Goal: Task Accomplishment & Management: Use online tool/utility

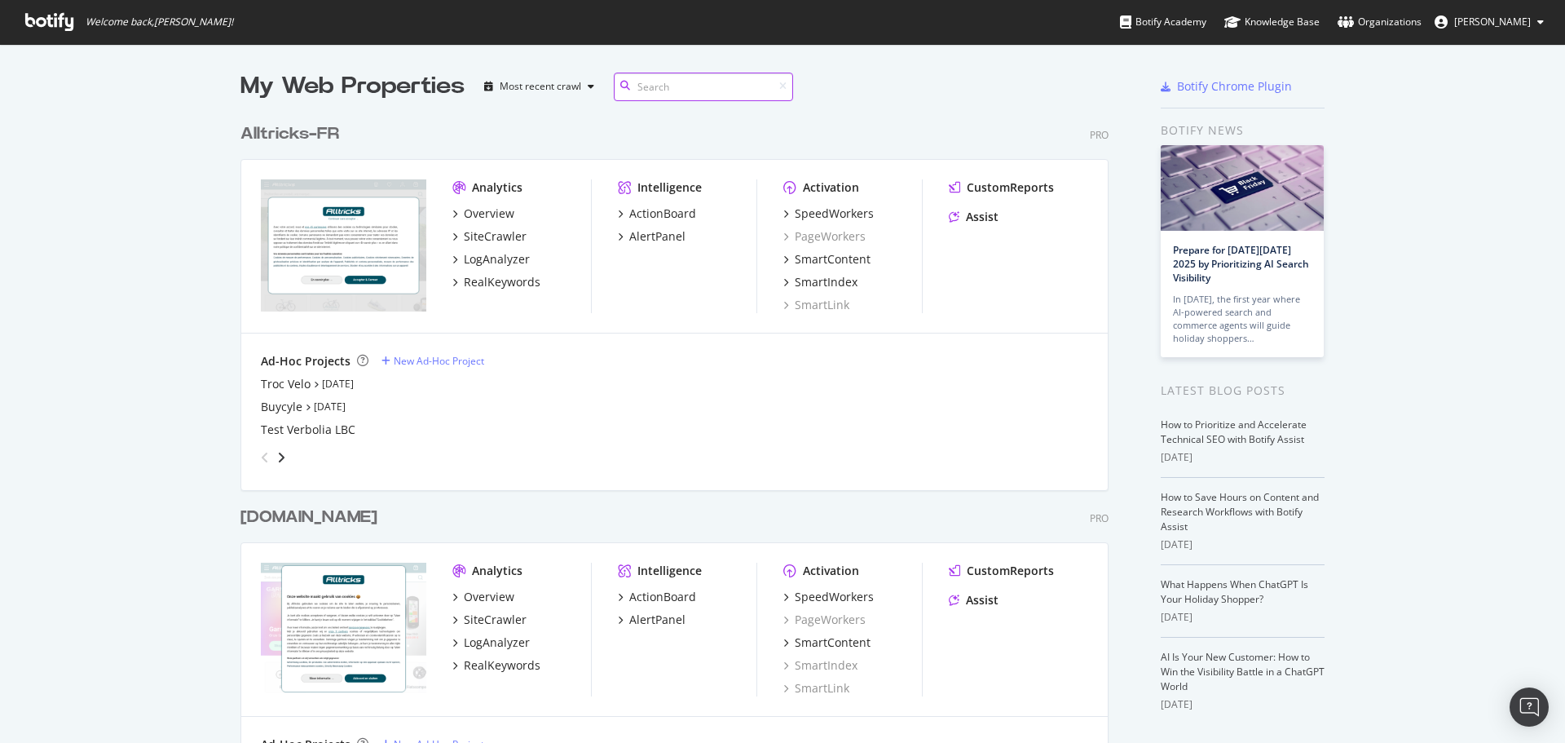
scroll to position [730, 1541]
click at [478, 237] on div "SiteCrawler" at bounding box center [495, 236] width 63 height 16
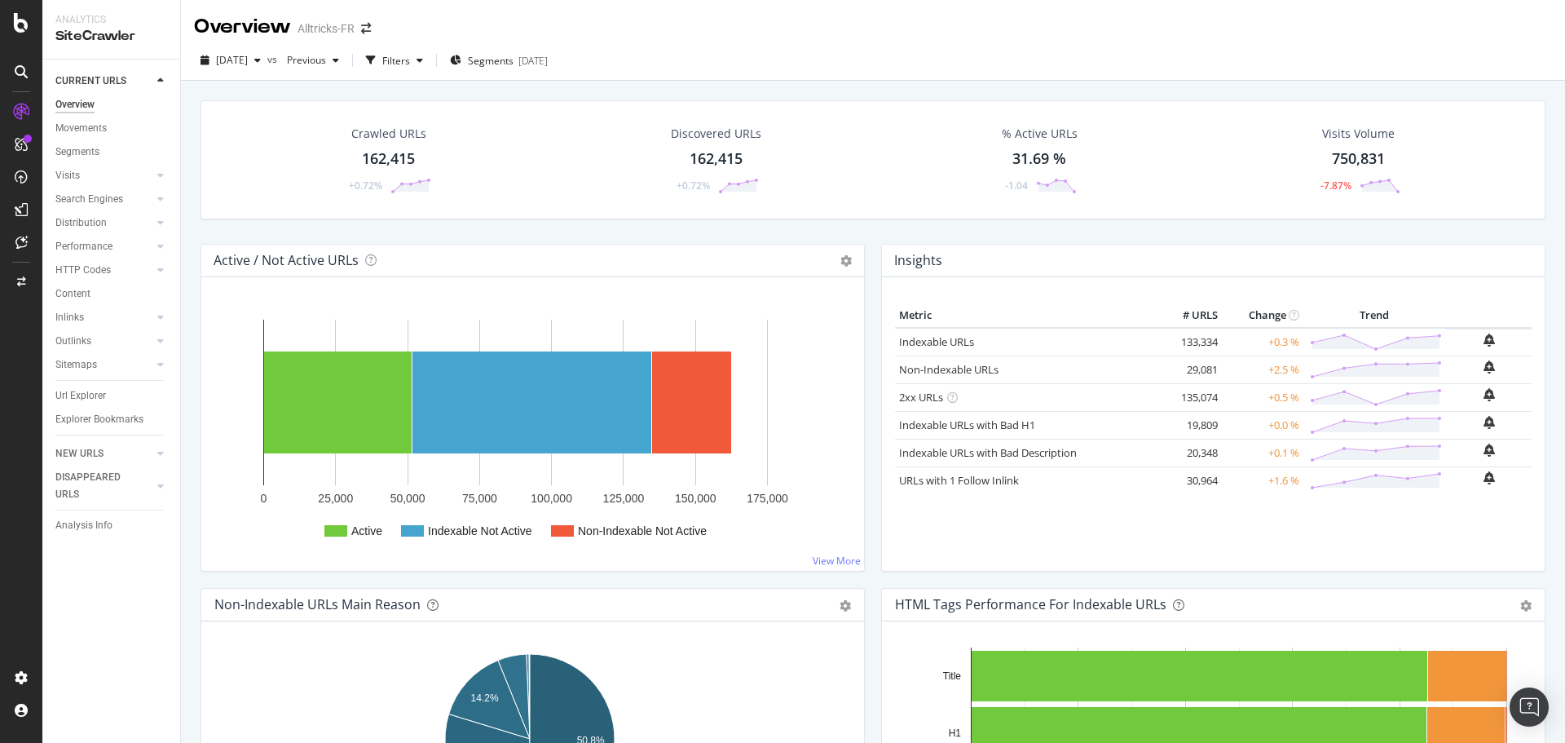
drag, startPoint x: 1090, startPoint y: 57, endPoint x: 1110, endPoint y: 65, distance: 22.0
click at [1090, 57] on div "2025 Sep. 29th vs Previous Filters Segments 2025-04-15" at bounding box center [873, 63] width 1384 height 33
click at [74, 399] on div "Url Explorer" at bounding box center [80, 395] width 51 height 17
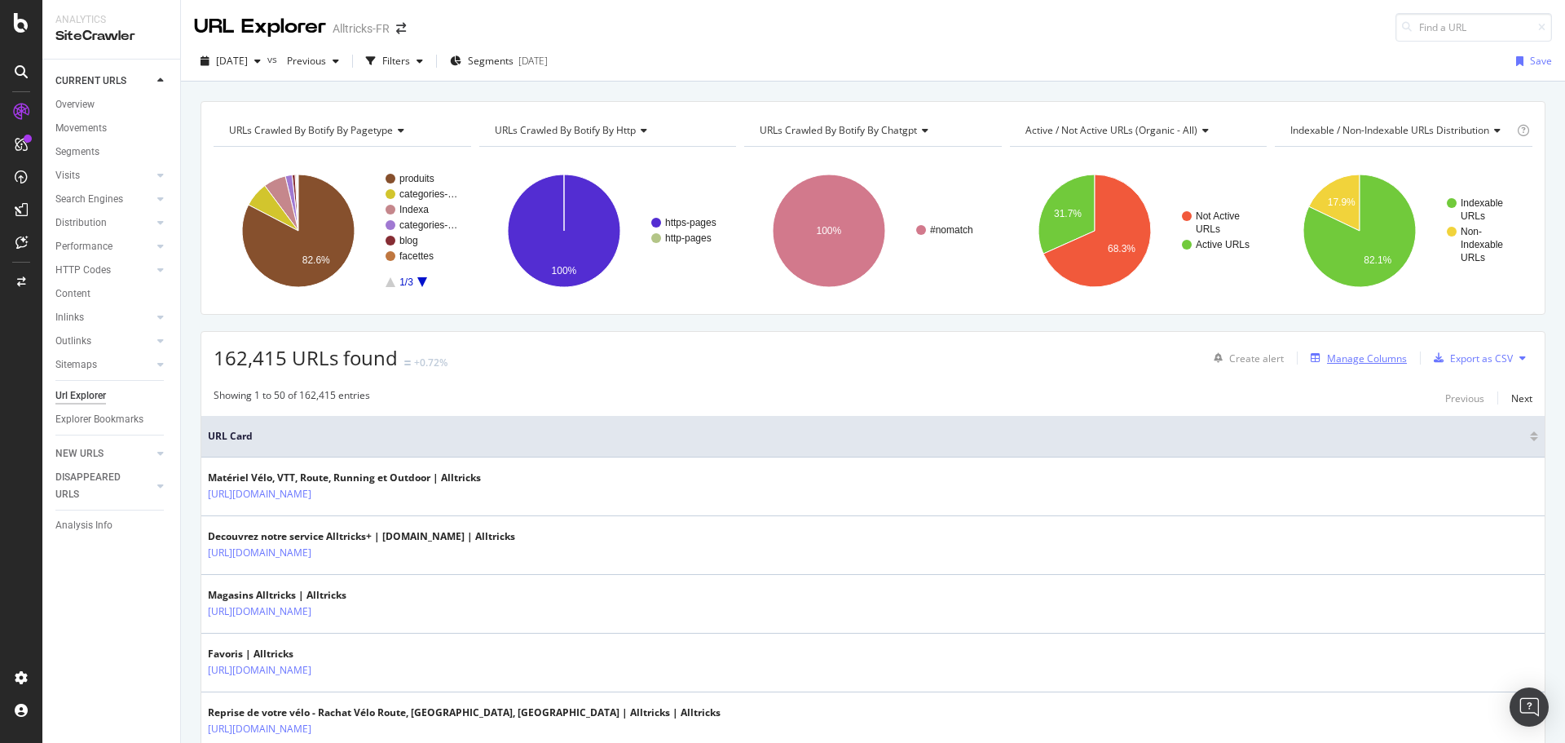
click at [1370, 363] on div "Manage Columns" at bounding box center [1367, 358] width 80 height 14
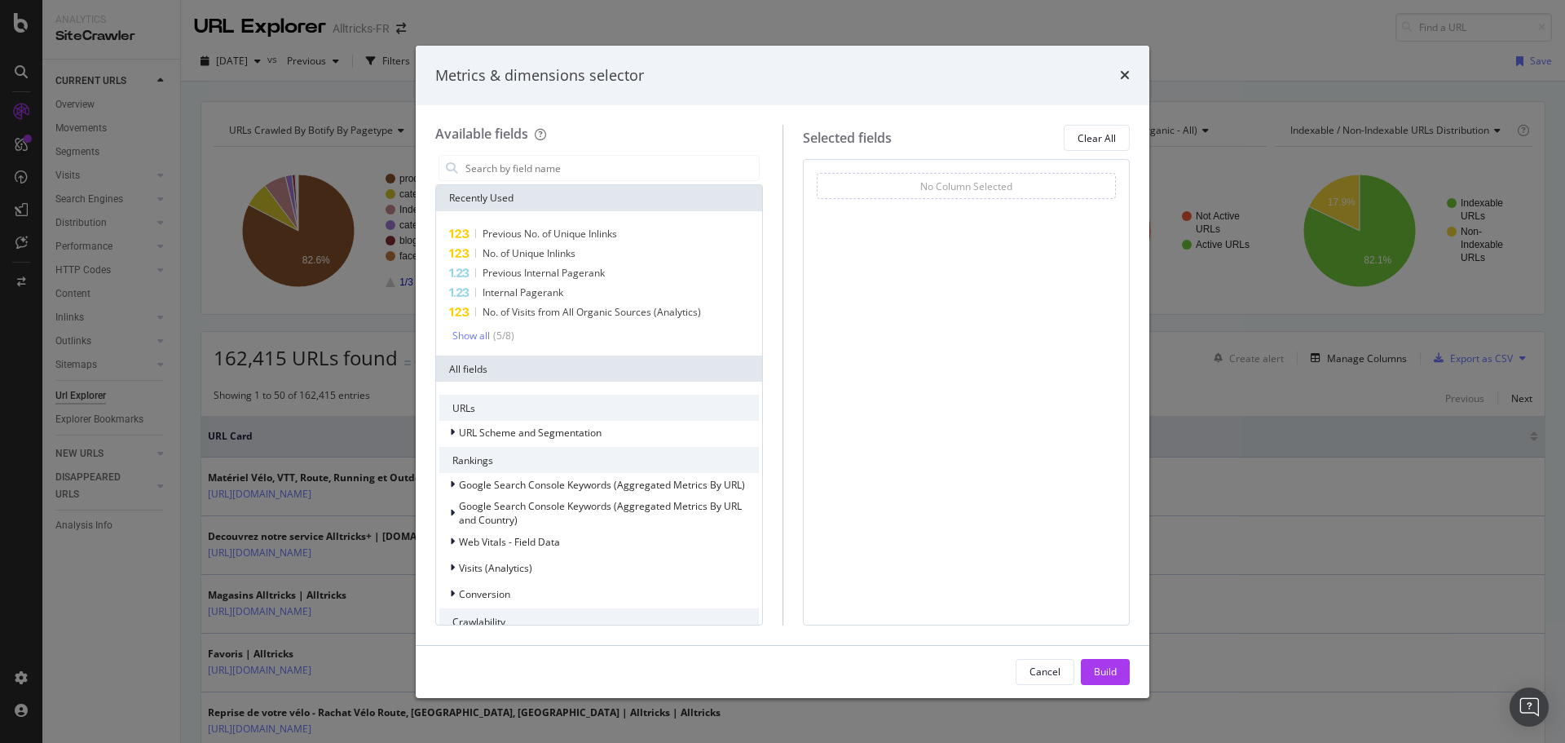
click at [327, 260] on div "Metrics & dimensions selector Available fields Recently Used Previous No. of Un…" at bounding box center [782, 371] width 1565 height 743
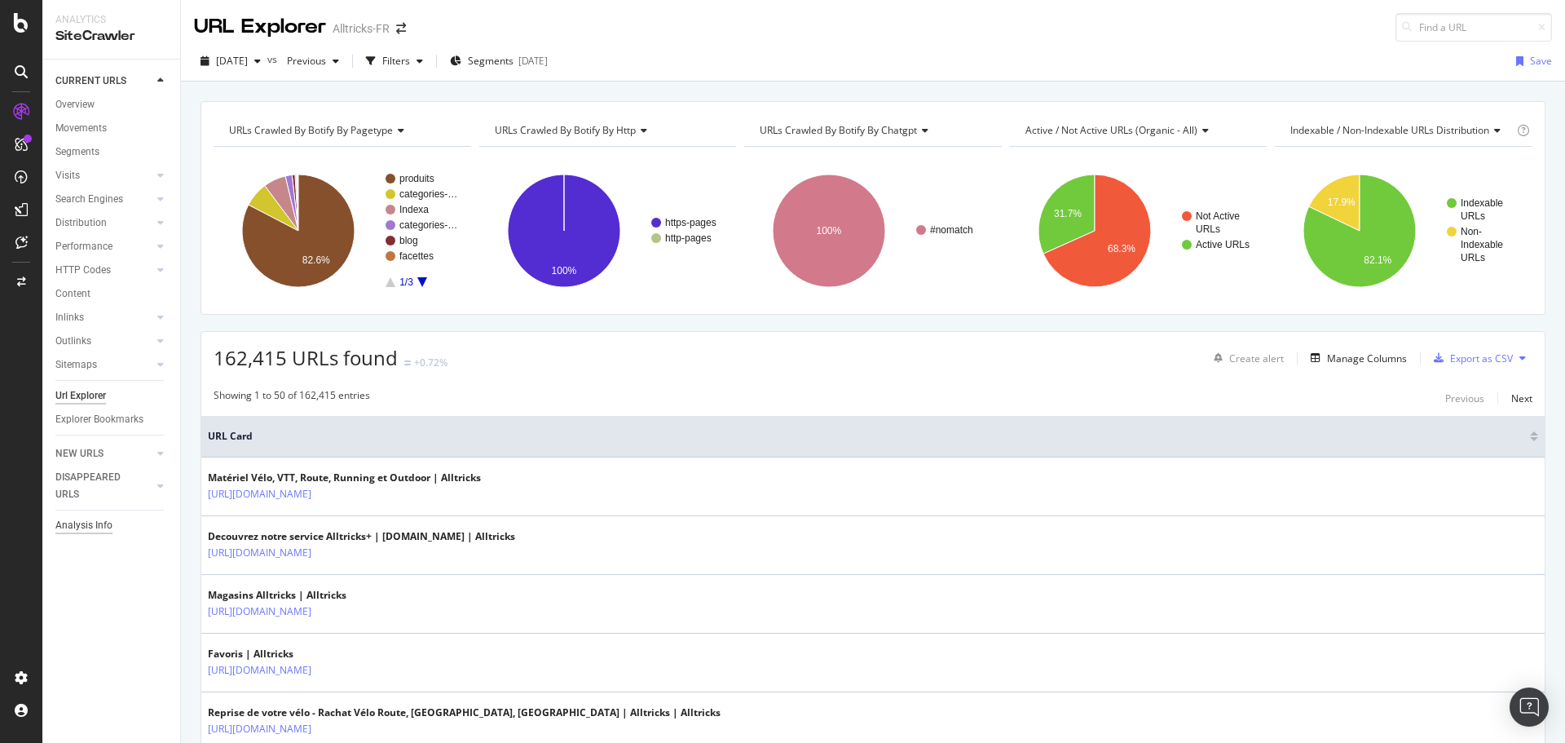
click at [105, 525] on div "Analysis Info" at bounding box center [83, 525] width 57 height 17
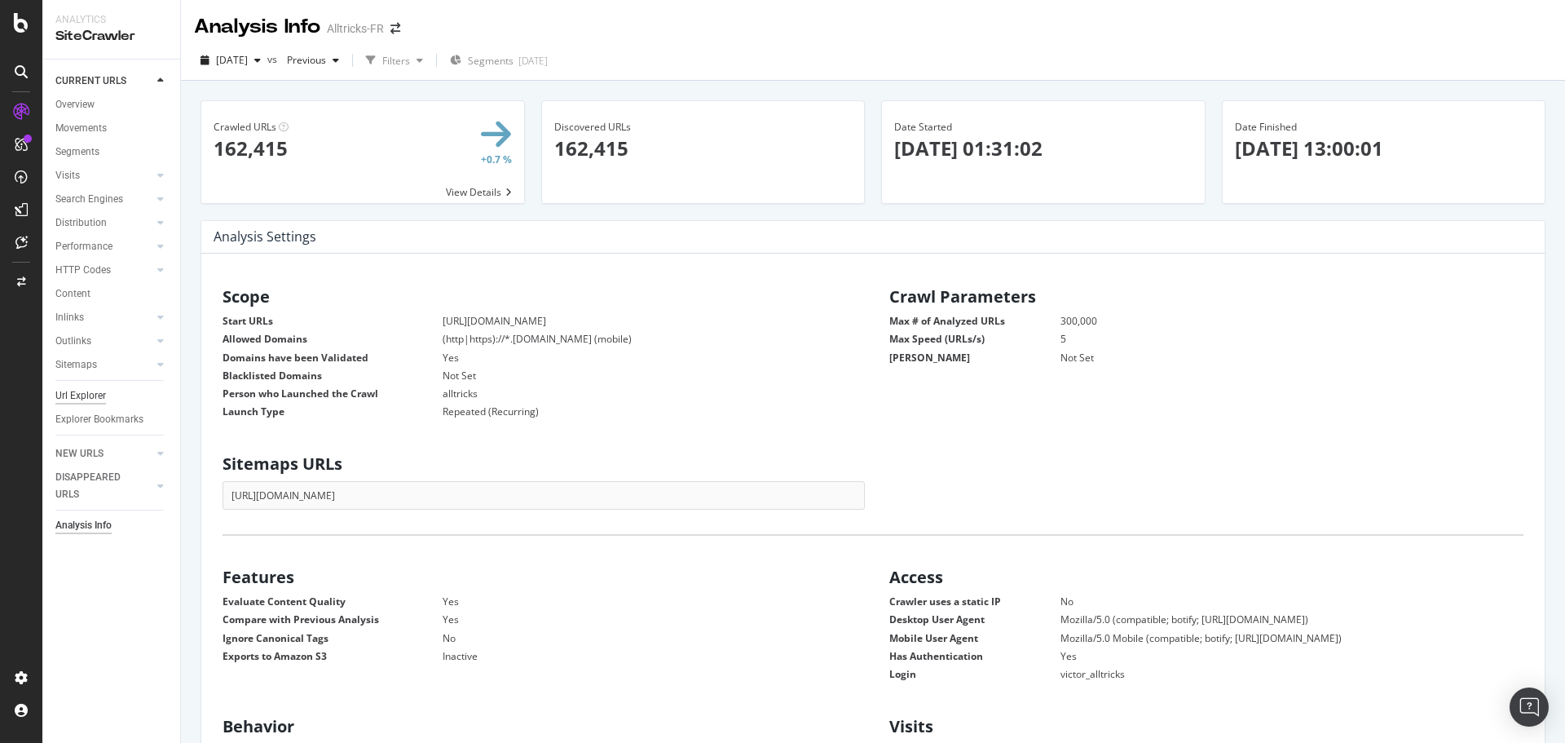
click at [96, 391] on div "Url Explorer" at bounding box center [80, 395] width 51 height 17
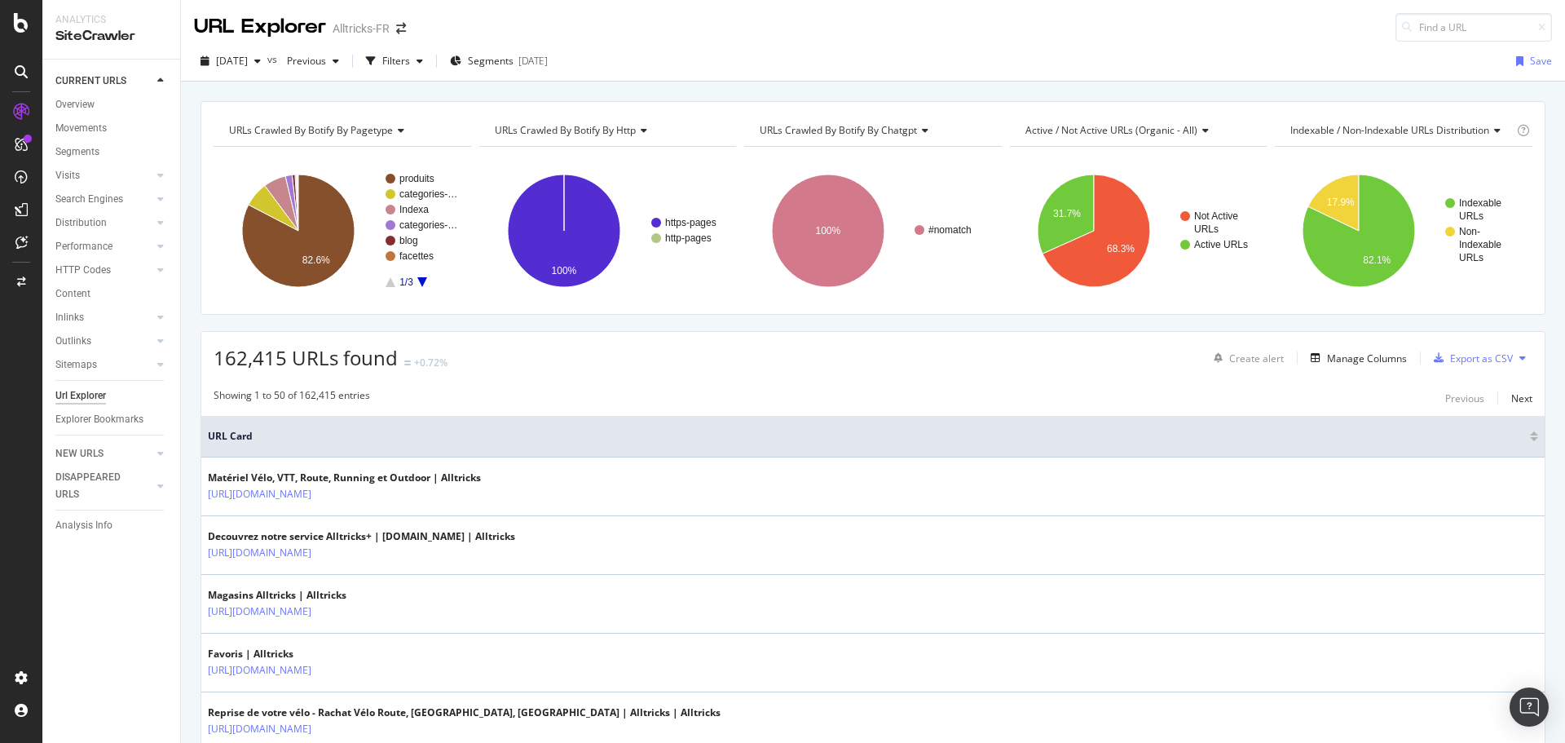
click at [11, 36] on div at bounding box center [21, 371] width 42 height 743
click at [15, 24] on icon at bounding box center [21, 23] width 15 height 20
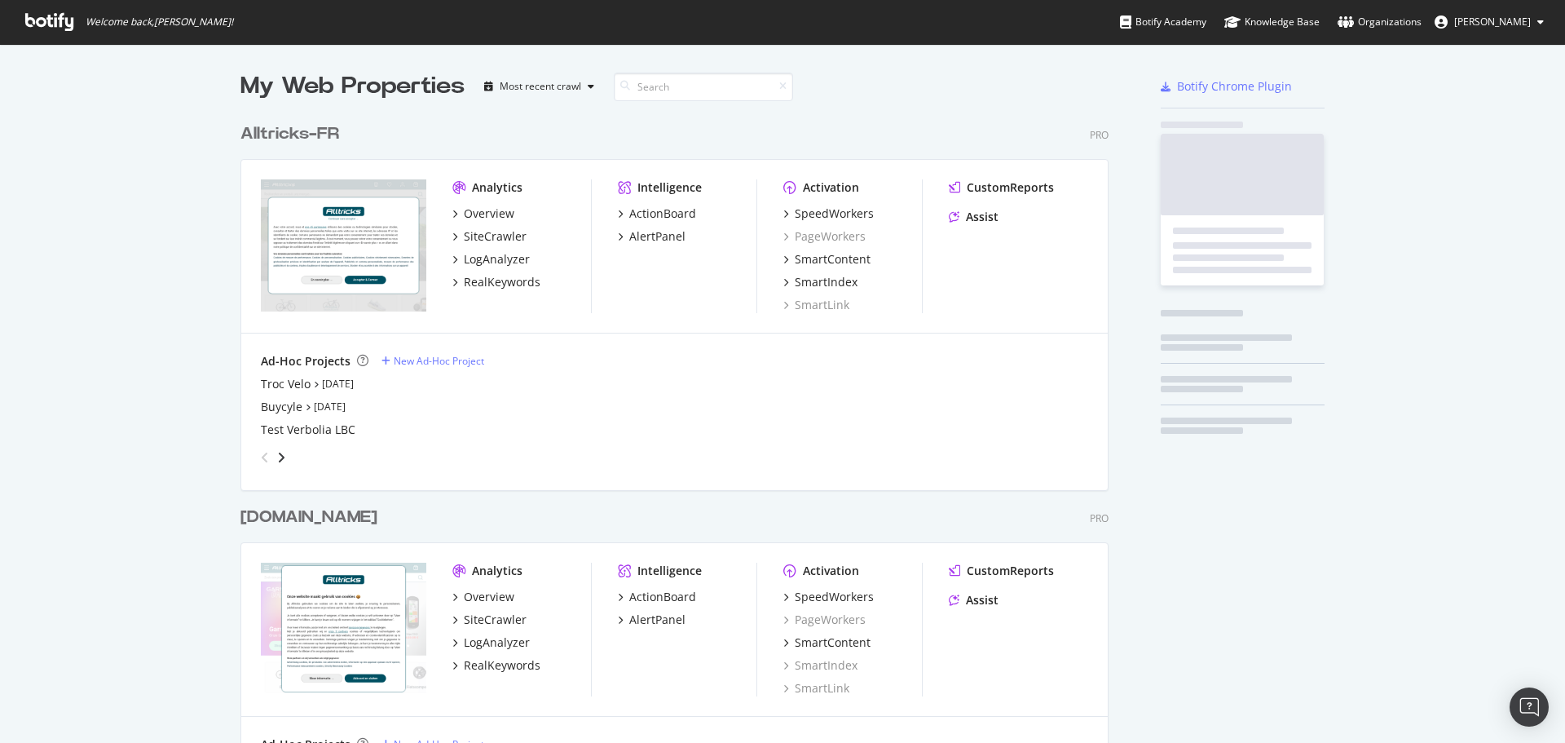
scroll to position [730, 1541]
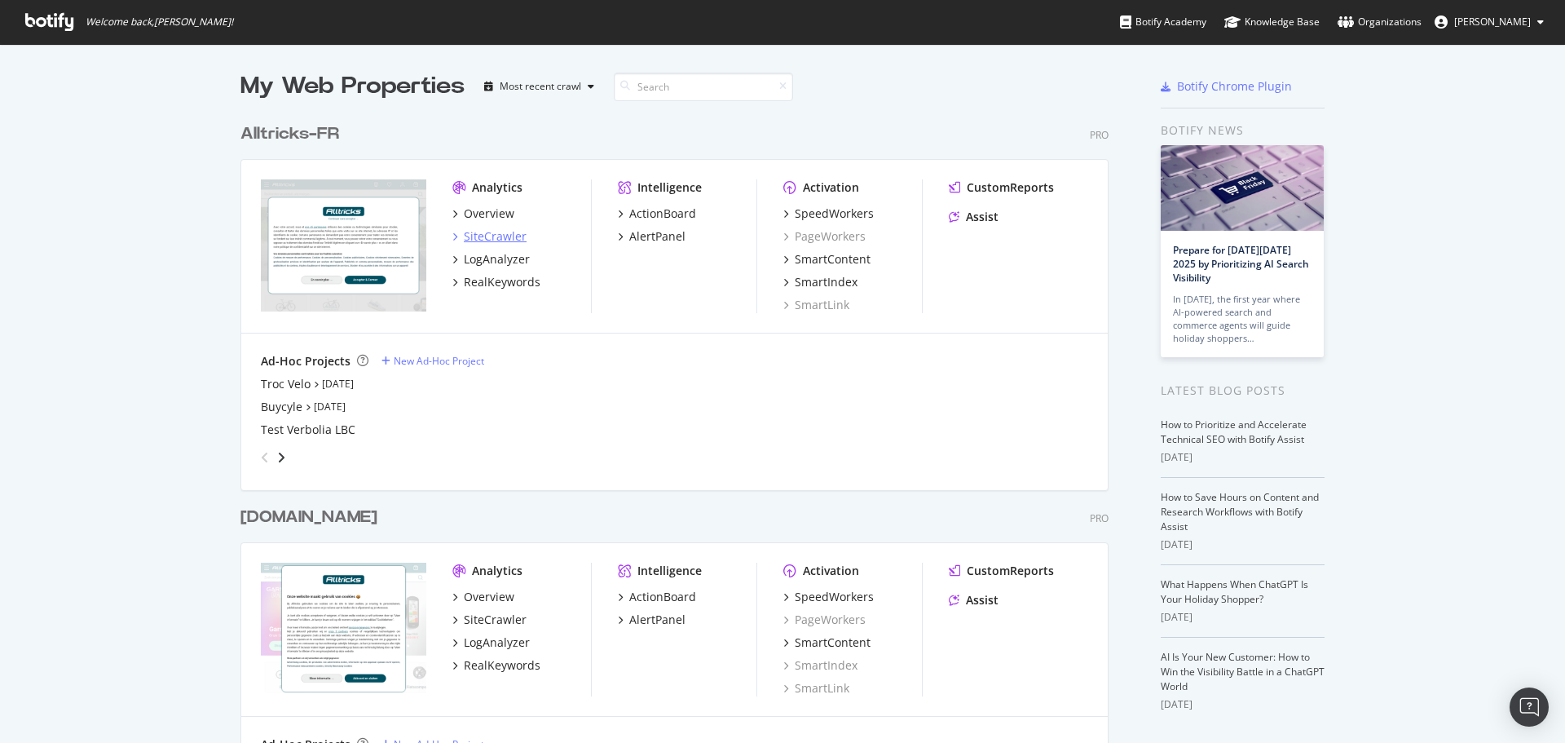
click at [486, 236] on div "SiteCrawler" at bounding box center [495, 236] width 63 height 16
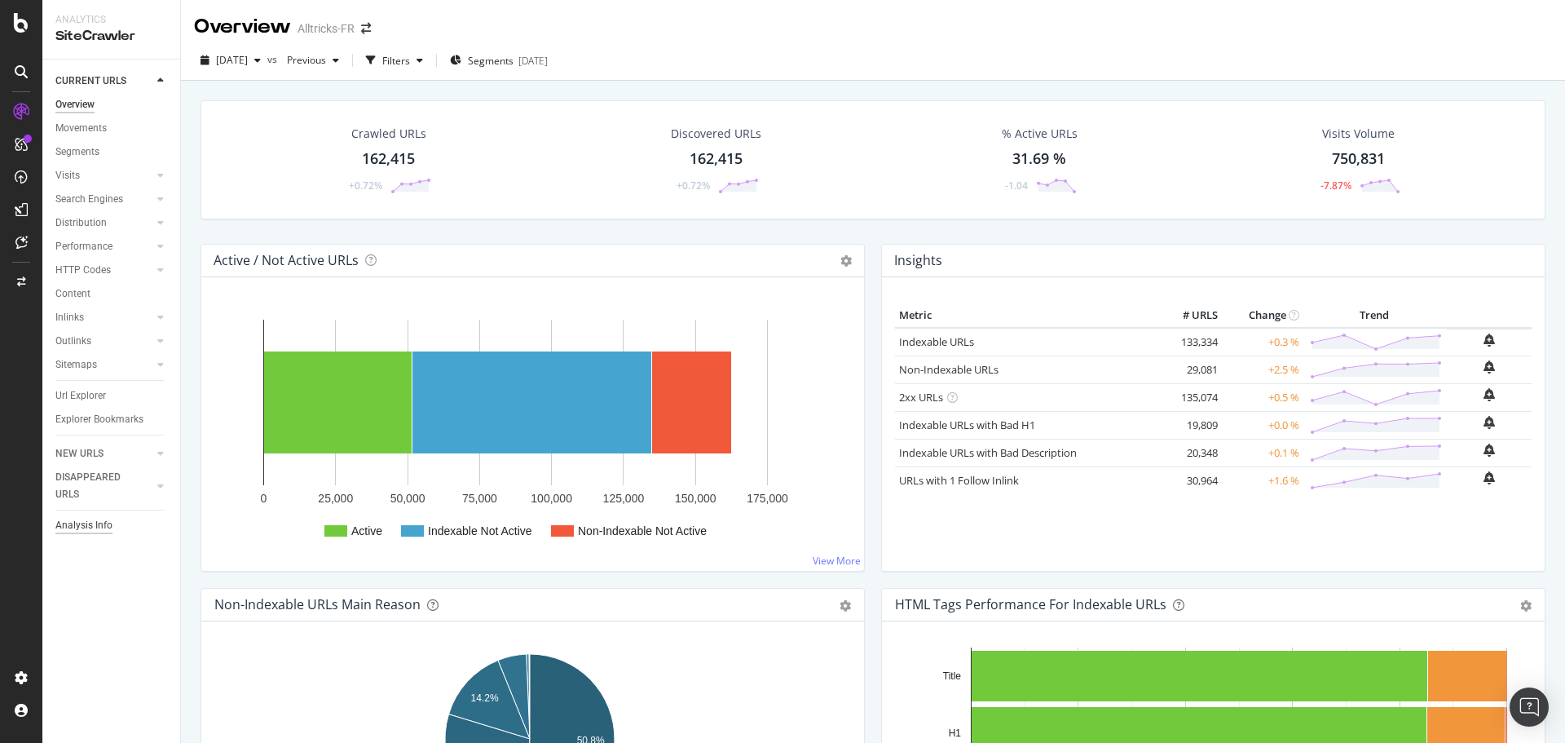
click at [99, 528] on div "Analysis Info" at bounding box center [83, 525] width 57 height 17
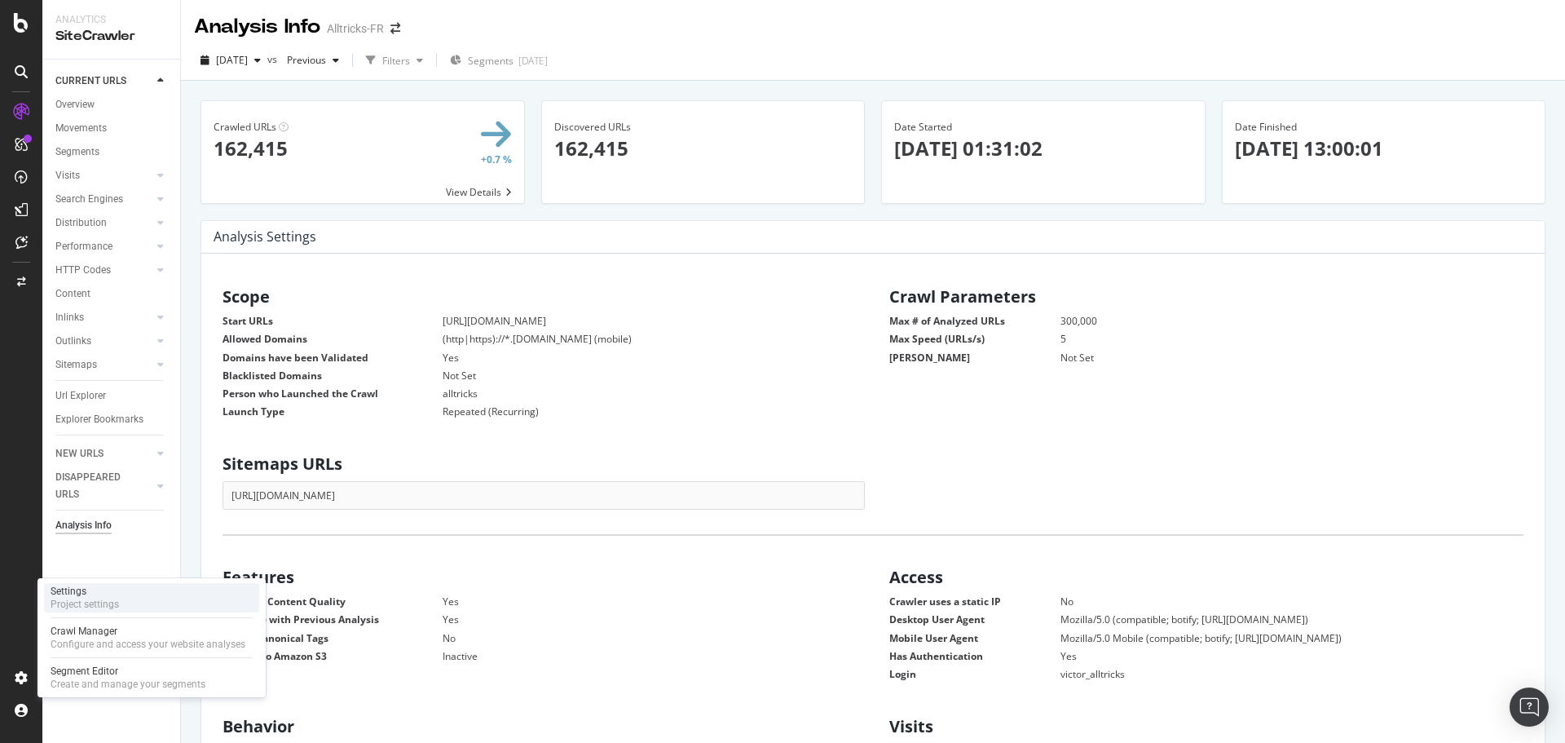
click at [110, 600] on div "Project settings" at bounding box center [85, 604] width 68 height 13
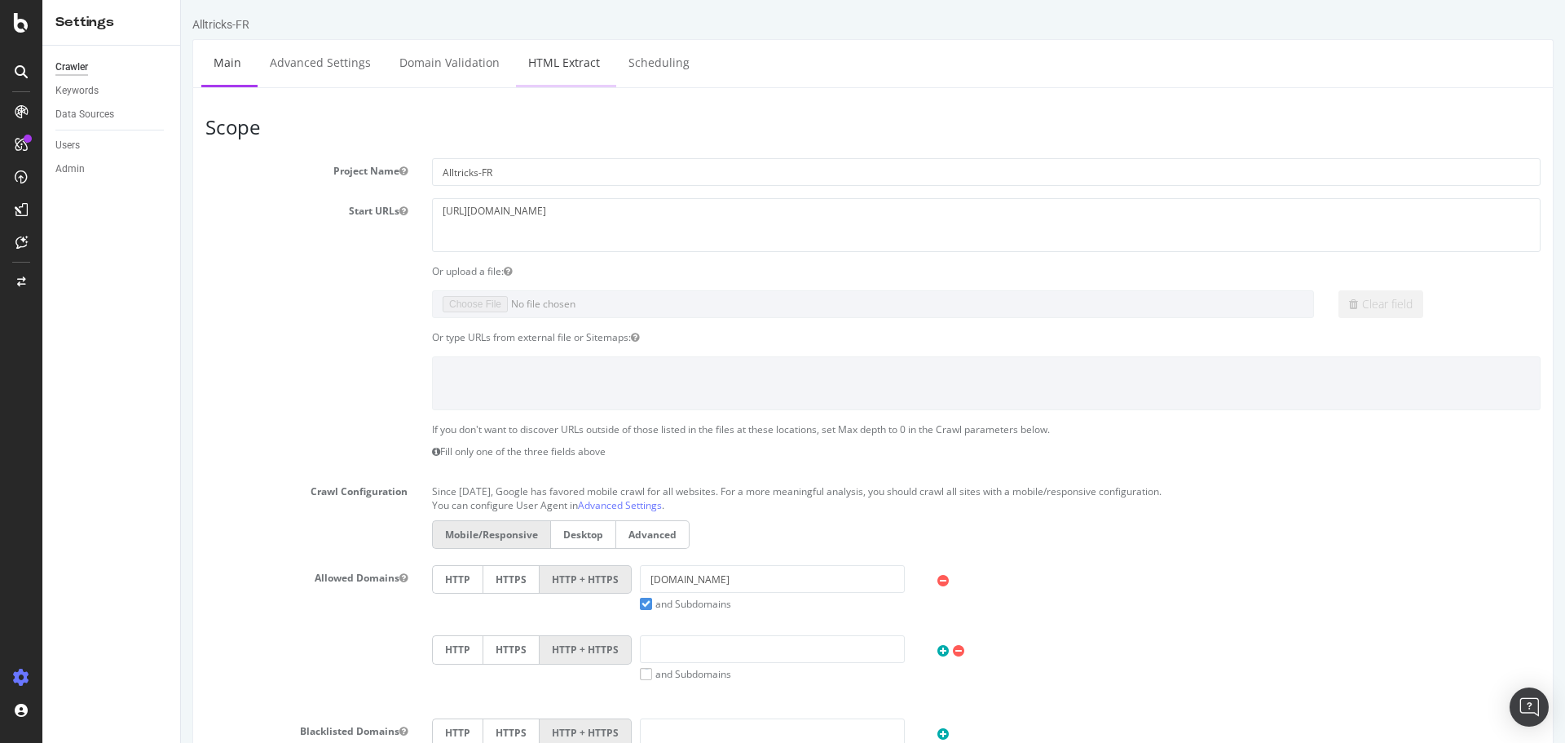
click at [533, 71] on link "HTML Extract" at bounding box center [564, 62] width 96 height 45
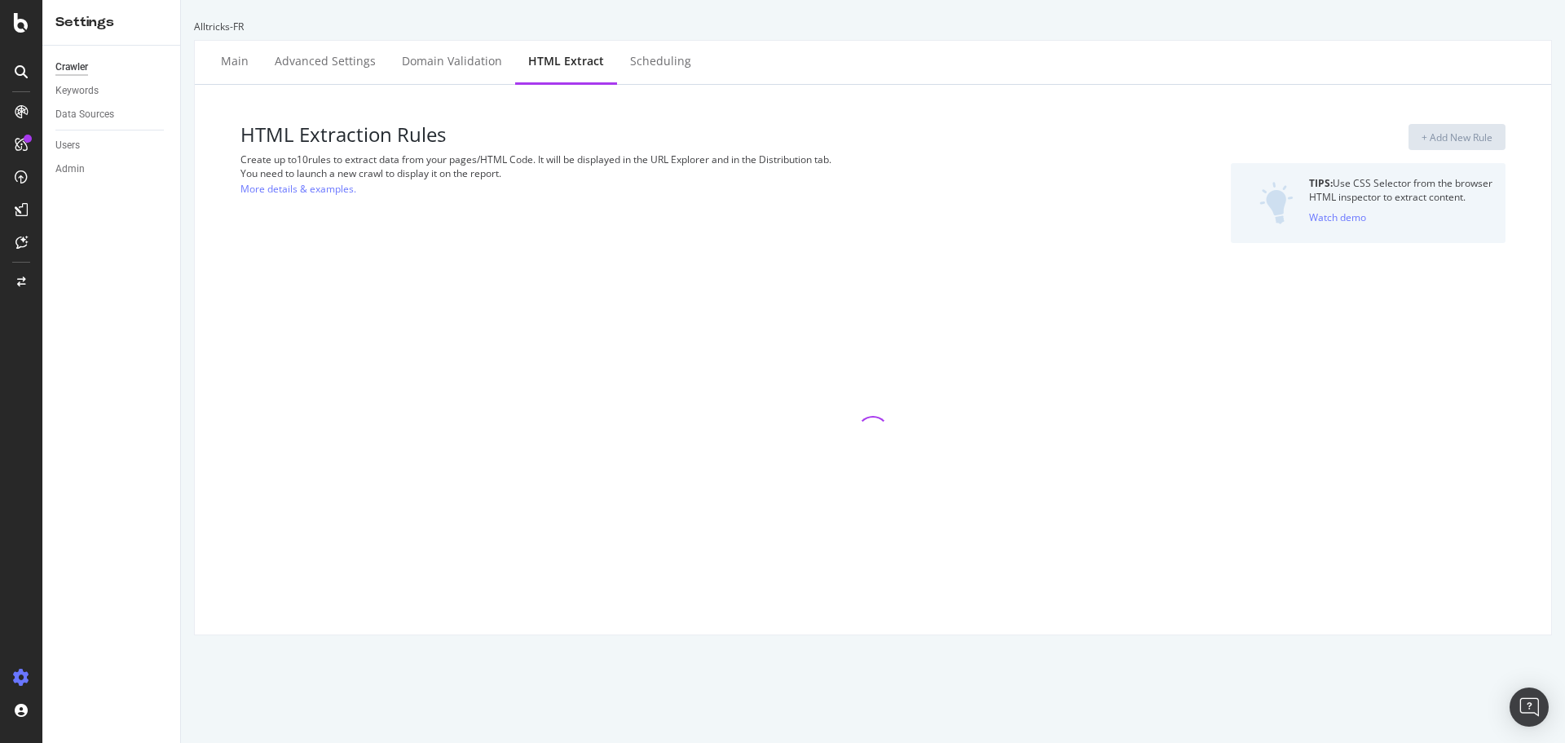
select select "html.length"
select select "i"
select select "exist"
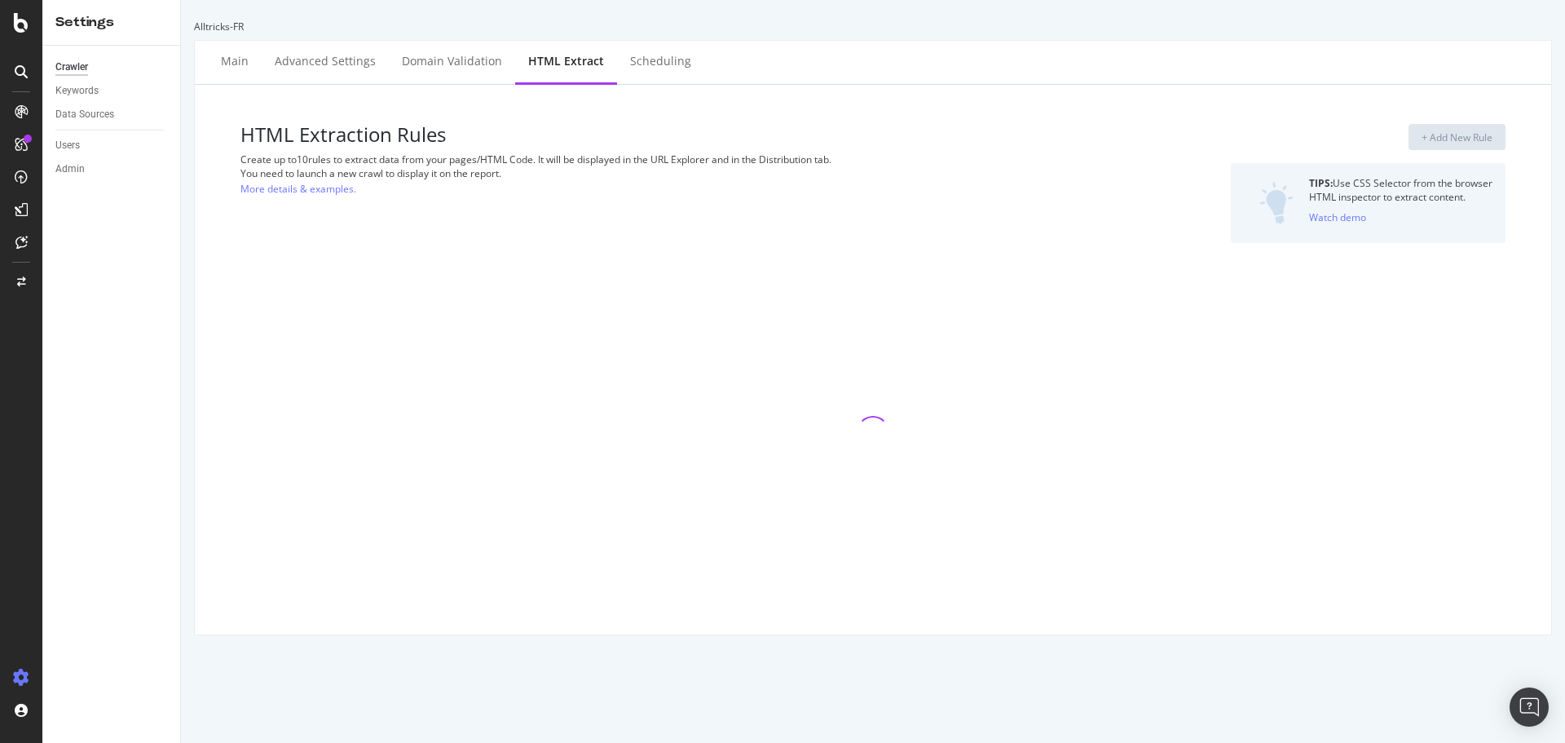
select select "exist"
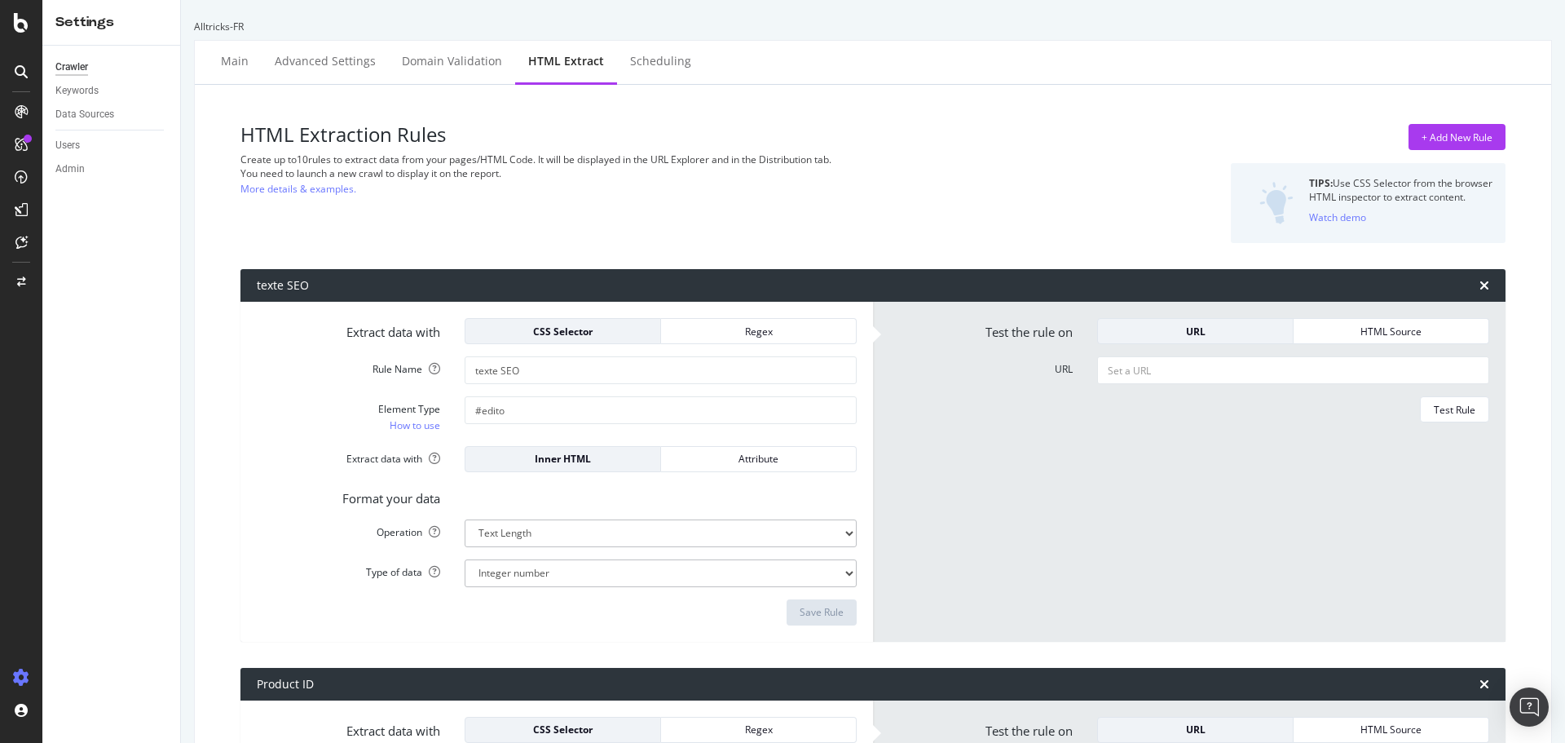
click at [1180, 355] on form "Test the rule on URL HTML Source URL Test Rule" at bounding box center [1189, 471] width 600 height 307
click at [1182, 372] on input "URL" at bounding box center [1293, 370] width 392 height 28
paste input "[URL][DOMAIN_NAME]"
type input "[URL][DOMAIN_NAME]"
click at [1423, 422] on button "Test Rule" at bounding box center [1454, 409] width 69 height 26
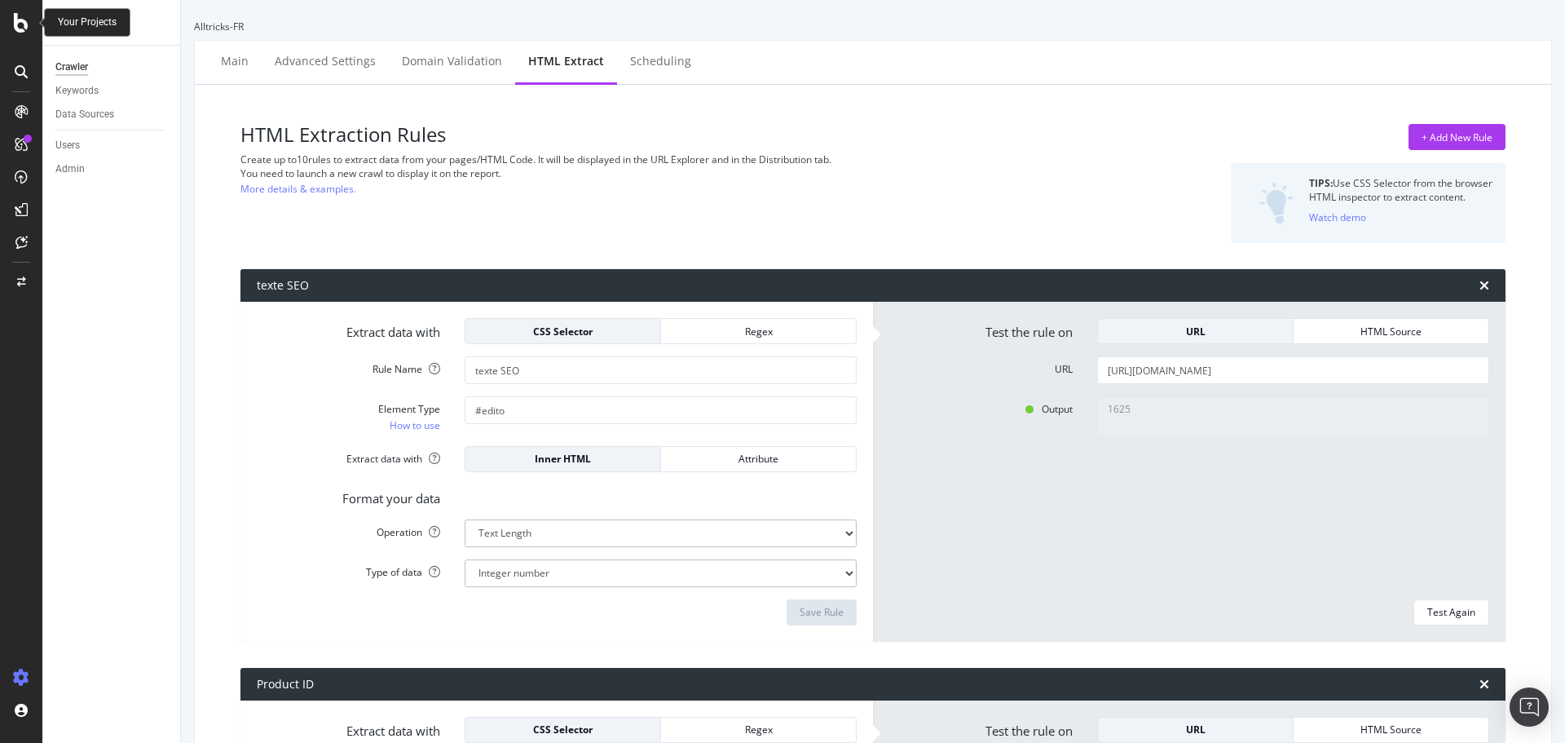
click at [24, 28] on icon at bounding box center [21, 23] width 15 height 20
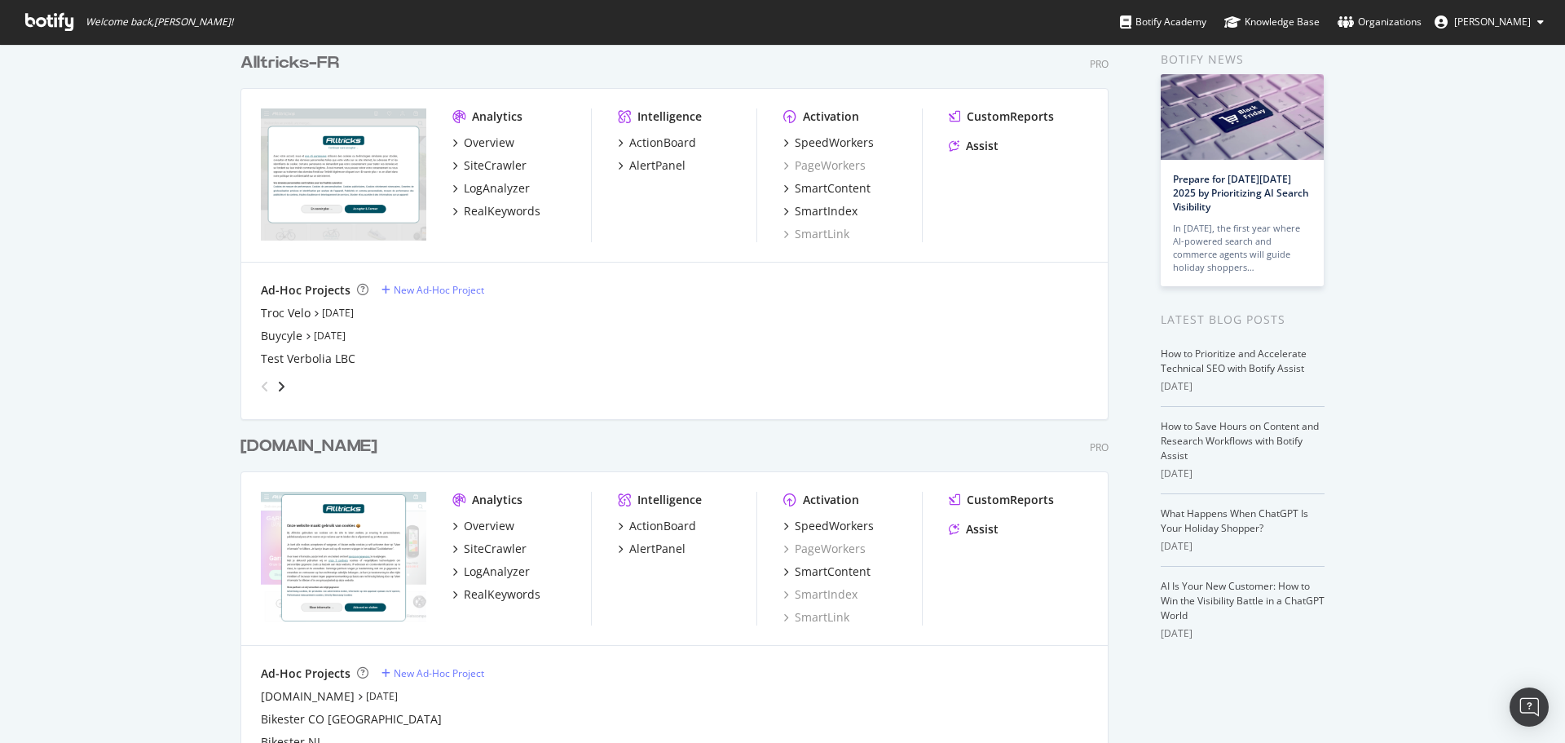
scroll to position [163, 0]
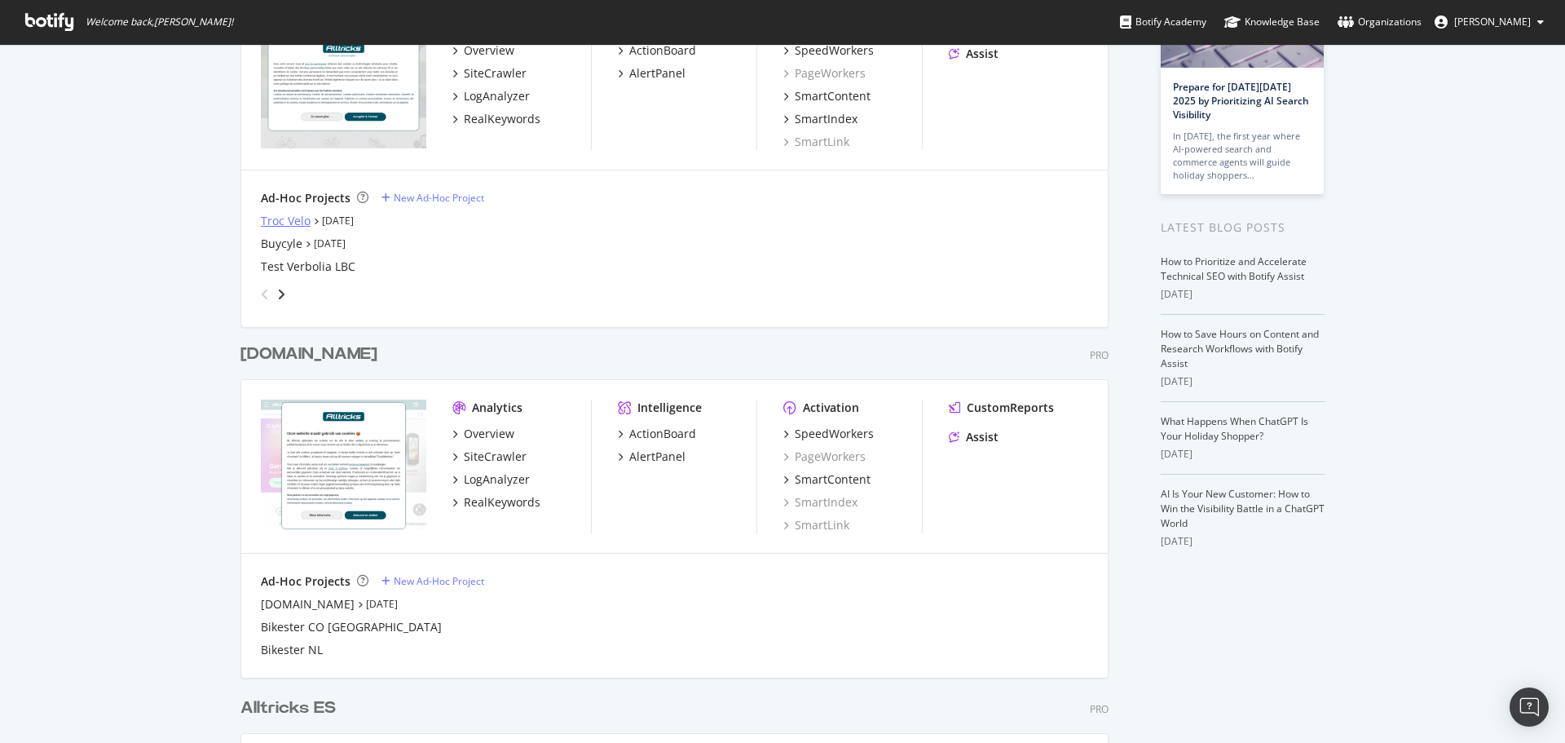
click at [276, 220] on div "Troc Velo" at bounding box center [286, 221] width 50 height 16
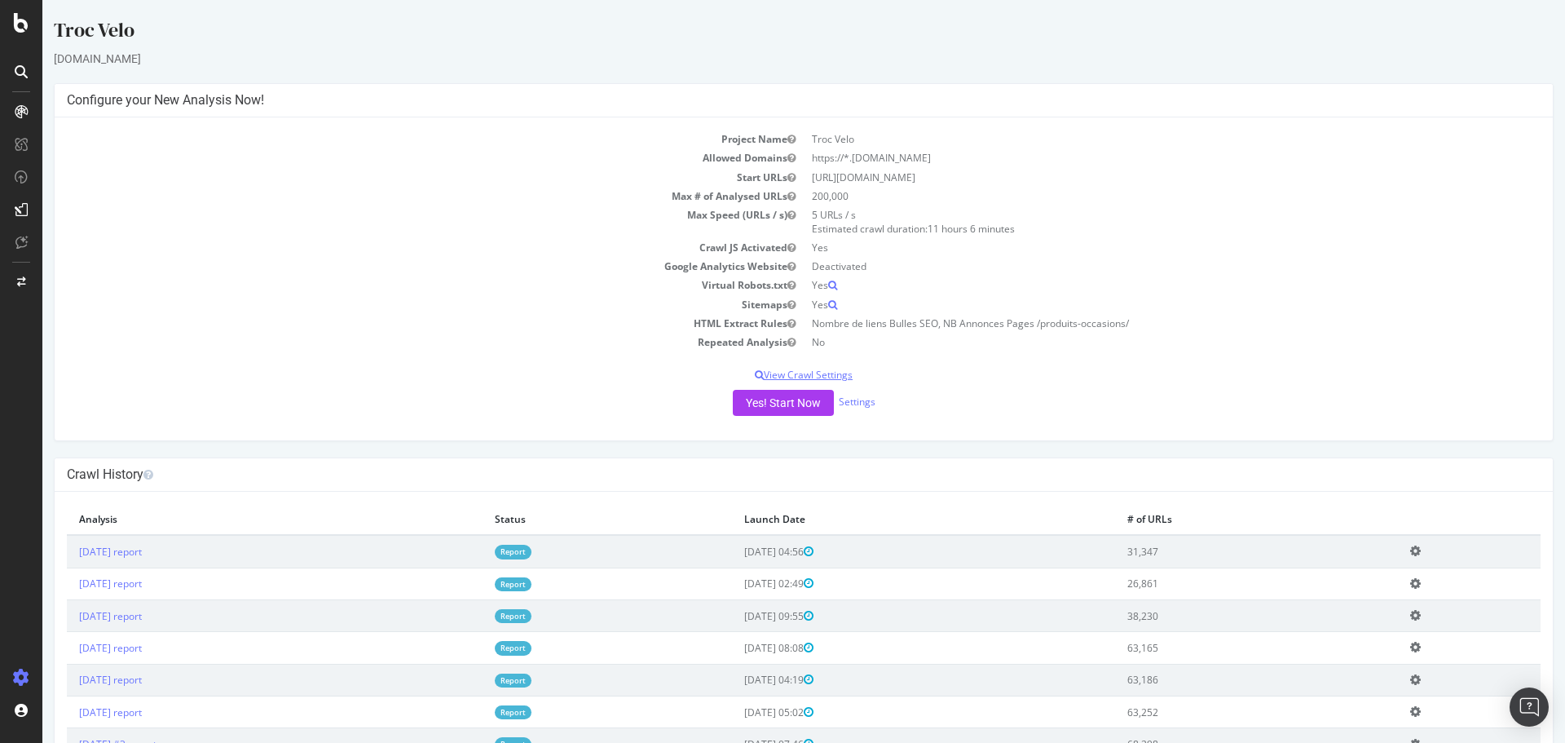
click at [812, 378] on p "View Crawl Settings" at bounding box center [804, 375] width 1474 height 14
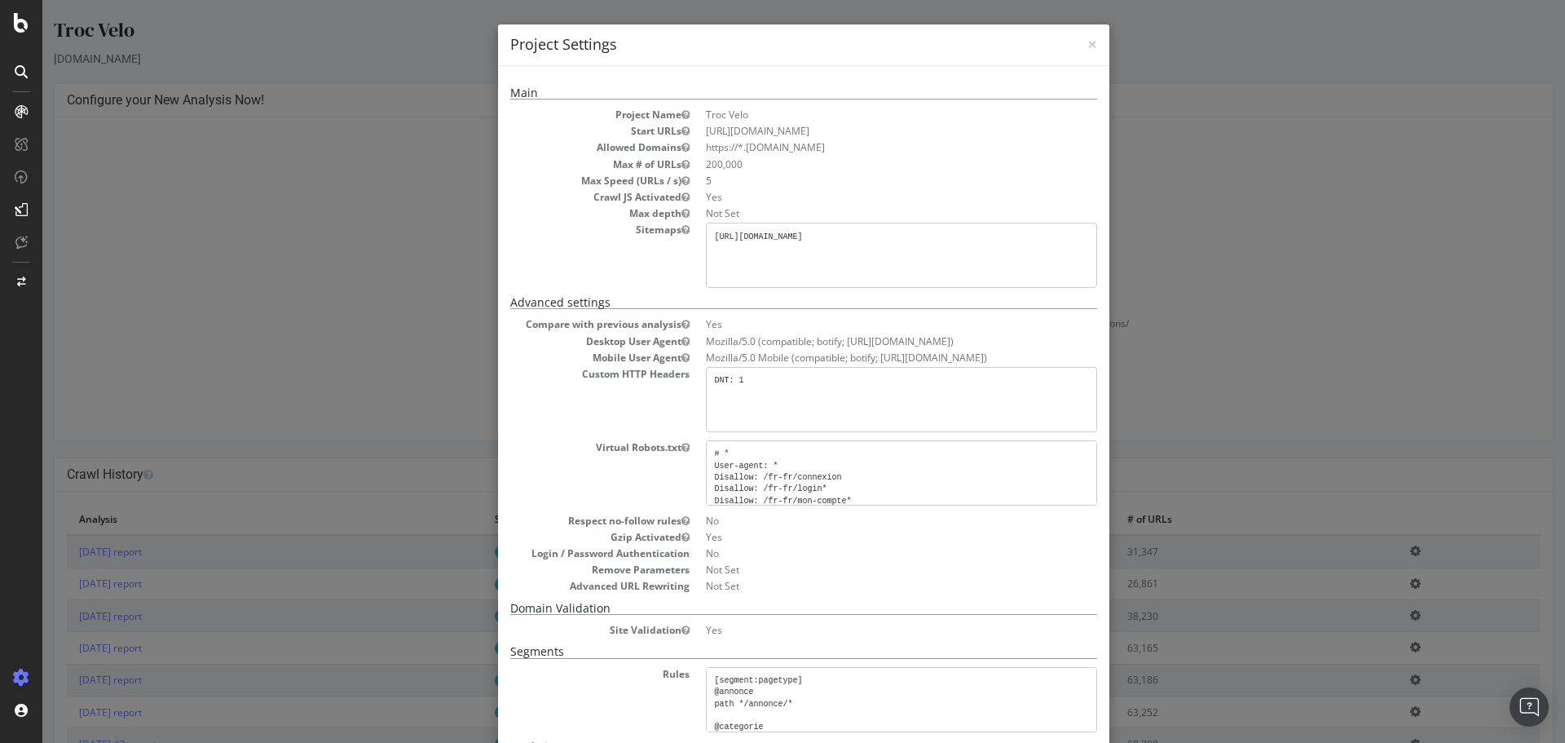
click at [420, 240] on div "× Close Project Settings Main Project Name Troc Velo Start URLs https://www.tro…" at bounding box center [803, 371] width 1523 height 743
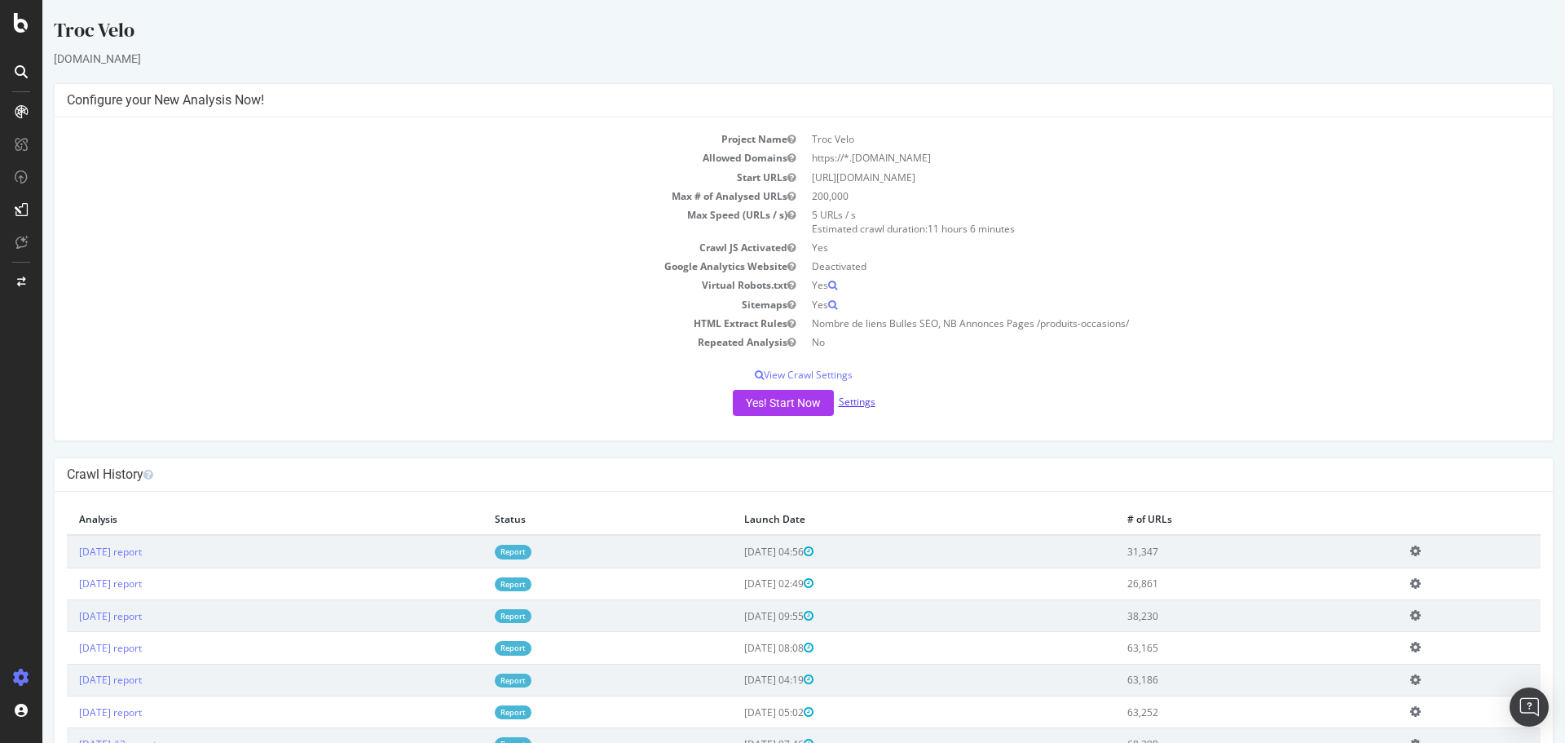
click at [852, 403] on link "Settings" at bounding box center [857, 402] width 37 height 14
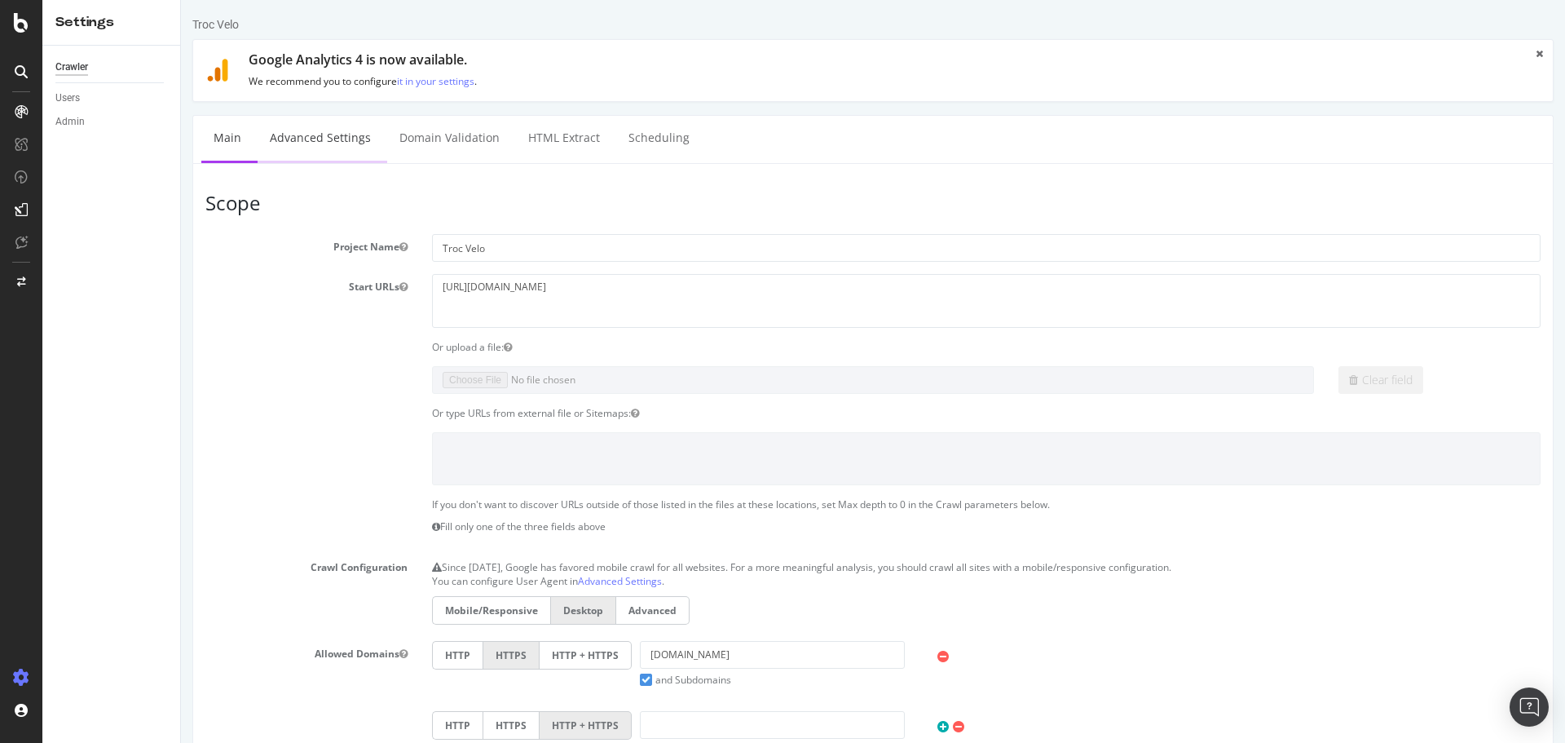
click at [316, 152] on link "Advanced Settings" at bounding box center [321, 138] width 126 height 45
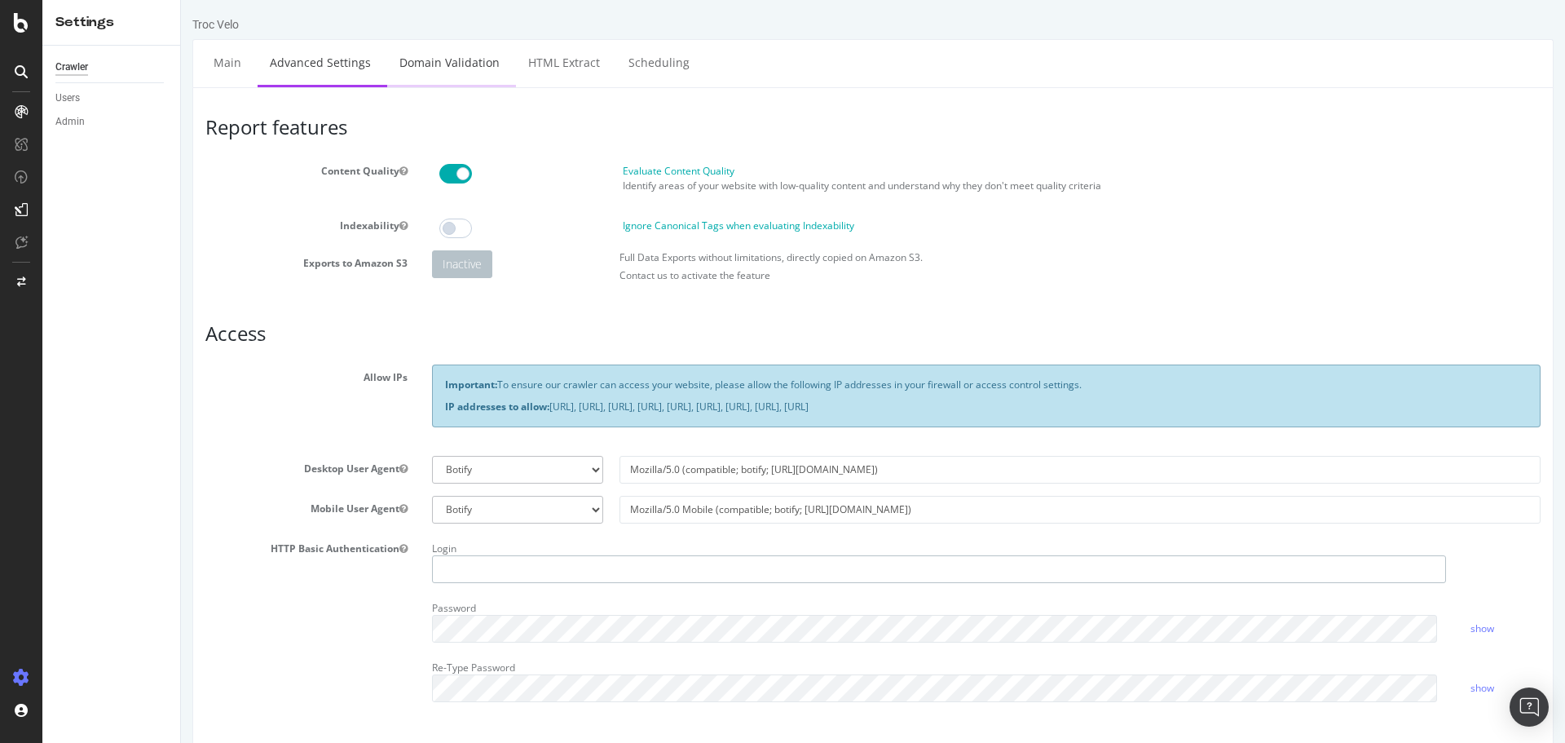
type input "antonin.anger@alltricks.com"
click at [426, 55] on link "Domain Validation" at bounding box center [449, 62] width 125 height 45
click at [580, 67] on link "HTML Extract" at bounding box center [564, 62] width 96 height 45
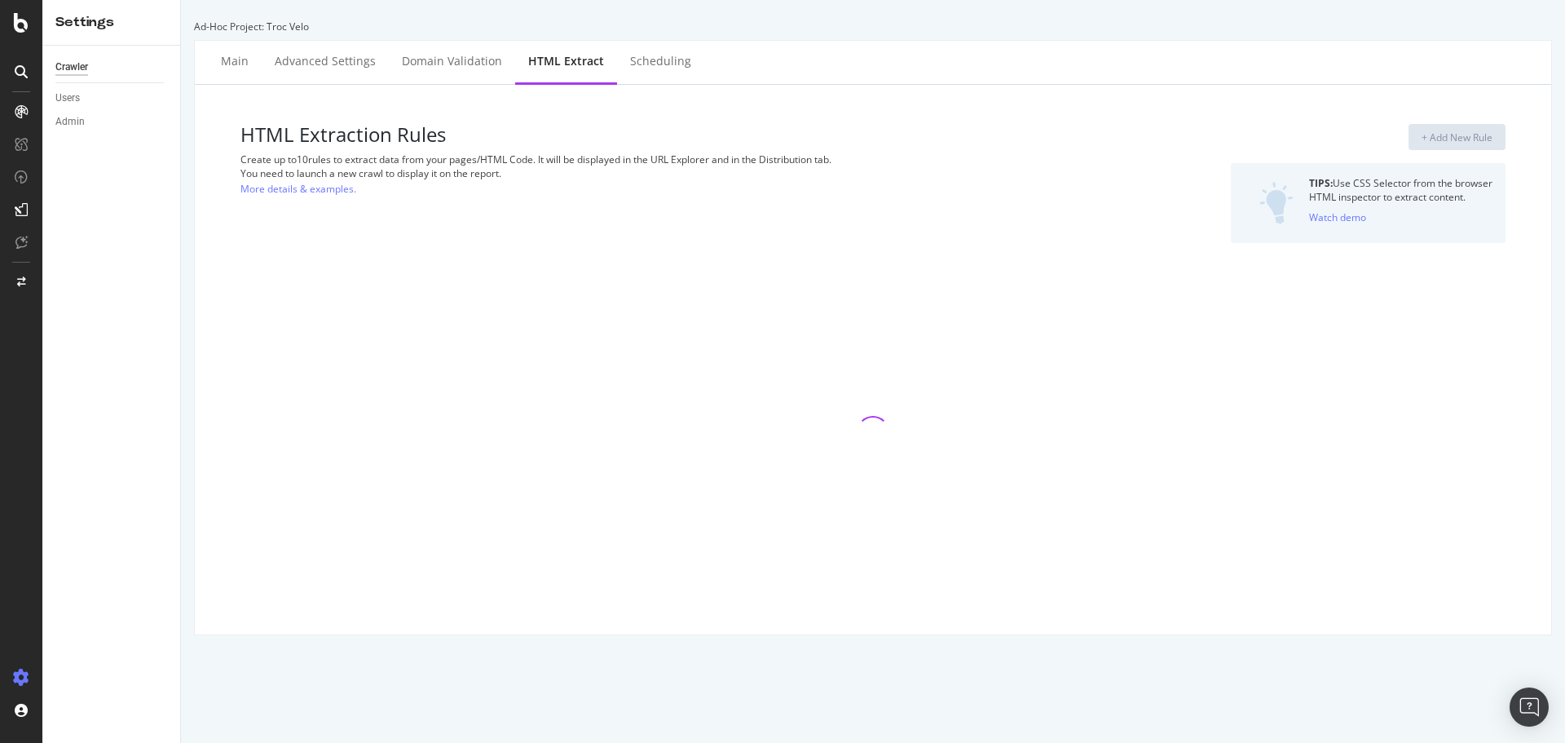
select select "count"
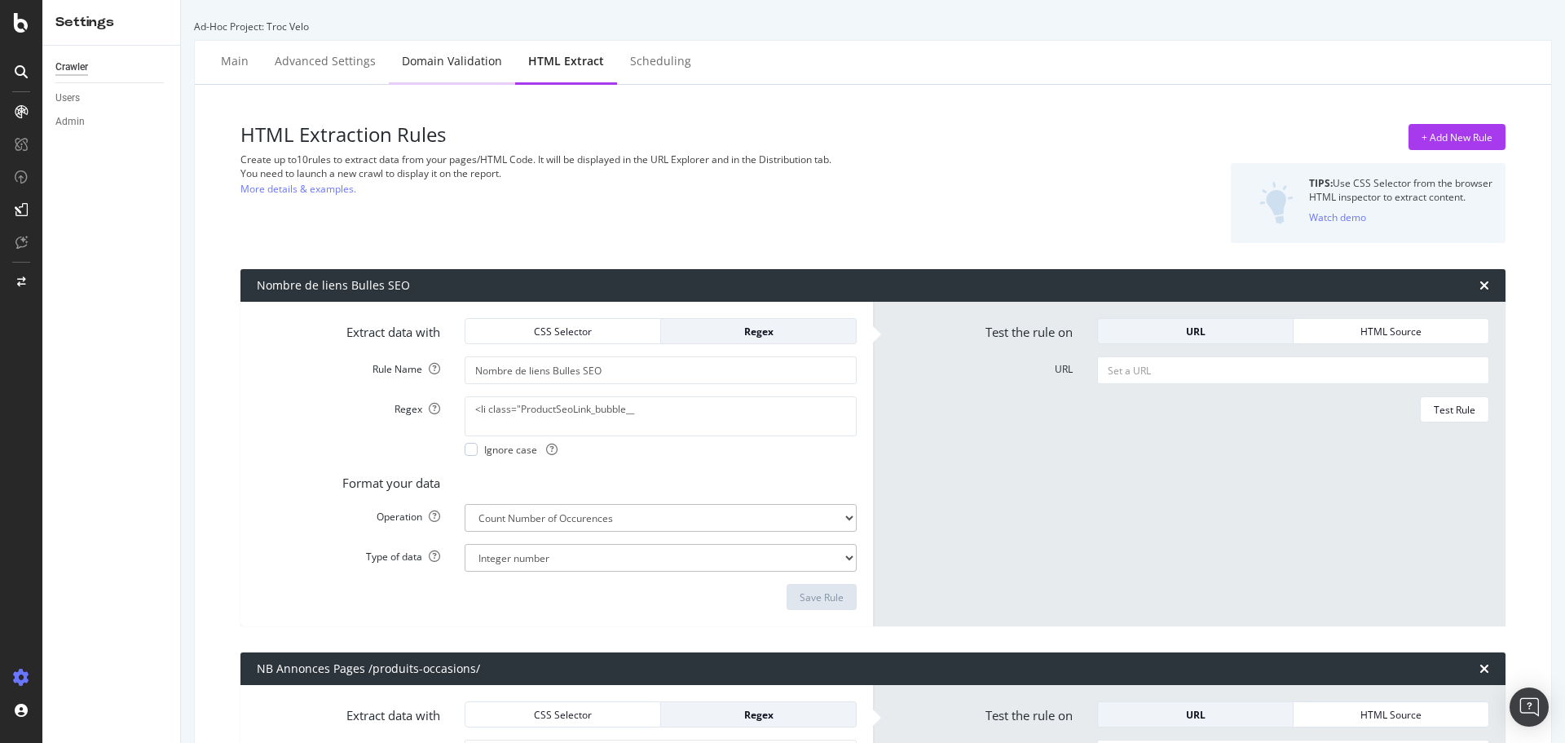
click at [454, 67] on div "Domain Validation" at bounding box center [452, 61] width 100 height 16
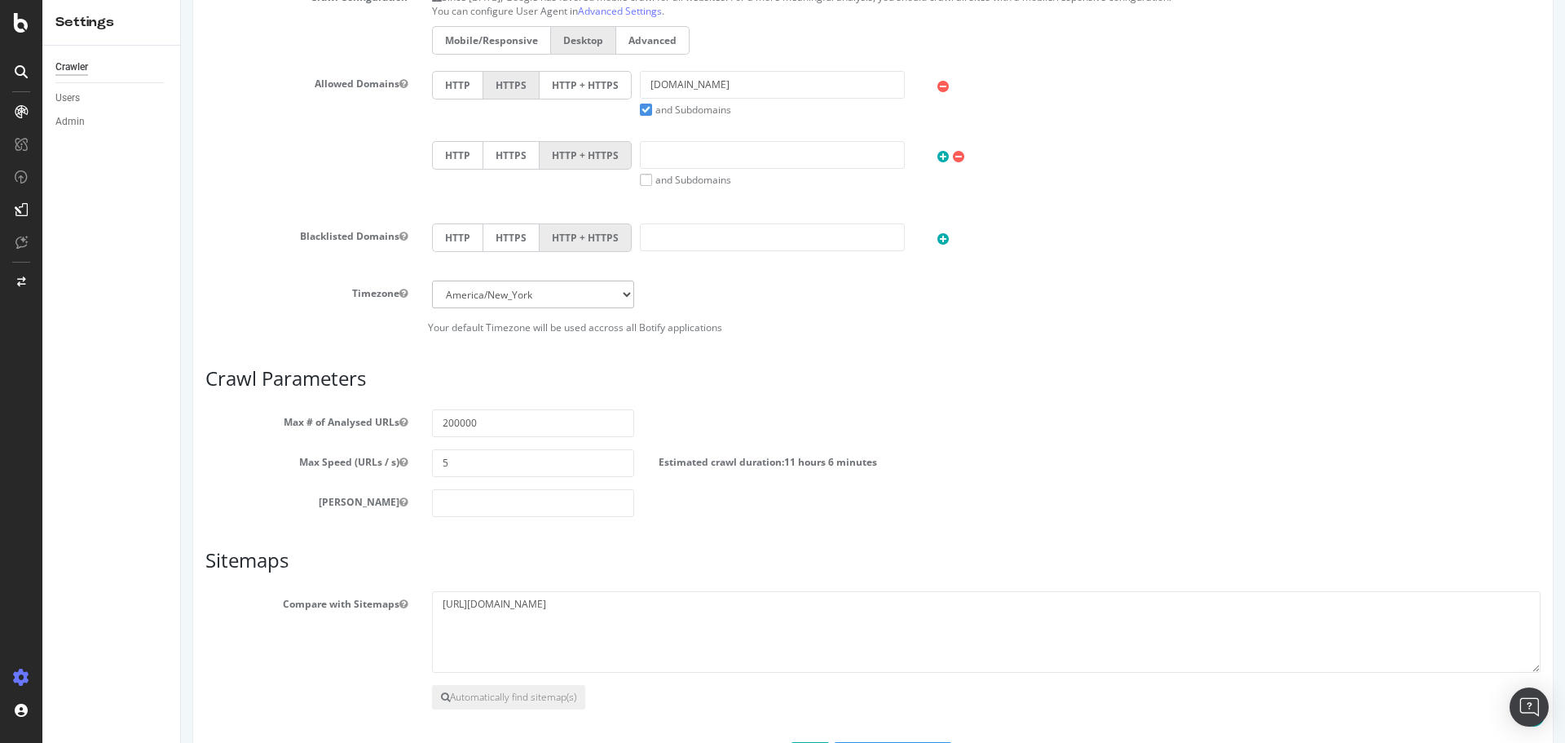
scroll to position [571, 0]
click at [479, 293] on select "Africa/Abidjan Africa/Accra Africa/Addis_Ababa Africa/Algiers Africa/Asmara Afr…" at bounding box center [533, 294] width 202 height 28
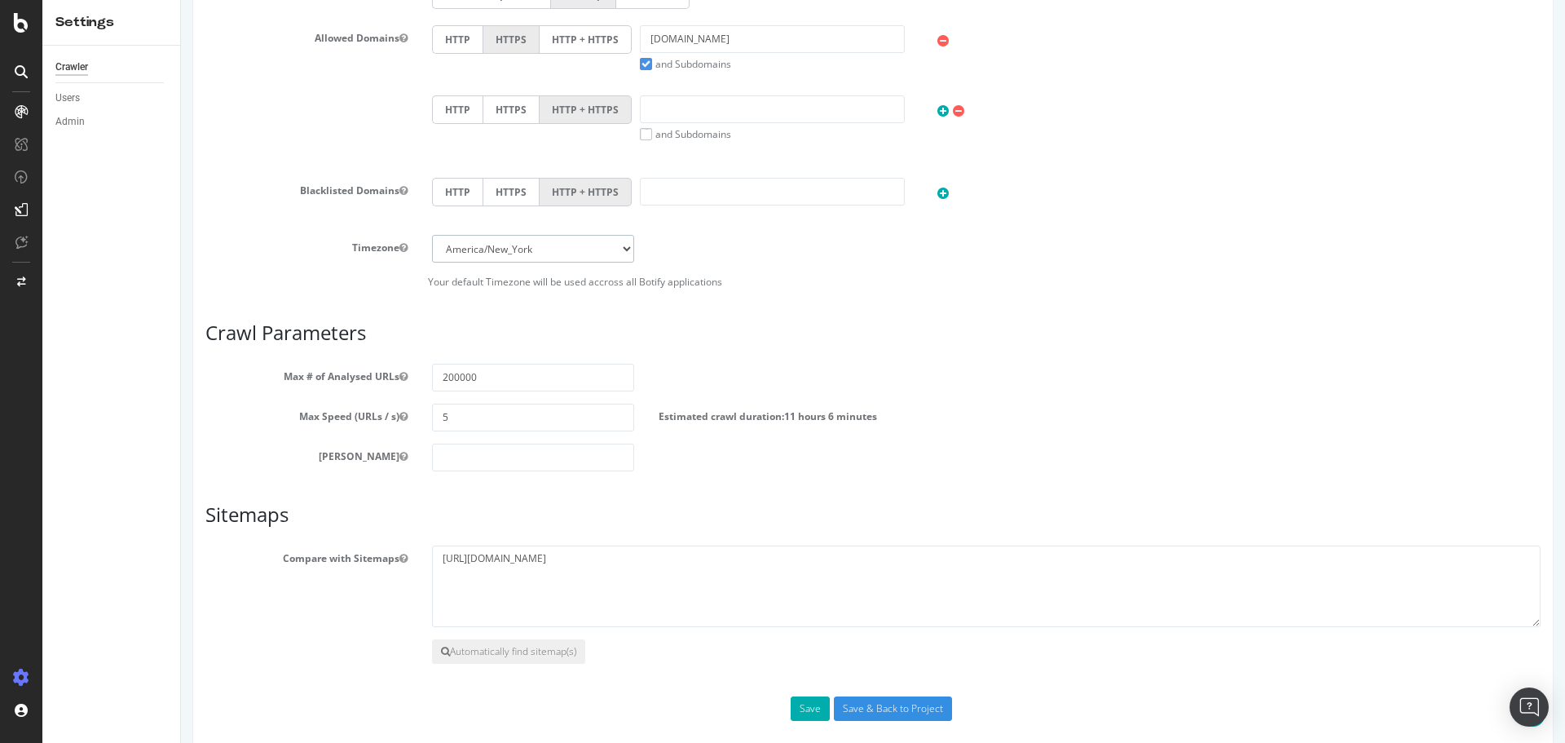
scroll to position [635, 0]
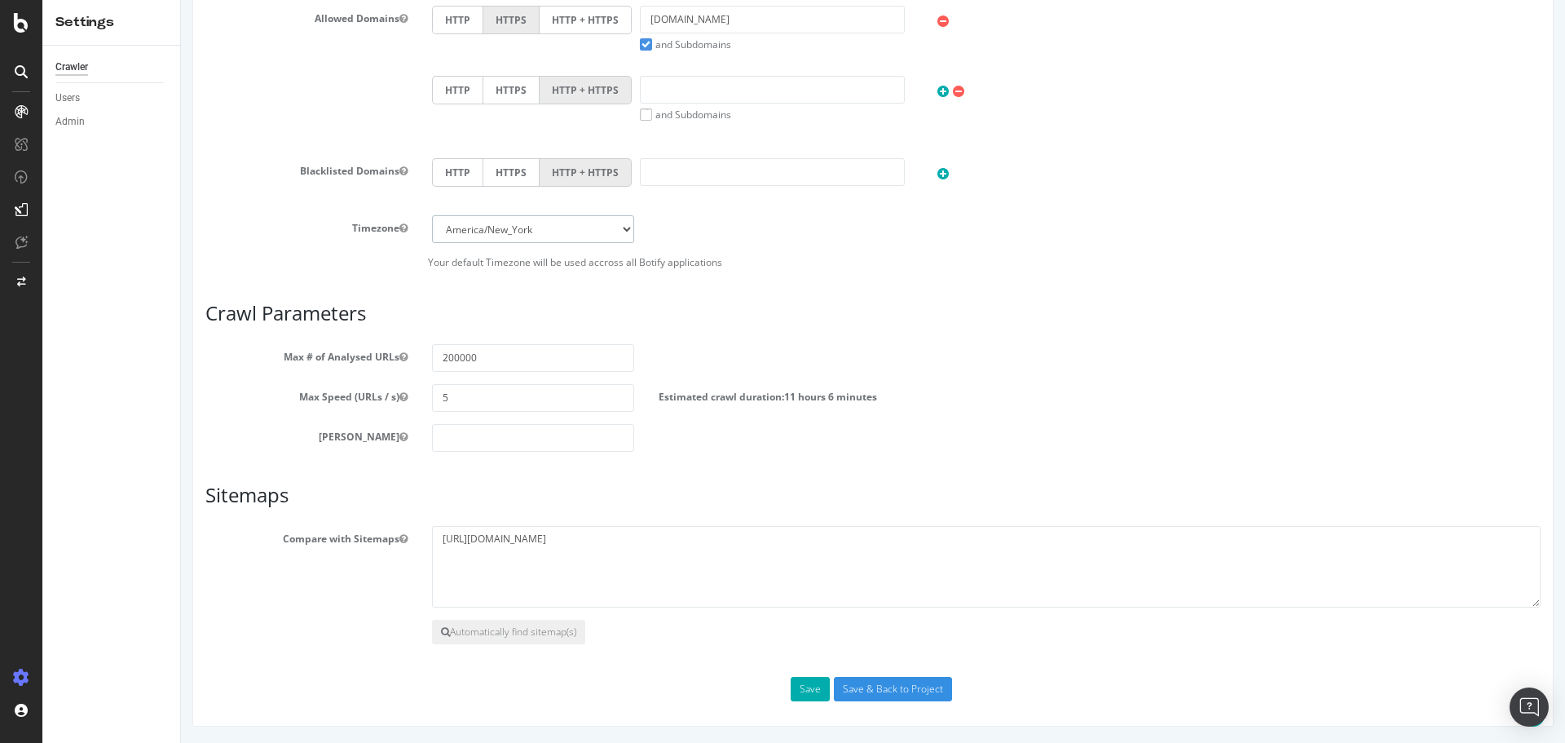
click at [499, 222] on select "Africa/Abidjan Africa/Accra Africa/Addis_Ababa Africa/Algiers Africa/Asmara Afr…" at bounding box center [533, 229] width 202 height 28
select select "Europe/Paris"
click at [432, 215] on select "Africa/Abidjan Africa/Accra Africa/Addis_Ababa Africa/Algiers Africa/Asmara Afr…" at bounding box center [533, 229] width 202 height 28
click at [777, 334] on article "Crawl Parameters Max # of Analysed URLs 200000 Max Speed (URLs / s) 5 Estimated…" at bounding box center [872, 376] width 1335 height 149
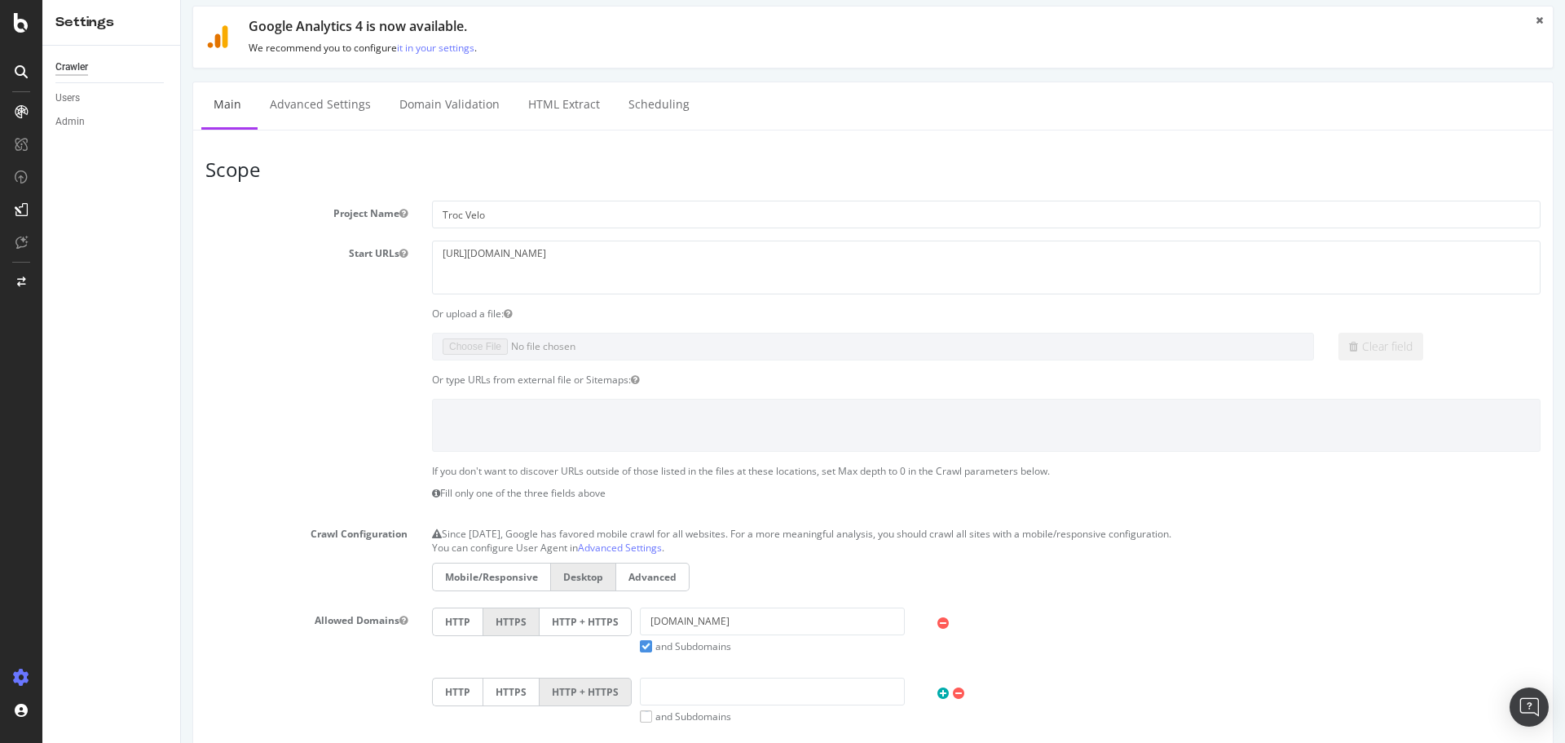
scroll to position [0, 0]
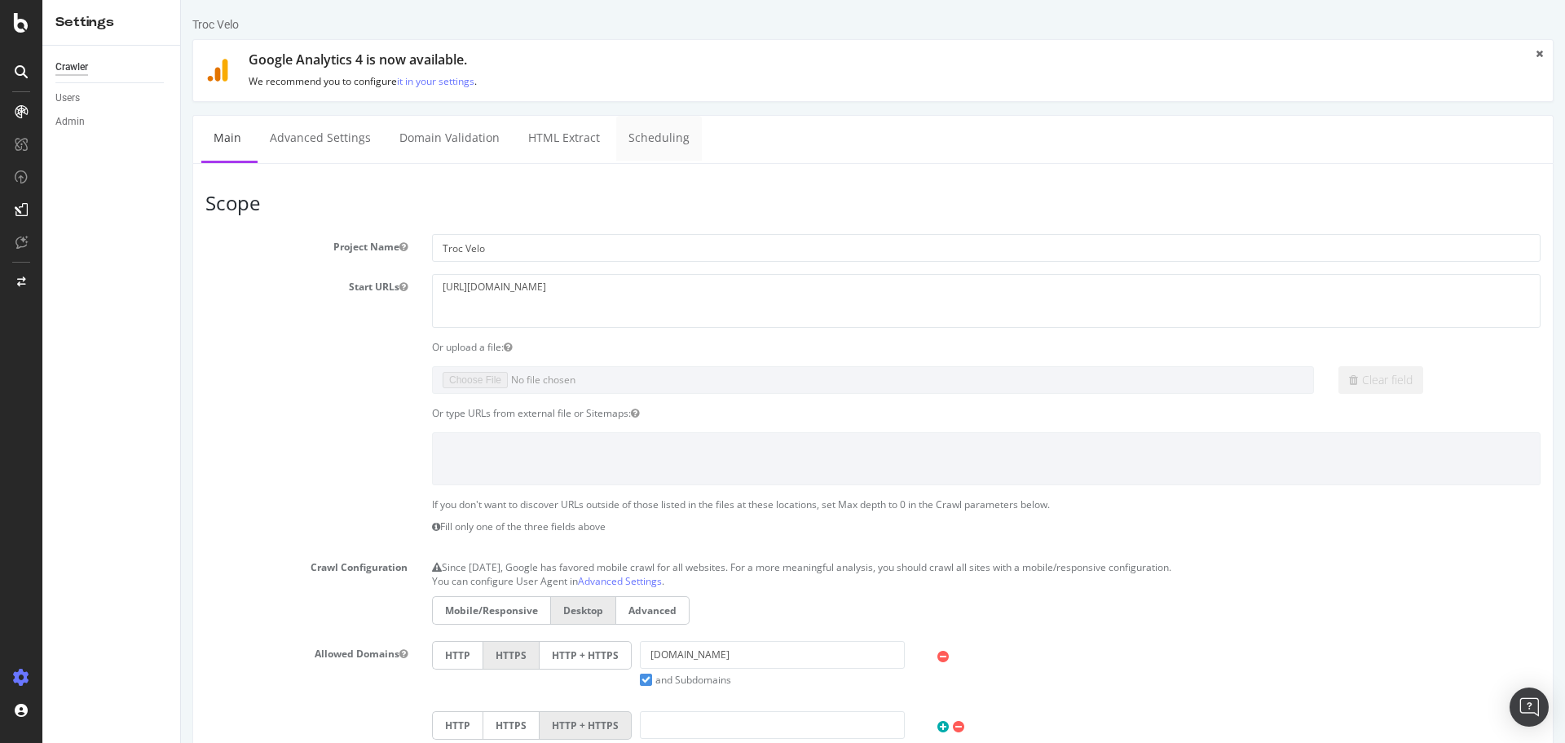
drag, startPoint x: 638, startPoint y: 145, endPoint x: 840, endPoint y: 76, distance: 213.7
click at [638, 145] on link "Scheduling" at bounding box center [659, 138] width 86 height 45
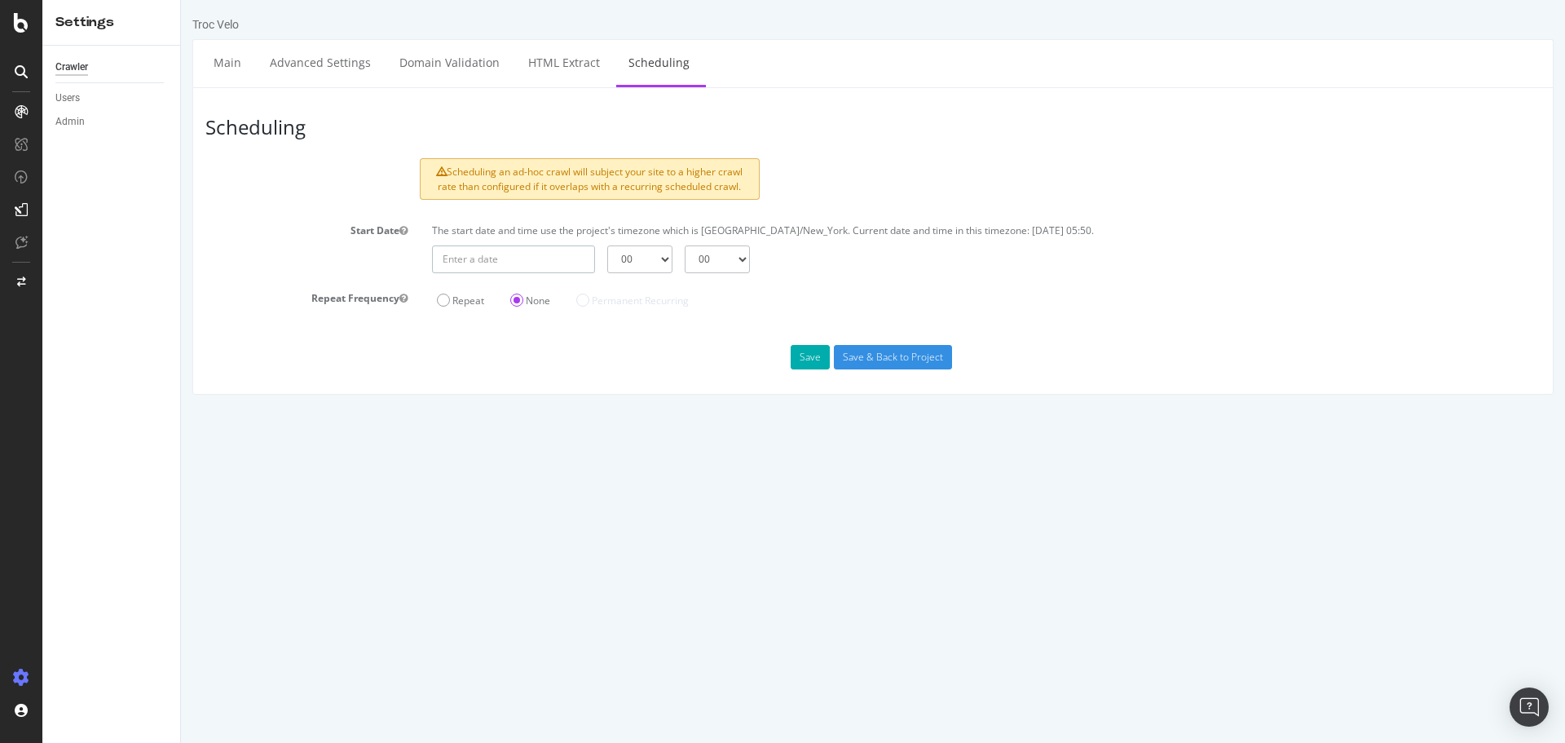
type input "2025-10-01"
click at [457, 248] on input "2025-10-01" at bounding box center [513, 259] width 163 height 28
click at [236, 73] on link "Main" at bounding box center [227, 62] width 52 height 45
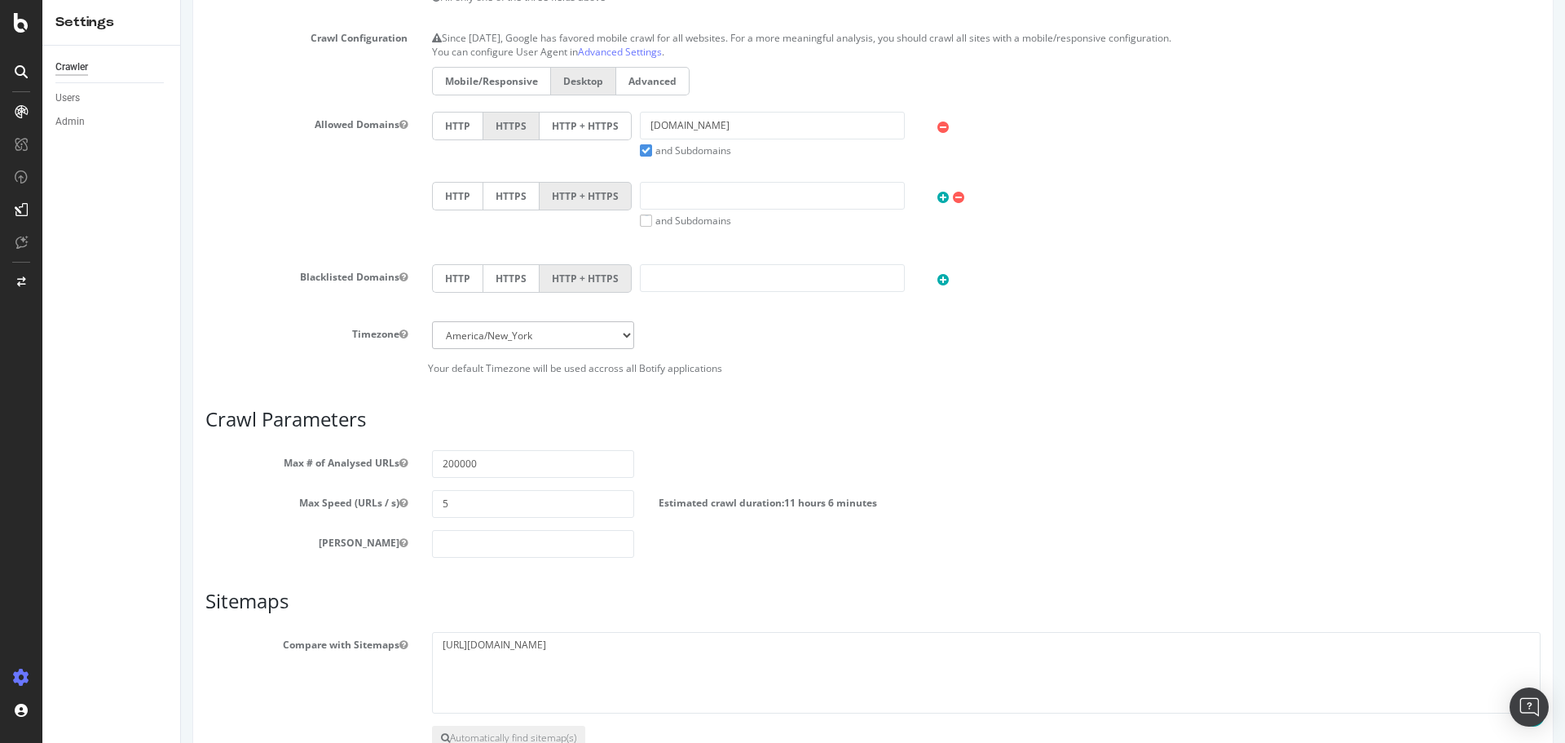
scroll to position [472, 0]
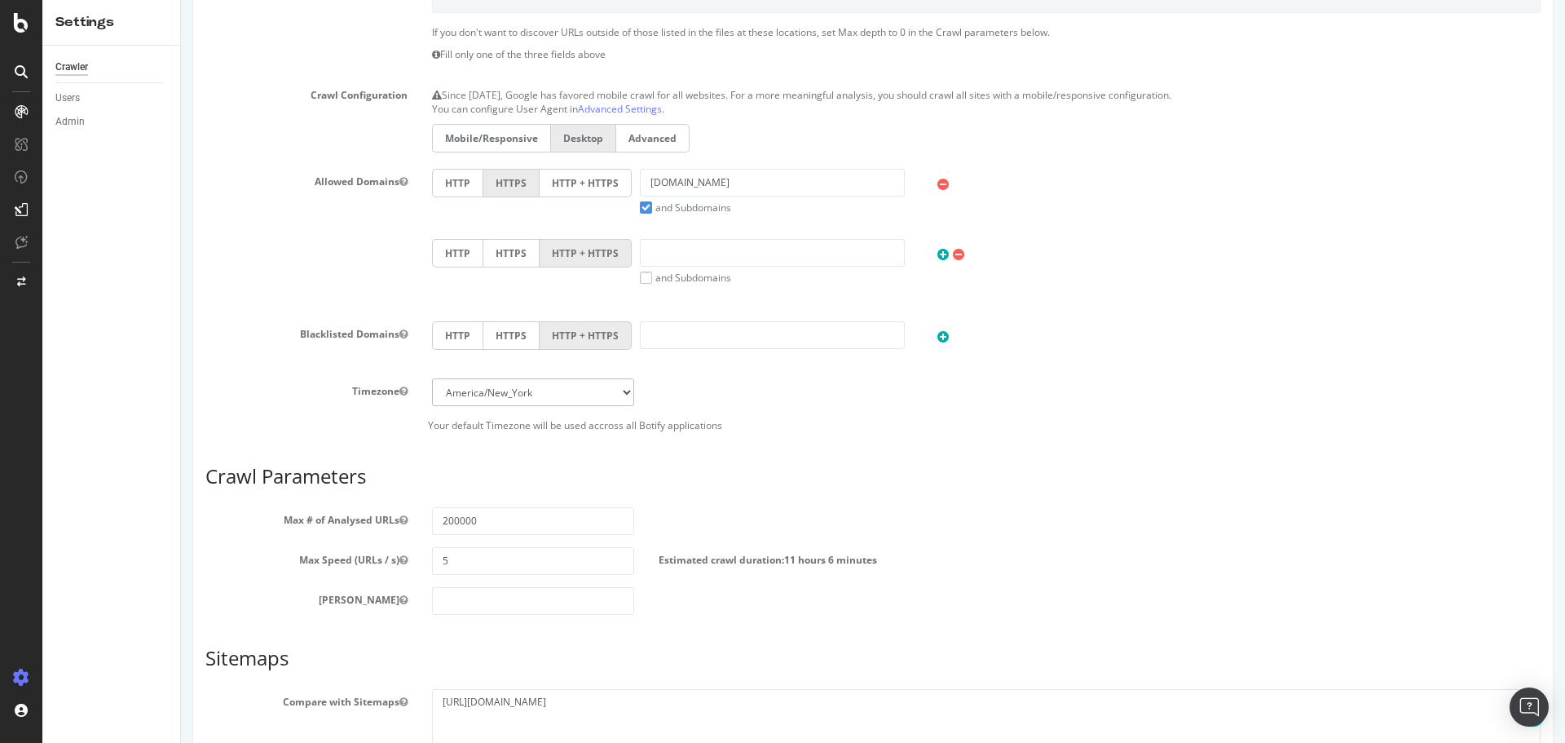
click at [475, 386] on select "Africa/Abidjan Africa/Accra Africa/Addis_Ababa Africa/Algiers Africa/Asmara Afr…" at bounding box center [533, 392] width 202 height 28
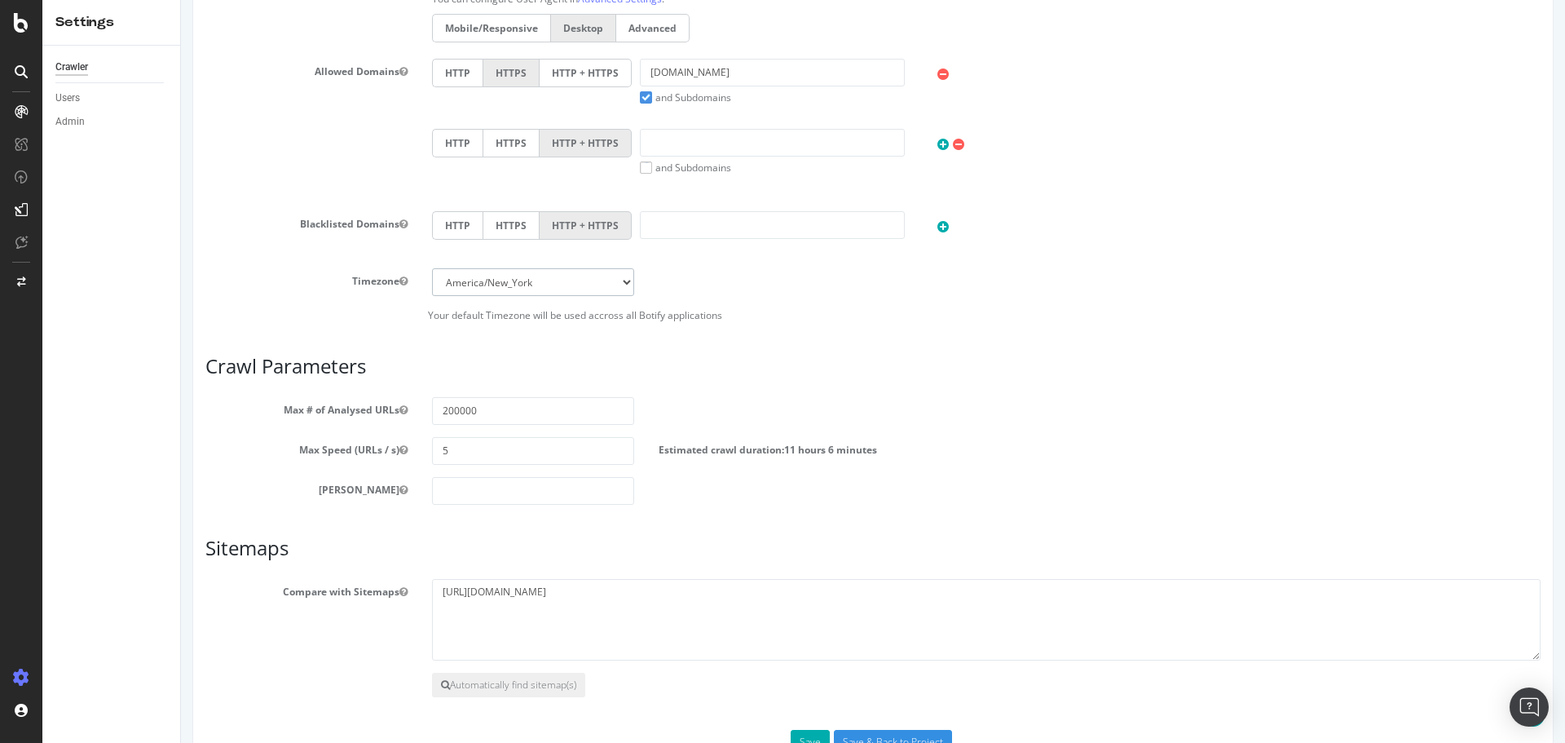
scroll to position [554, 0]
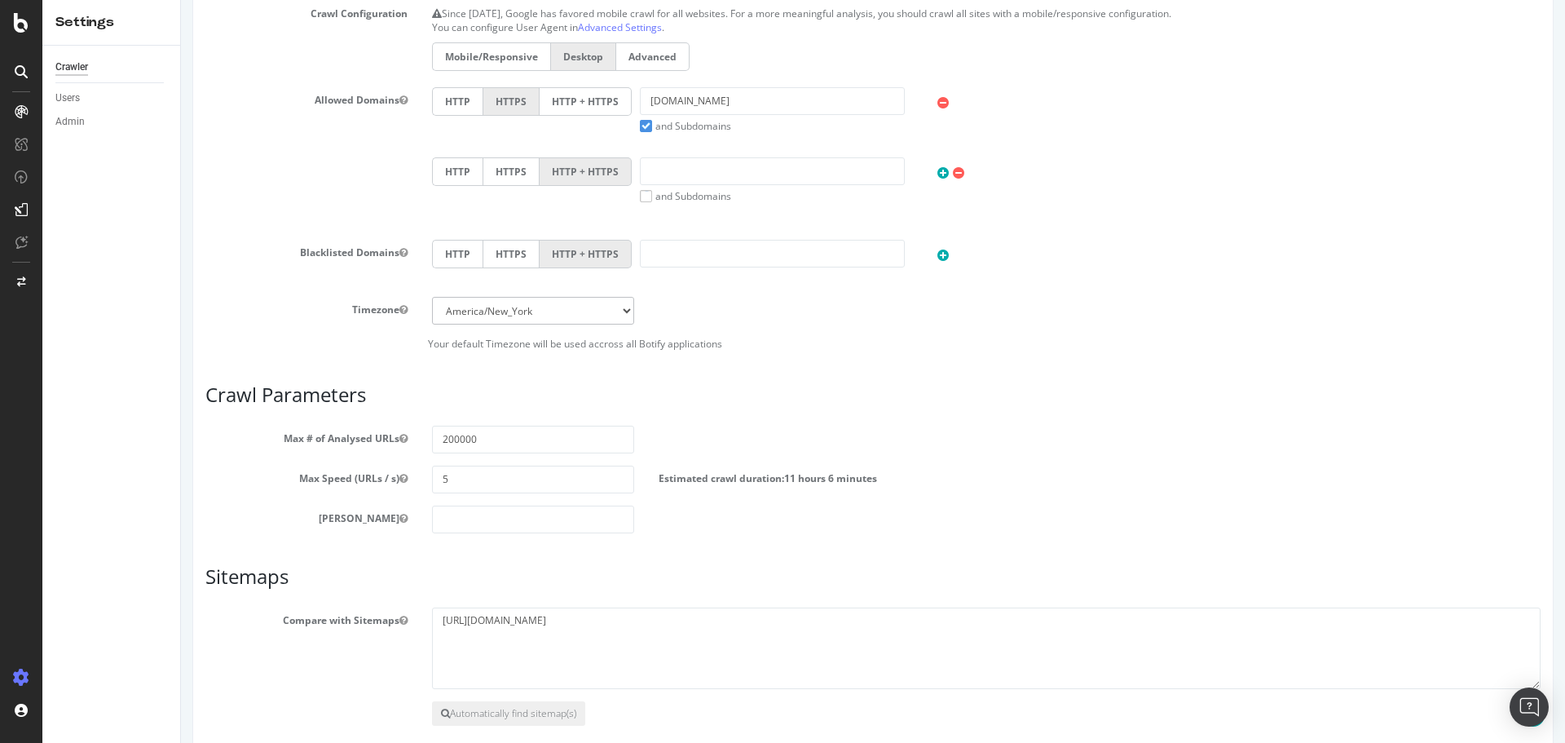
click at [510, 331] on div "Timezone Africa/Abidjan Africa/Accra Africa/Addis_Ababa Africa/Algiers Africa/A…" at bounding box center [872, 324] width 1335 height 54
click at [512, 309] on select "Africa/Abidjan Africa/Accra Africa/Addis_Ababa Africa/Algiers Africa/Asmara Afr…" at bounding box center [533, 311] width 202 height 28
select select "Europe/Paris"
click at [432, 297] on select "Africa/Abidjan Africa/Accra Africa/Addis_Ababa Africa/Algiers Africa/Asmara Afr…" at bounding box center [533, 311] width 202 height 28
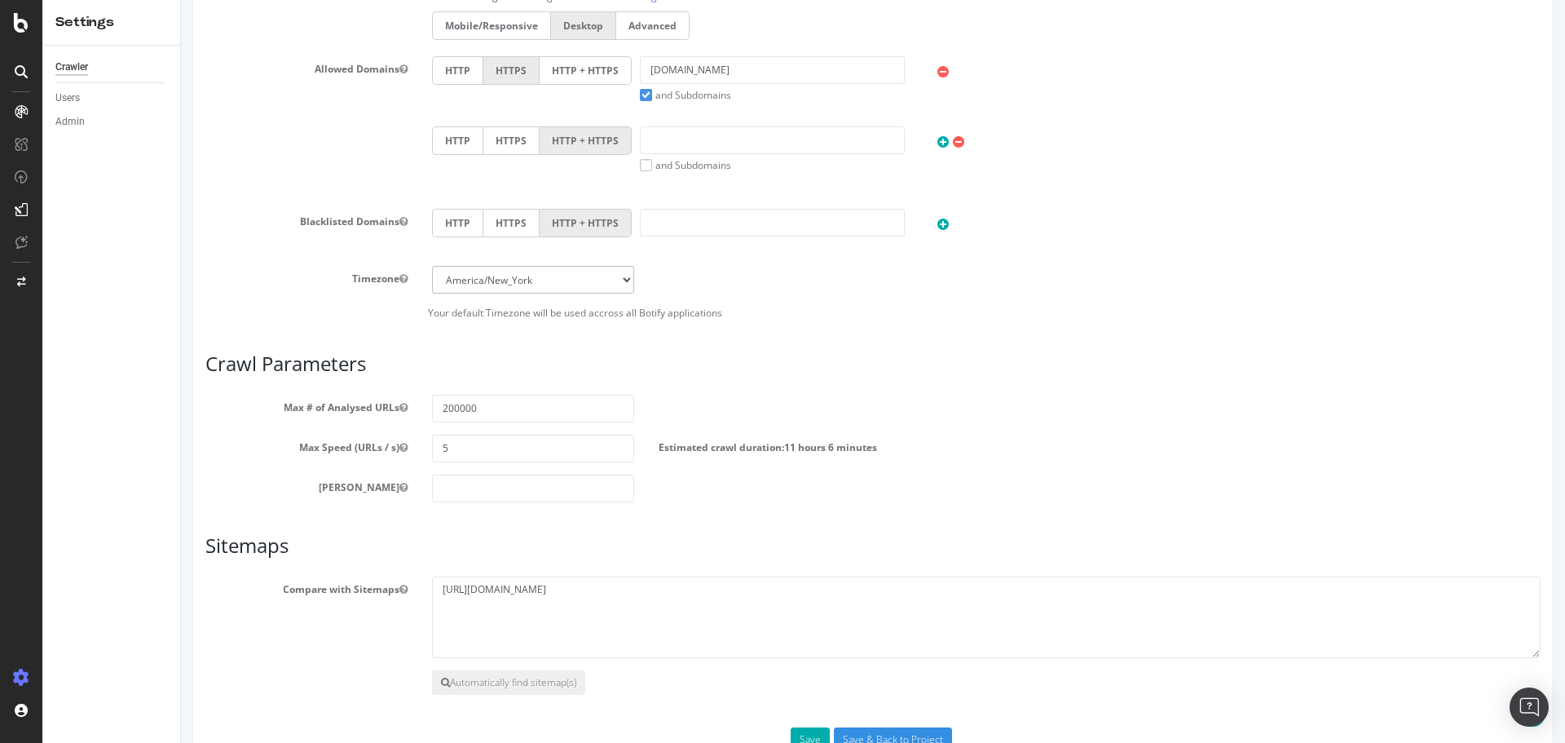
scroll to position [635, 0]
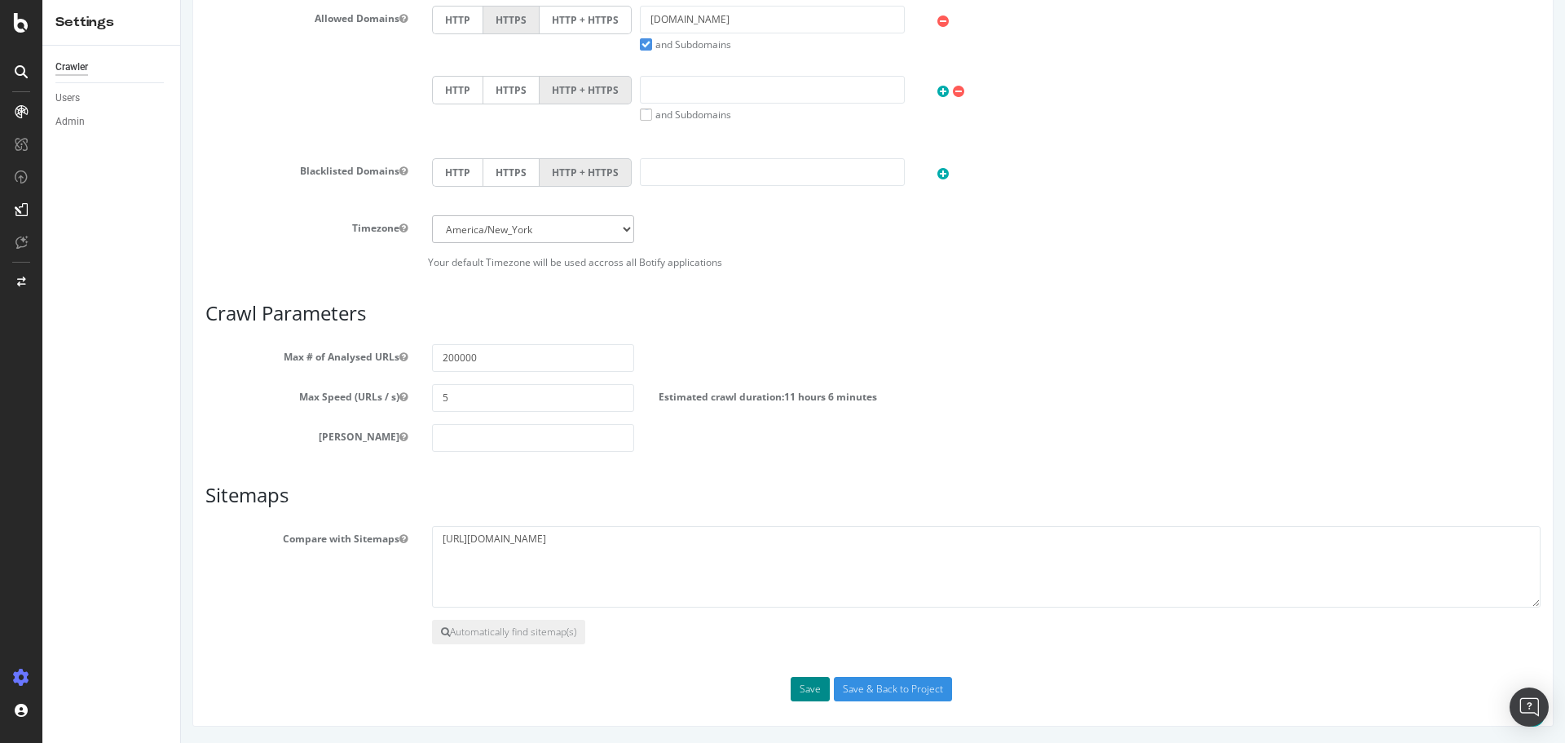
click at [811, 689] on button "Save" at bounding box center [810, 689] width 39 height 24
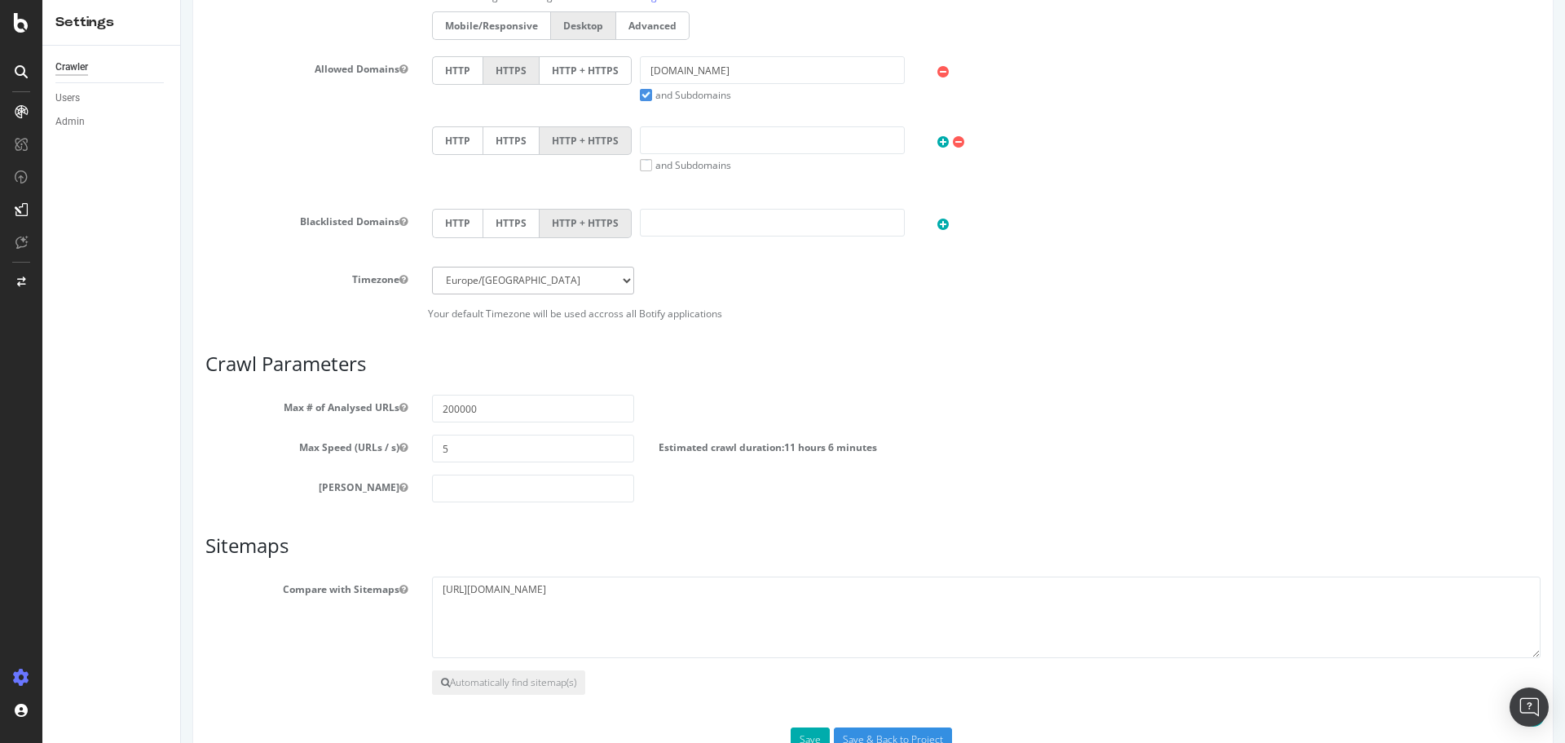
scroll to position [691, 0]
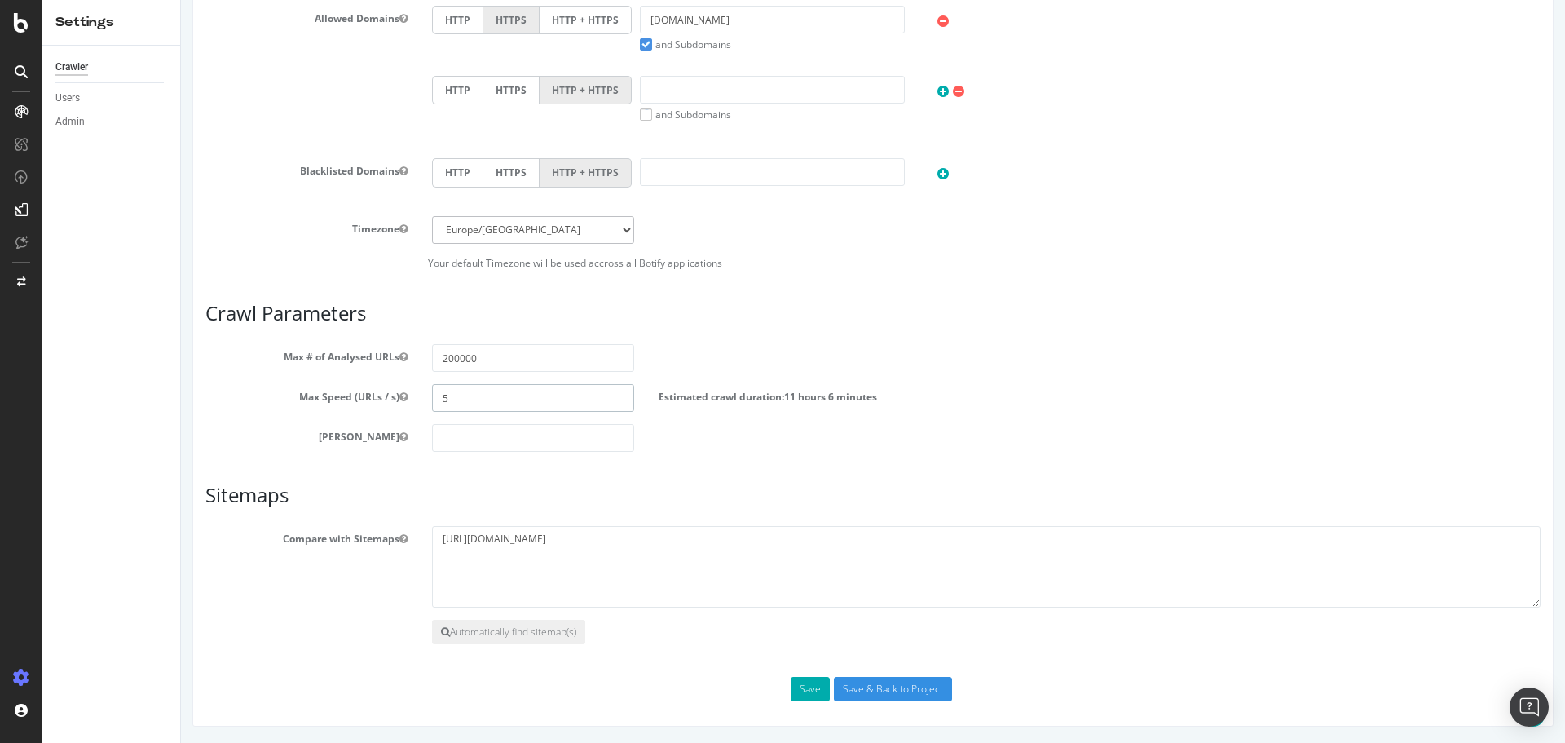
click at [483, 399] on input "5" at bounding box center [533, 398] width 202 height 28
type input "0"
type input "0.1"
click at [496, 396] on input "0.5" at bounding box center [533, 398] width 202 height 28
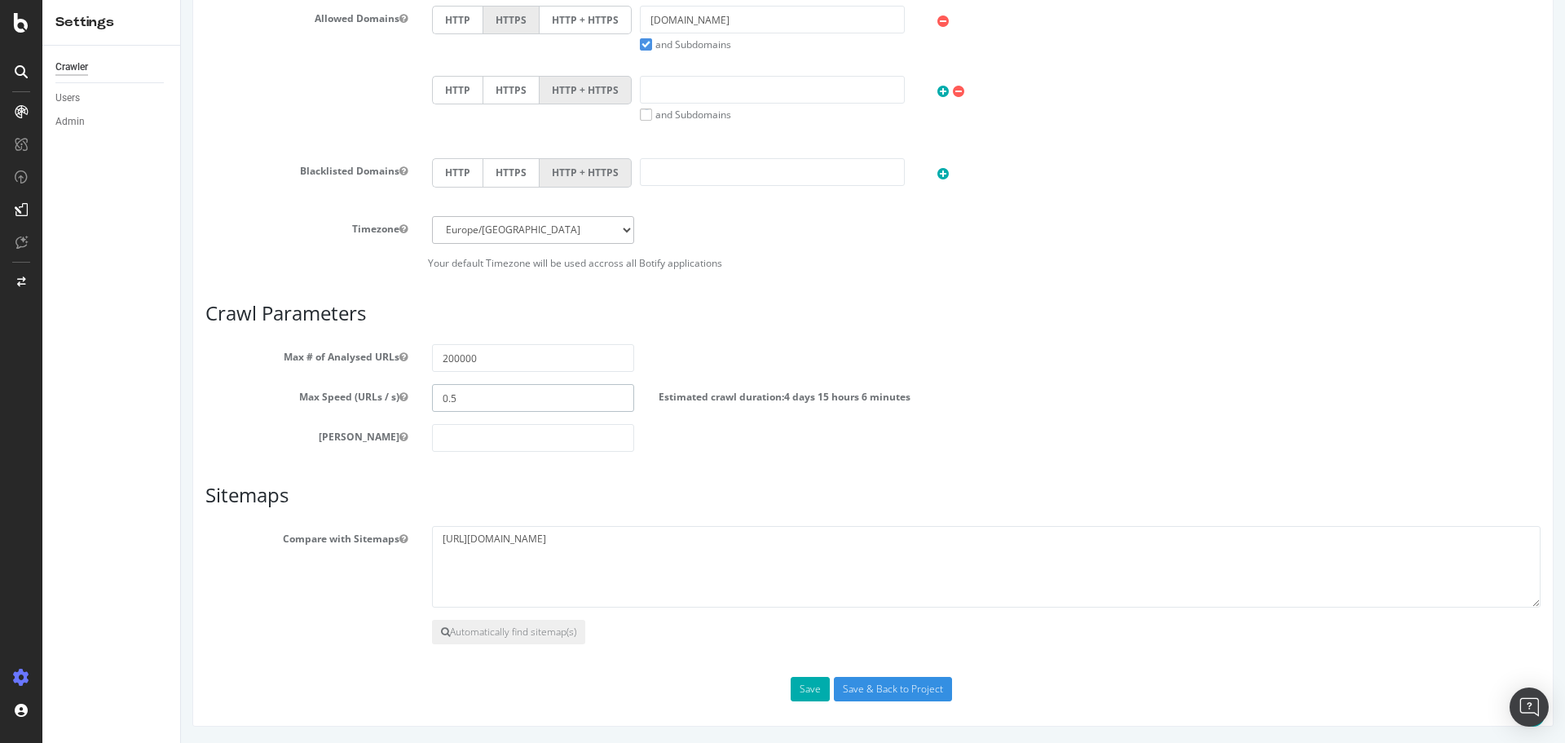
click at [496, 396] on input "0.5" at bounding box center [533, 398] width 202 height 28
type input "5"
click at [846, 364] on div "Max # of Analysed URLs 200000" at bounding box center [873, 358] width 1360 height 28
click at [470, 395] on input "5" at bounding box center [533, 398] width 202 height 28
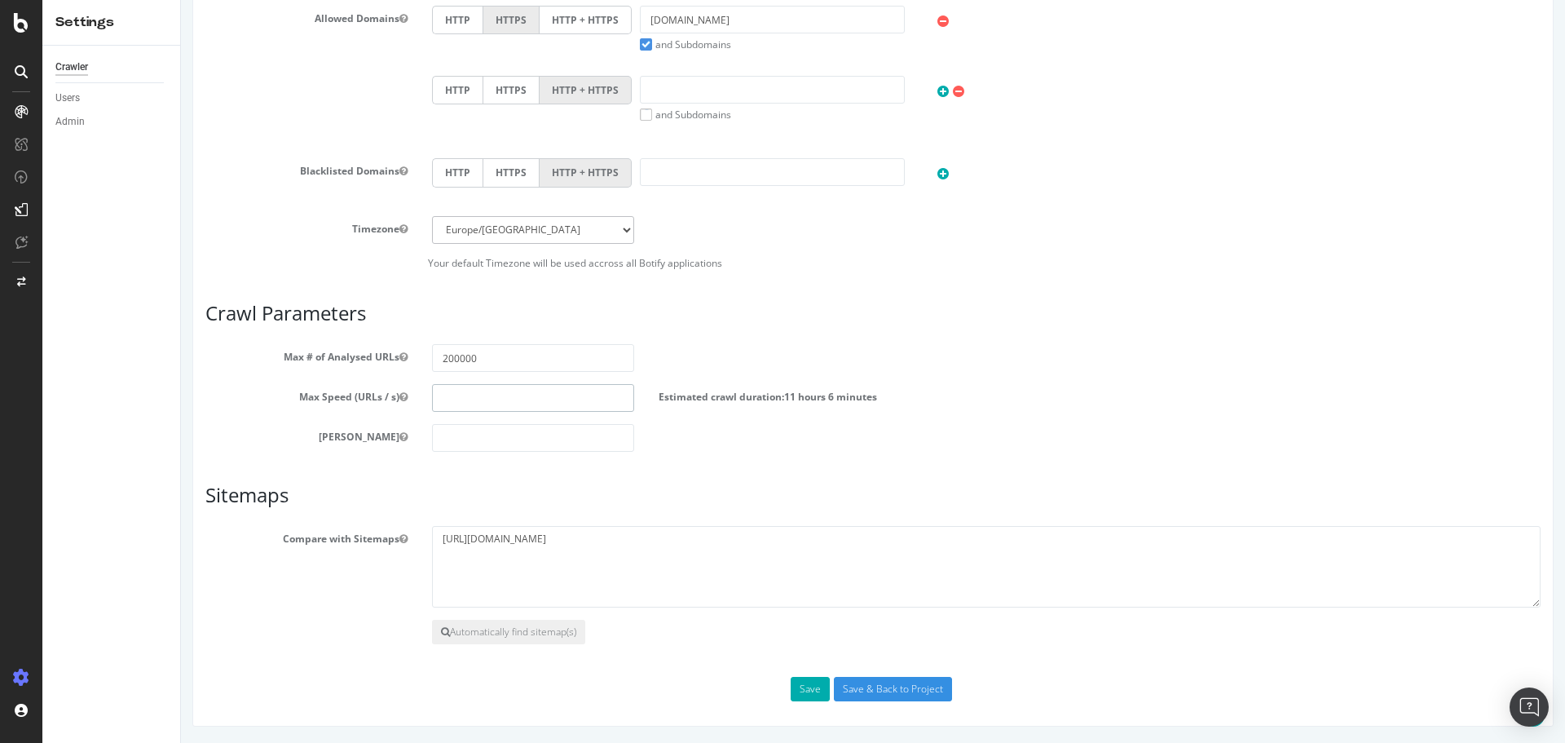
type input "3"
click at [485, 404] on input "3" at bounding box center [533, 398] width 202 height 28
type input "8"
click at [765, 336] on article "Crawl Parameters Max # of Analysed URLs 200000 Max Speed (URLs / s) 25 Estimate…" at bounding box center [872, 376] width 1335 height 149
click at [529, 404] on input "25" at bounding box center [533, 398] width 202 height 28
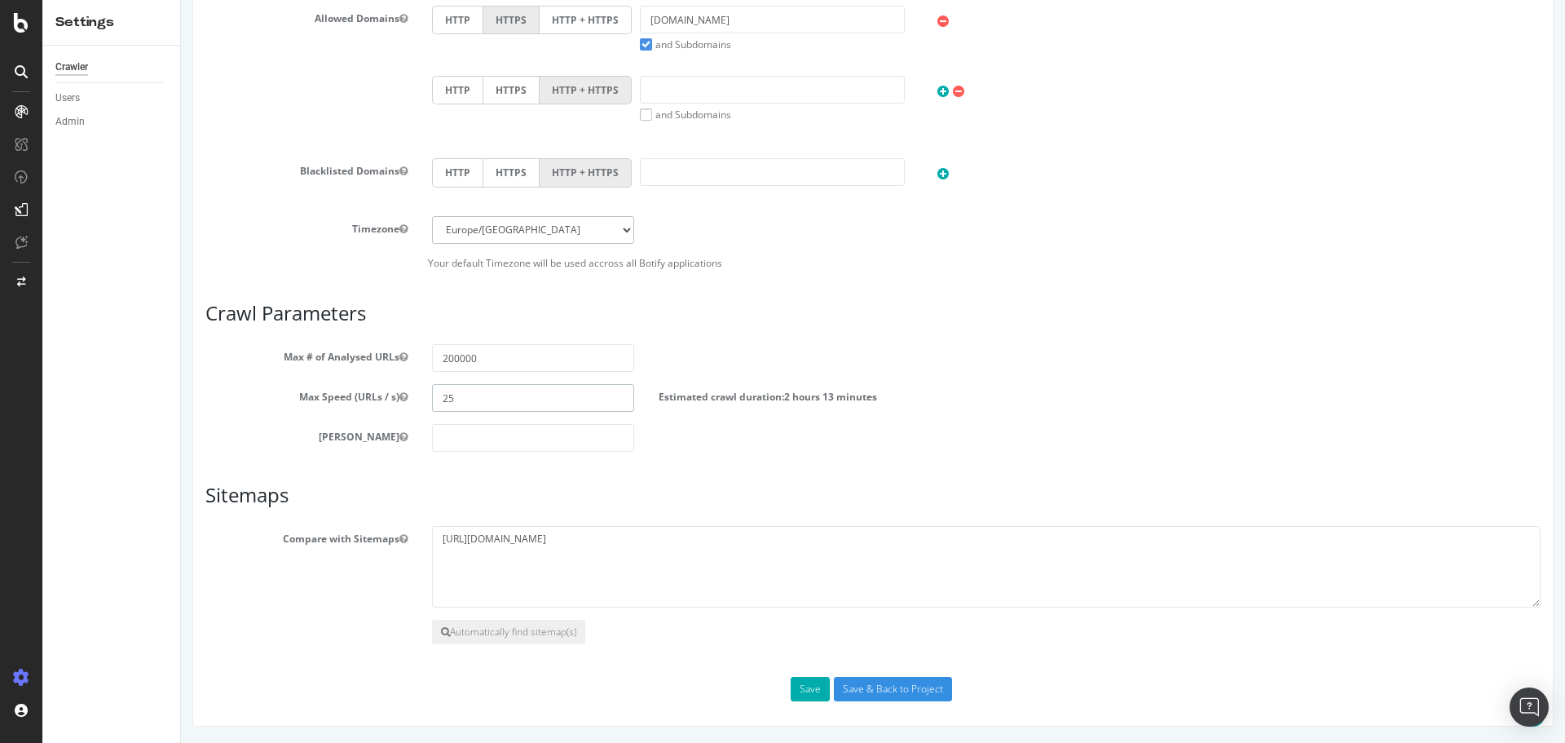
type input "2"
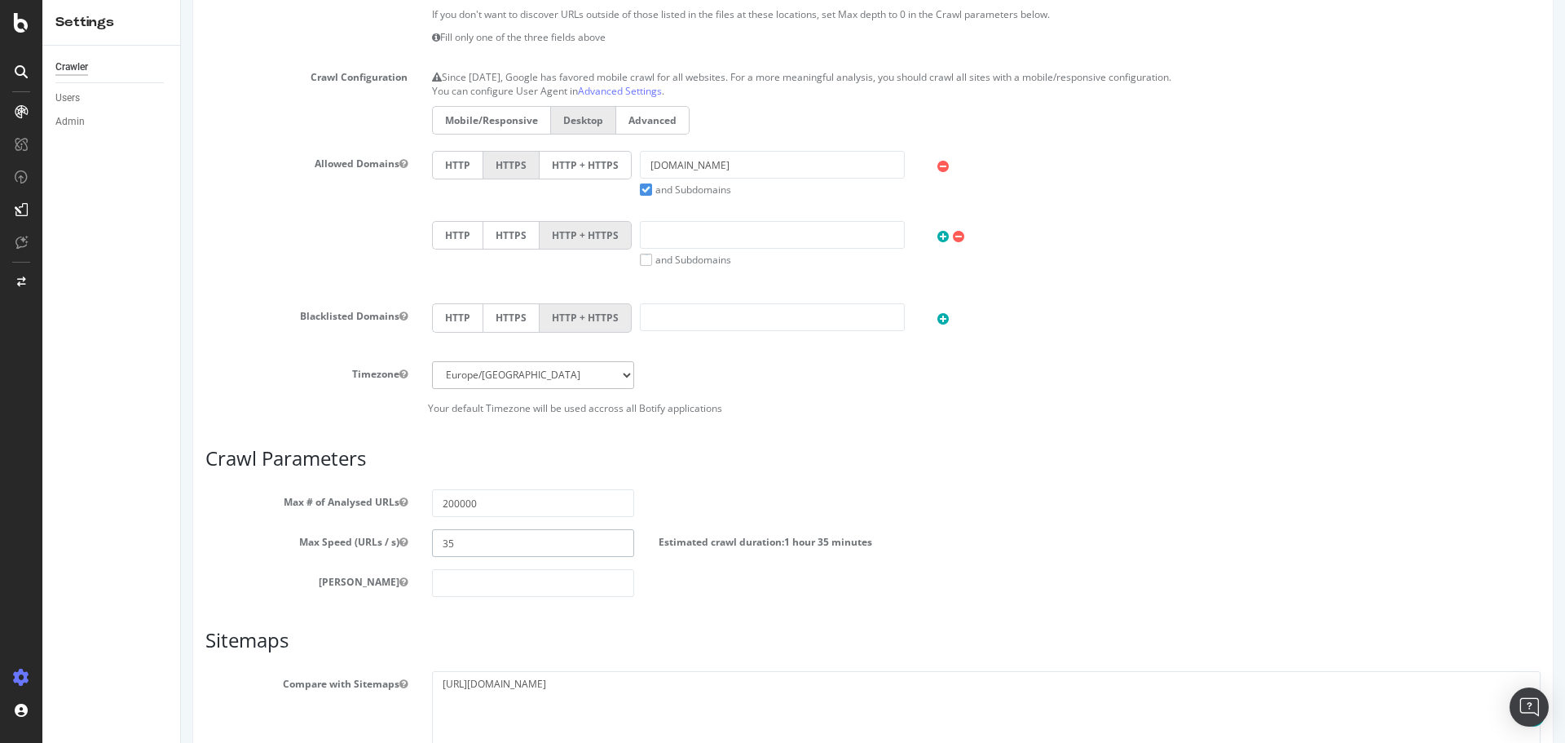
scroll to position [571, 0]
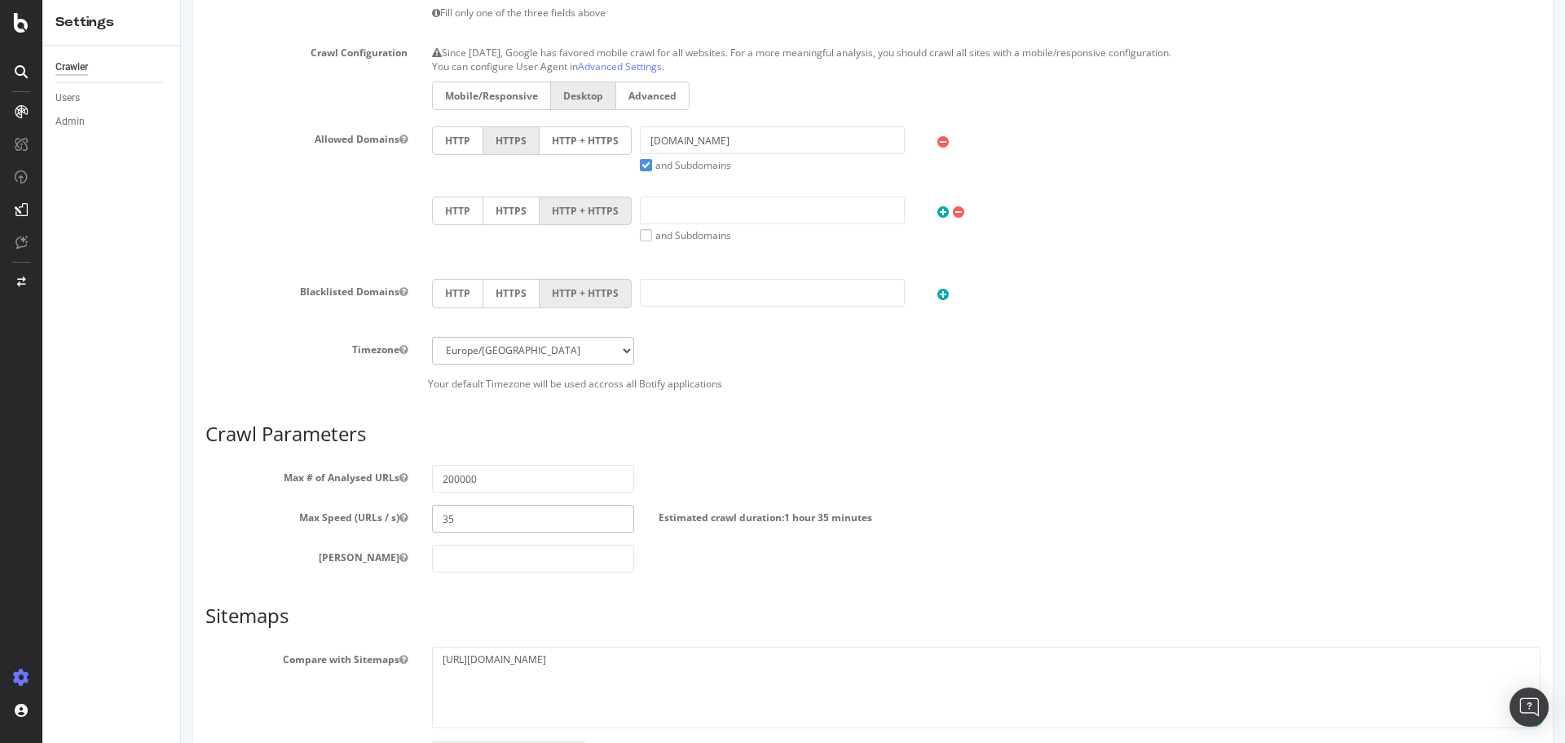
type input "35"
click at [490, 521] on input "35" at bounding box center [533, 519] width 202 height 28
click at [496, 478] on input "200000" at bounding box center [533, 479] width 202 height 28
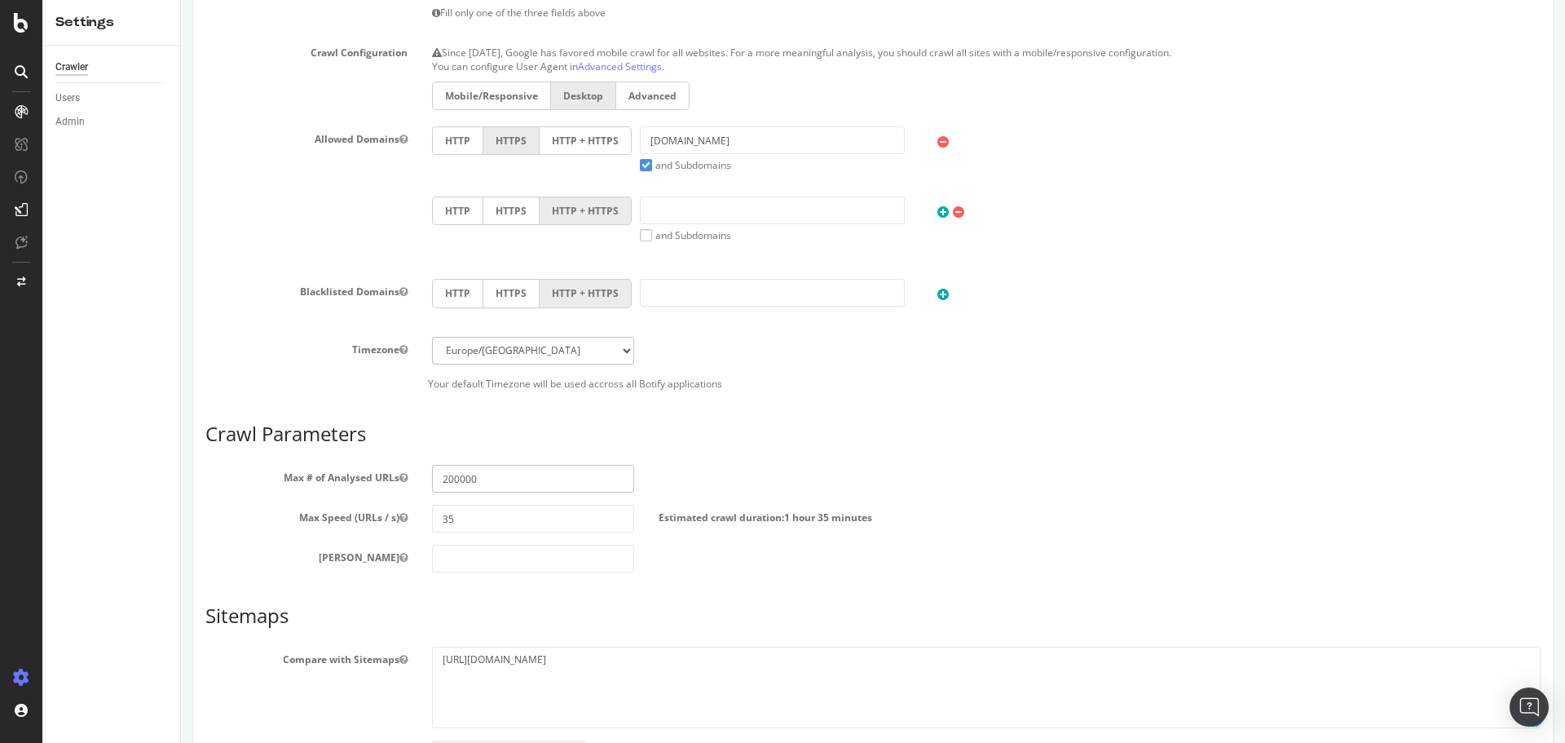
click at [496, 478] on input "200000" at bounding box center [533, 479] width 202 height 28
type input "45000"
click at [506, 523] on input "35" at bounding box center [533, 519] width 202 height 28
type input "3"
type input "0"
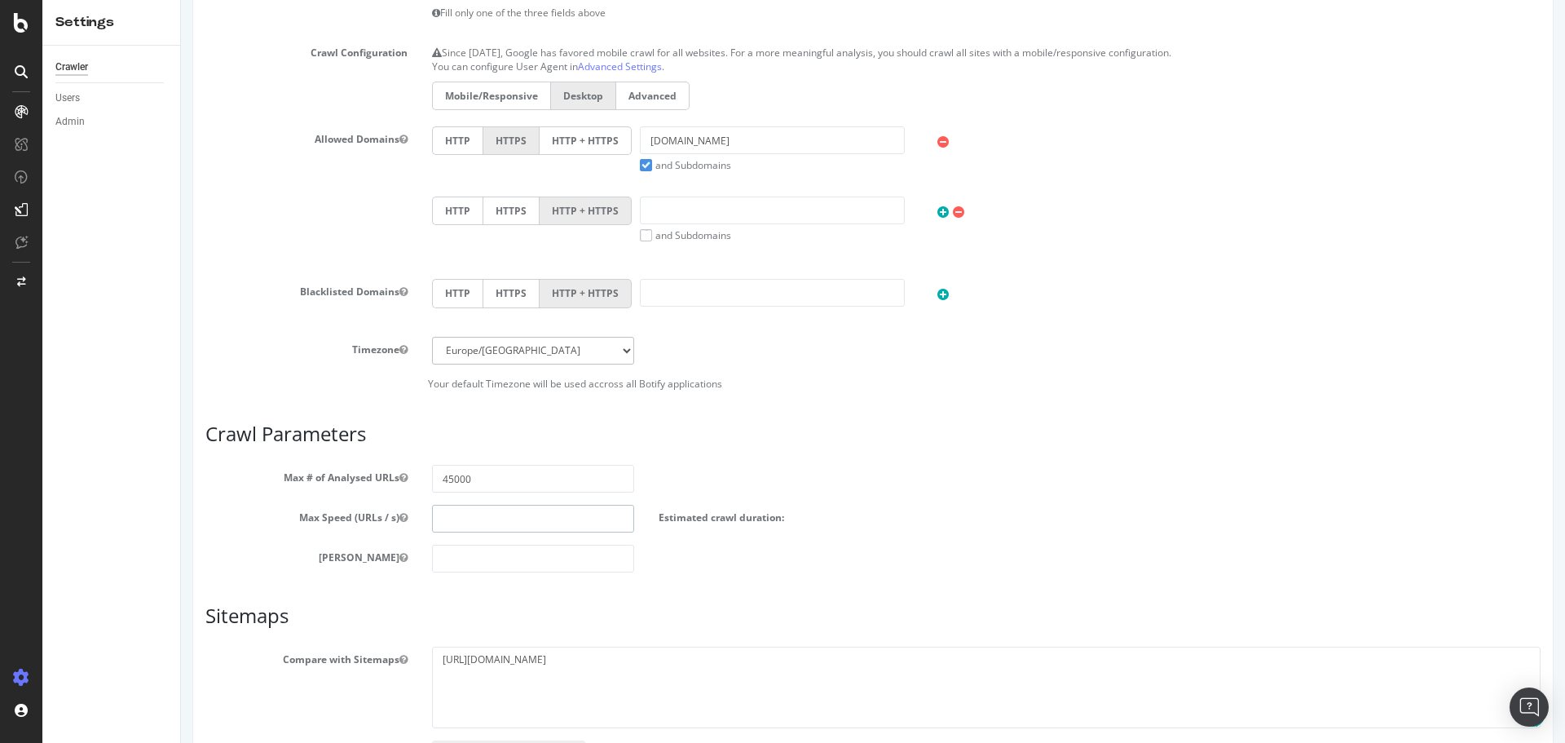
type input "0.2"
type input "0.5"
type input "0"
type input "1"
click at [733, 447] on article "Crawl Parameters Max # of Analysed URLs 45000 Max Speed (URLs / s) 1 Estimated …" at bounding box center [872, 497] width 1335 height 149
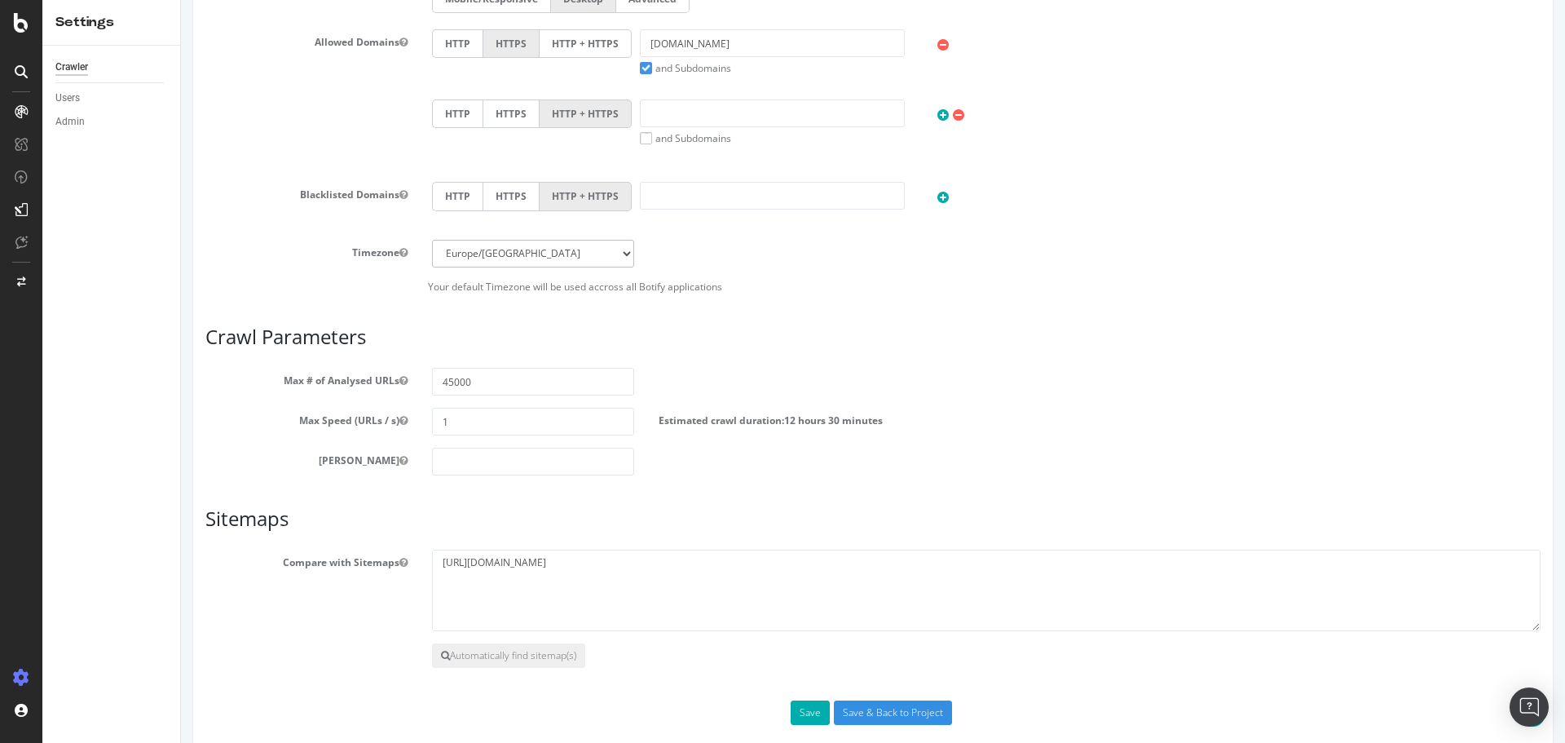
scroll to position [691, 0]
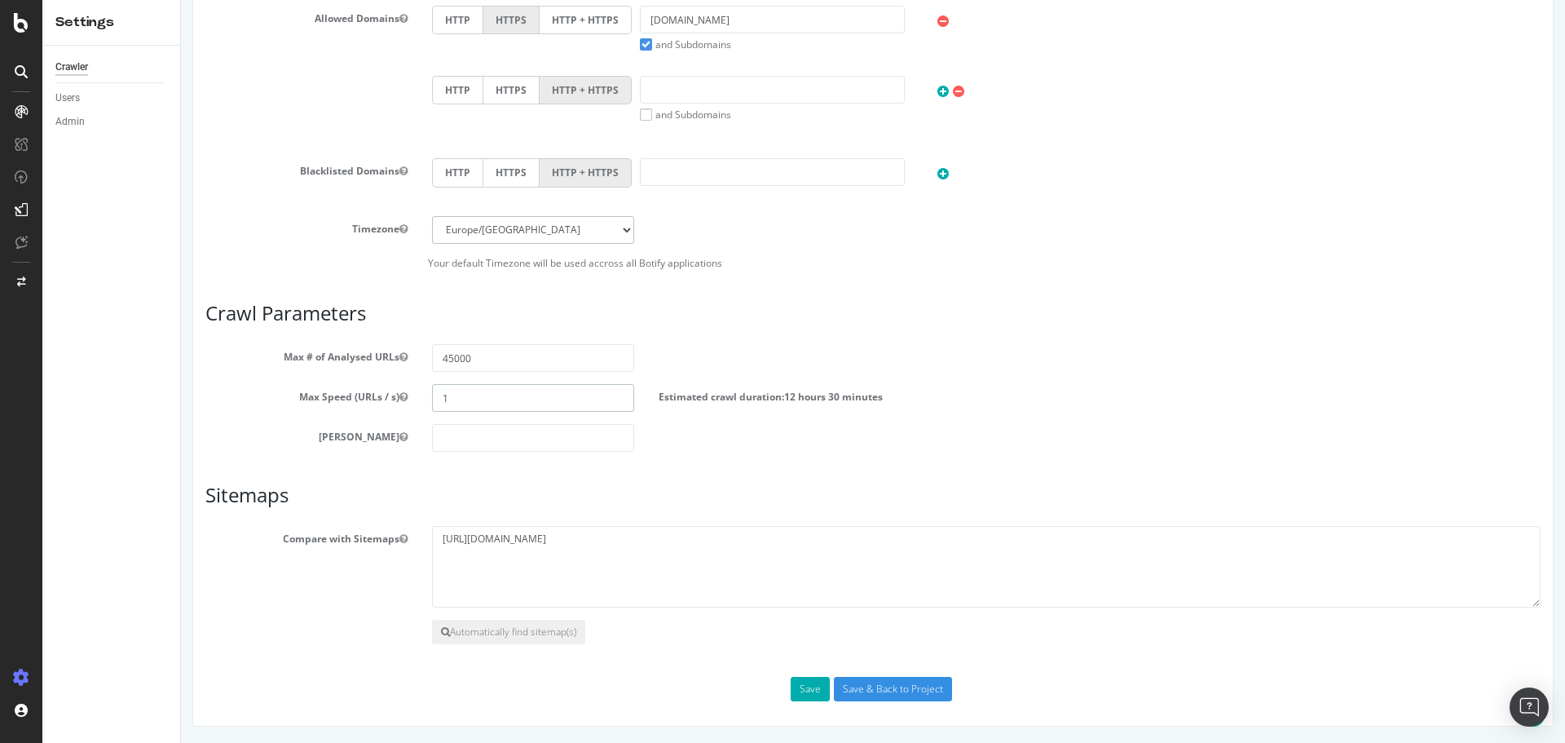
click at [448, 400] on input "1" at bounding box center [533, 398] width 202 height 28
click at [448, 395] on input "1" at bounding box center [533, 398] width 202 height 28
click at [488, 358] on input "45000" at bounding box center [533, 358] width 202 height 28
click at [1261, 179] on div "HTTP HTTPS HTTP + HTTPS" at bounding box center [986, 174] width 1125 height 33
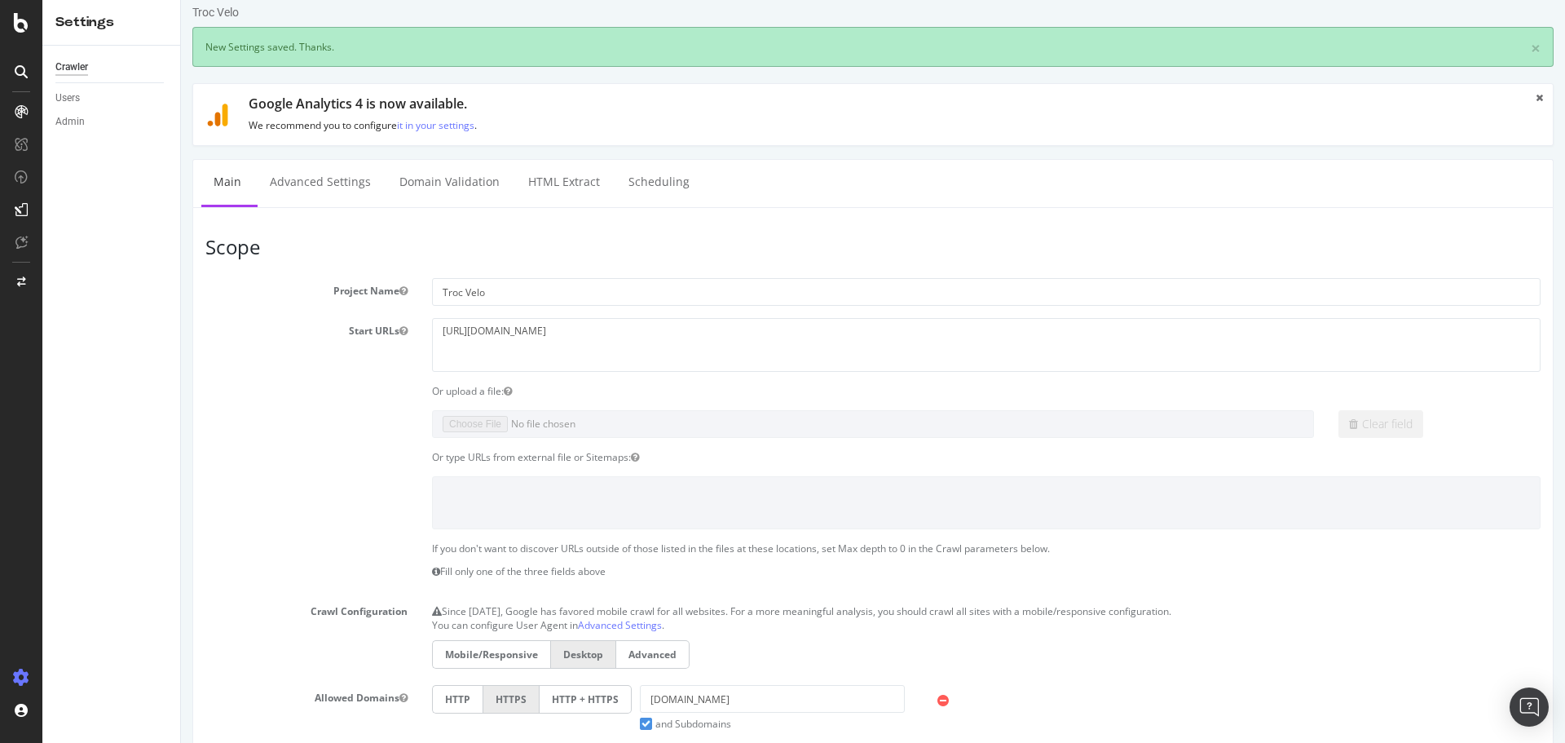
scroll to position [0, 0]
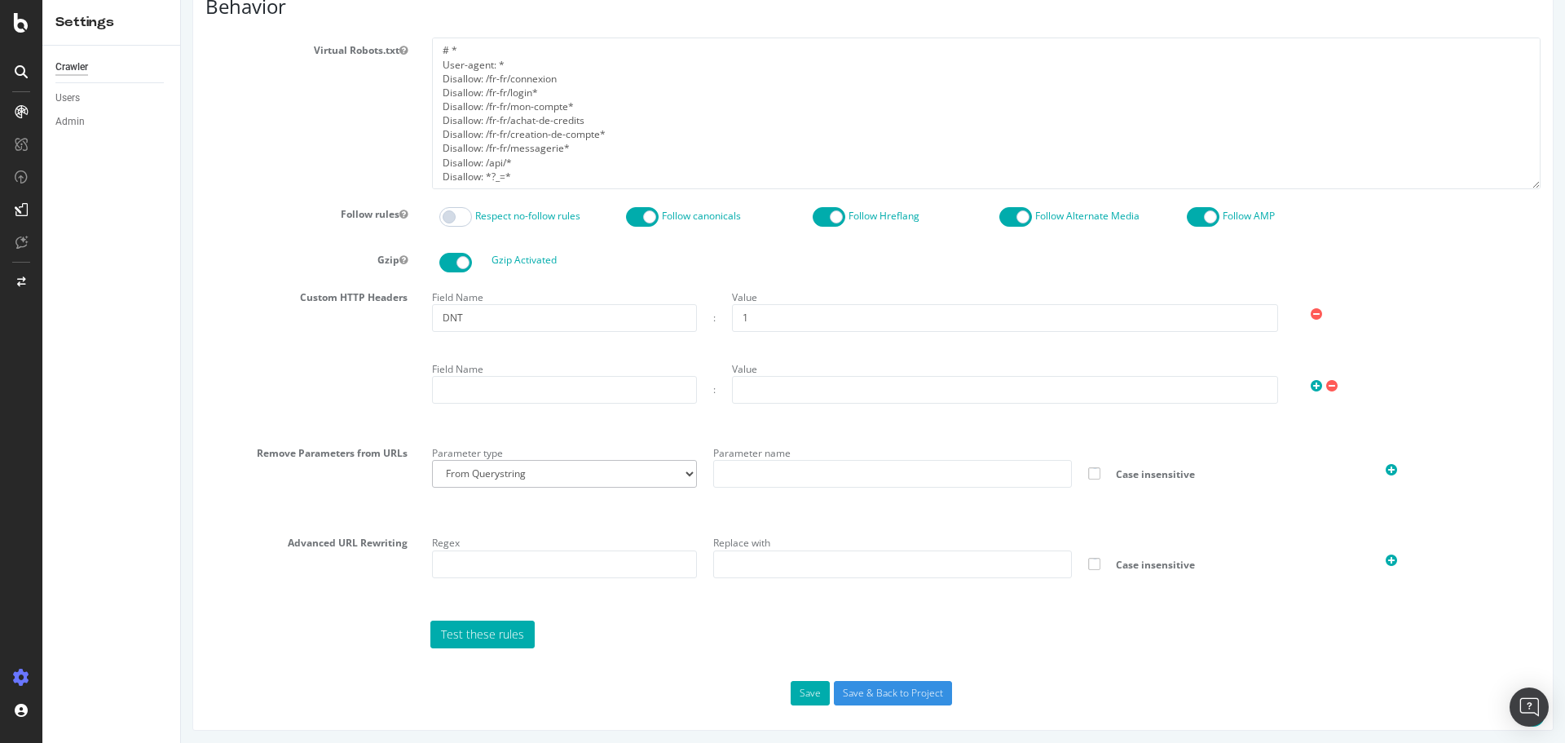
scroll to position [755, 0]
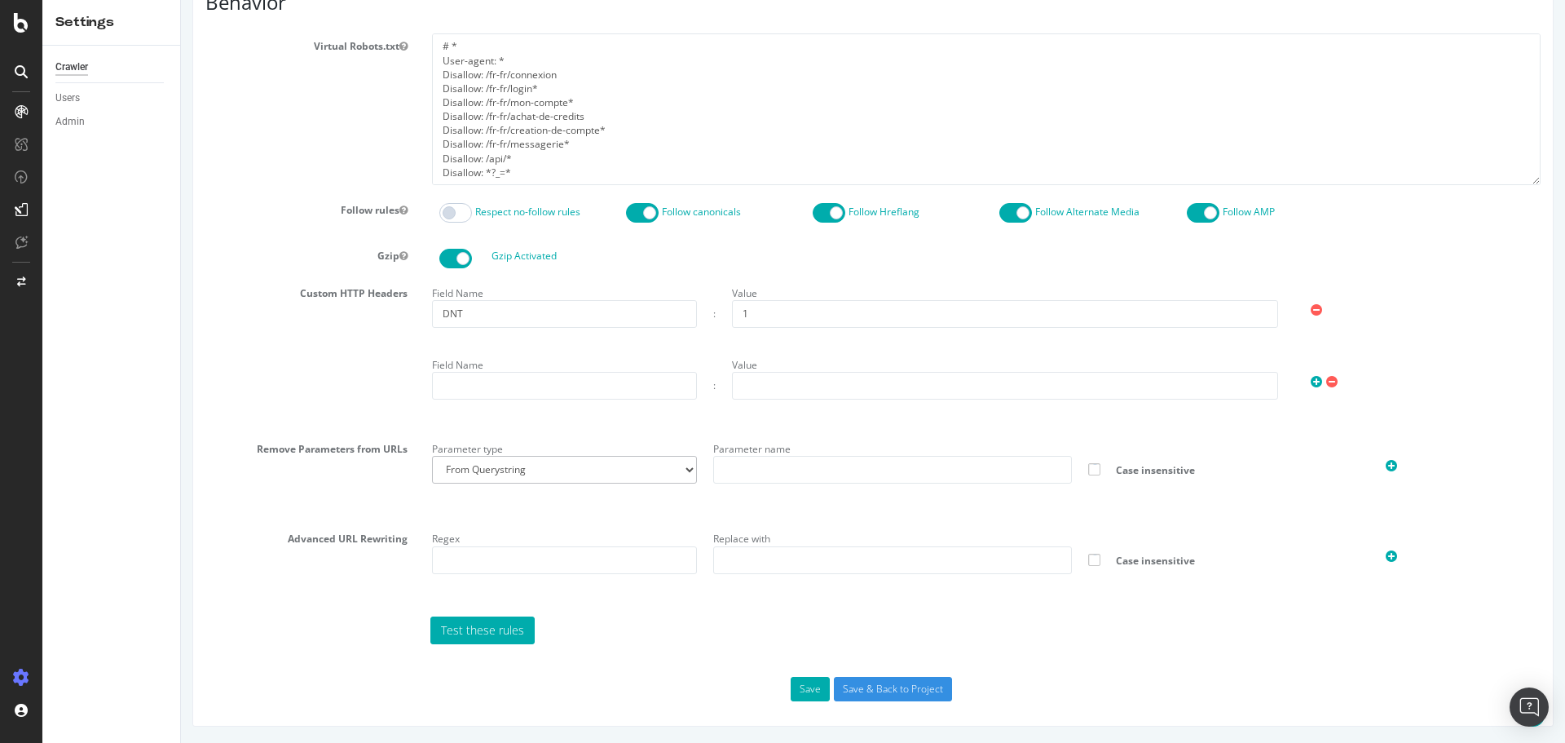
type input "antonin.anger@alltricks.com"
click at [484, 388] on input "text" at bounding box center [564, 386] width 265 height 28
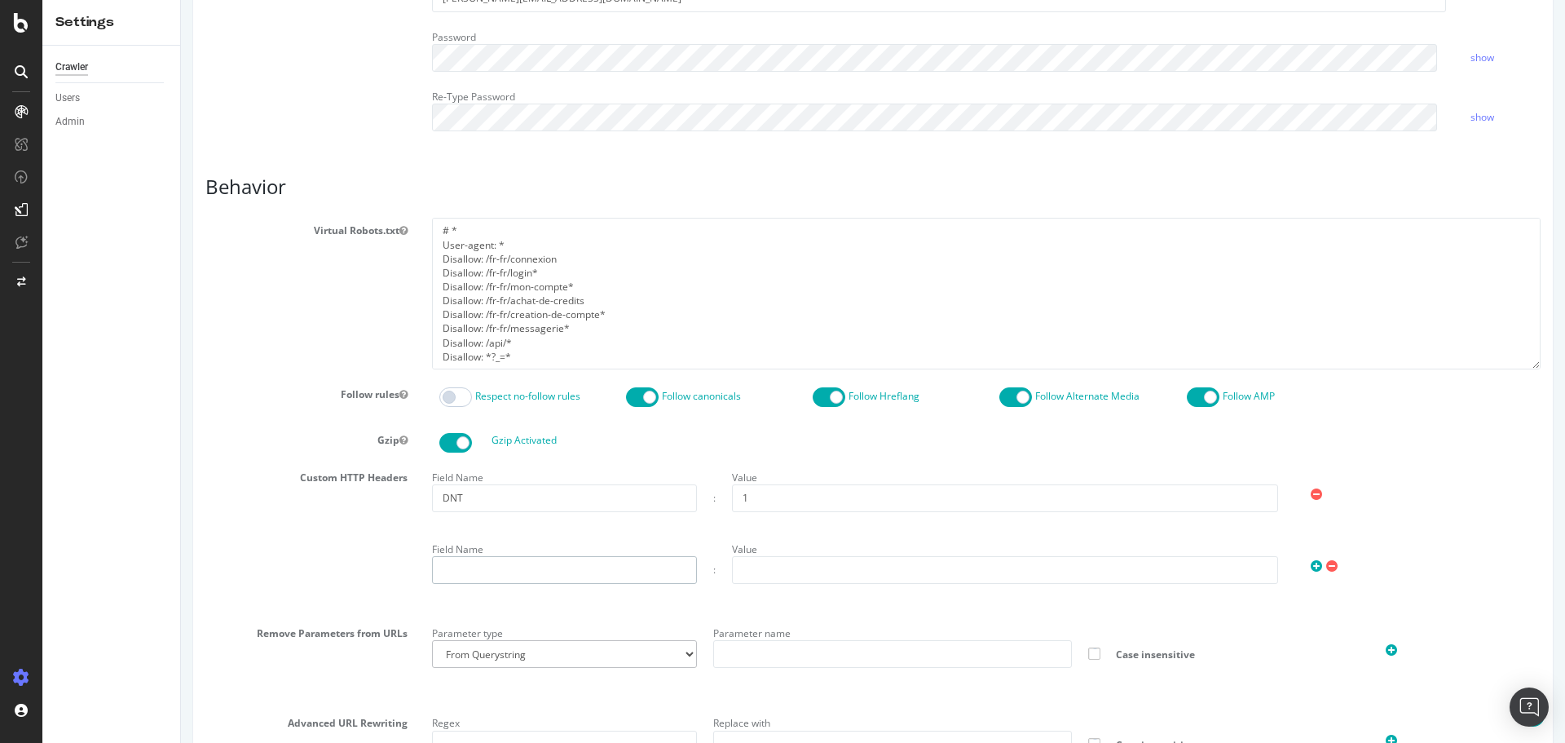
scroll to position [652, 0]
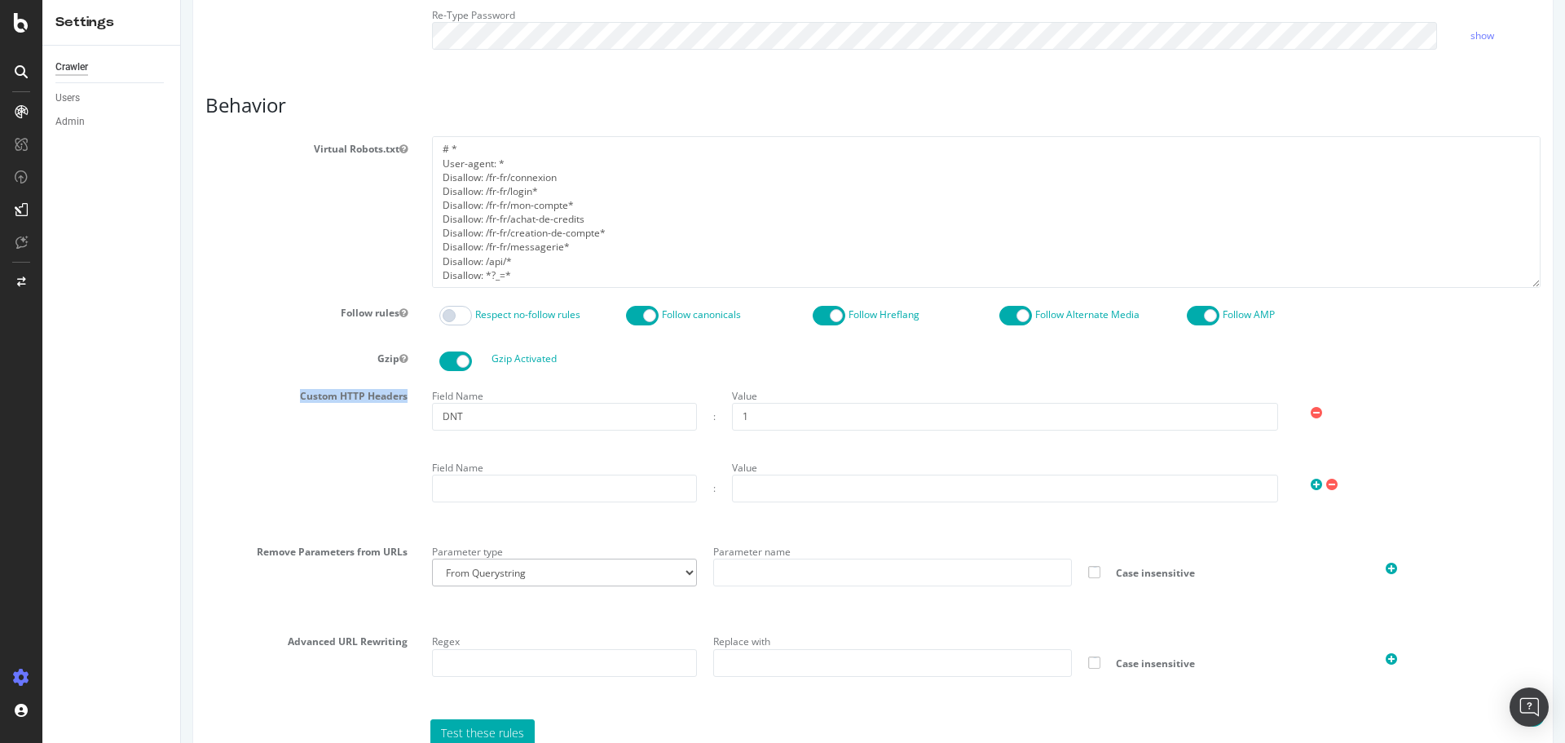
drag, startPoint x: 395, startPoint y: 397, endPoint x: 291, endPoint y: 395, distance: 104.4
click at [291, 395] on label "Custom HTTP Headers" at bounding box center [306, 393] width 227 height 20
copy label "Custom HTTP Headers"
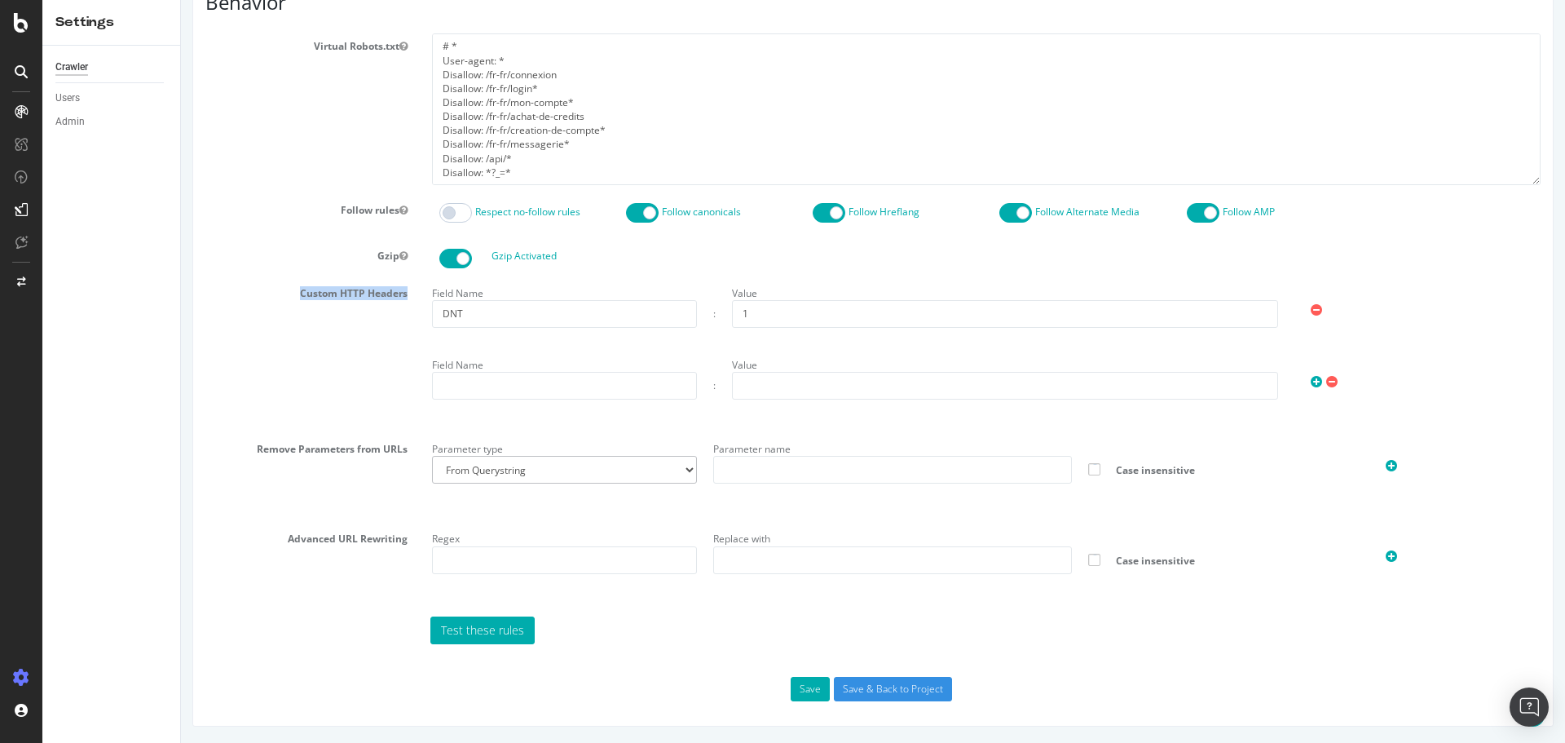
scroll to position [673, 0]
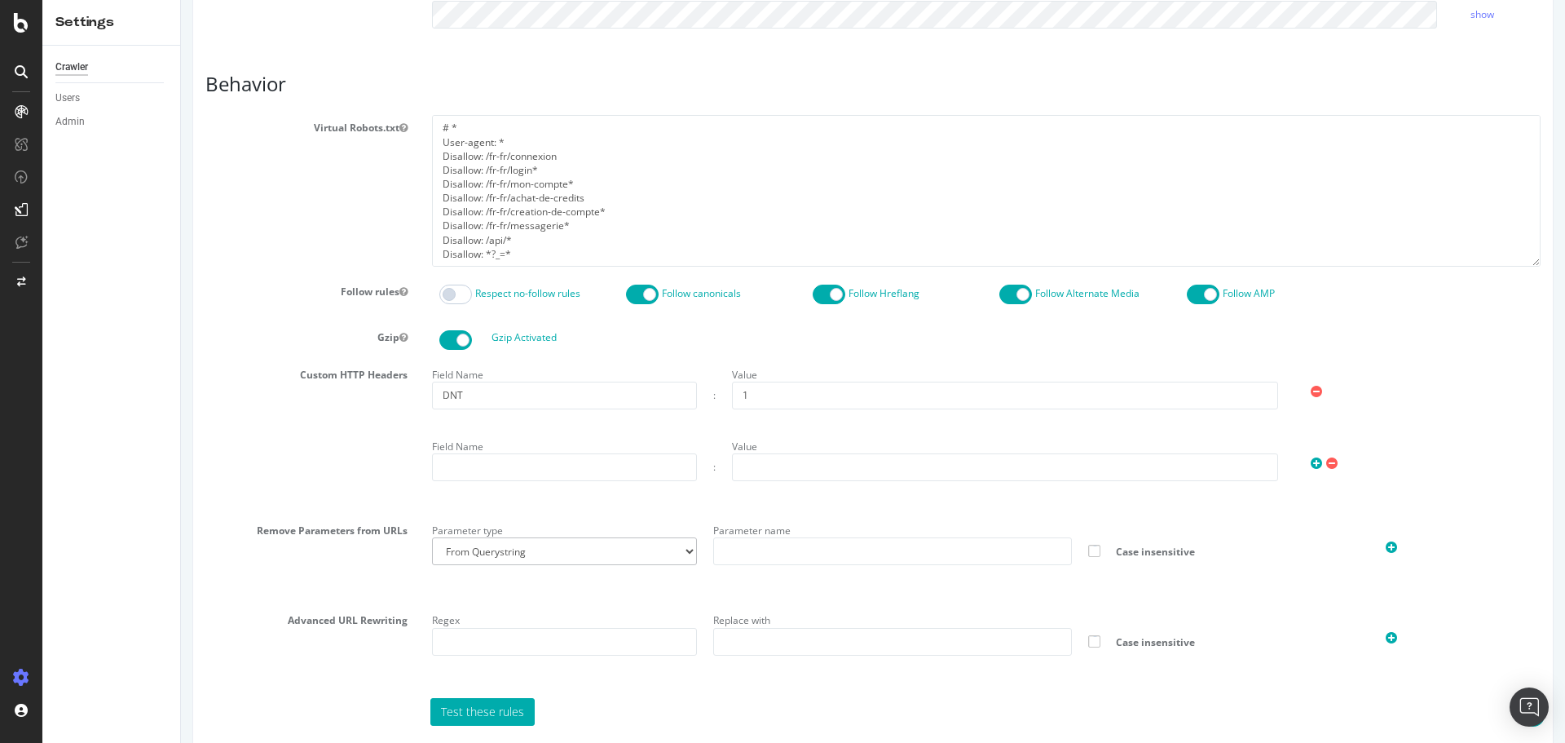
click at [246, 271] on section "Virtual Robots.txt # * User-agent: * Disallow: /fr-fr/connexion Disallow: /fr-f…" at bounding box center [872, 420] width 1335 height 610
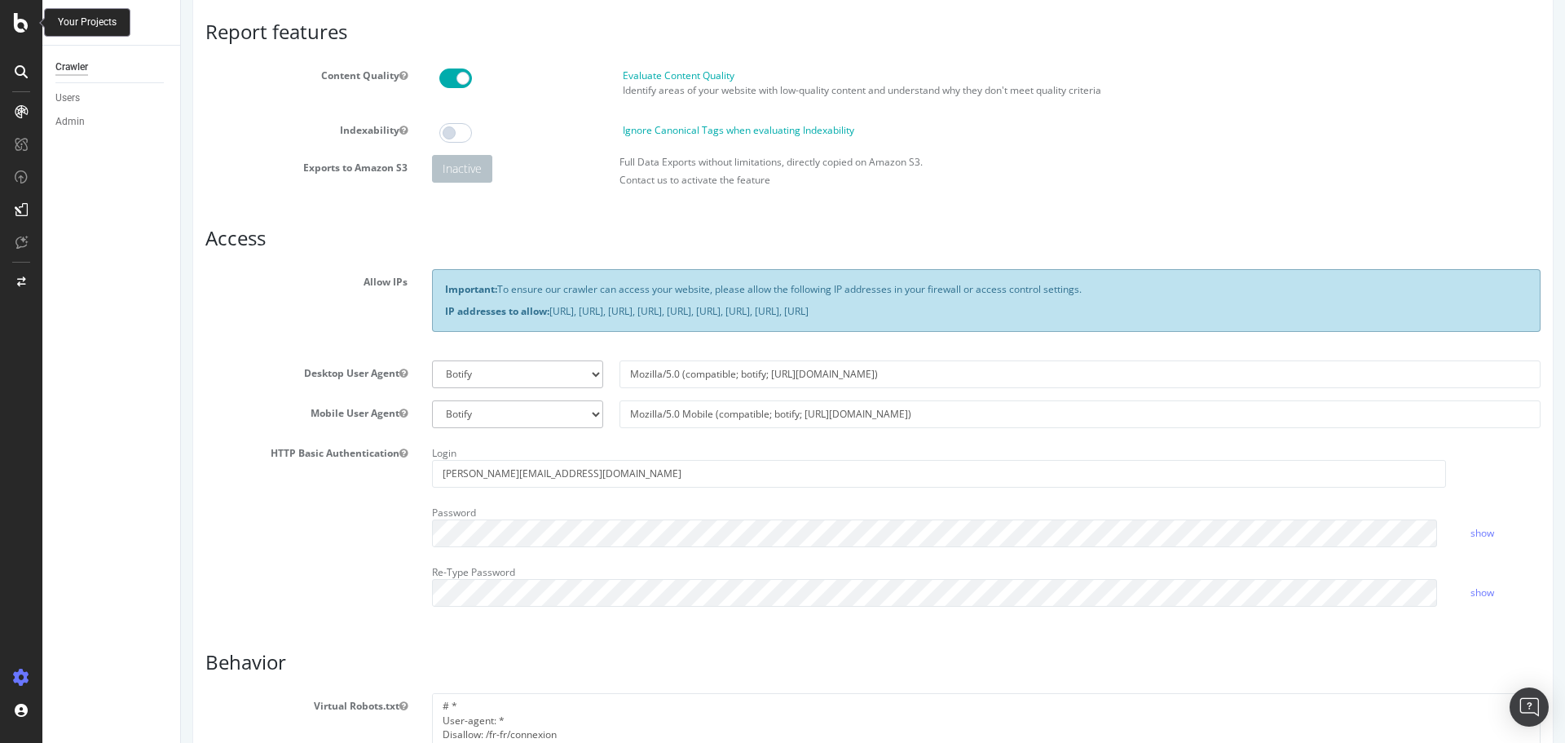
scroll to position [0, 0]
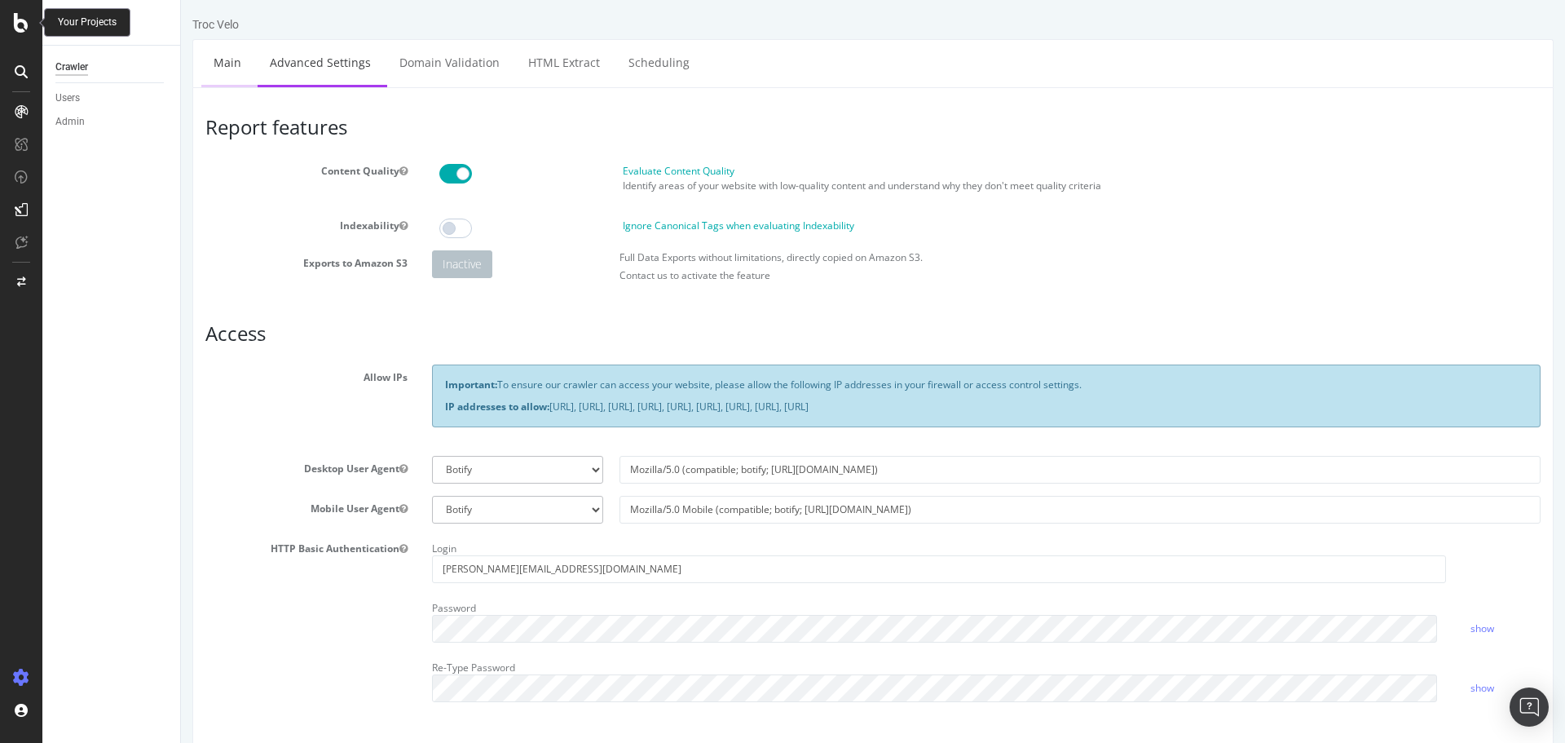
click at [230, 60] on link "Main" at bounding box center [227, 62] width 52 height 45
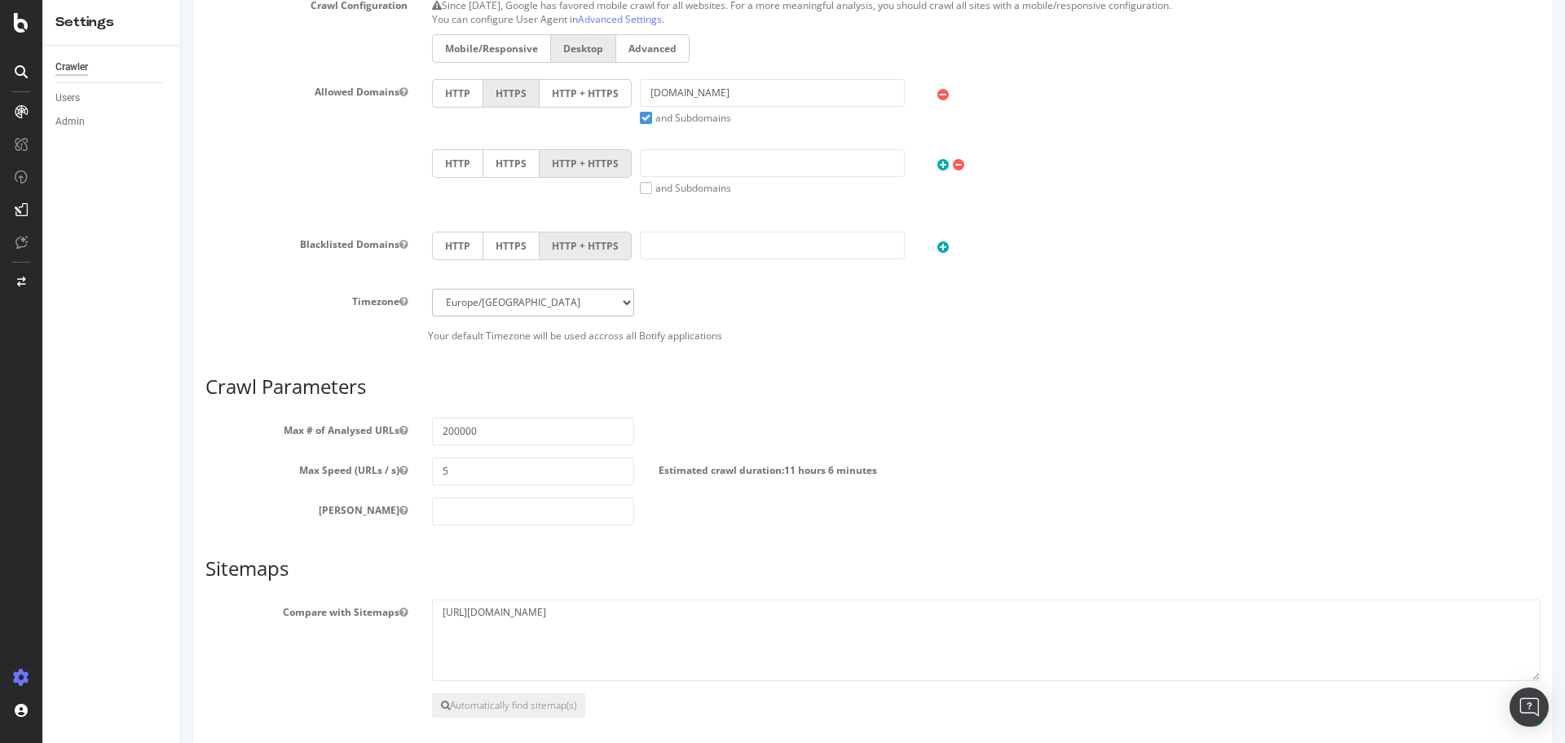
scroll to position [635, 0]
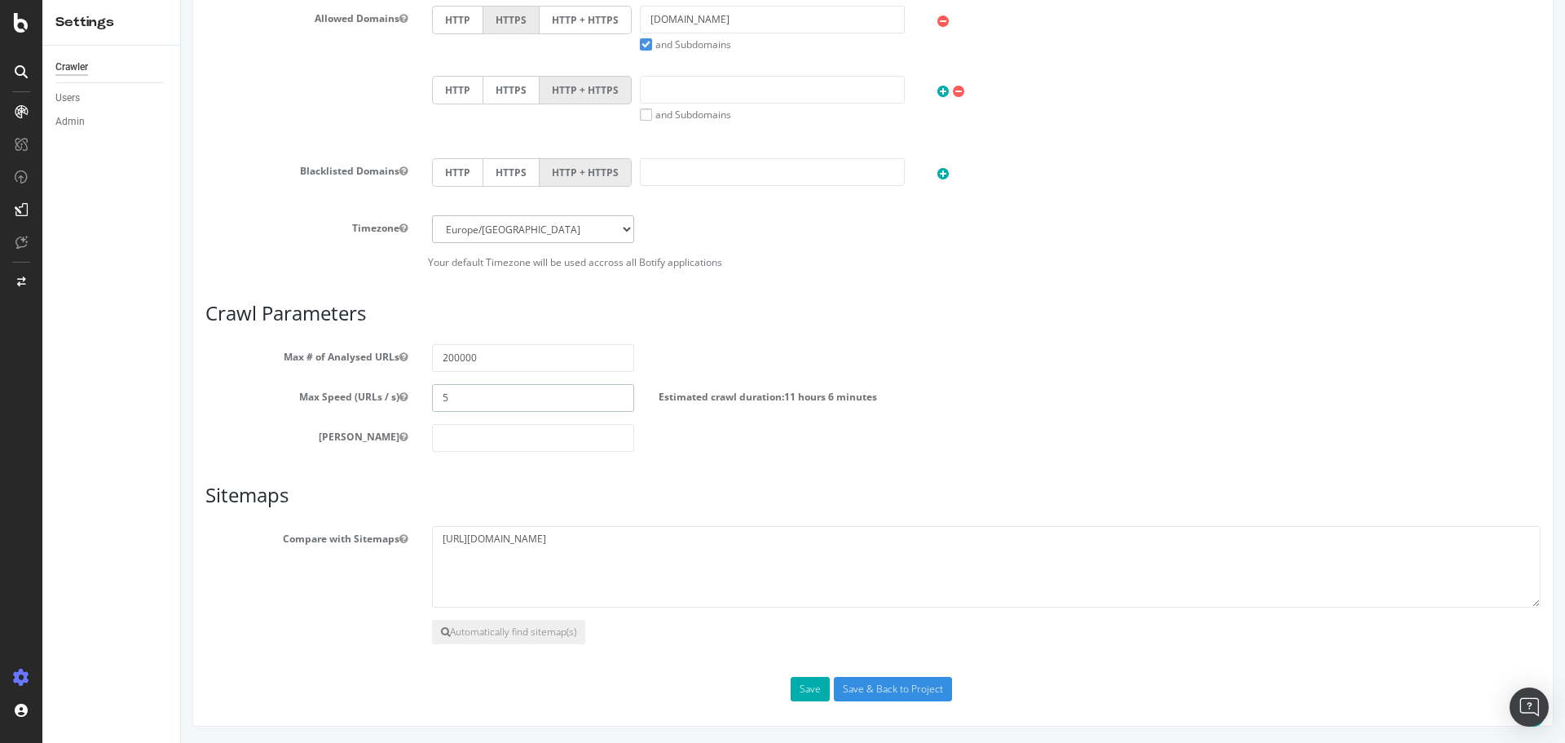
click at [508, 396] on input "5" at bounding box center [533, 398] width 202 height 28
type input "2"
click at [545, 356] on input "200000" at bounding box center [533, 358] width 202 height 28
click at [544, 357] on input "200000" at bounding box center [533, 358] width 202 height 28
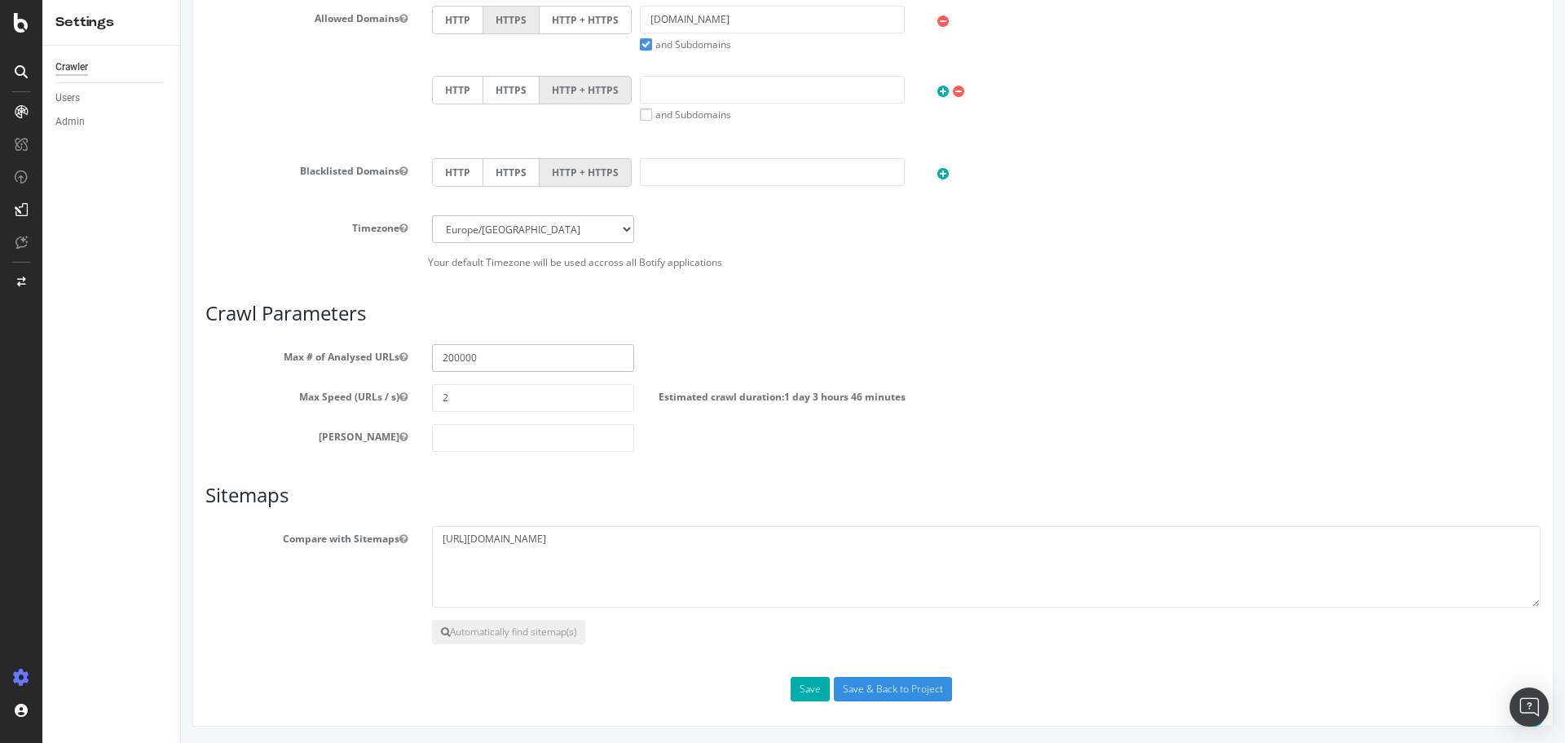
click at [544, 357] on input "200000" at bounding box center [533, 358] width 202 height 28
click at [536, 360] on input "200000" at bounding box center [533, 358] width 202 height 28
type input "45000"
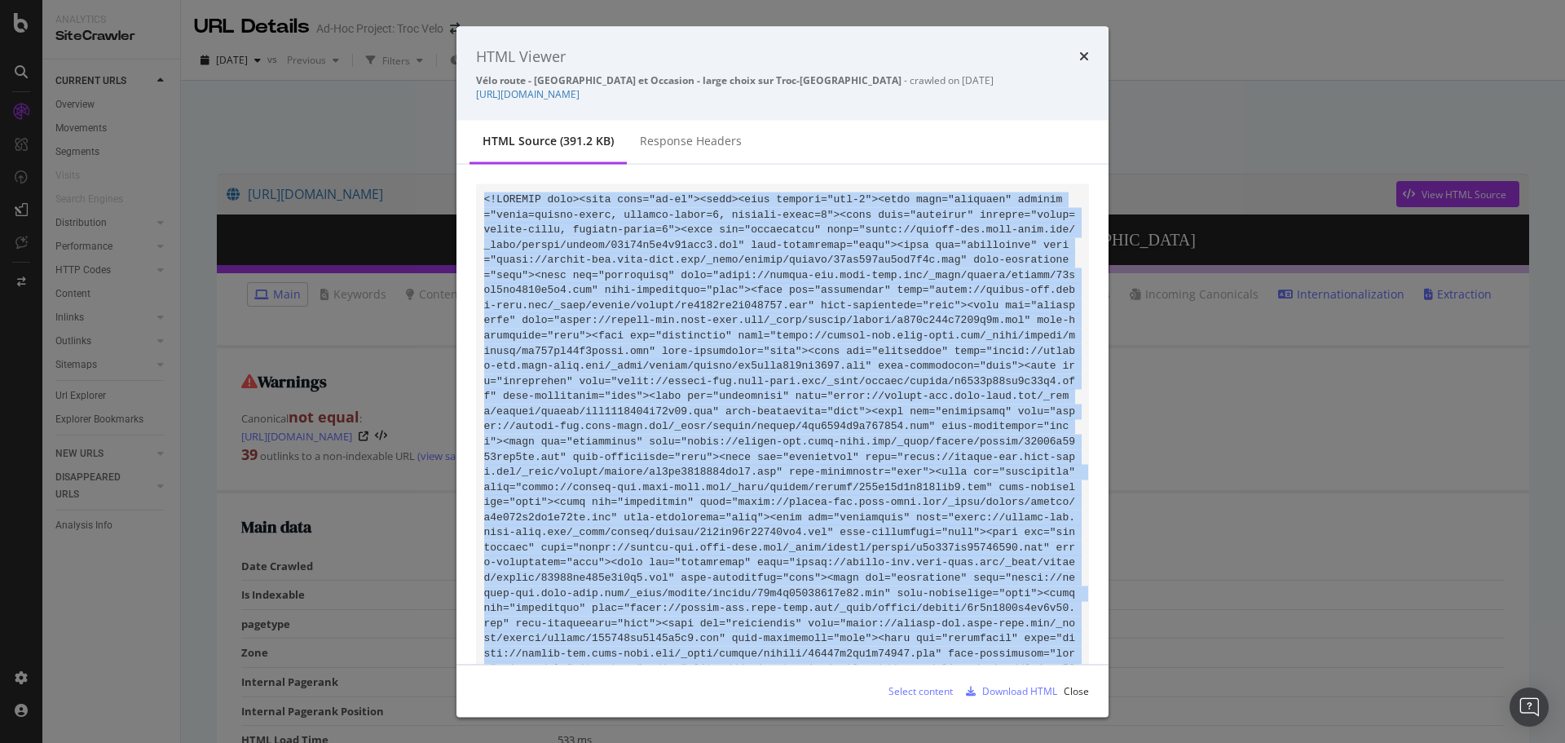
scroll to position [61012, 0]
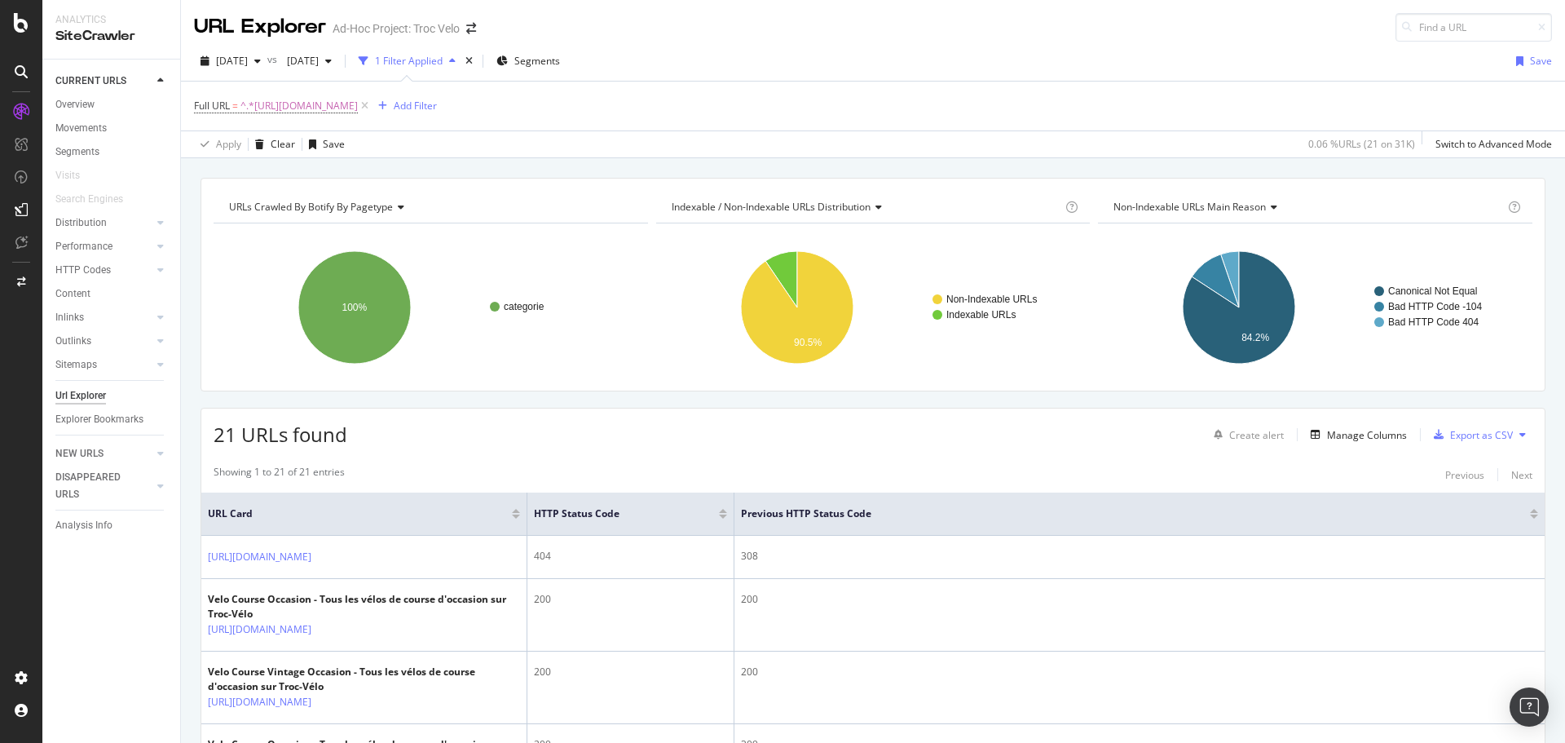
scroll to position [218, 0]
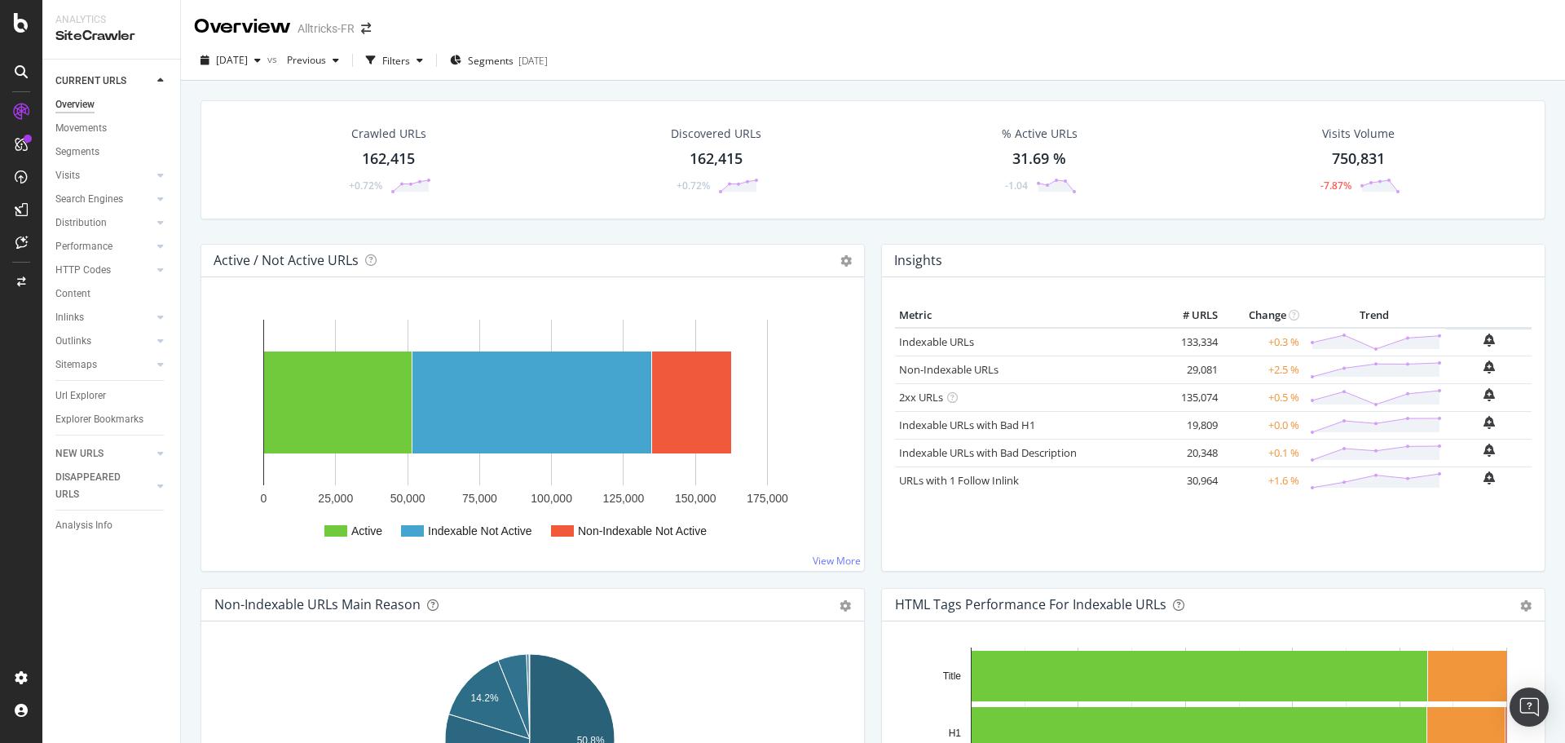
drag, startPoint x: 101, startPoint y: 388, endPoint x: 604, endPoint y: 11, distance: 628.9
click at [101, 388] on div "Url Explorer" at bounding box center [80, 395] width 51 height 17
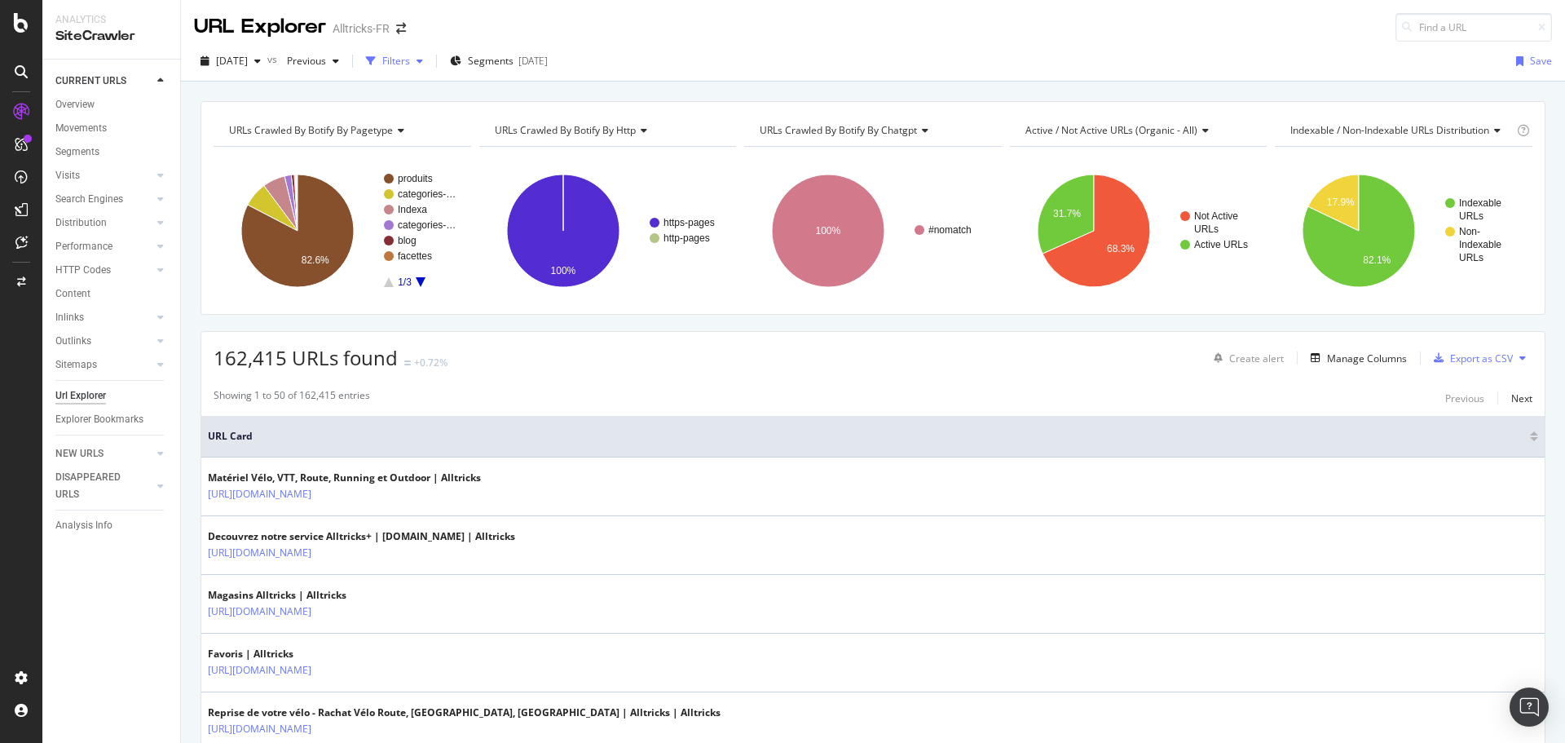
click at [410, 57] on div "Filters" at bounding box center [396, 61] width 28 height 14
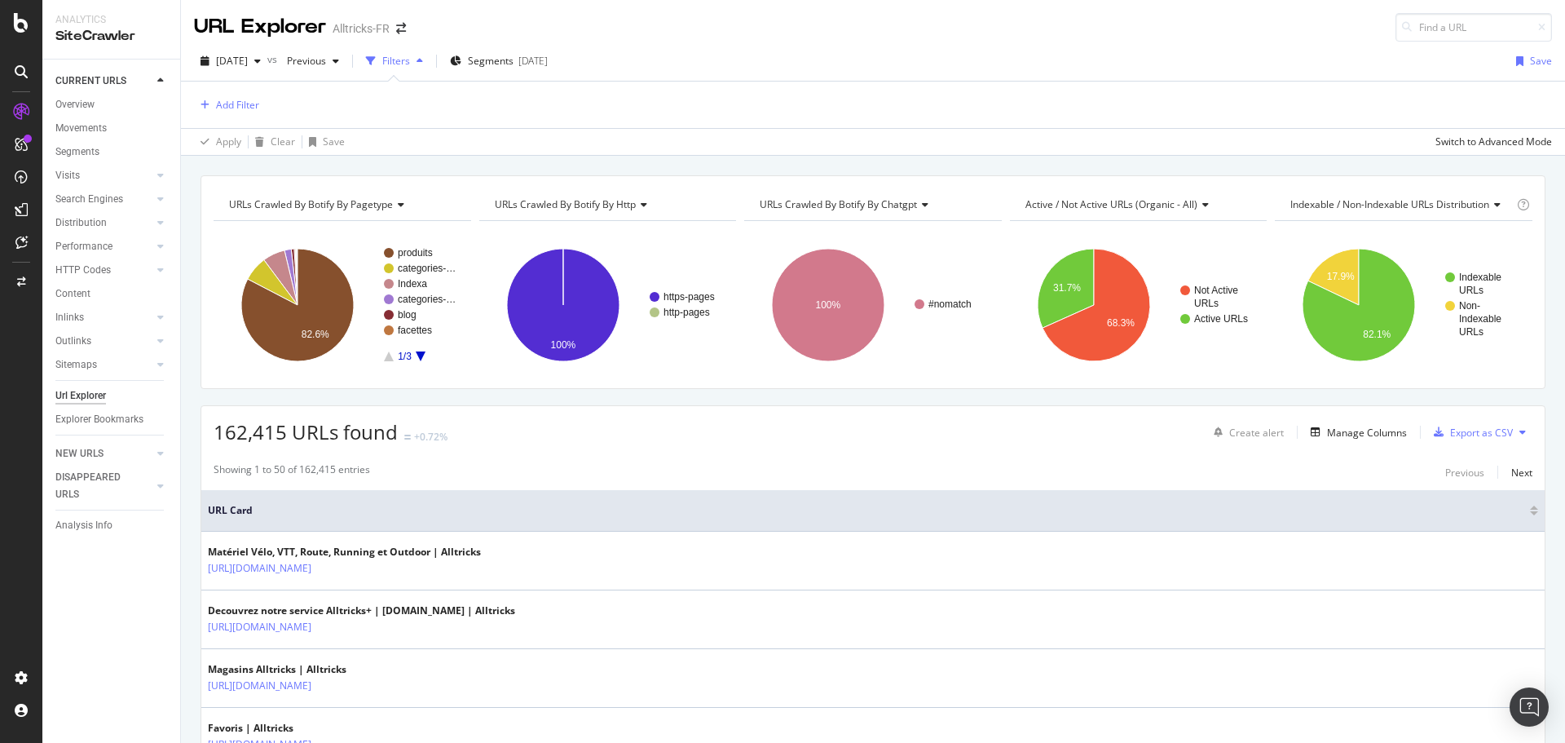
click at [274, 99] on div "Add Filter" at bounding box center [873, 105] width 1358 height 46
click at [262, 104] on div "Add Filter" at bounding box center [873, 105] width 1358 height 46
click at [253, 105] on div "Add Filter" at bounding box center [237, 105] width 43 height 14
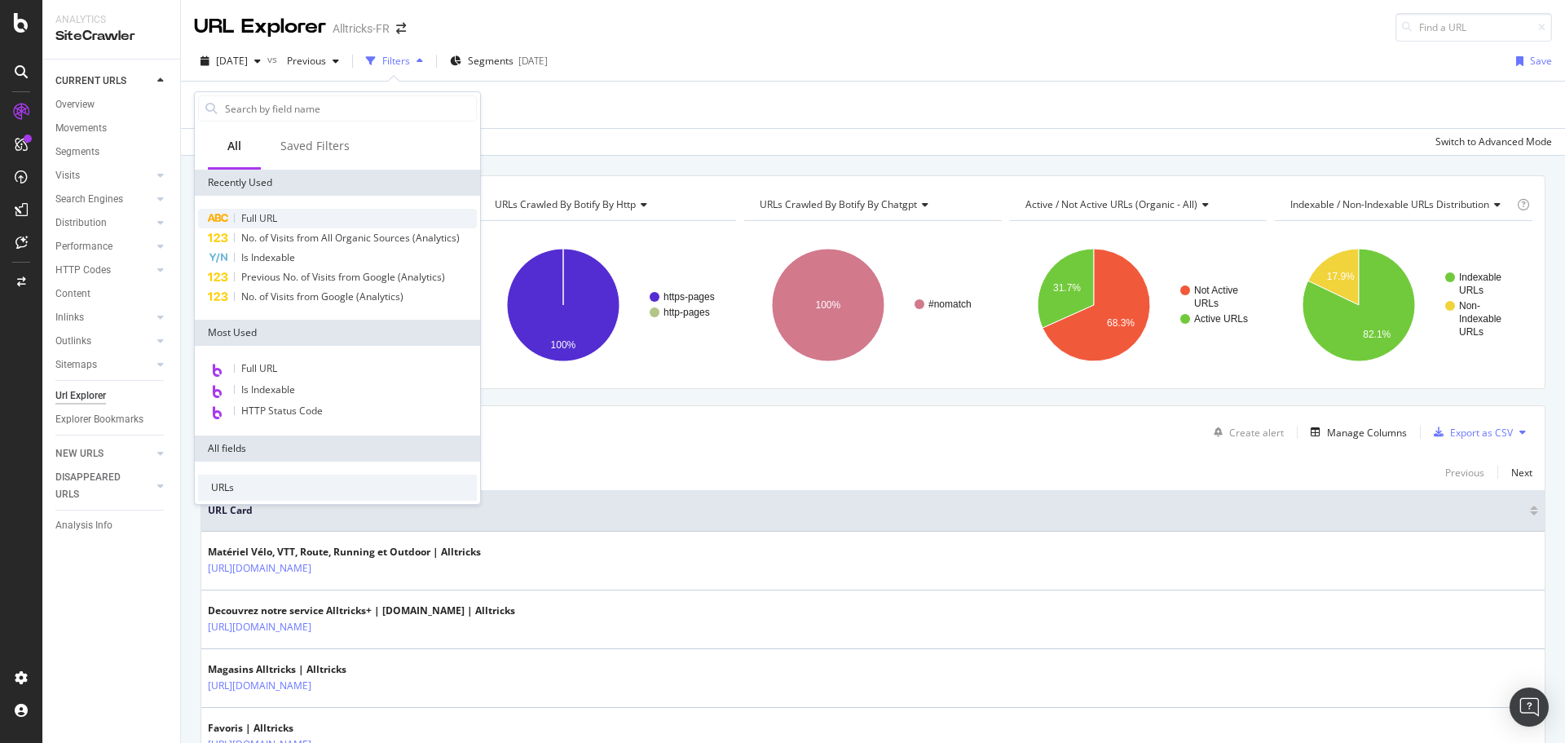
click at [266, 213] on span "Full URL" at bounding box center [259, 218] width 36 height 14
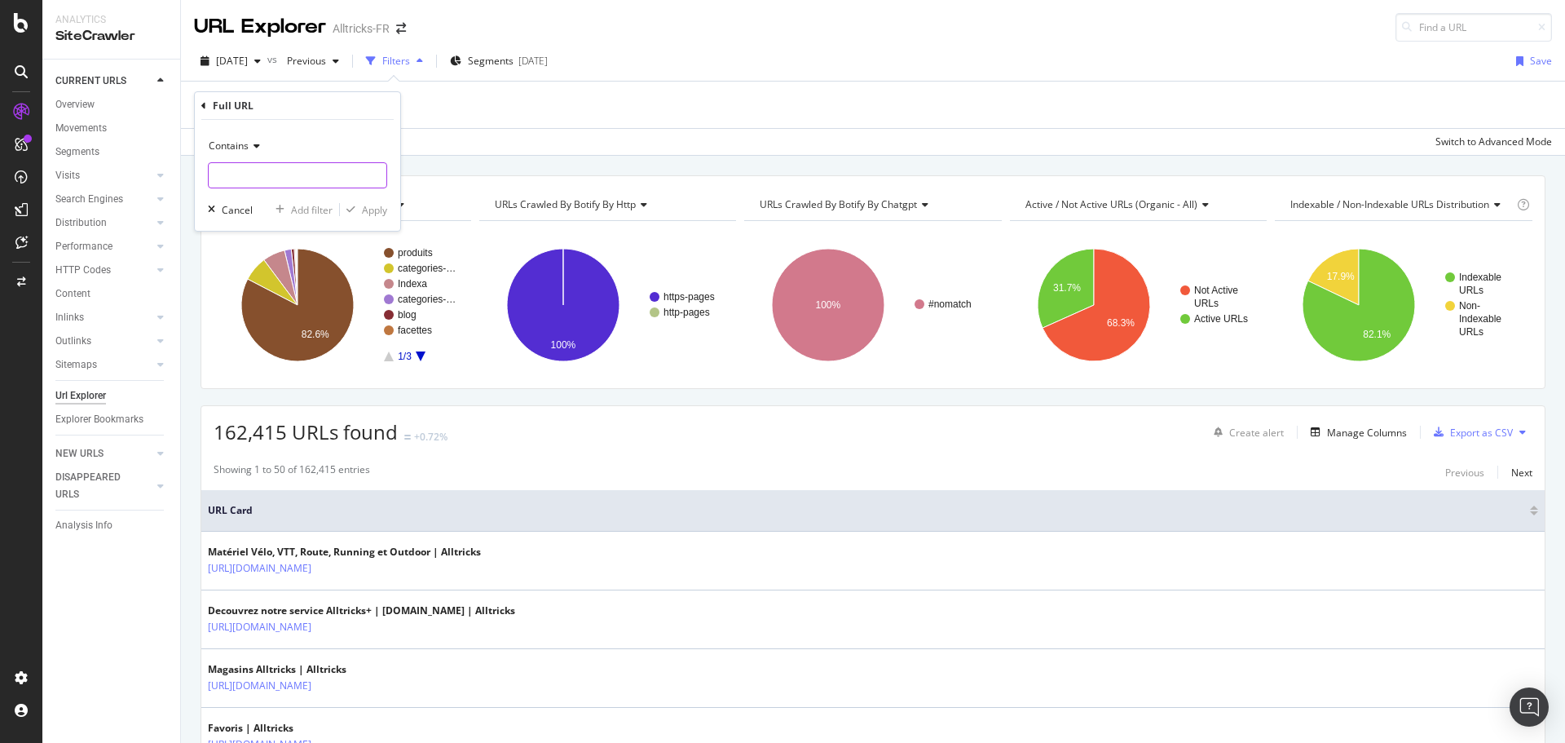
click at [263, 174] on input "text" at bounding box center [298, 175] width 178 height 26
type input "/C-"
click at [369, 216] on div "Apply" at bounding box center [374, 210] width 25 height 14
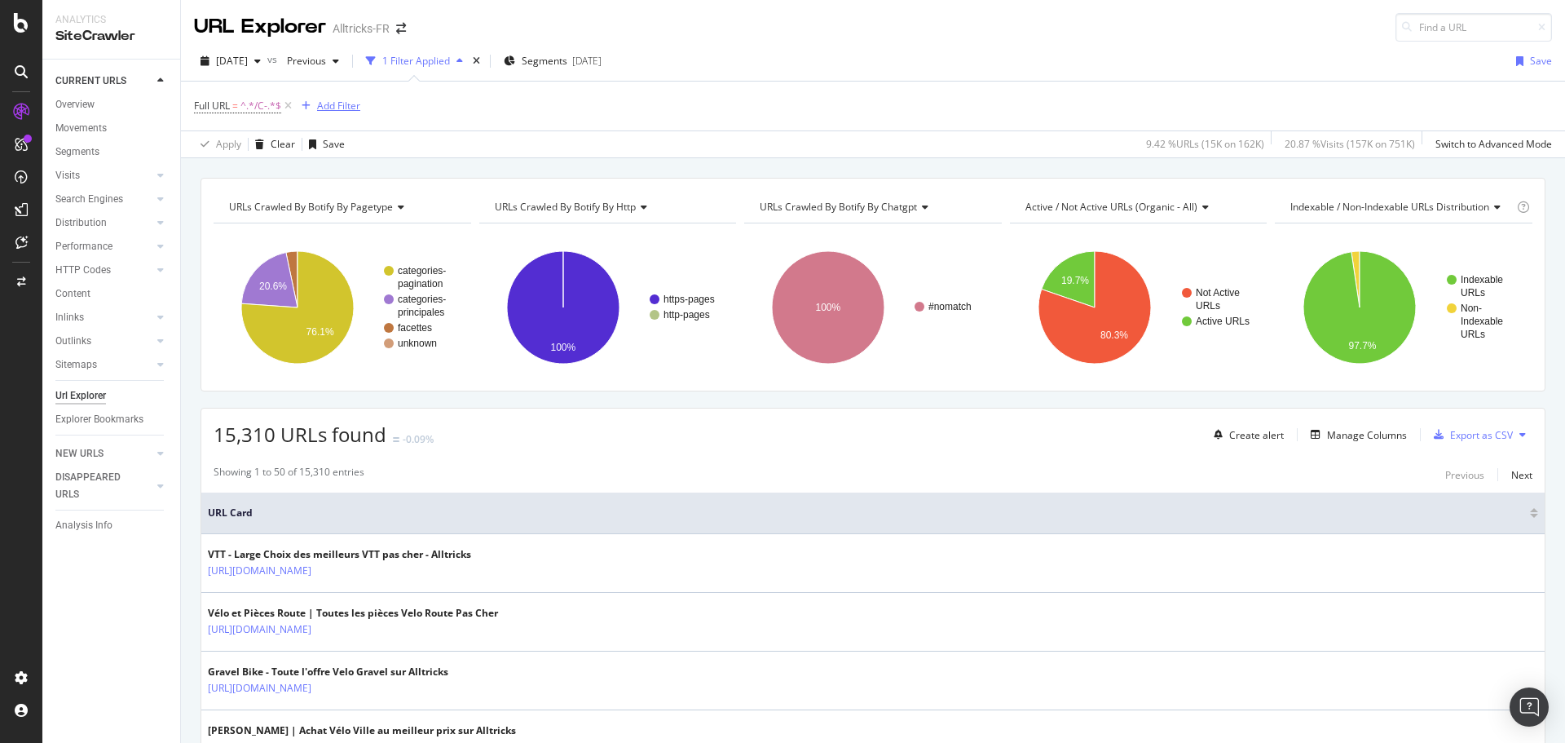
click at [335, 96] on button "Add Filter" at bounding box center [327, 106] width 65 height 20
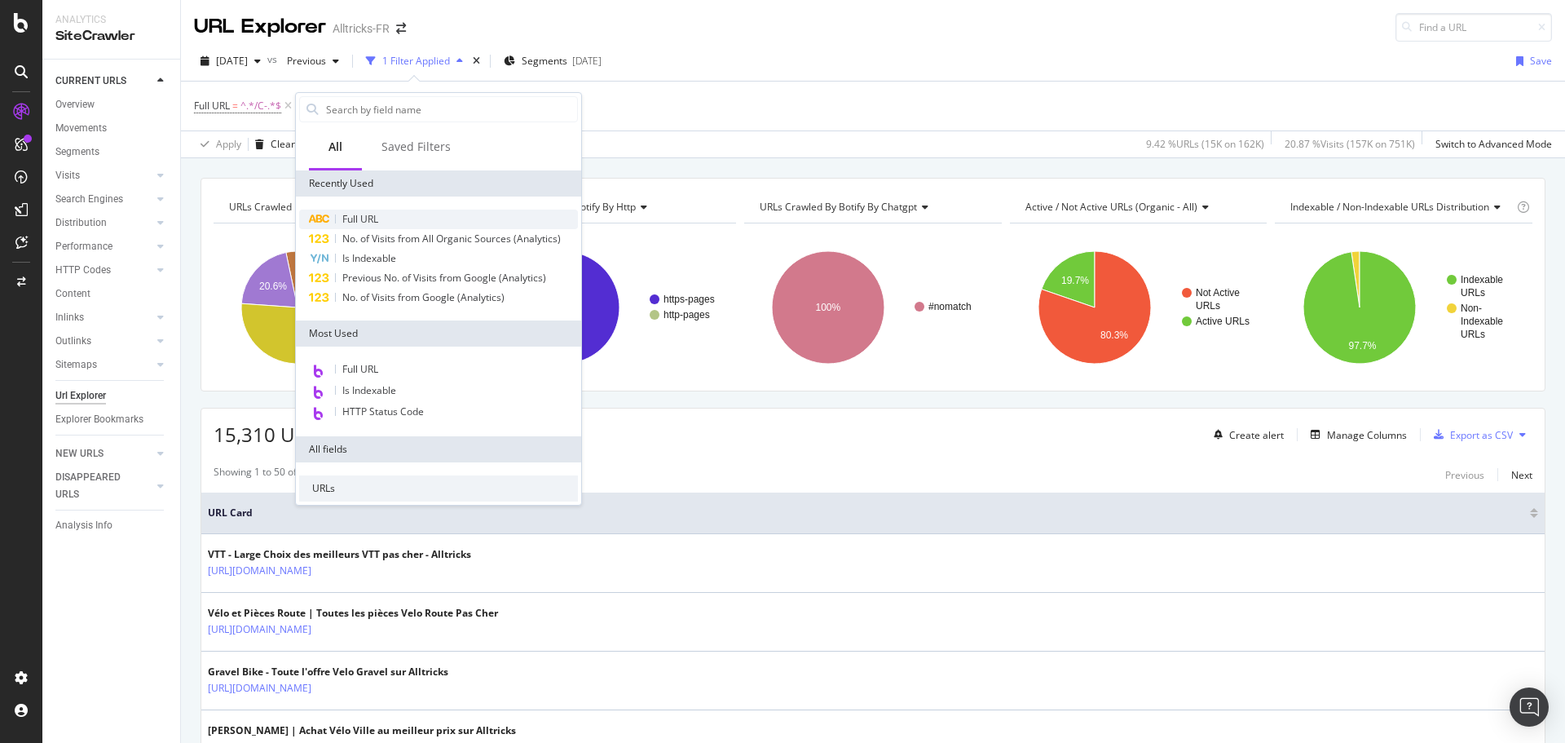
click at [367, 216] on span "Full URL" at bounding box center [360, 219] width 36 height 14
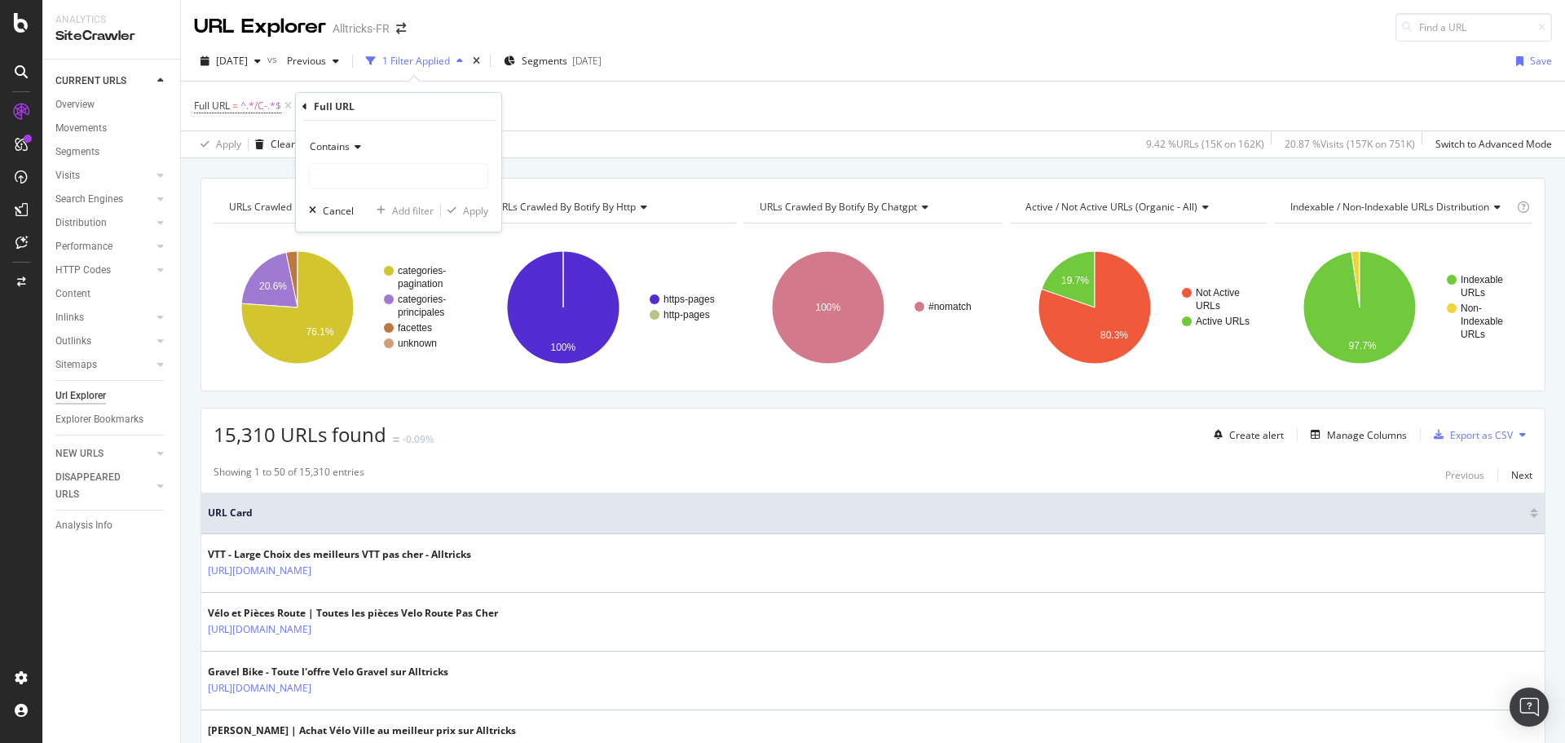
click at [347, 140] on span "Contains" at bounding box center [330, 146] width 40 height 14
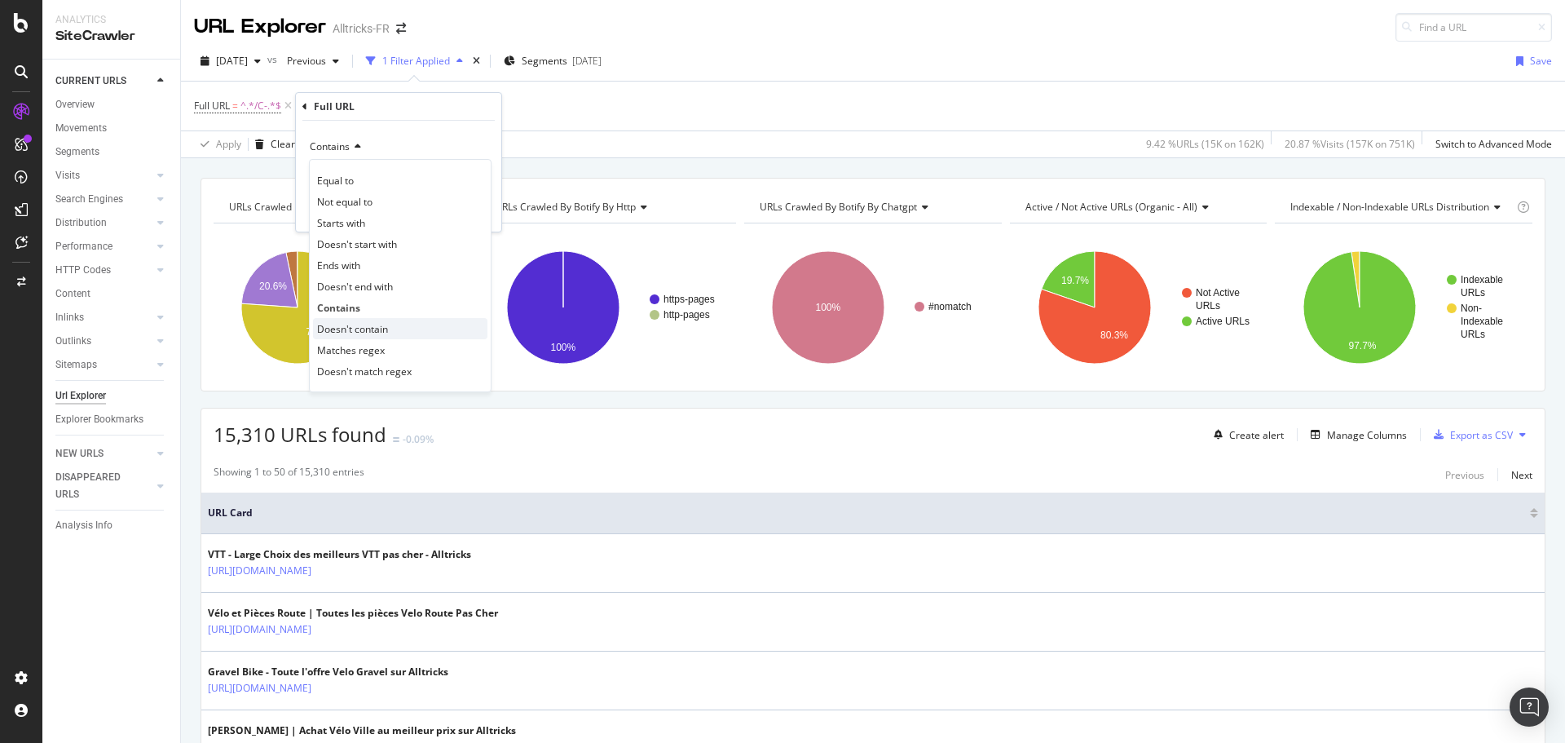
click at [387, 324] on span "Doesn't contain" at bounding box center [352, 329] width 71 height 14
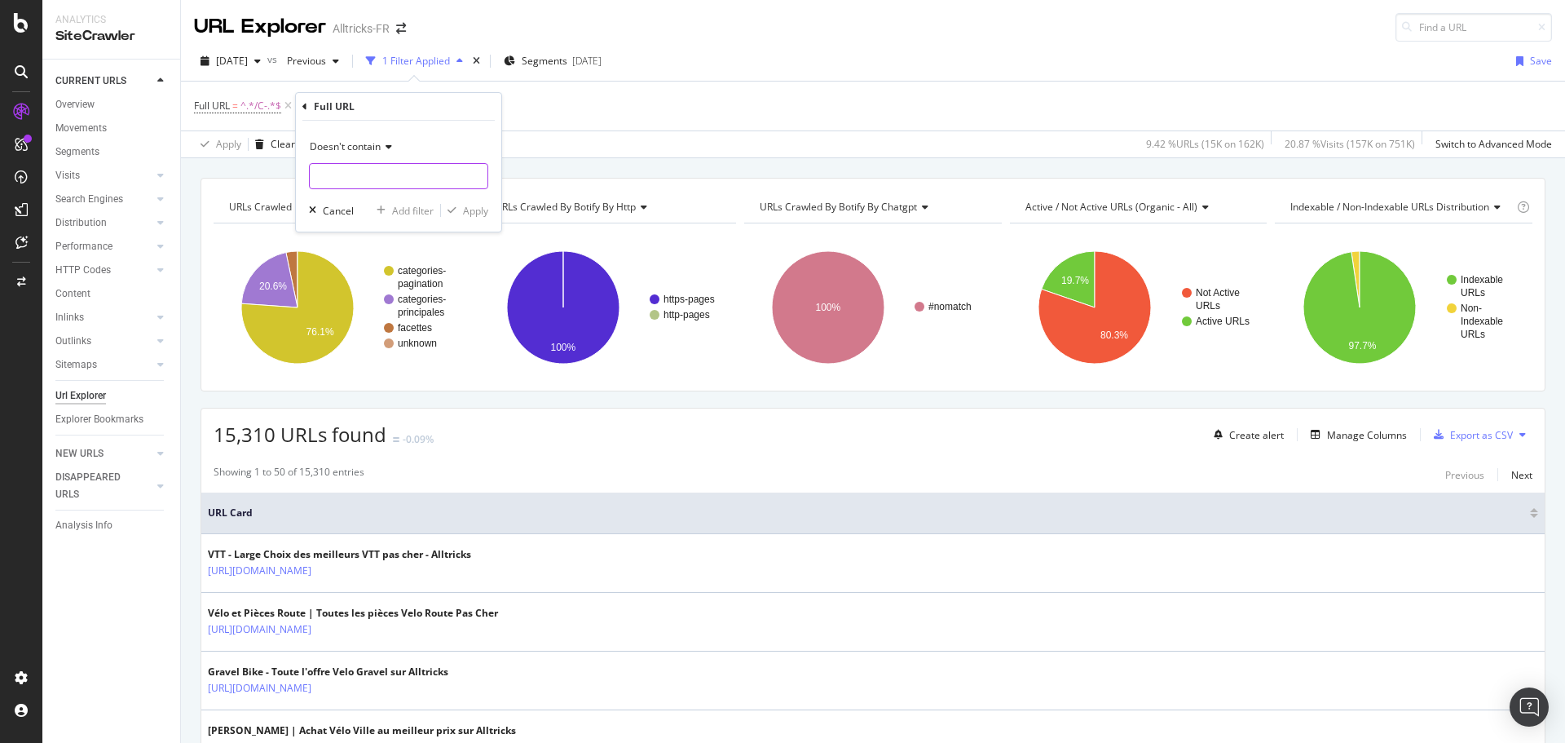
click at [340, 179] on input "text" at bounding box center [399, 176] width 178 height 26
type input "Page"
click at [482, 215] on div "Apply" at bounding box center [475, 211] width 25 height 14
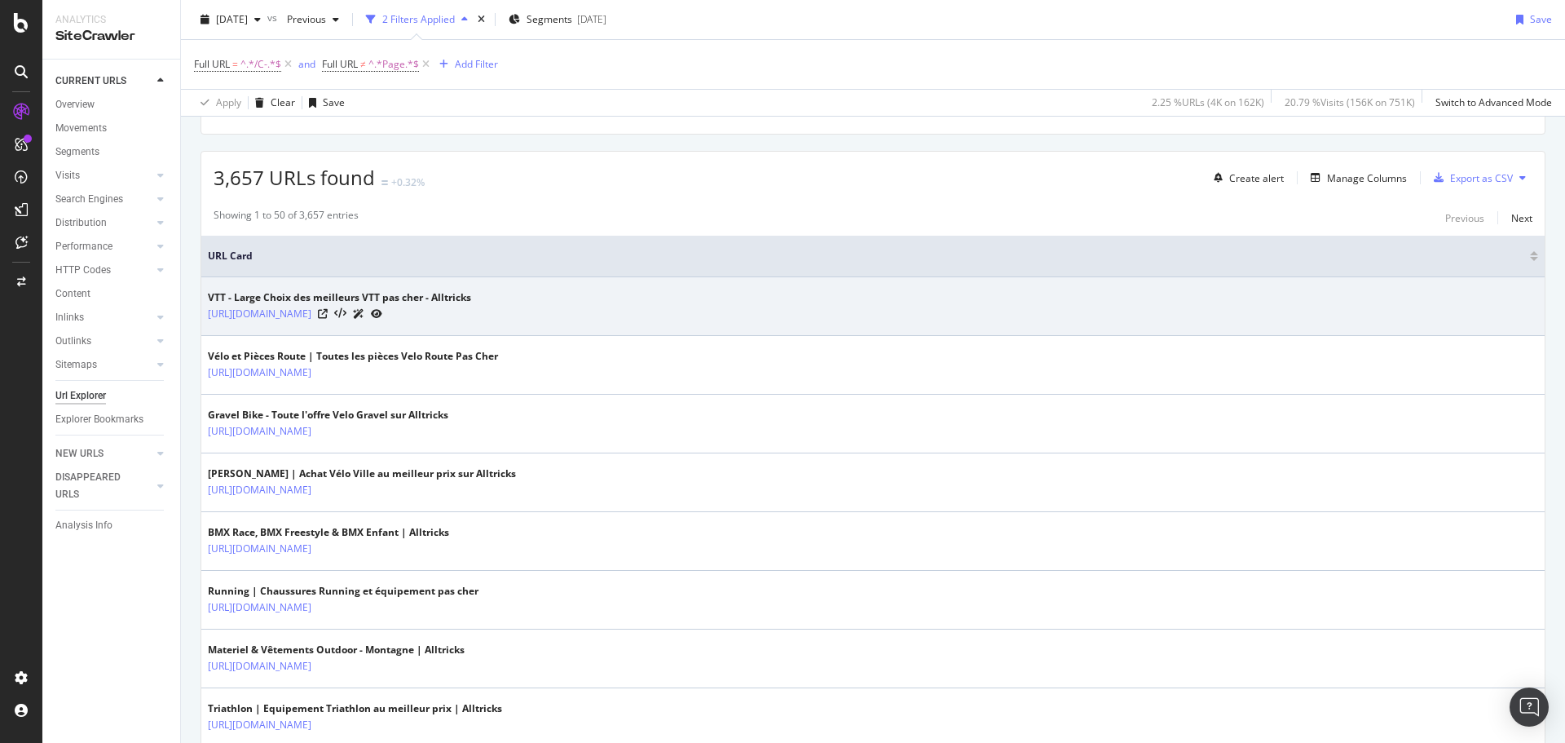
scroll to position [163, 0]
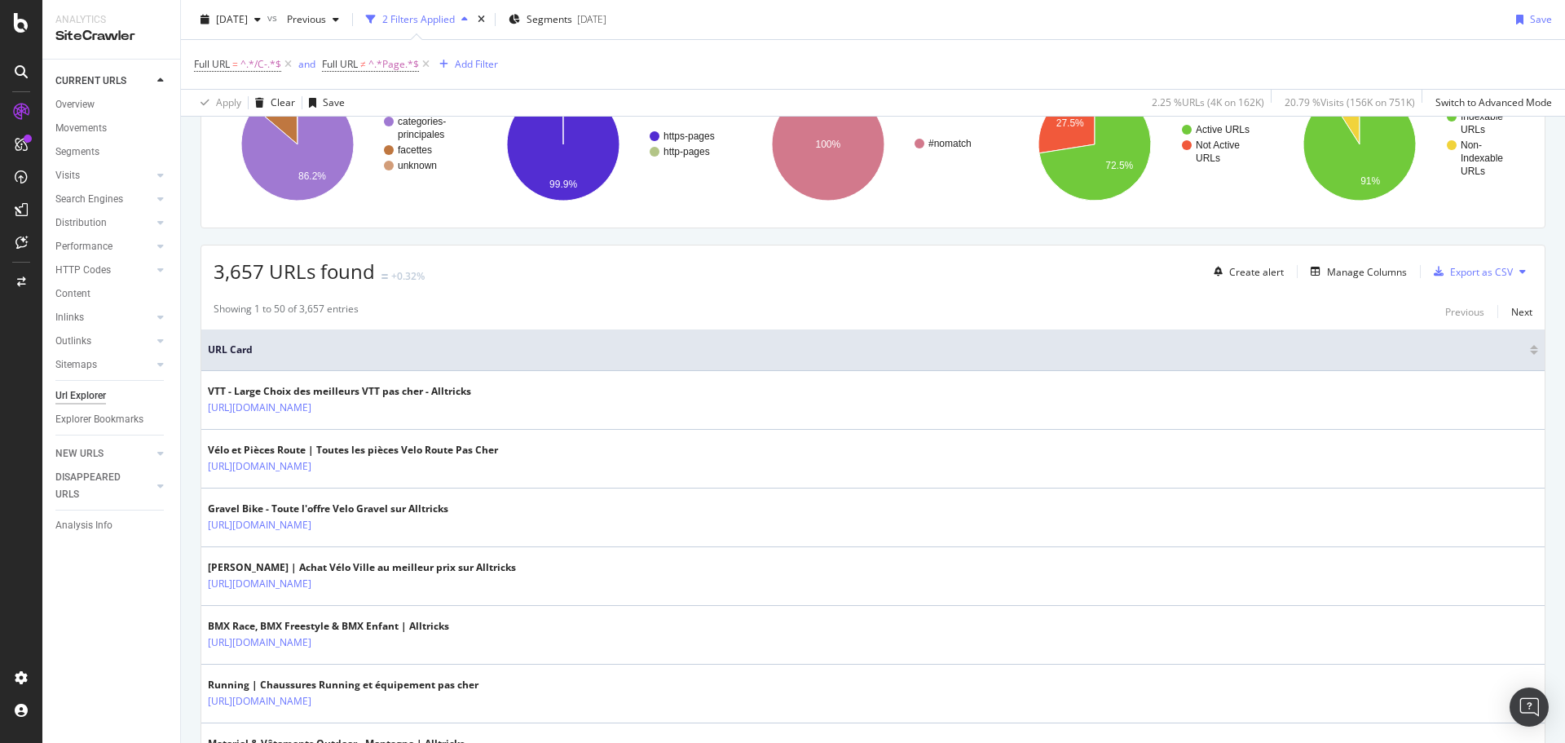
click at [1331, 282] on div "Create alert Manage Columns Export as CSV" at bounding box center [1369, 272] width 325 height 28
click at [1331, 276] on div "Manage Columns" at bounding box center [1367, 272] width 80 height 14
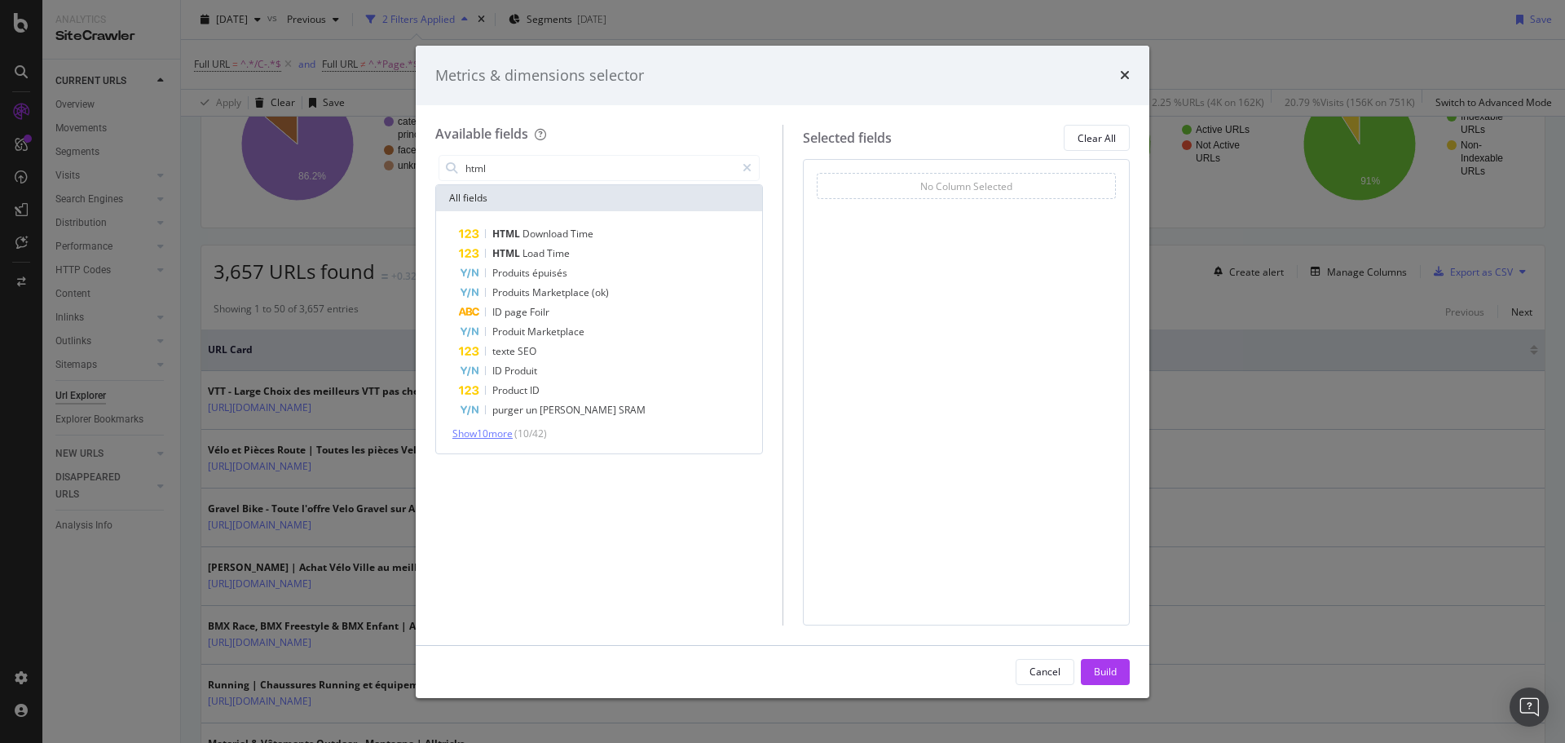
type input "html"
click at [506, 435] on span "Show 10 more" at bounding box center [482, 433] width 60 height 14
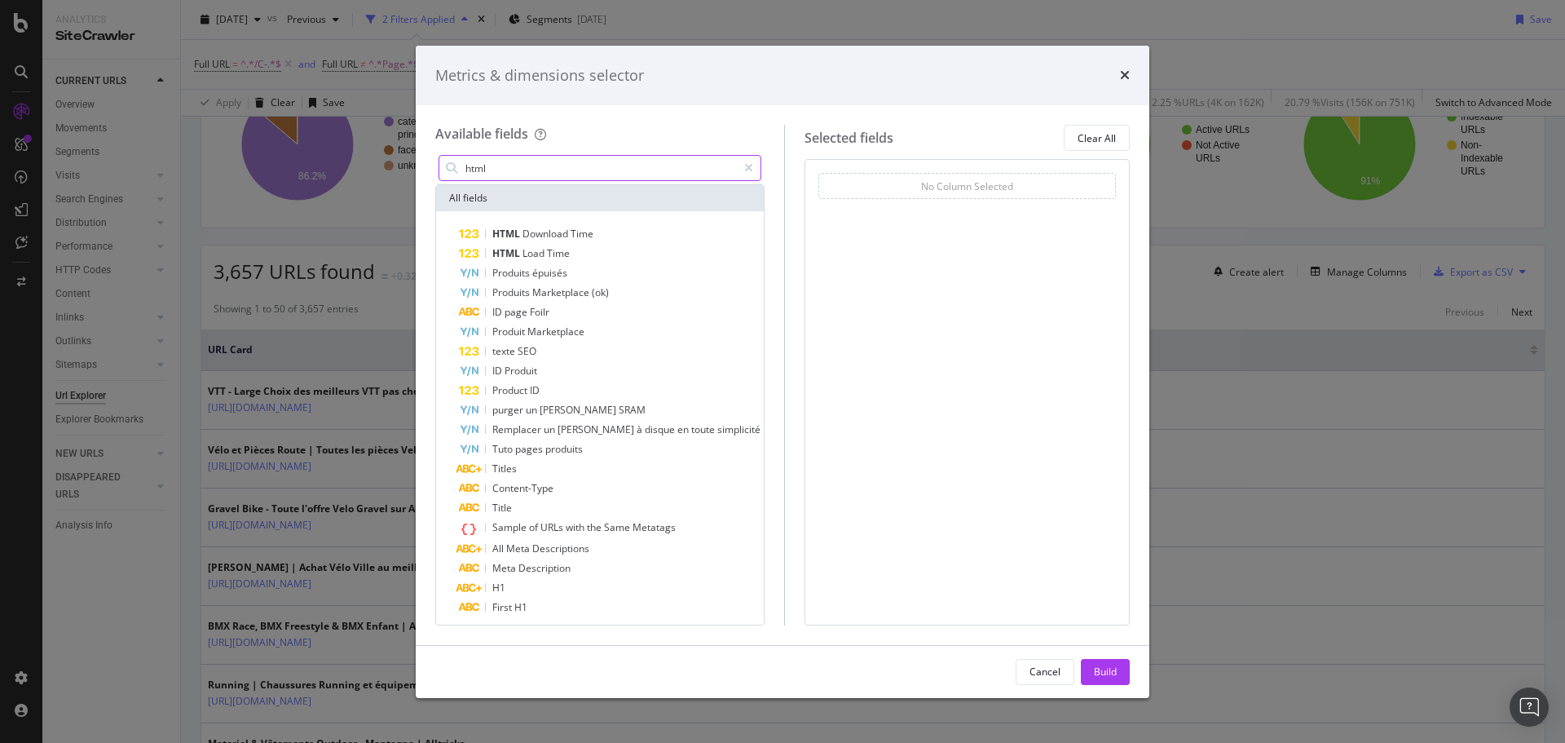
click at [519, 166] on input "html" at bounding box center [600, 168] width 273 height 24
type input "e"
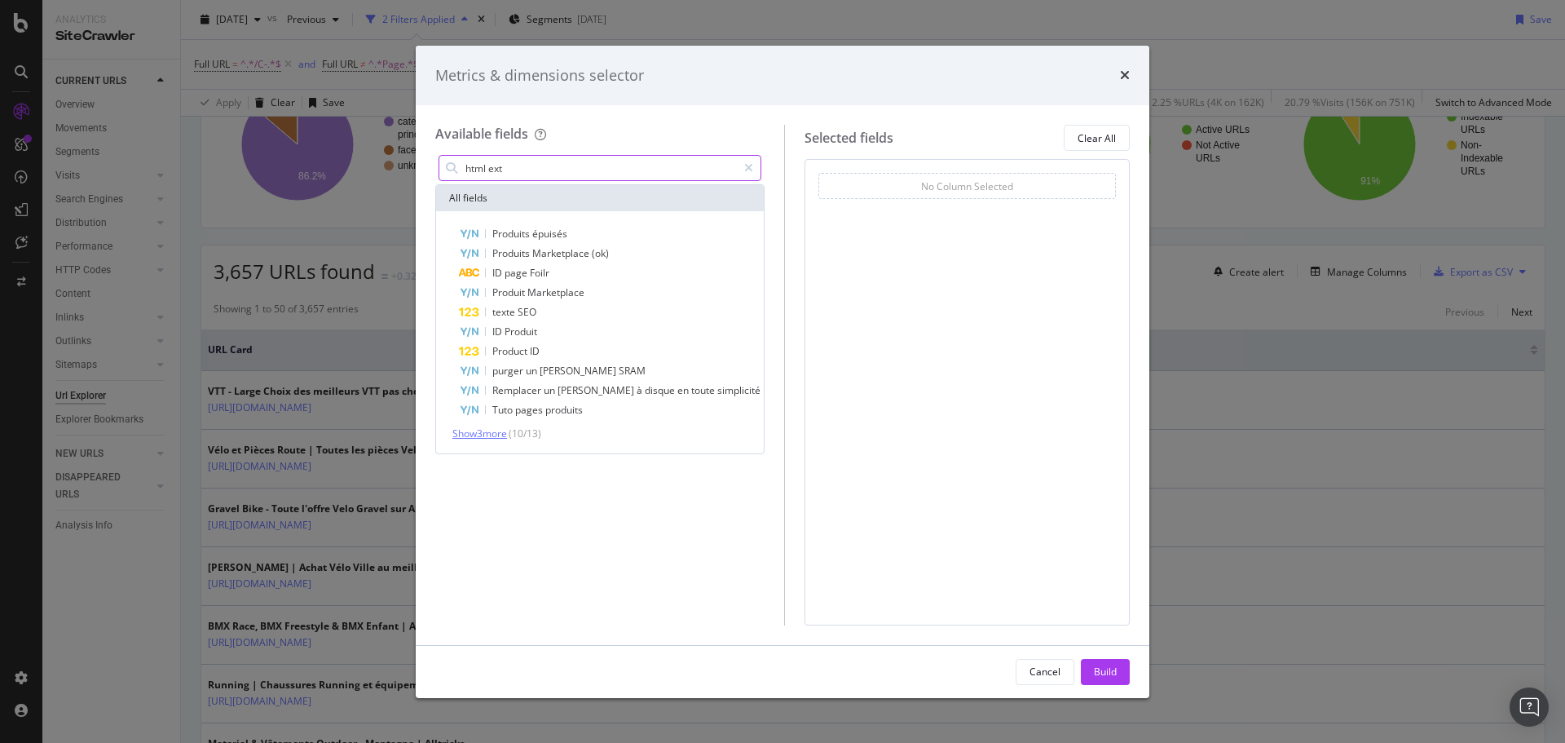
type input "html ext"
click at [492, 438] on span "Show 3 more" at bounding box center [479, 433] width 55 height 14
click at [544, 176] on input "html ext" at bounding box center [600, 168] width 273 height 24
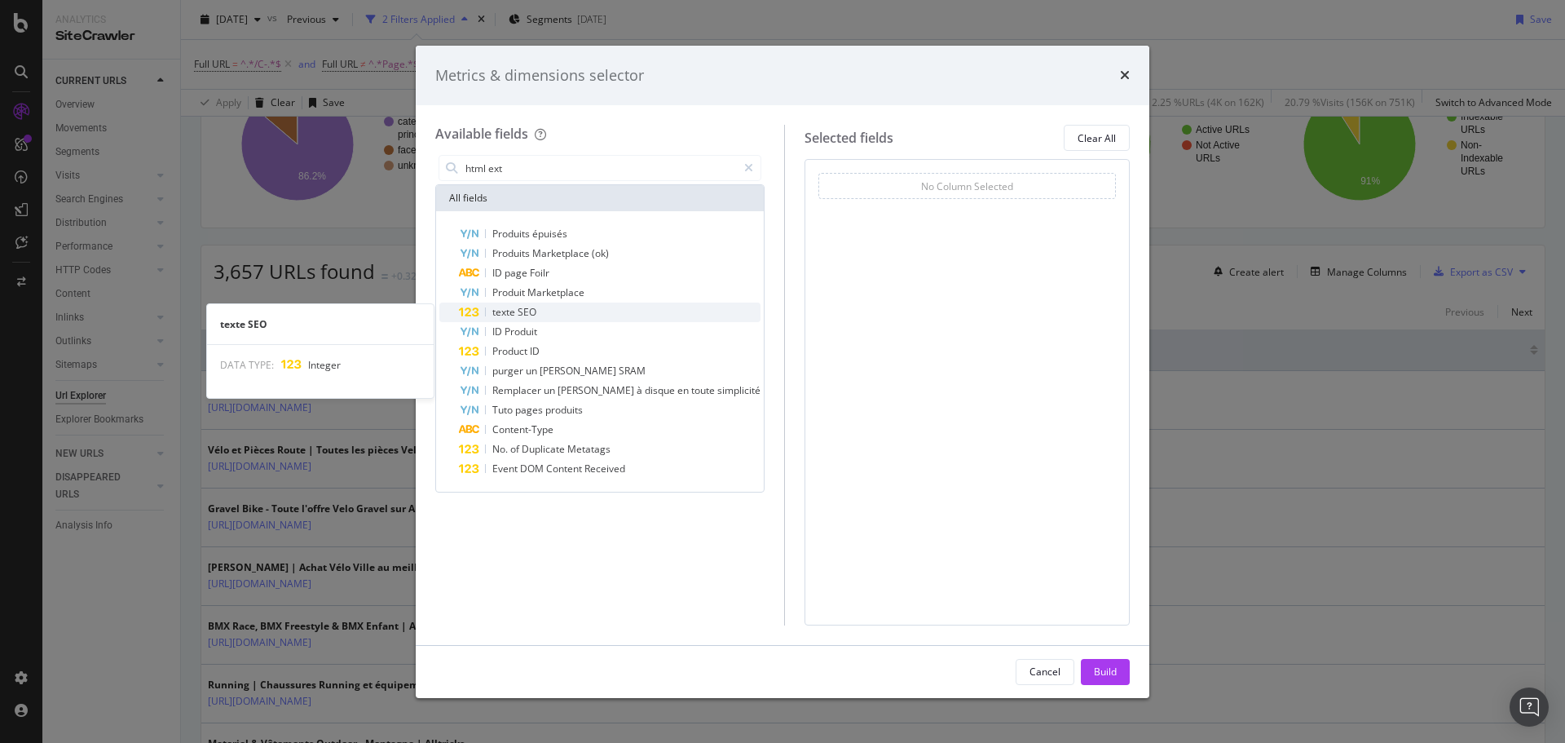
click at [587, 309] on div "texte SEO" at bounding box center [610, 312] width 302 height 20
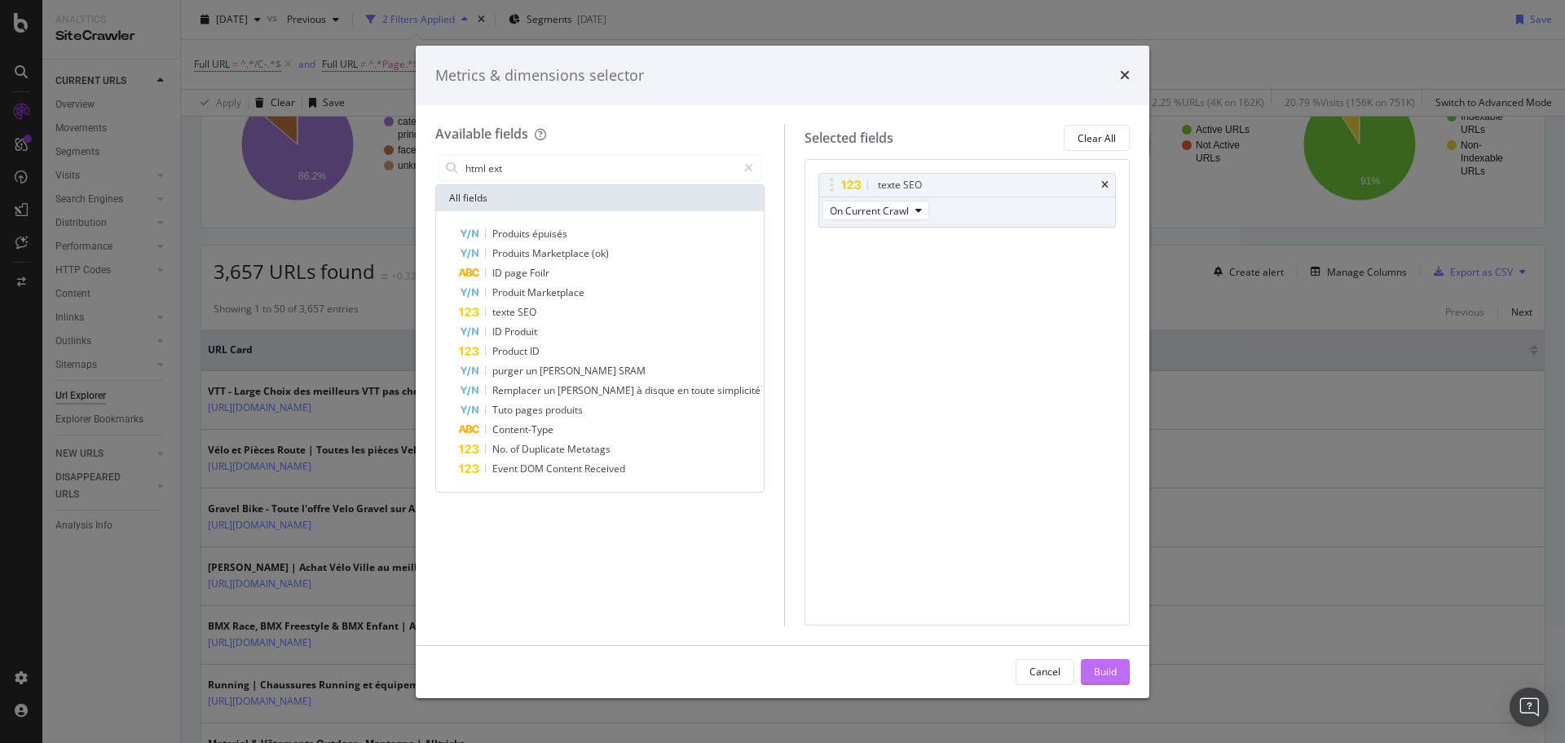
click at [1094, 669] on div "Build" at bounding box center [1105, 671] width 23 height 14
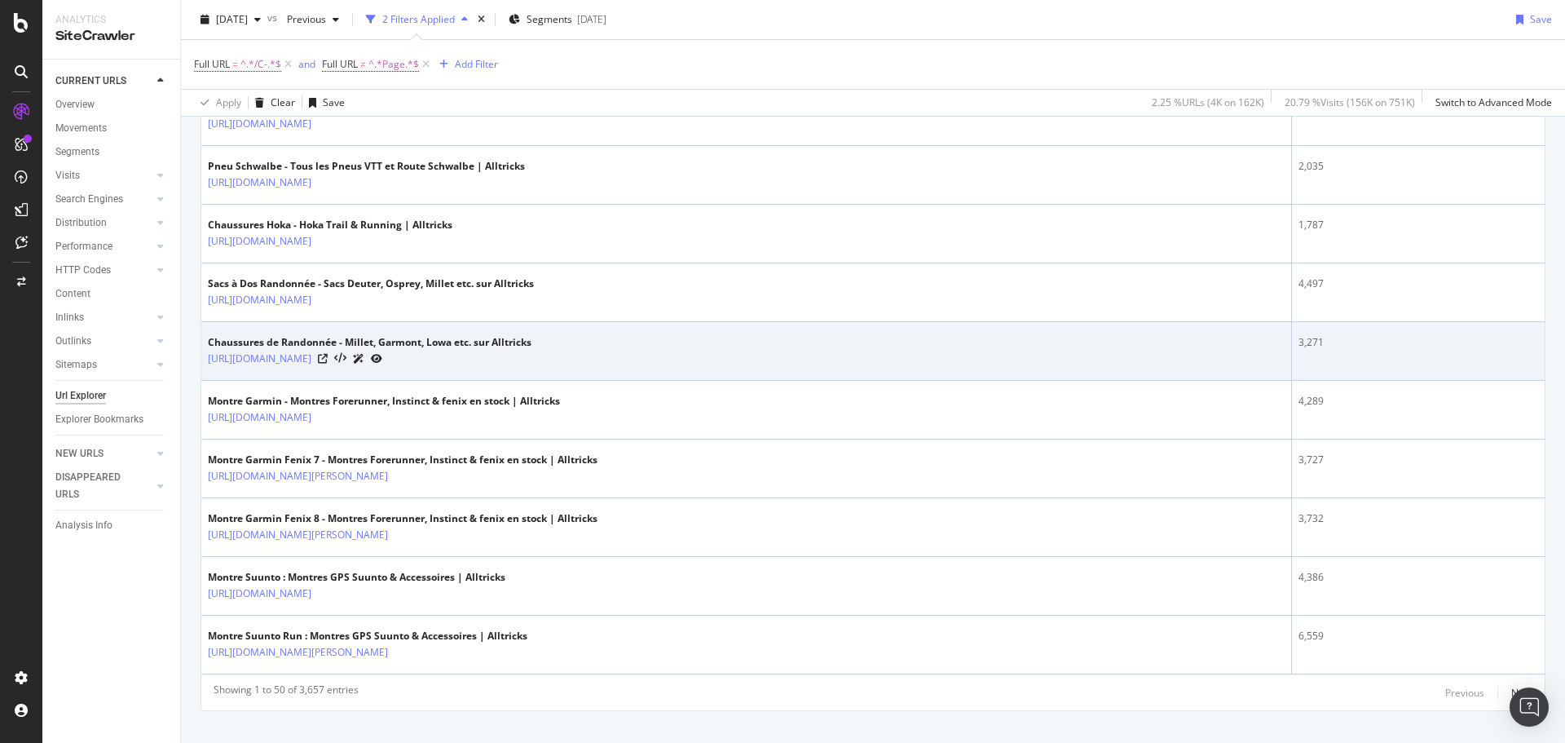
scroll to position [2807, 0]
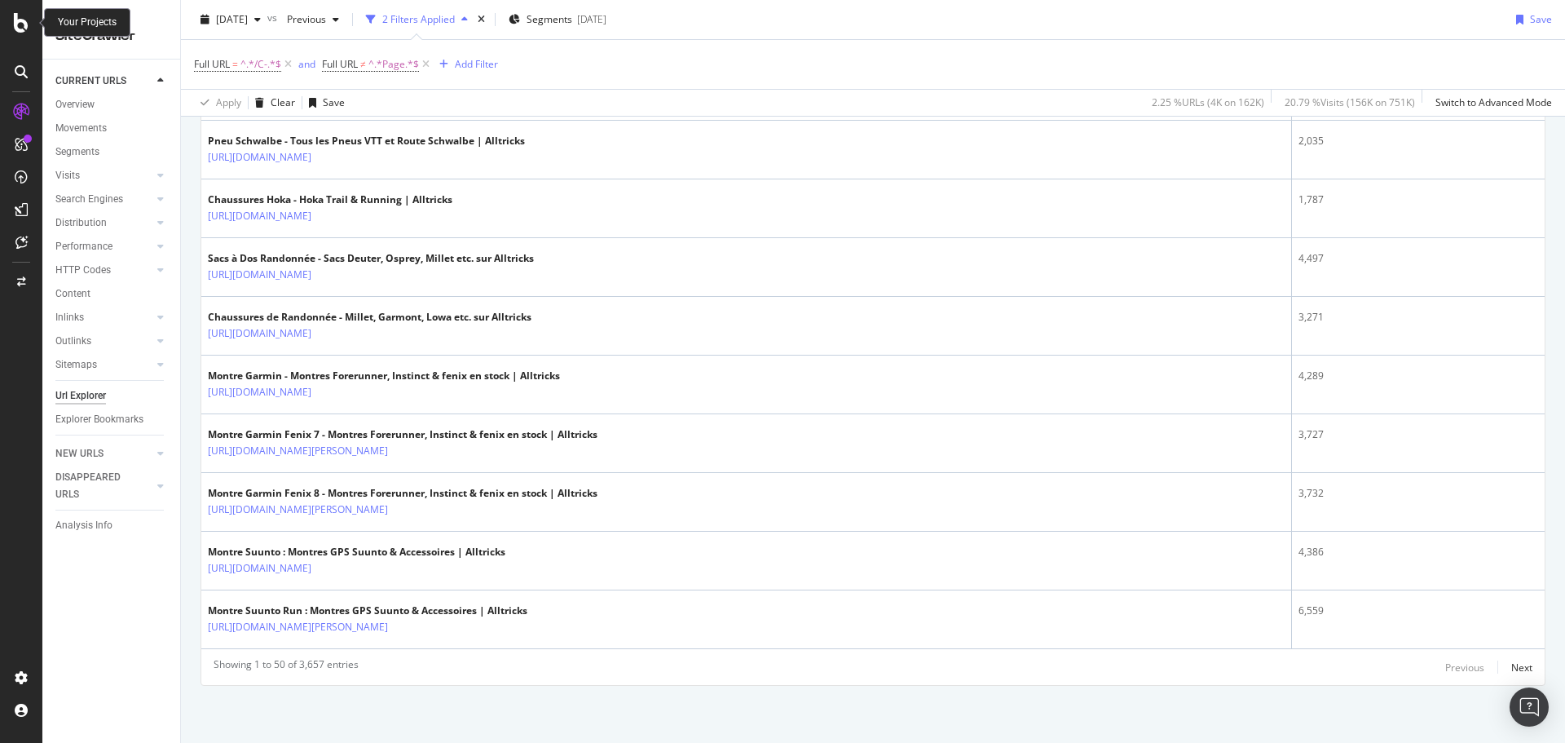
click at [19, 28] on icon at bounding box center [21, 23] width 15 height 20
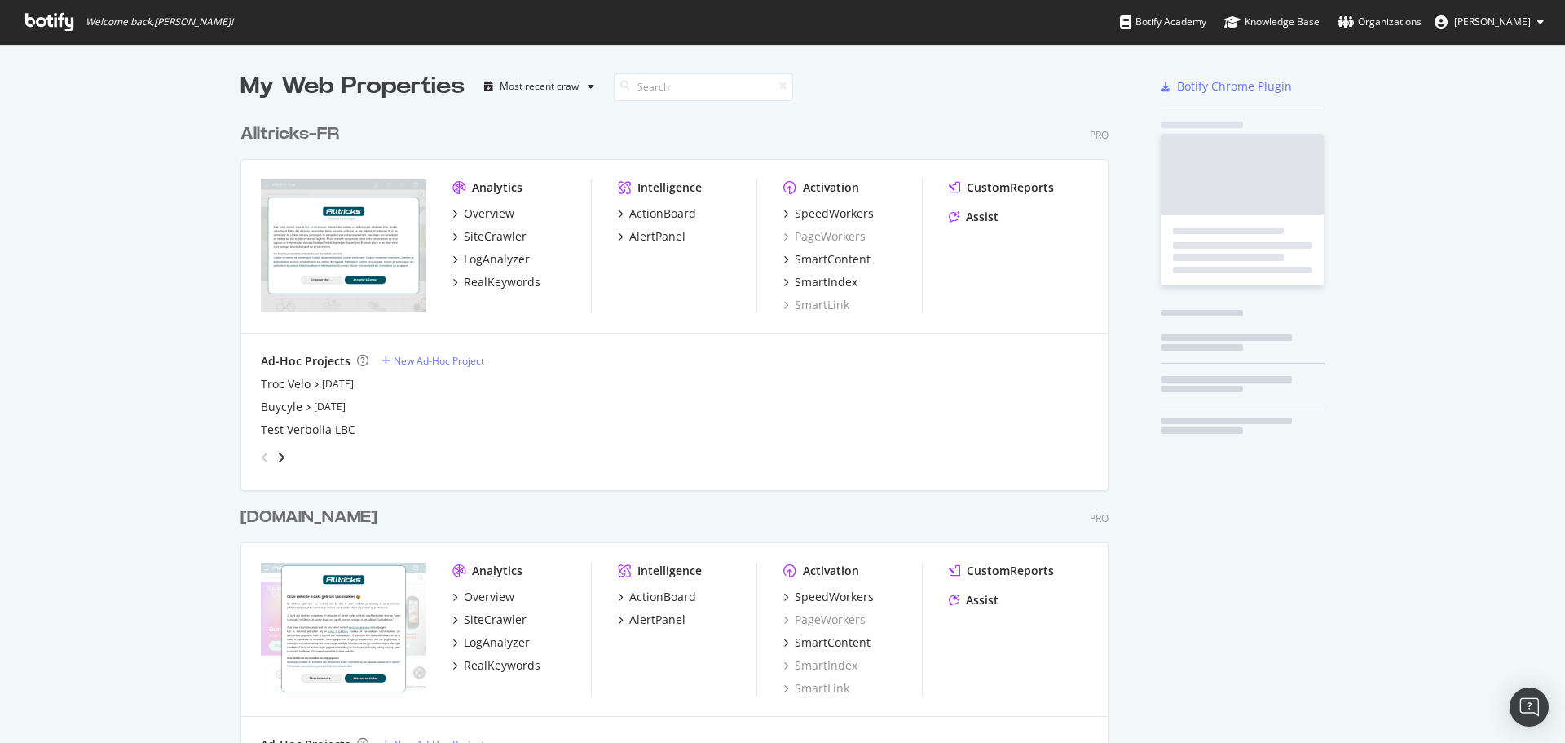
scroll to position [730, 1541]
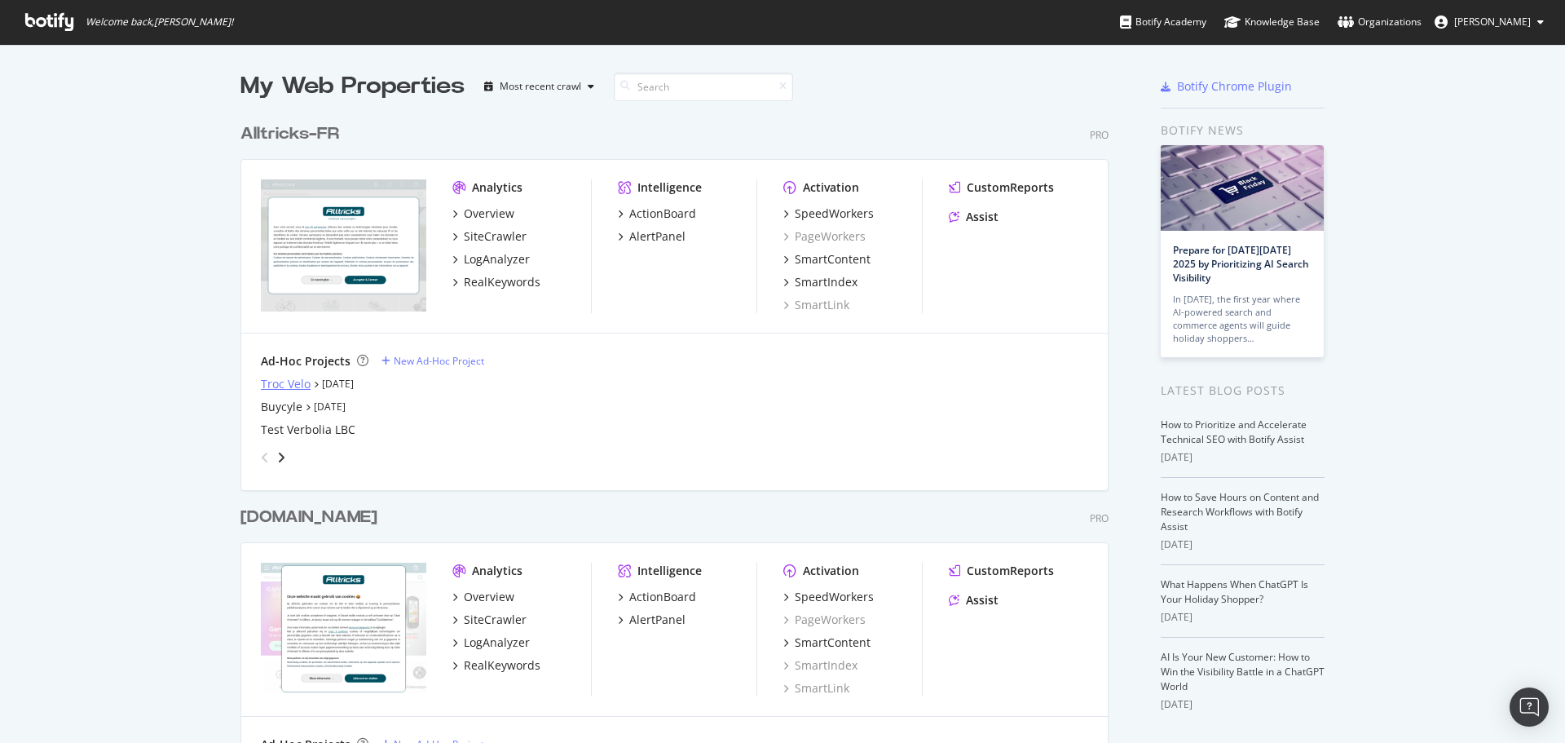
click at [268, 381] on div "Troc Velo" at bounding box center [286, 384] width 50 height 16
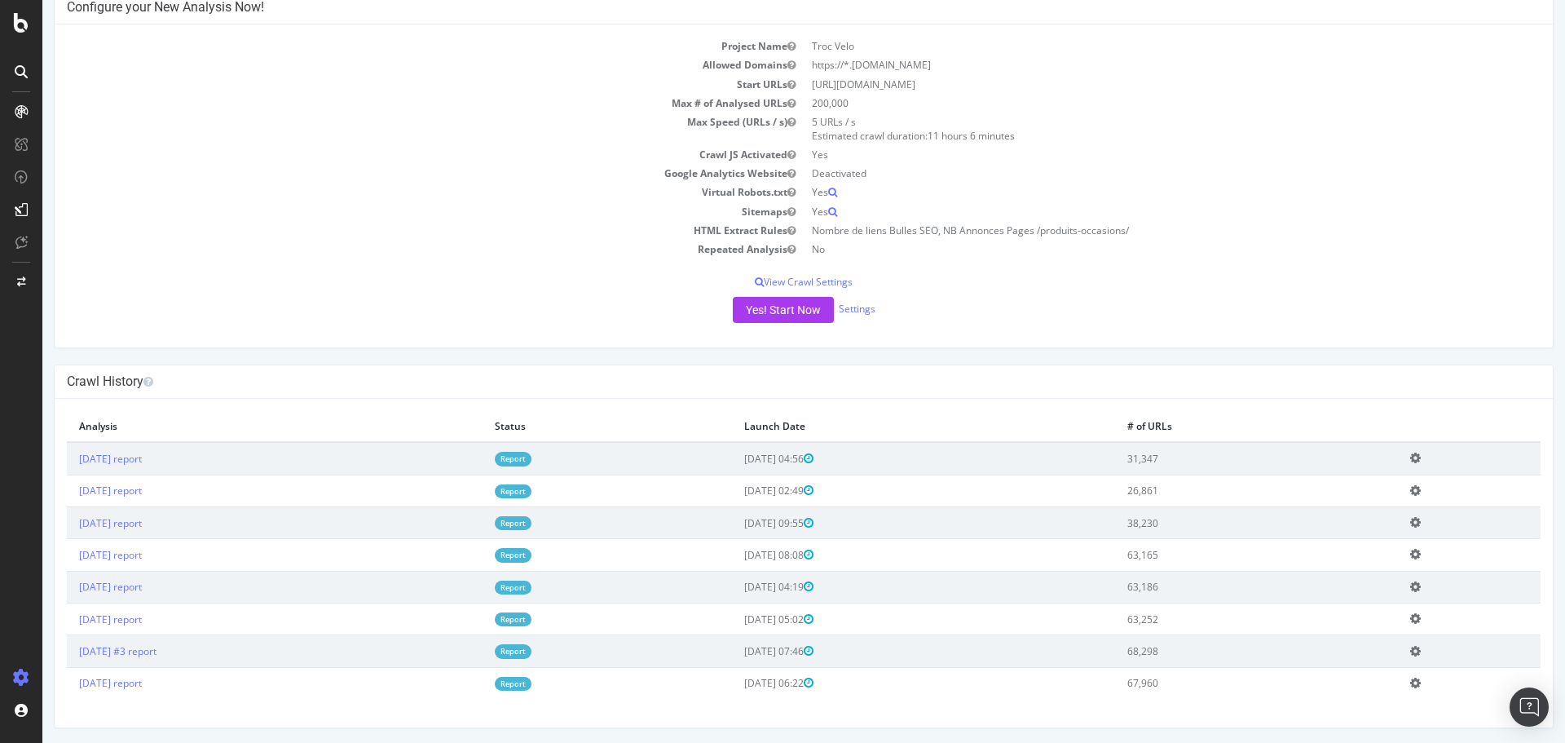
scroll to position [95, 0]
click at [937, 414] on link "here" at bounding box center [932, 412] width 21 height 14
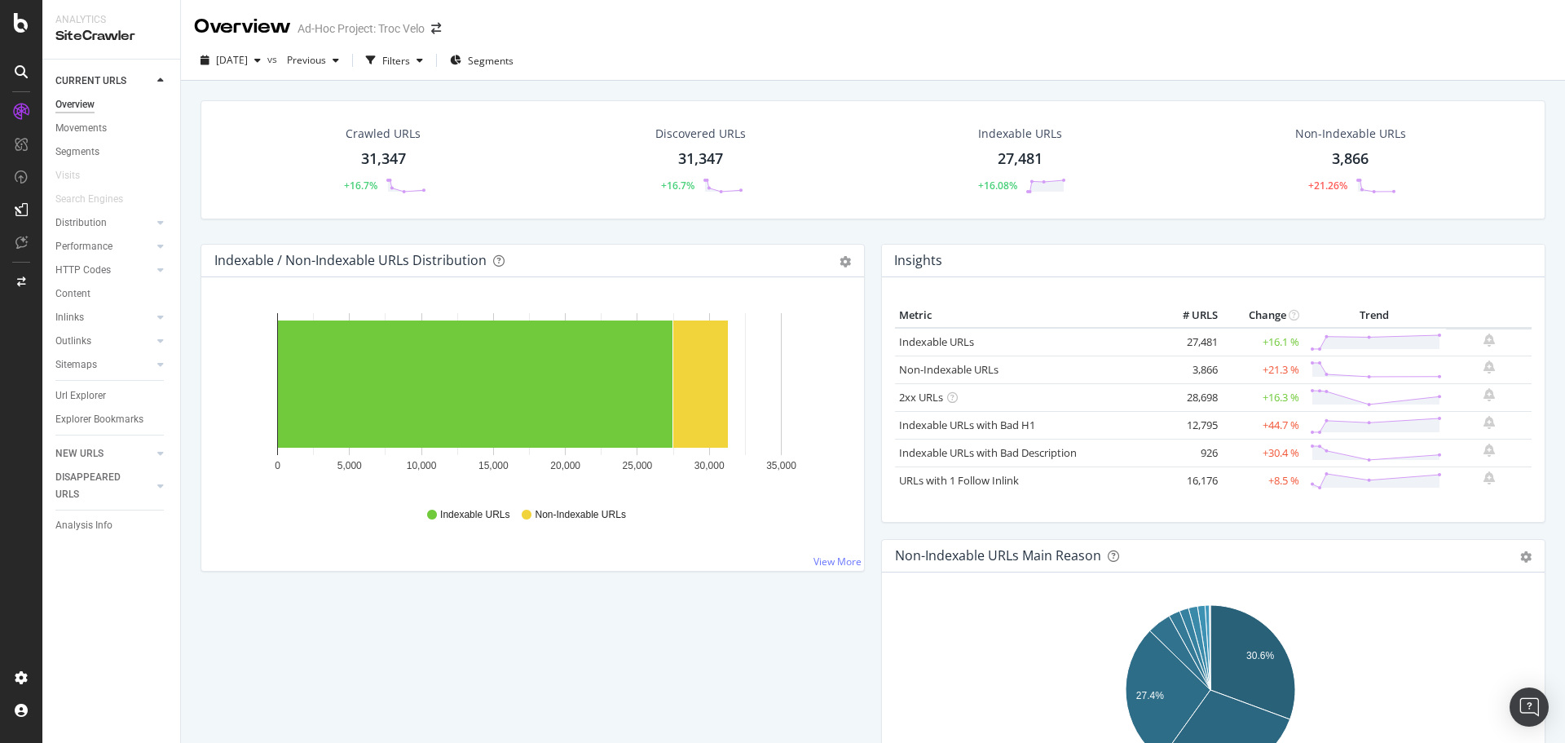
drag, startPoint x: 97, startPoint y: 395, endPoint x: 1390, endPoint y: 44, distance: 1339.7
click at [97, 395] on div "Url Explorer" at bounding box center [80, 395] width 51 height 17
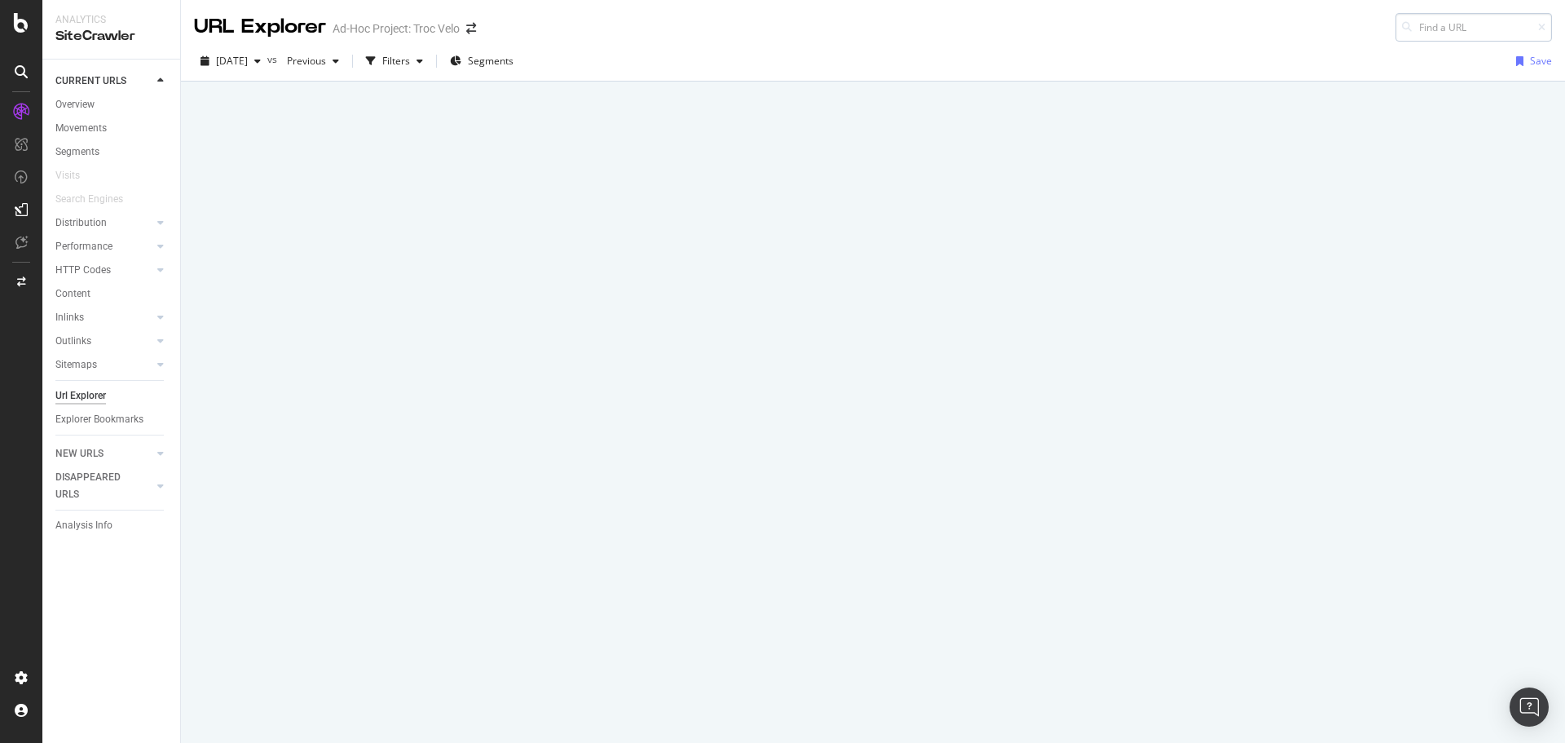
click at [1425, 27] on input at bounding box center [1474, 27] width 157 height 29
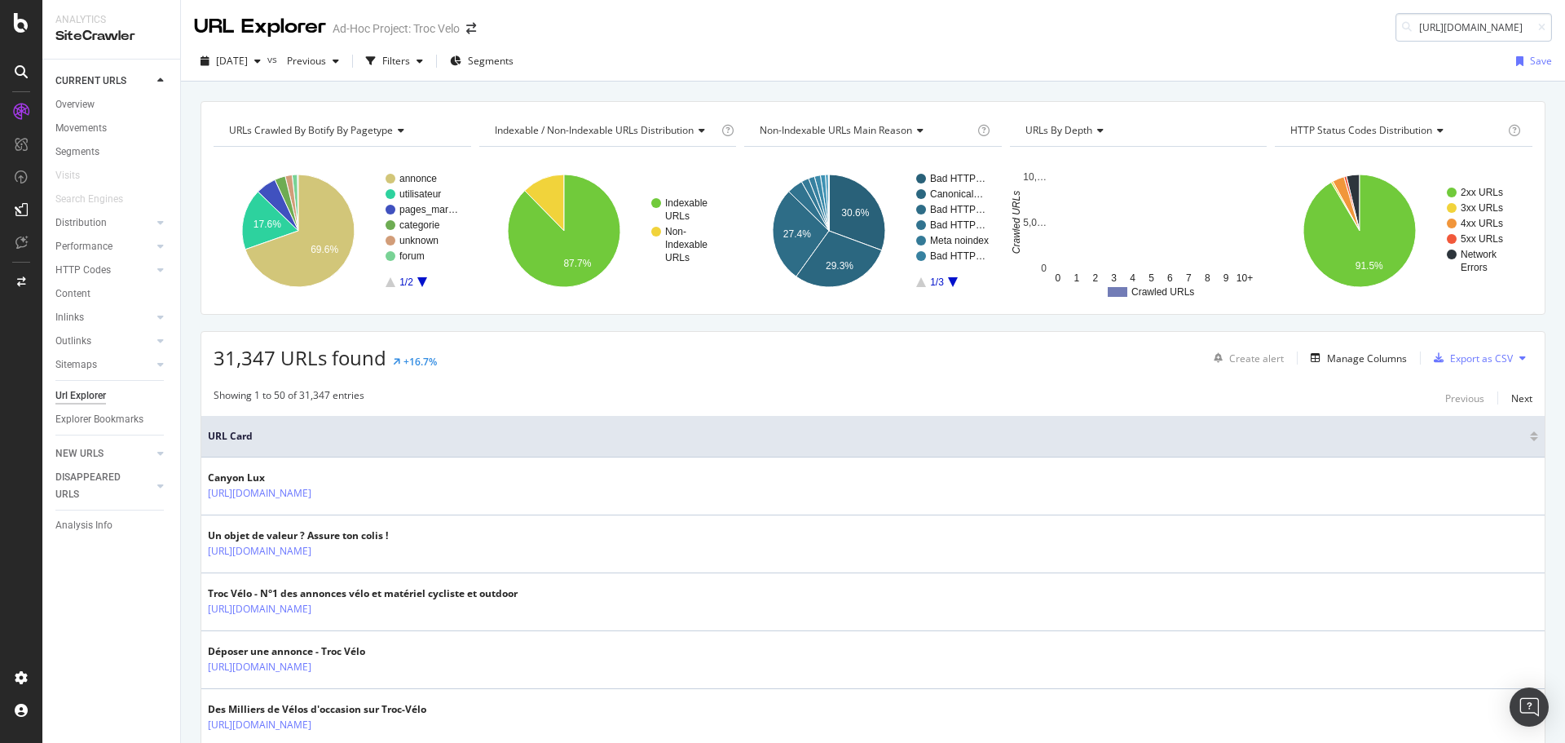
scroll to position [0, 197]
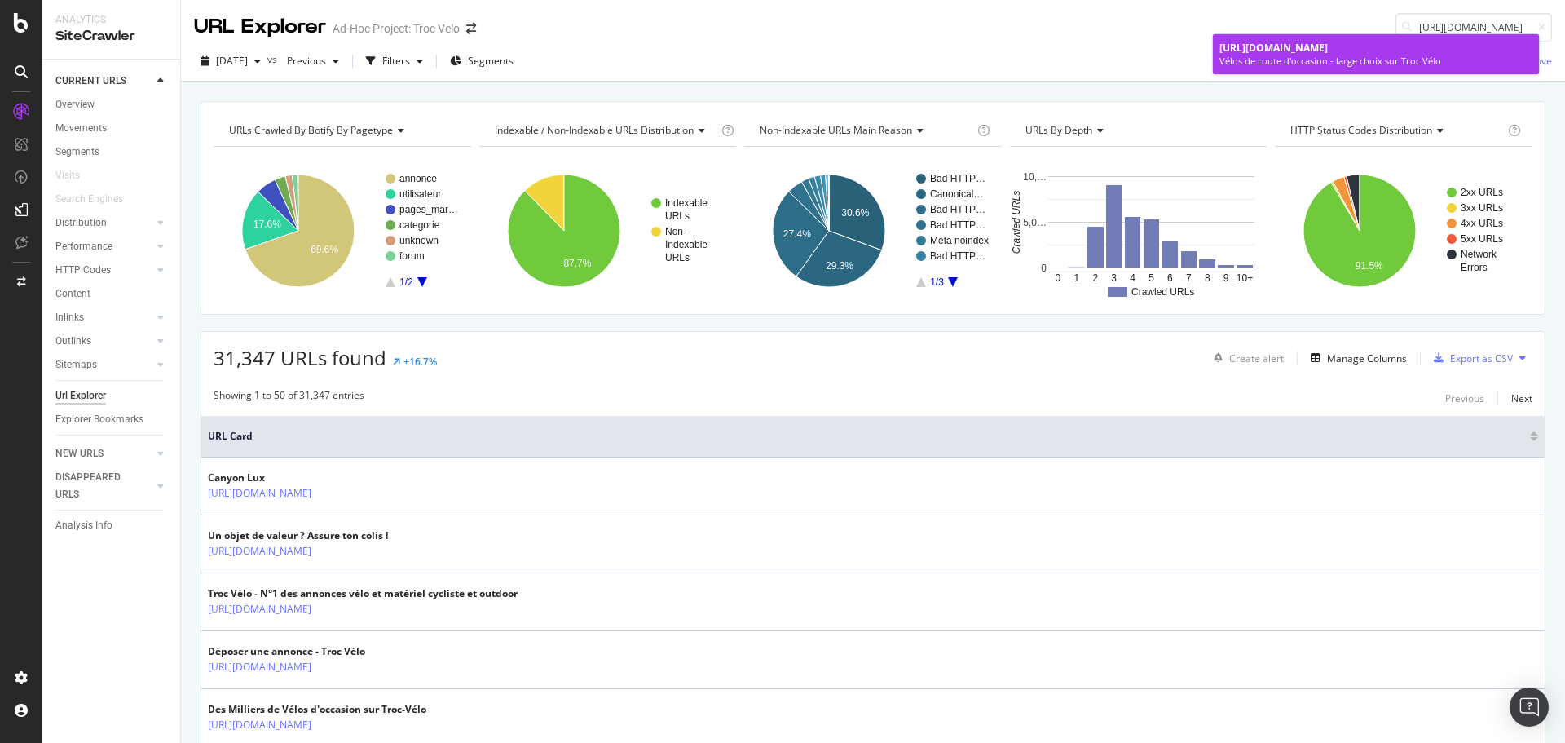
type input "https://www.troc-velo.com/fr-fr/categorie/velos-complets/route?p=5"
click at [1328, 46] on span "https://www.troc-velo.com/fr-fr/categorie/velos-complets/route?p=5" at bounding box center [1274, 48] width 108 height 14
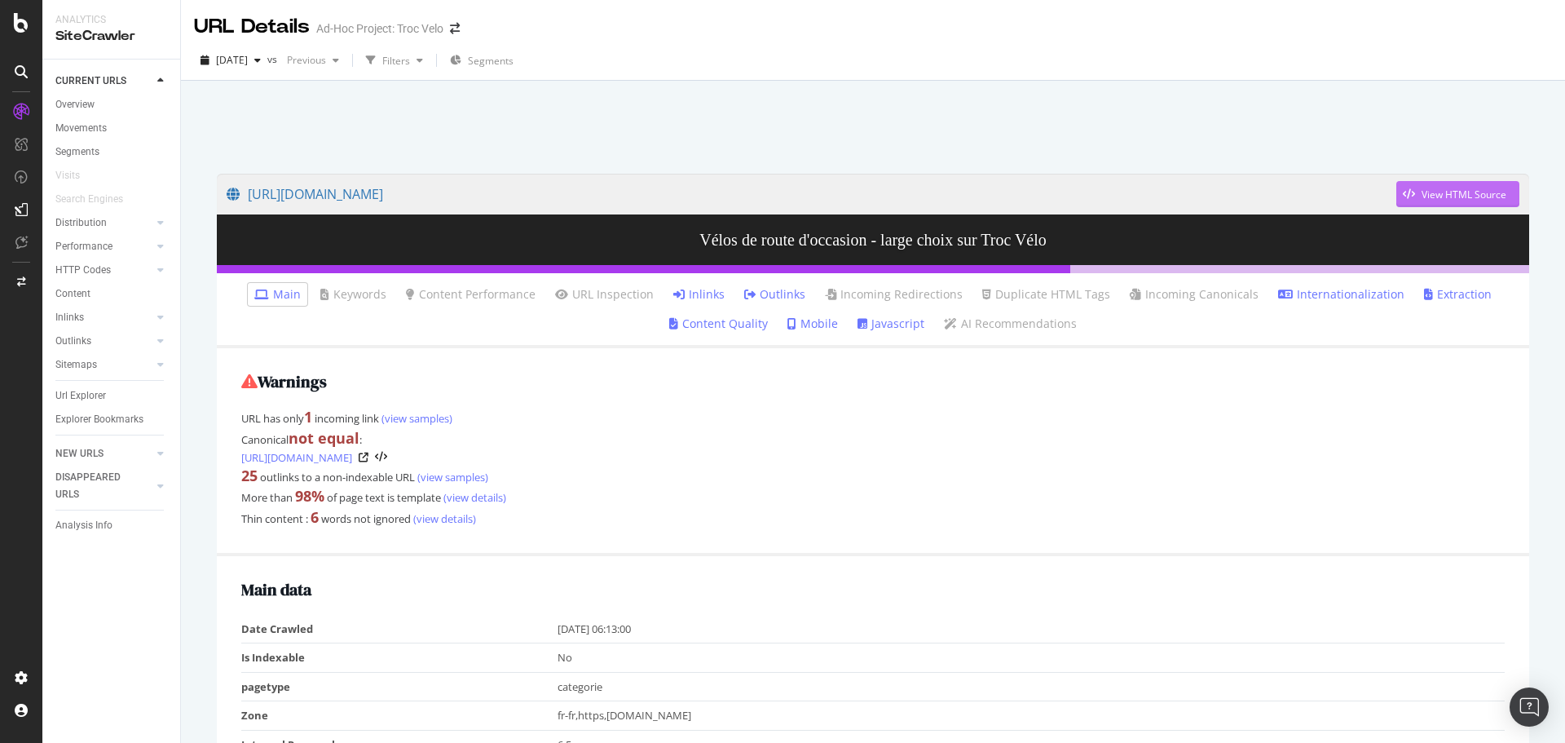
click at [1426, 198] on div "View HTML Source" at bounding box center [1464, 195] width 85 height 14
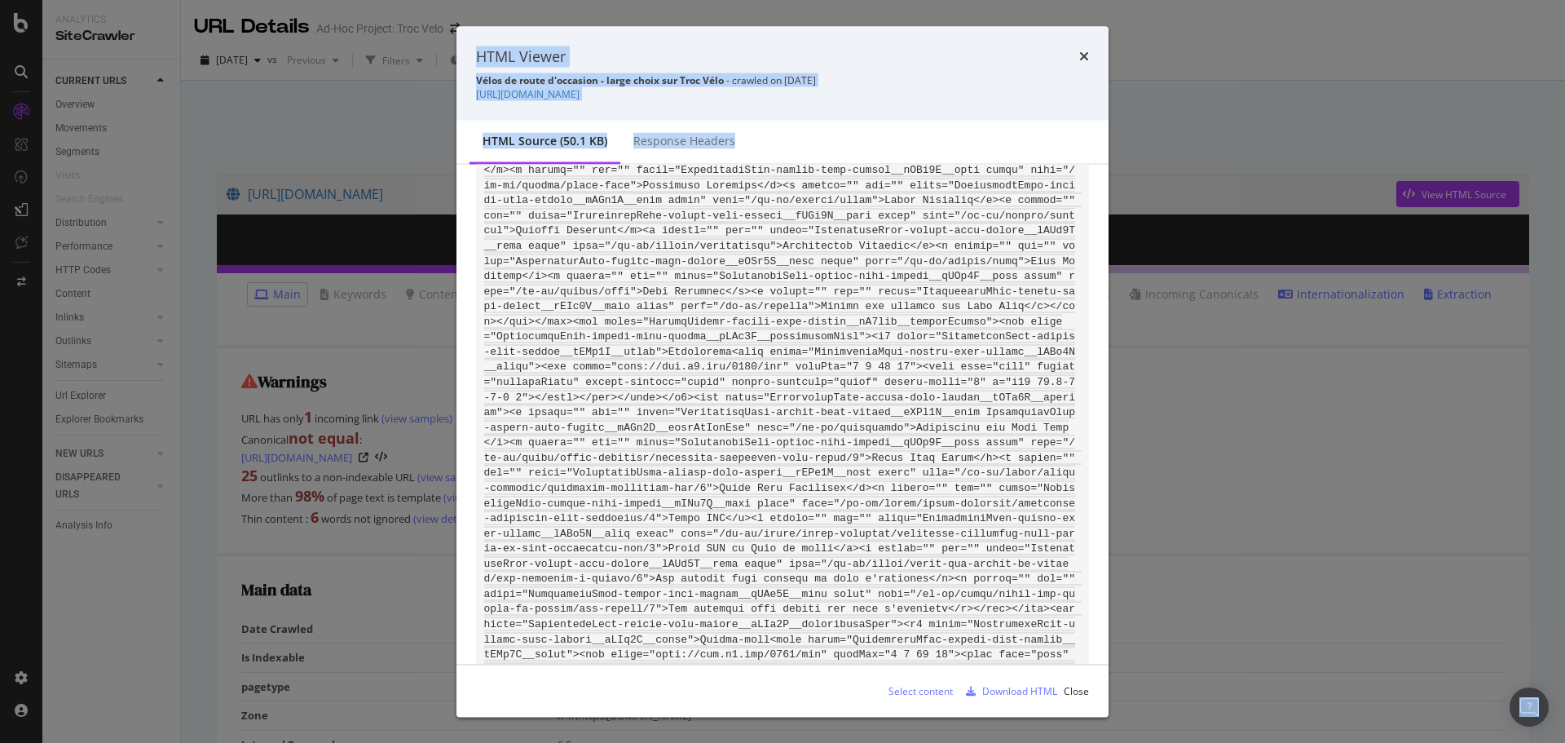
scroll to position [7486, 0]
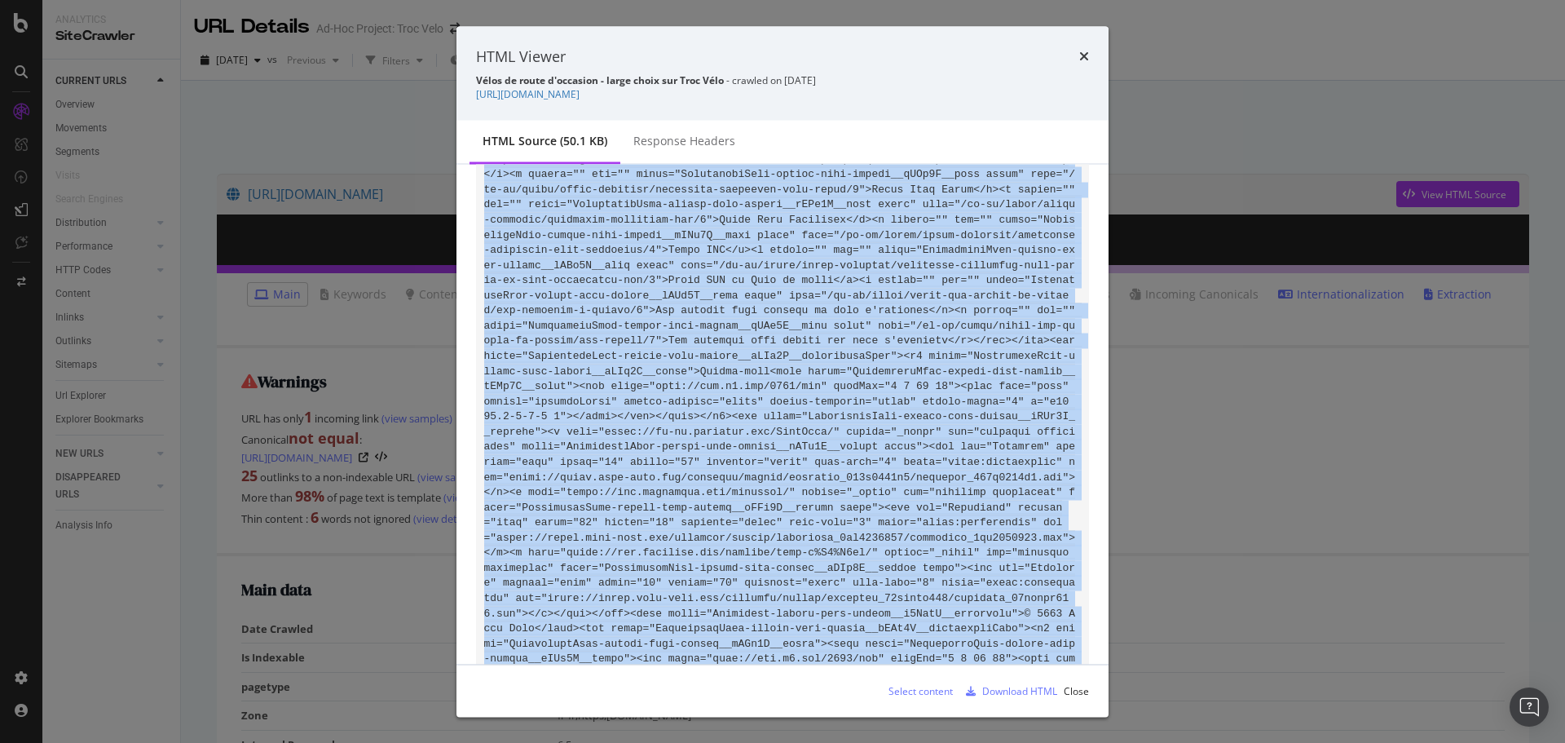
drag, startPoint x: 484, startPoint y: 197, endPoint x: 1031, endPoint y: 643, distance: 705.8
copy code "<!DOCTYPE html><html lang="fr-fr"><head><meta charset="utf-8"><meta name="viewp…"
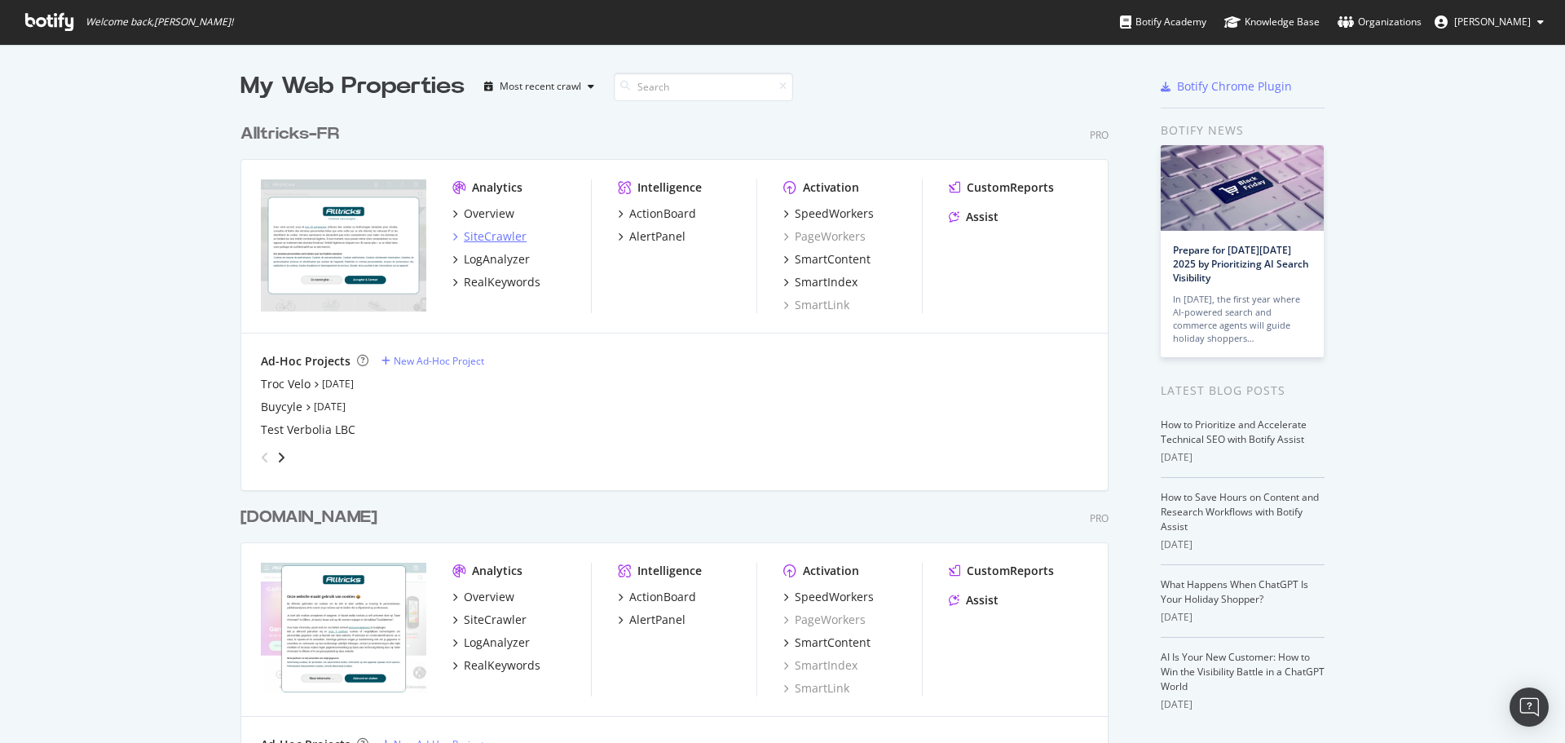
click at [483, 239] on div "SiteCrawler" at bounding box center [495, 236] width 63 height 16
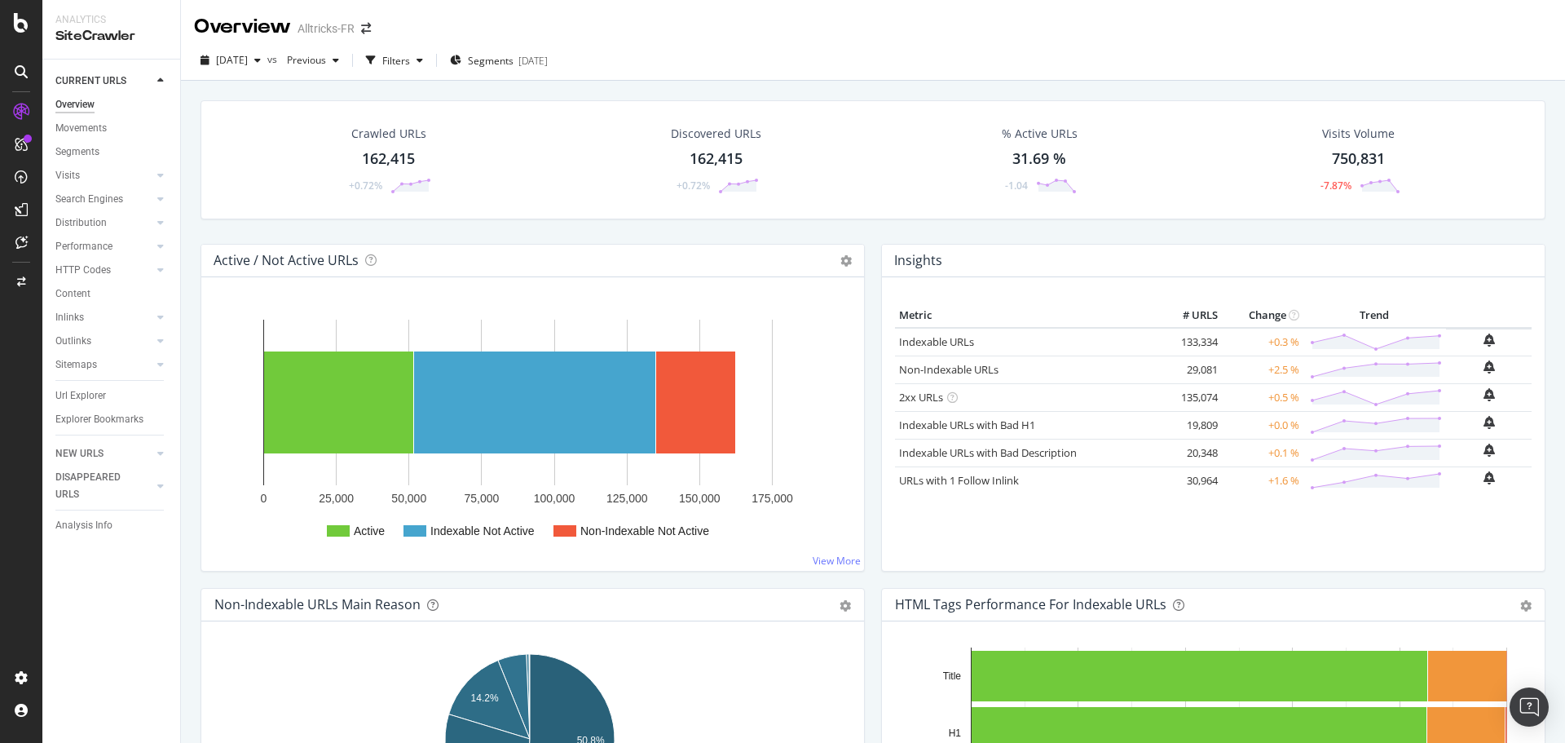
drag, startPoint x: 93, startPoint y: 398, endPoint x: 114, endPoint y: 106, distance: 292.6
click at [93, 398] on div "Url Explorer" at bounding box center [80, 395] width 51 height 17
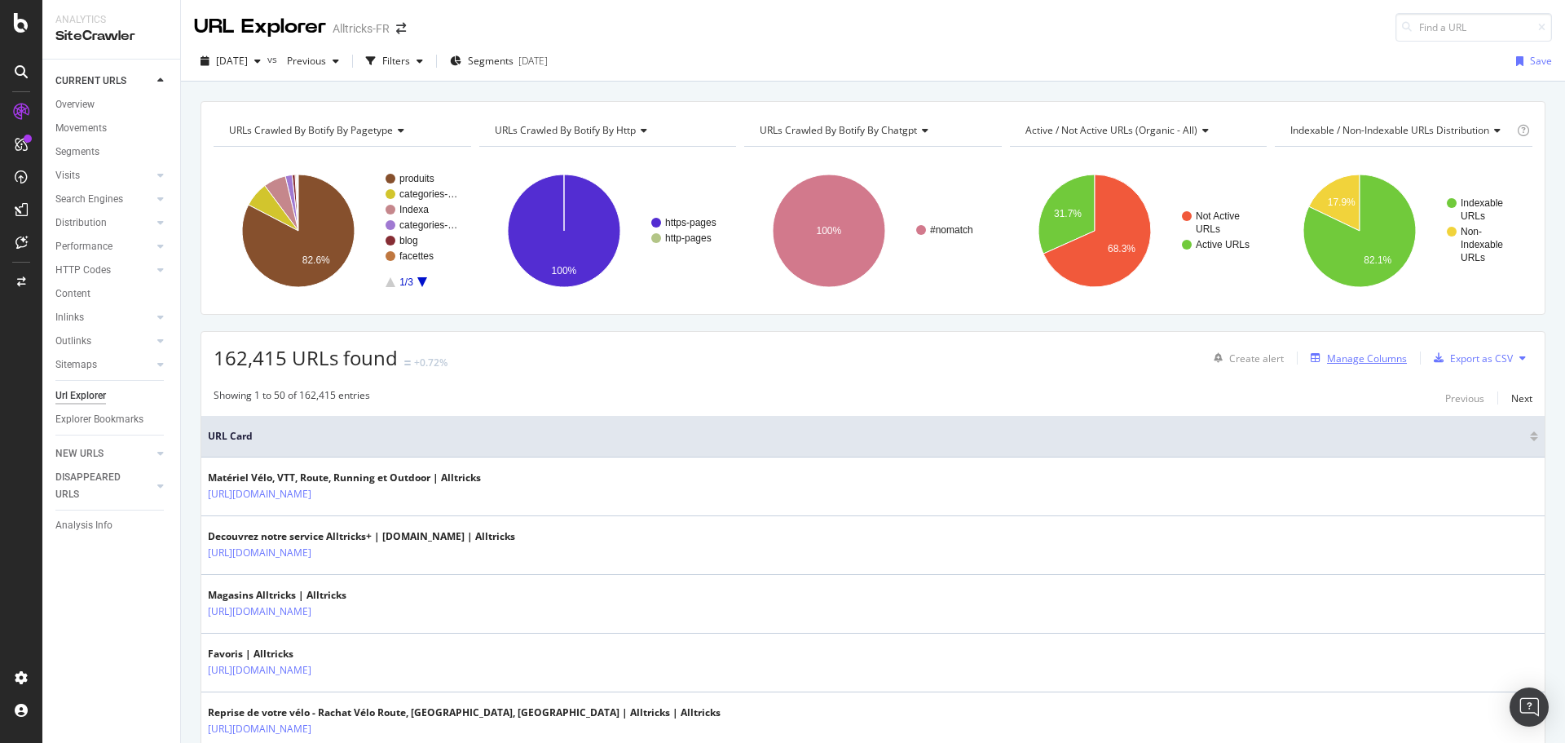
click at [1358, 353] on div "Manage Columns" at bounding box center [1367, 358] width 80 height 14
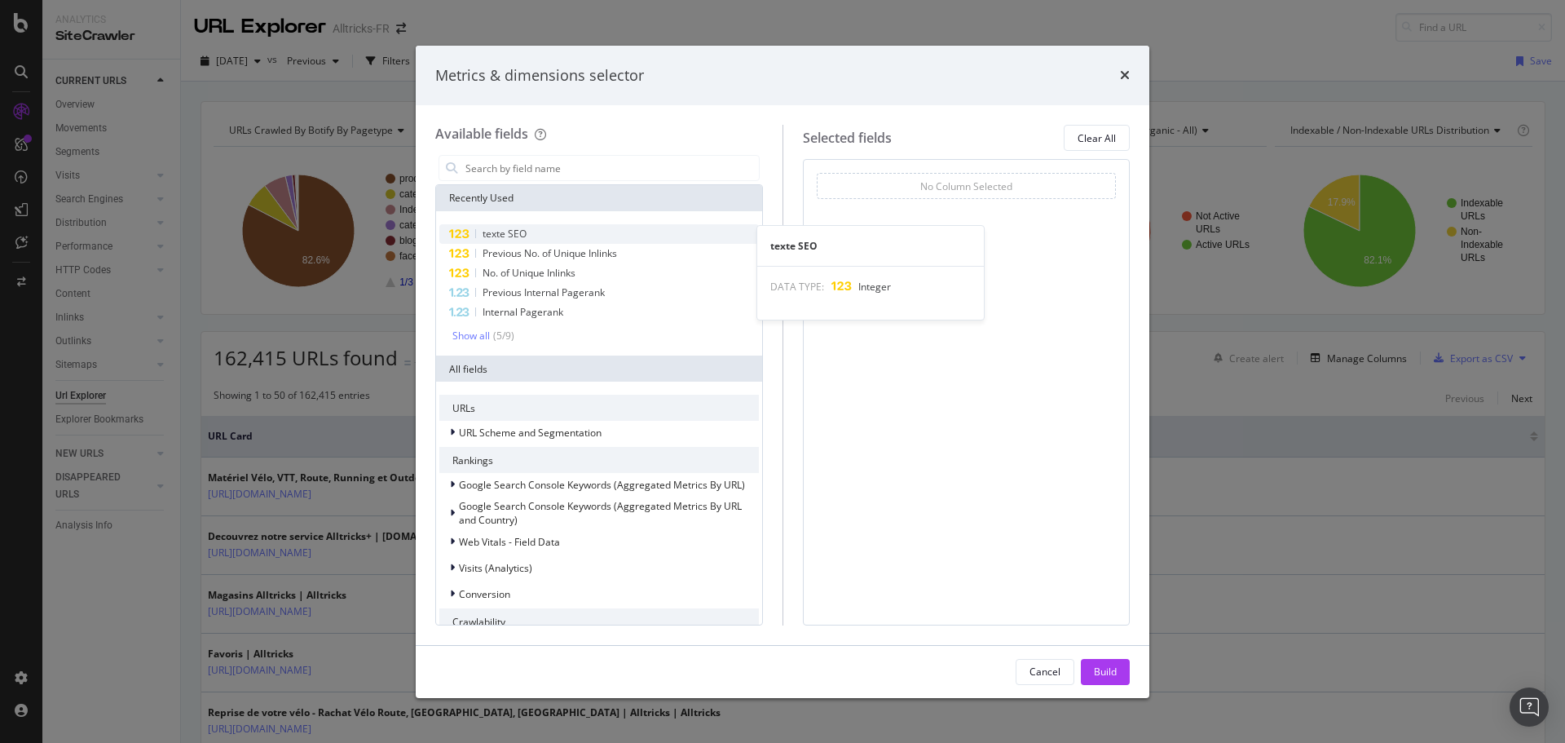
click at [616, 229] on div "texte SEO" at bounding box center [599, 234] width 320 height 20
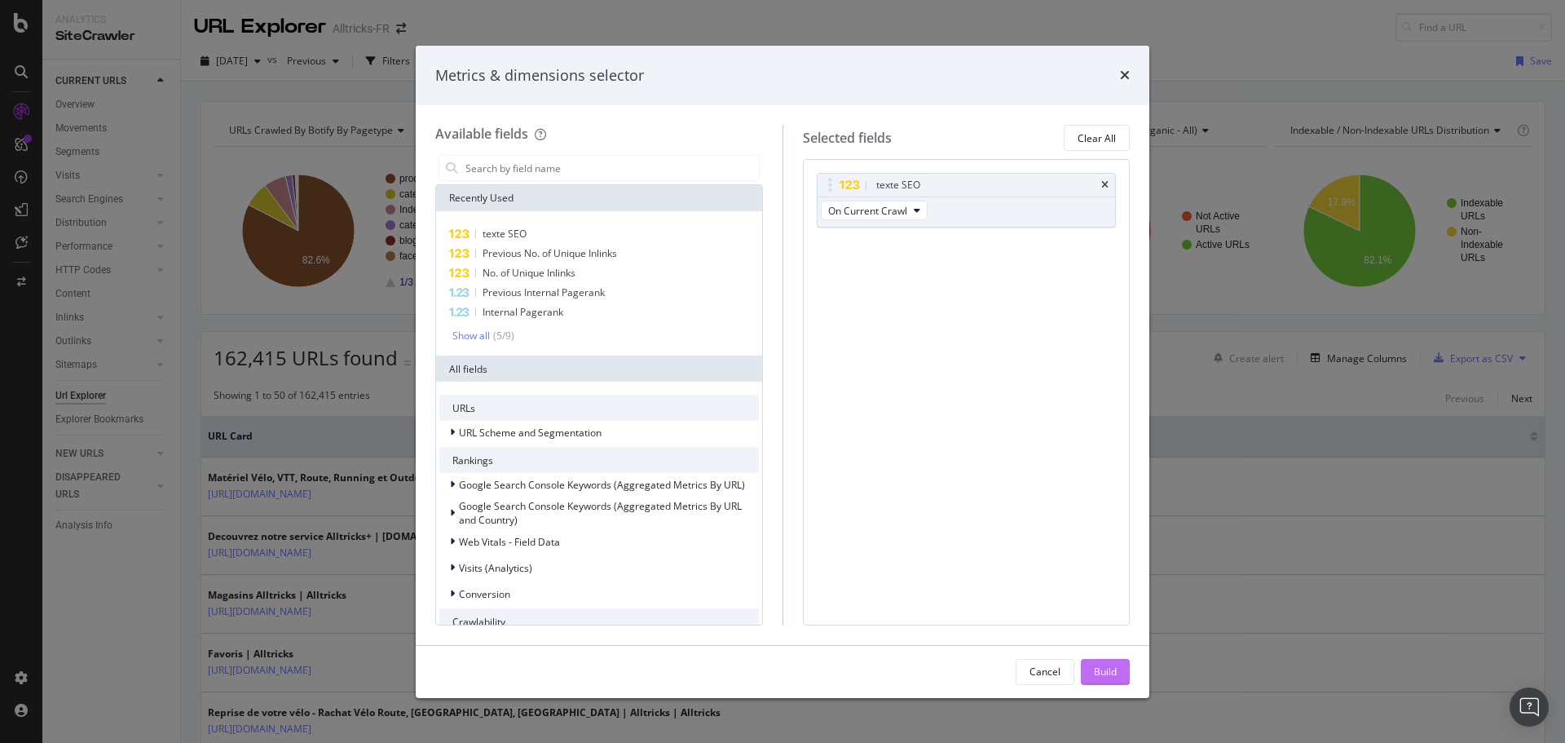
click at [1104, 674] on div "Build" at bounding box center [1105, 671] width 23 height 14
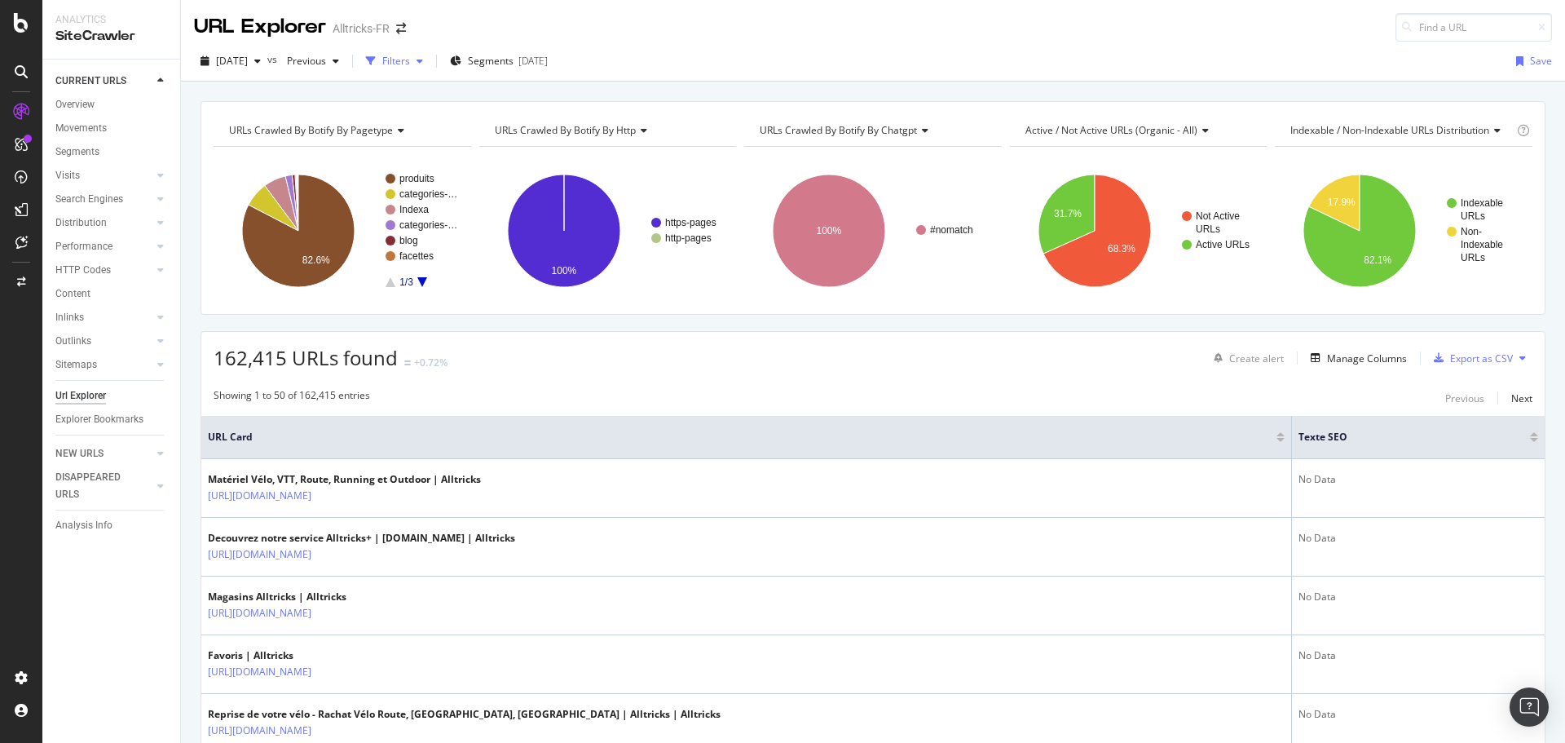
click at [423, 57] on icon "button" at bounding box center [420, 61] width 7 height 10
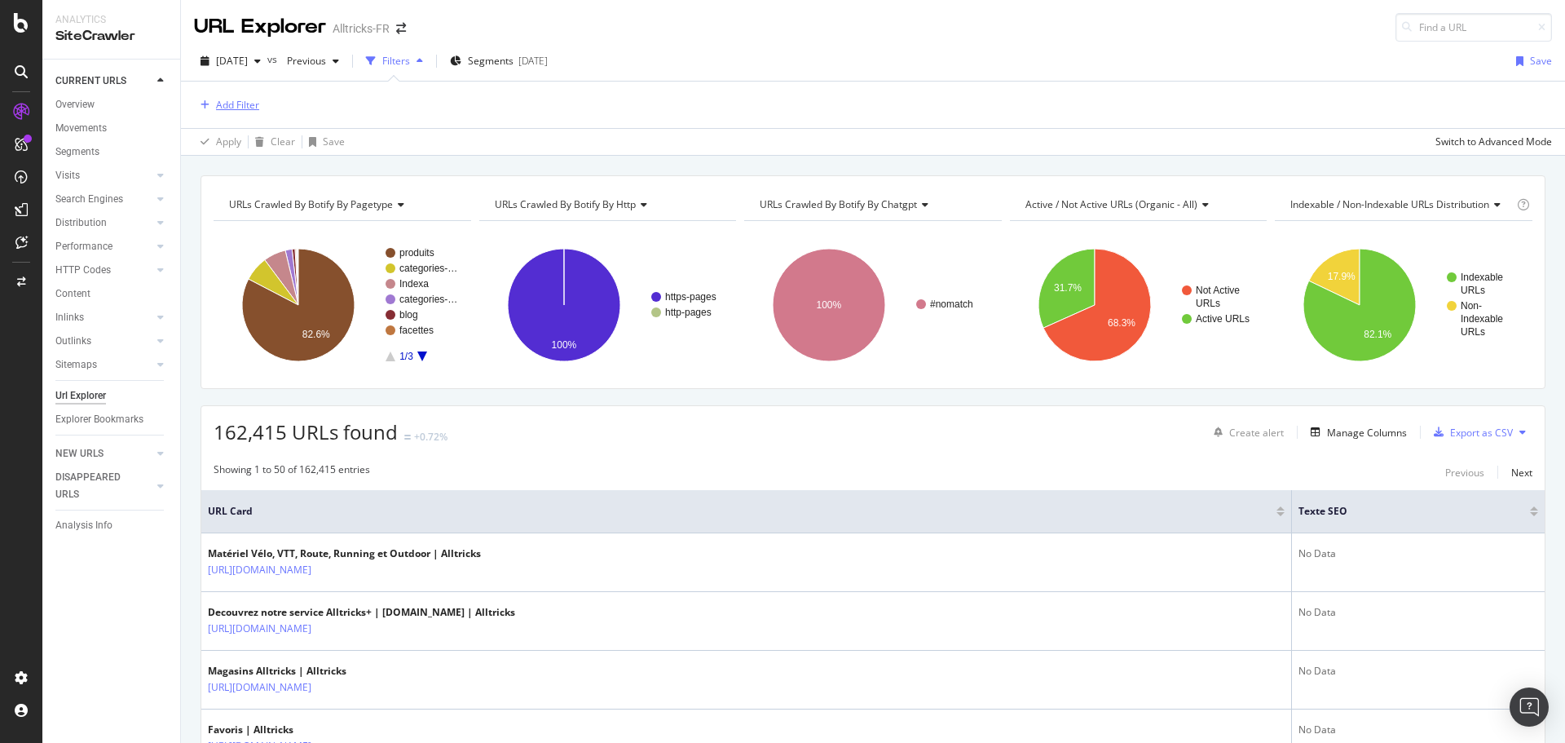
click at [238, 104] on div "Add Filter" at bounding box center [237, 105] width 43 height 14
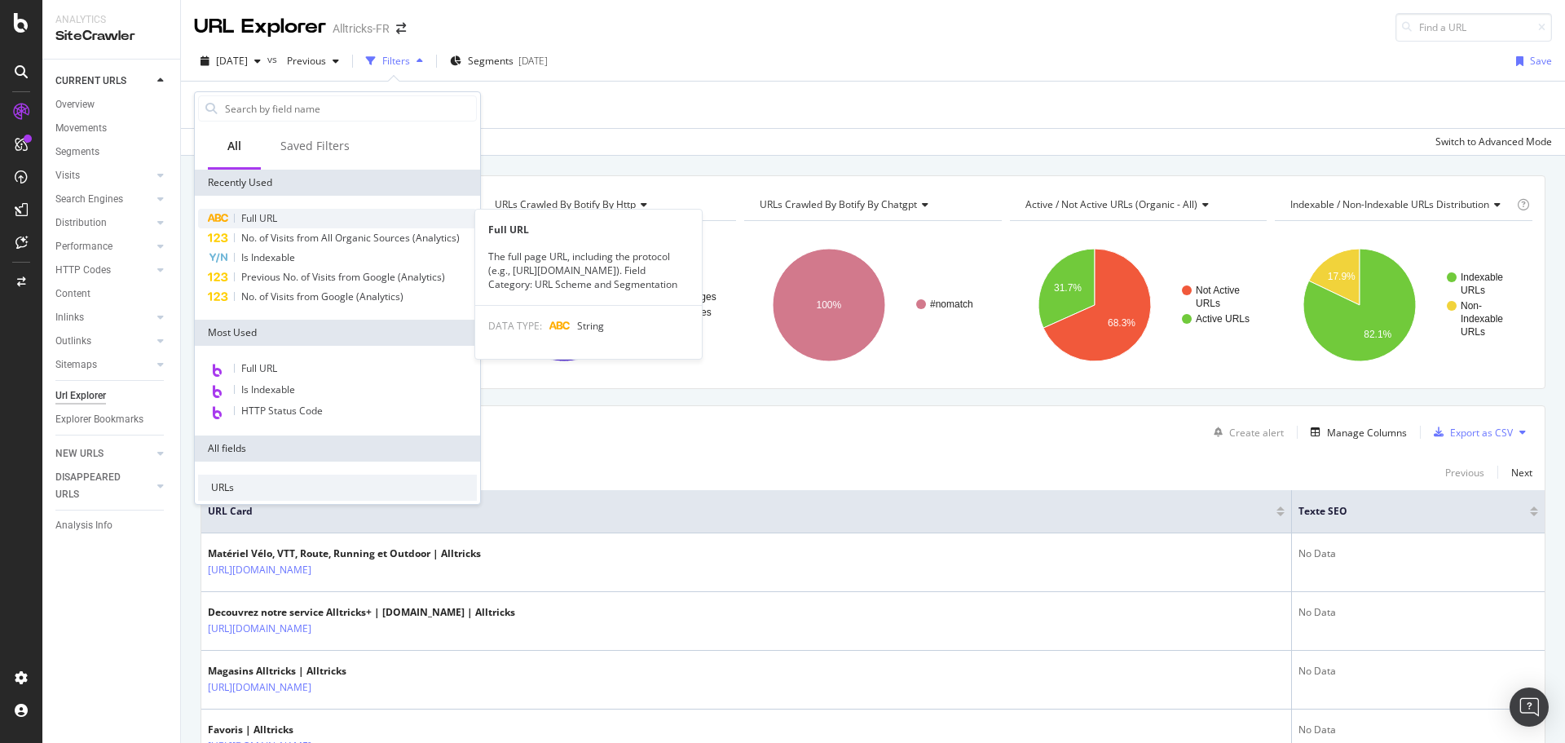
click at [277, 215] on span "Full URL" at bounding box center [259, 218] width 36 height 14
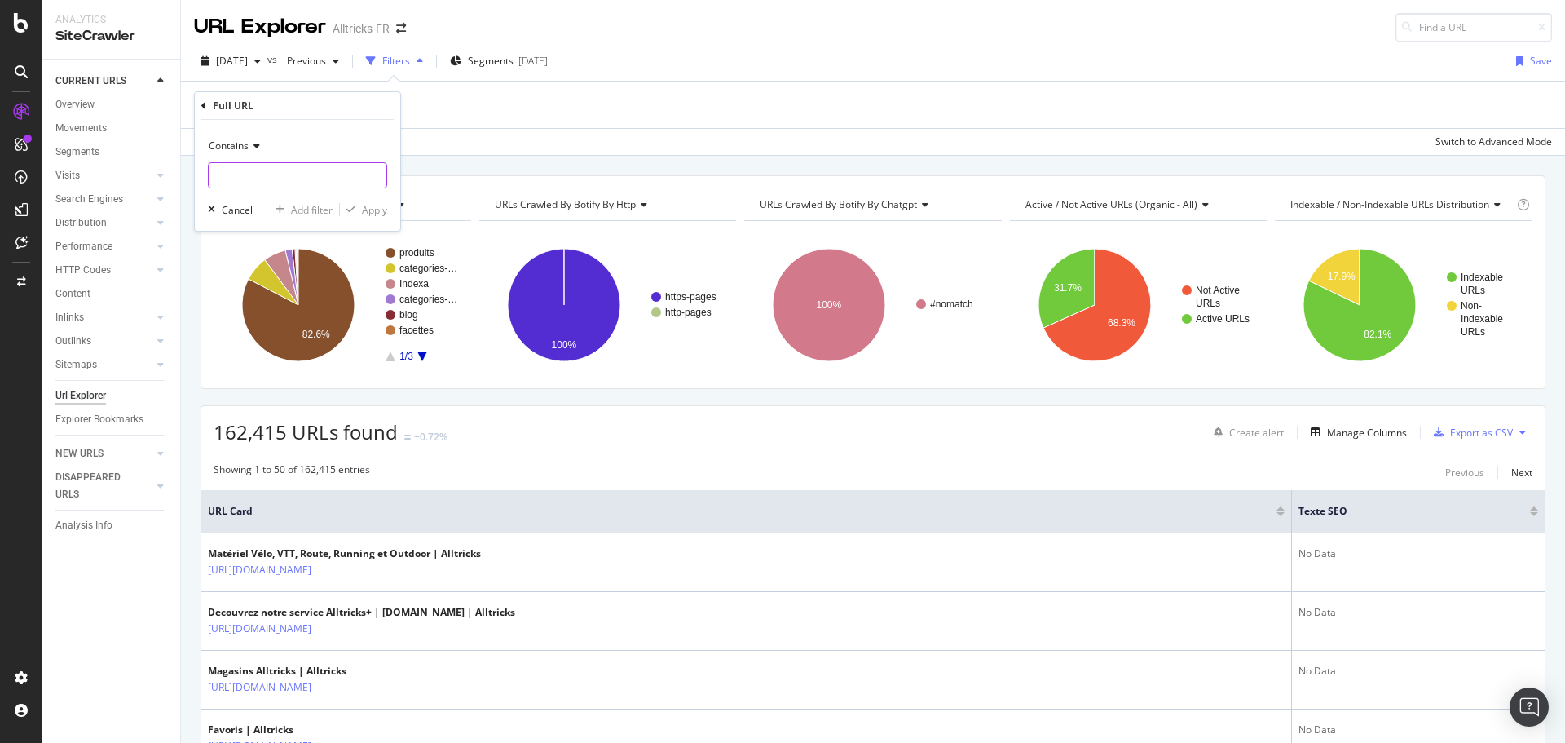
click at [283, 175] on input "text" at bounding box center [298, 175] width 178 height 26
type input "/C-"
click at [351, 207] on icon "button" at bounding box center [350, 210] width 9 height 10
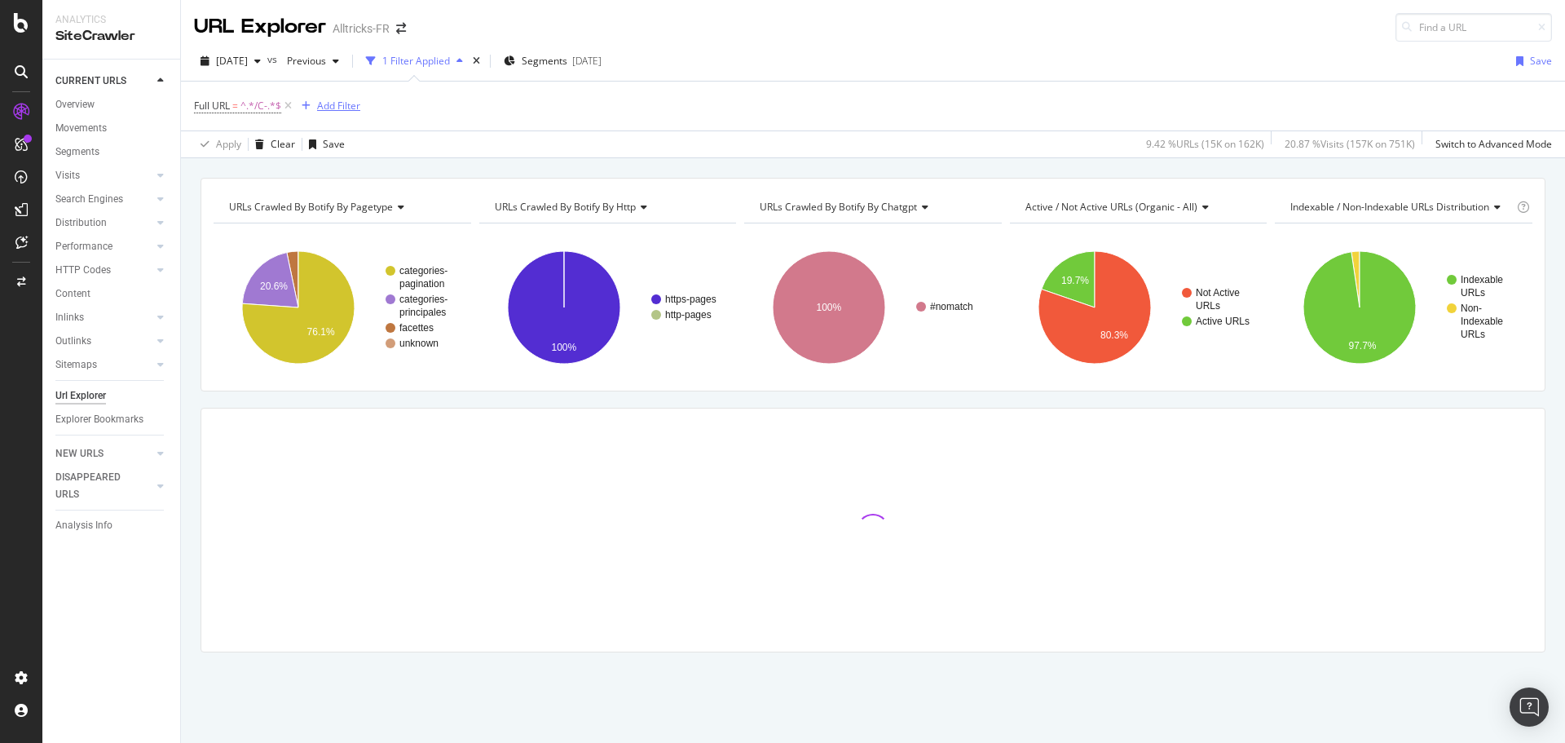
click at [304, 103] on icon "button" at bounding box center [306, 106] width 9 height 10
click at [729, 86] on div "Full URL = ^.*/C-.*$ Add Filter" at bounding box center [873, 106] width 1358 height 49
click at [304, 102] on icon "button" at bounding box center [306, 106] width 9 height 10
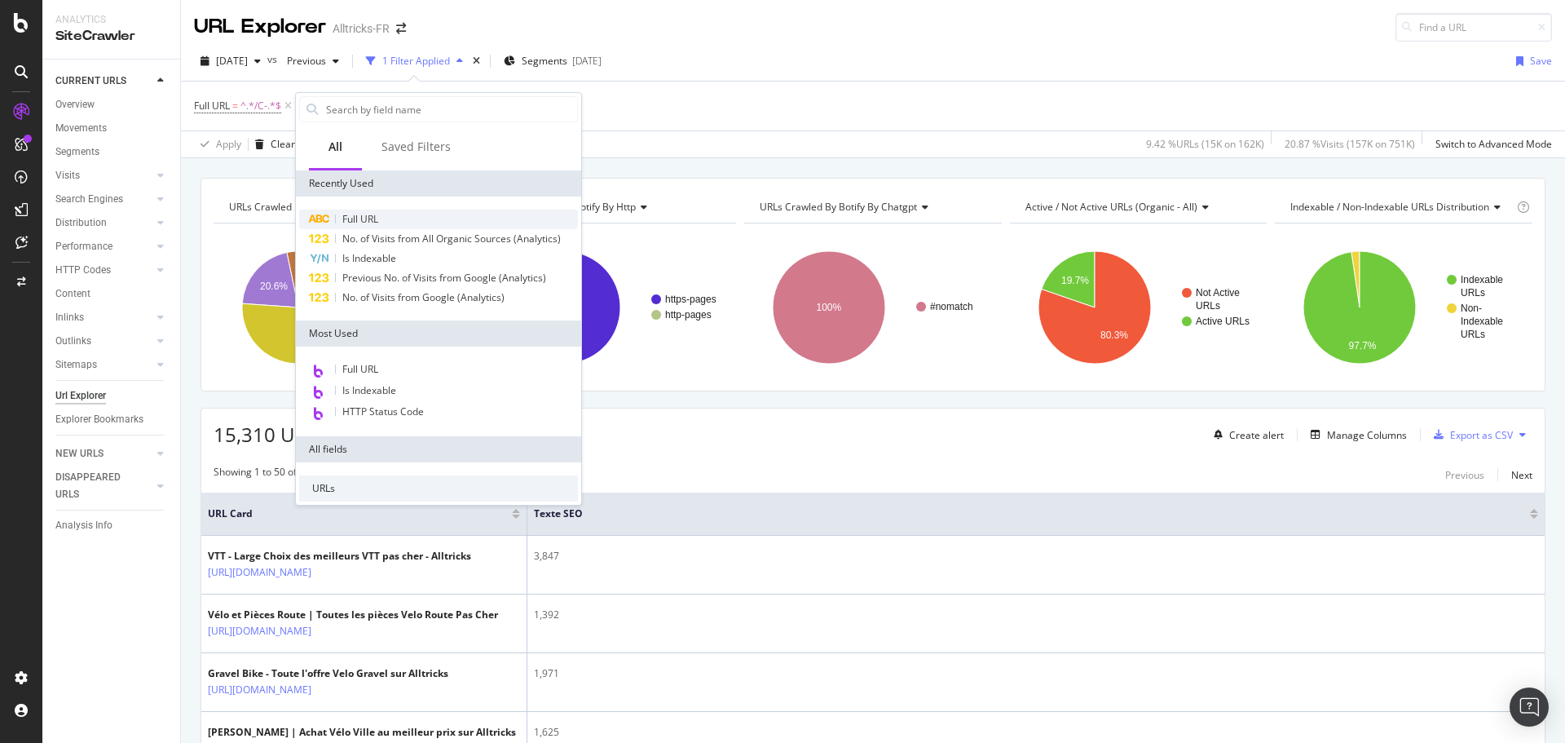
click at [376, 213] on span "Full URL" at bounding box center [360, 219] width 36 height 14
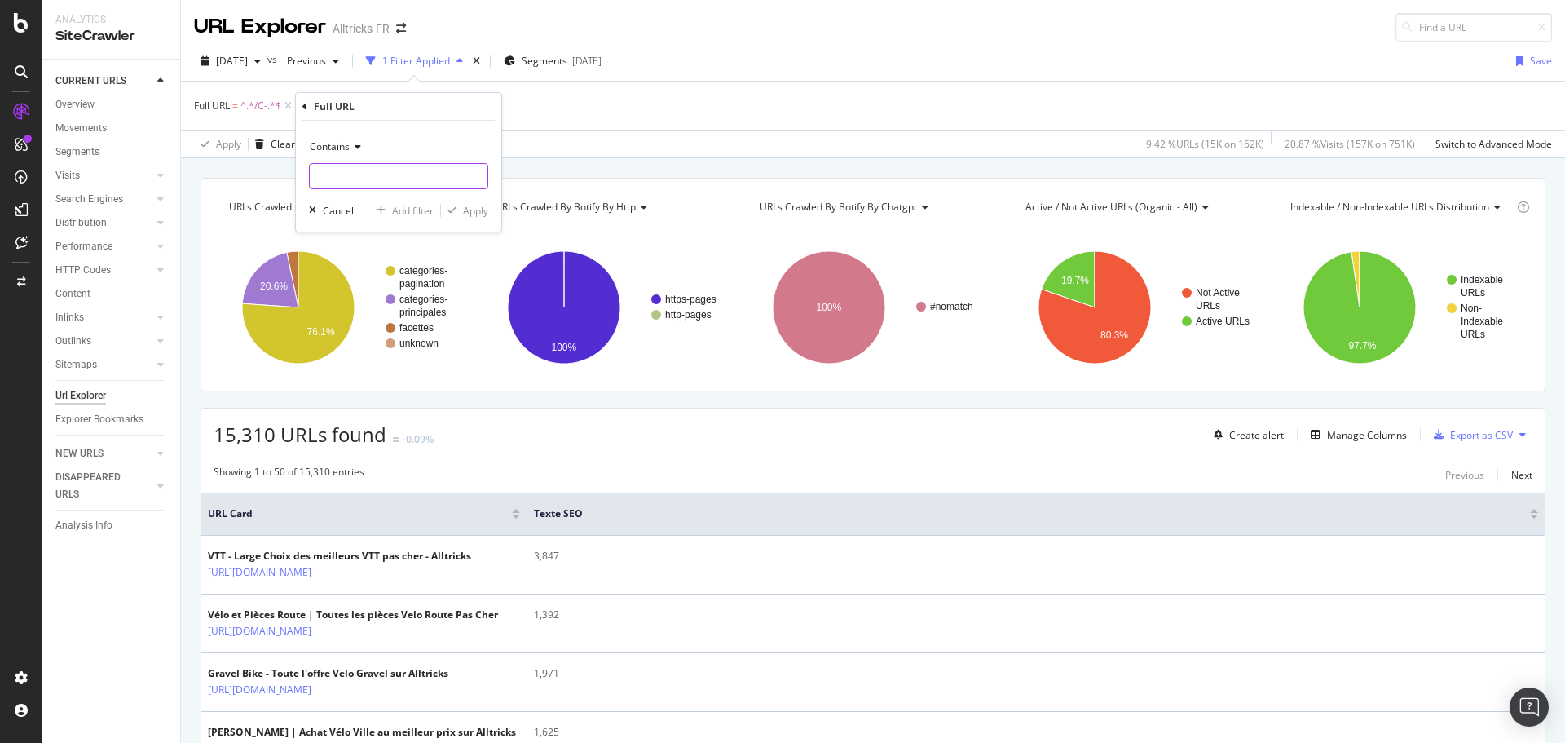
click at [395, 170] on input "text" at bounding box center [399, 176] width 178 height 26
type input "Page"
click at [463, 202] on button "Apply" at bounding box center [464, 210] width 47 height 16
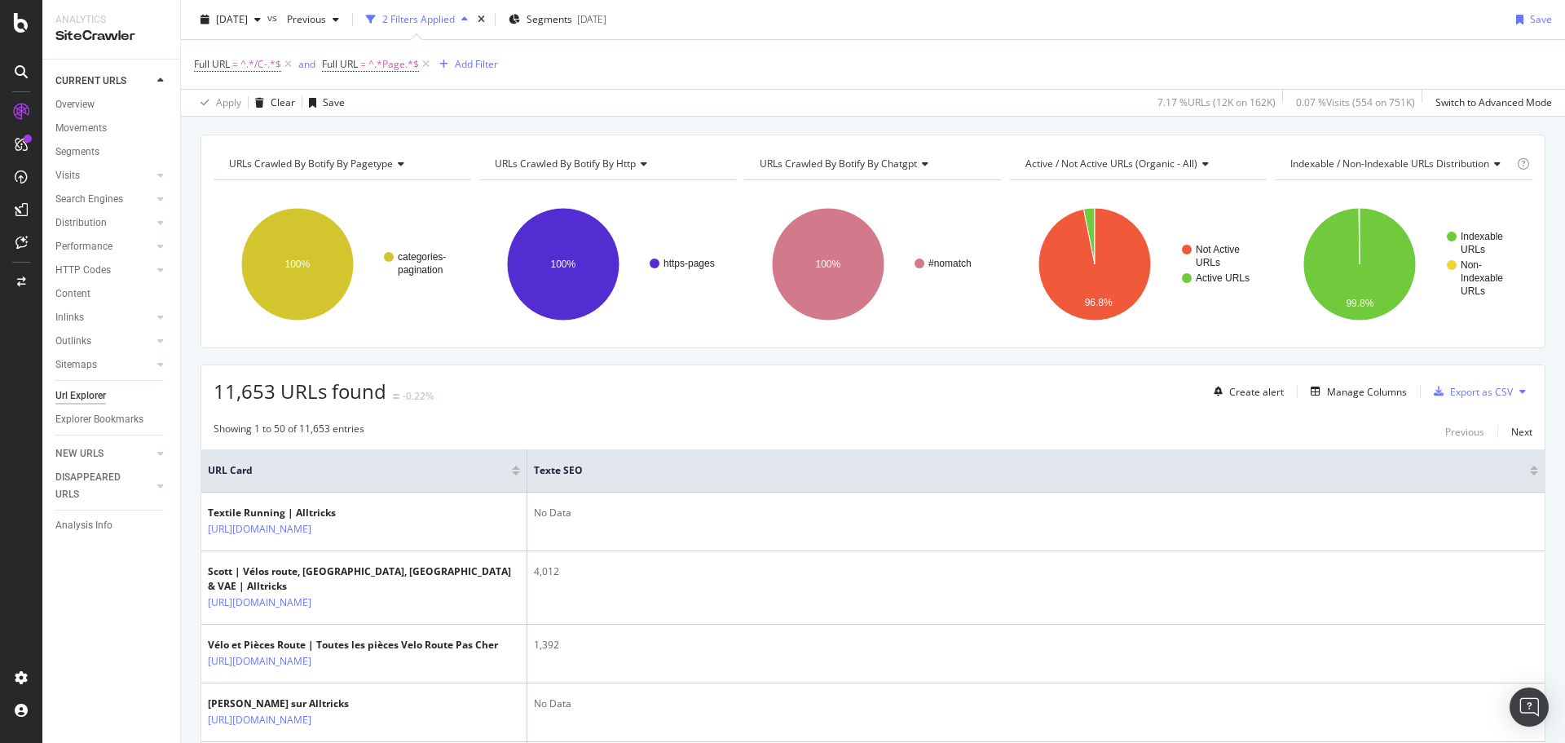
scroll to position [82, 0]
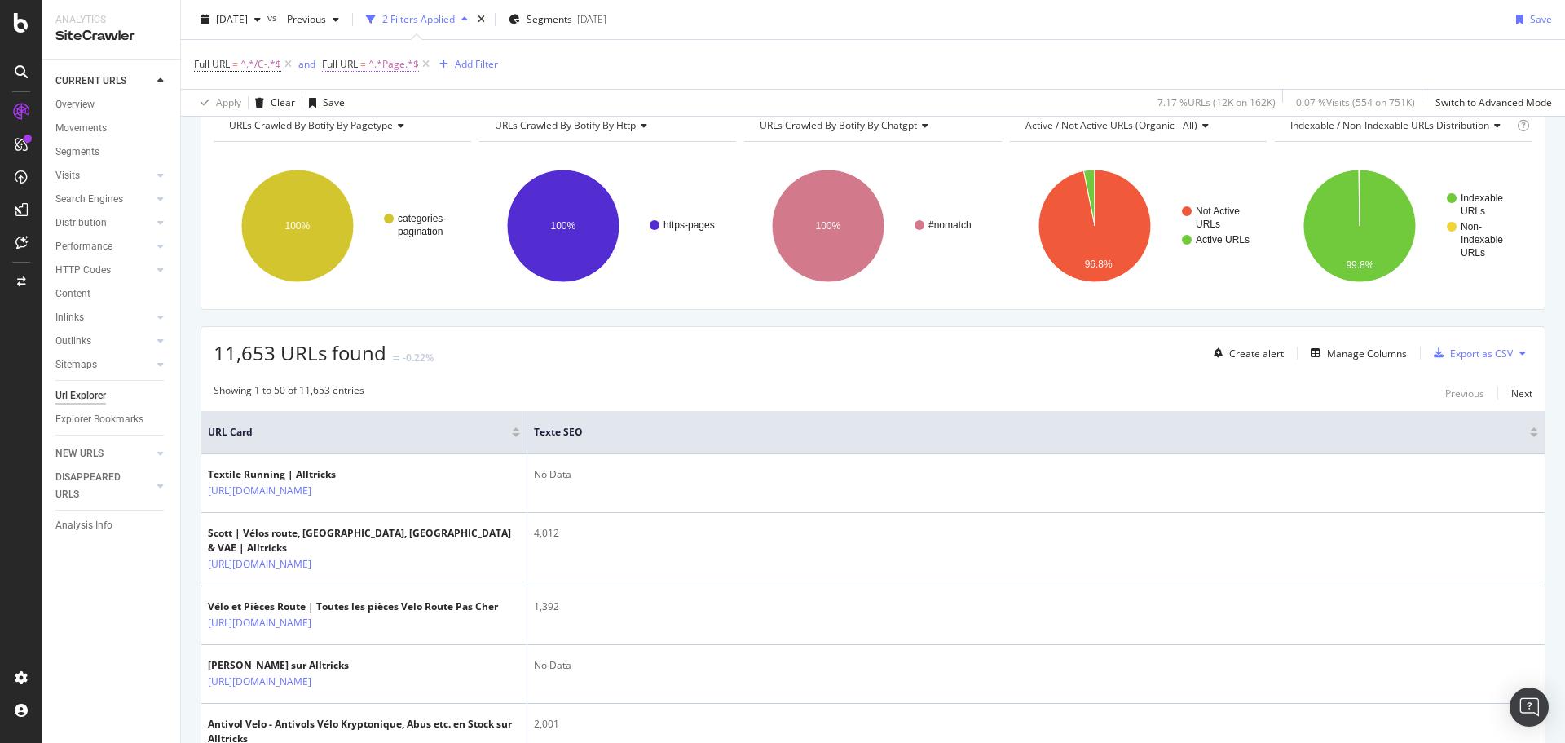
click at [383, 63] on span "^.*Page.*$" at bounding box center [394, 64] width 51 height 23
click at [340, 130] on input "Page" at bounding box center [415, 132] width 154 height 26
type input "/I-Page"
click at [474, 170] on div "button" at bounding box center [480, 166] width 22 height 10
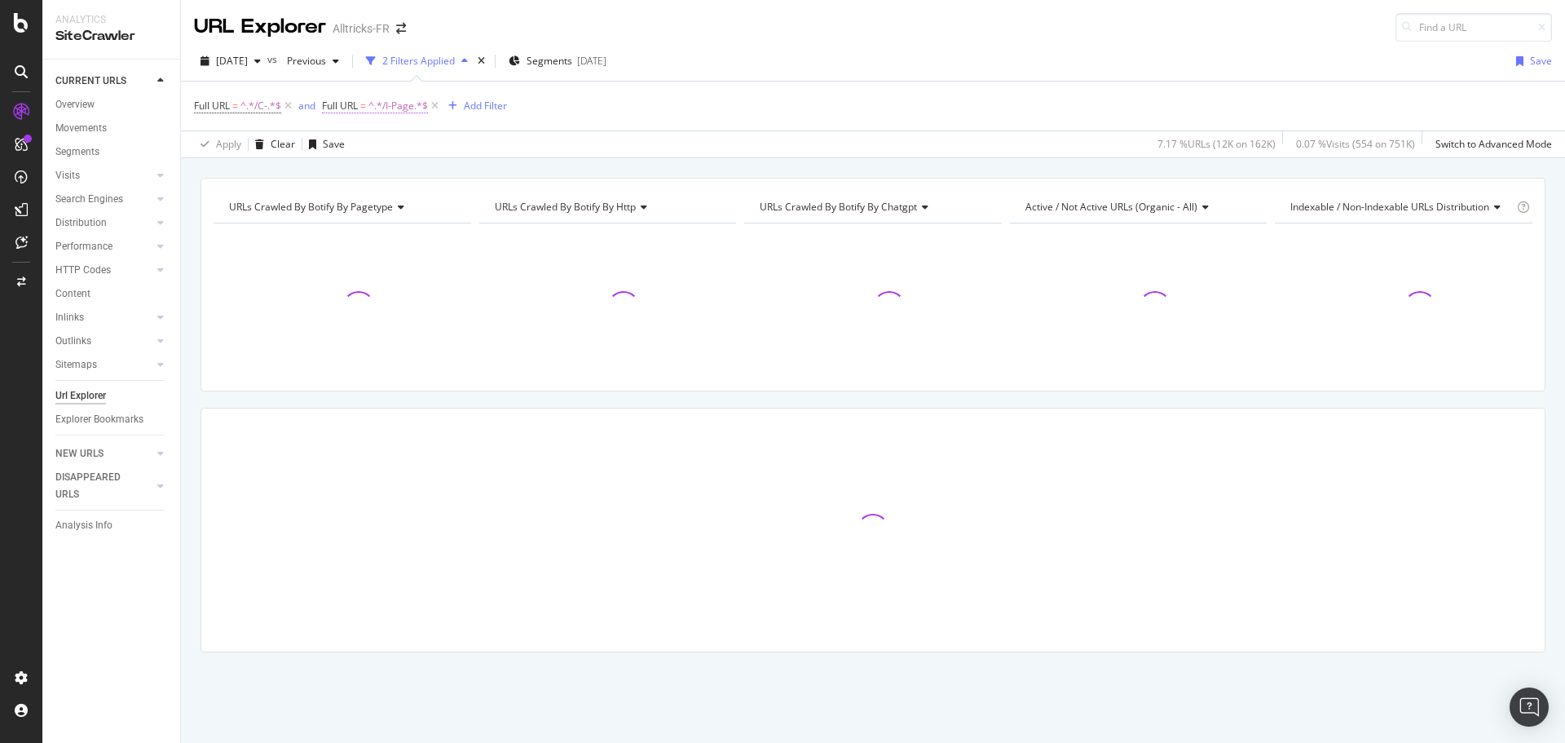
click at [402, 106] on span "^.*/I-Page.*$" at bounding box center [399, 106] width 60 height 23
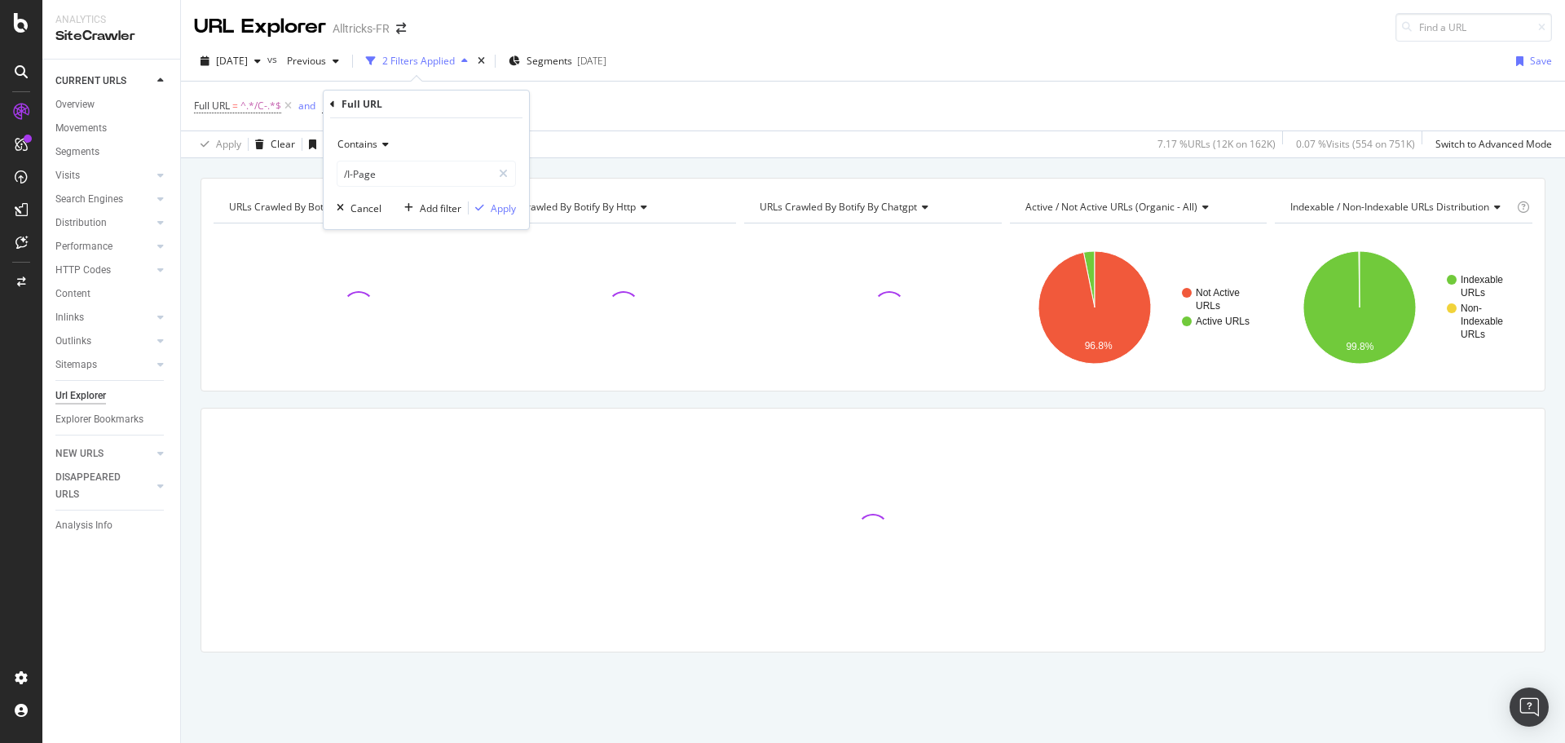
click at [373, 138] on span "Contains" at bounding box center [358, 144] width 40 height 14
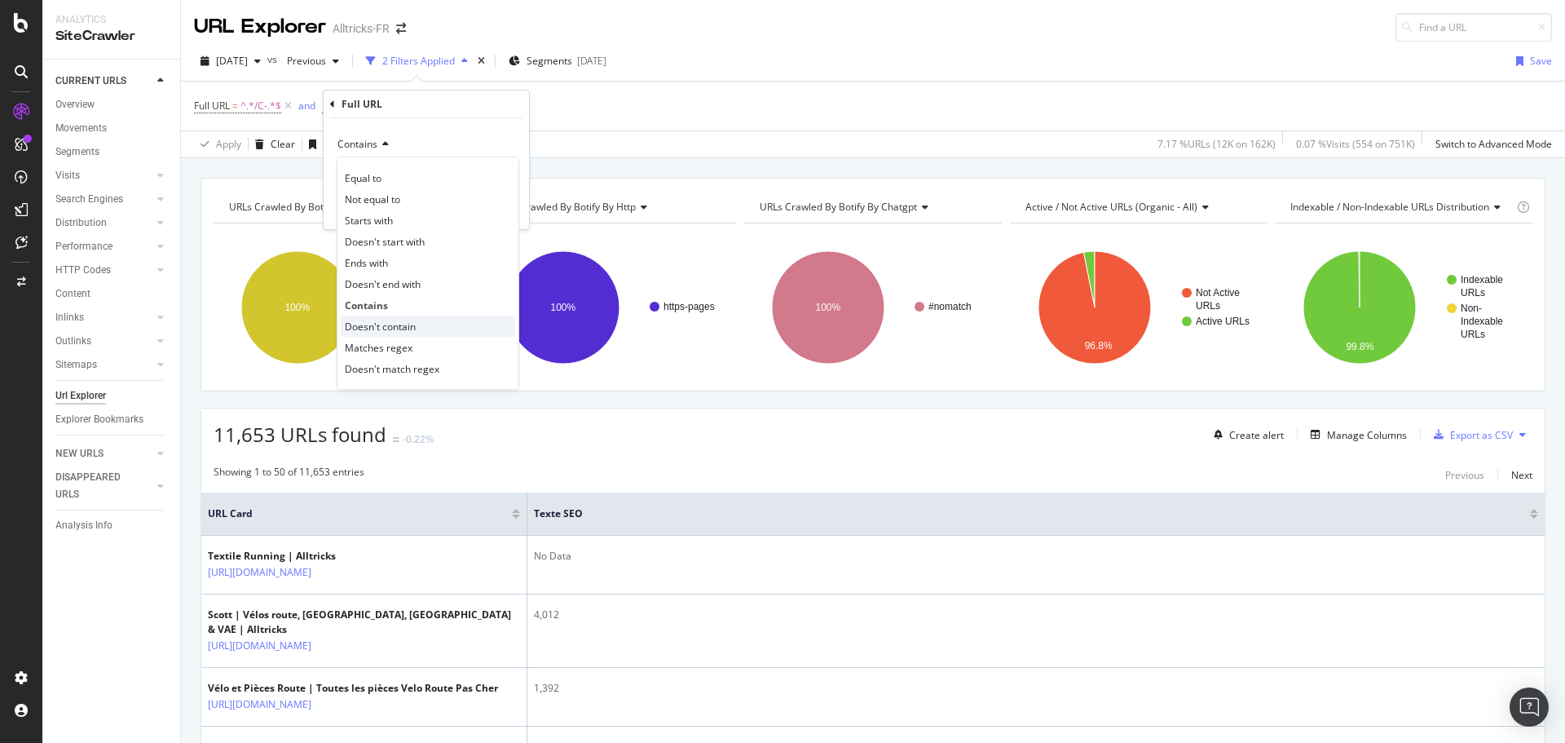
click at [407, 321] on span "Doesn't contain" at bounding box center [380, 327] width 71 height 14
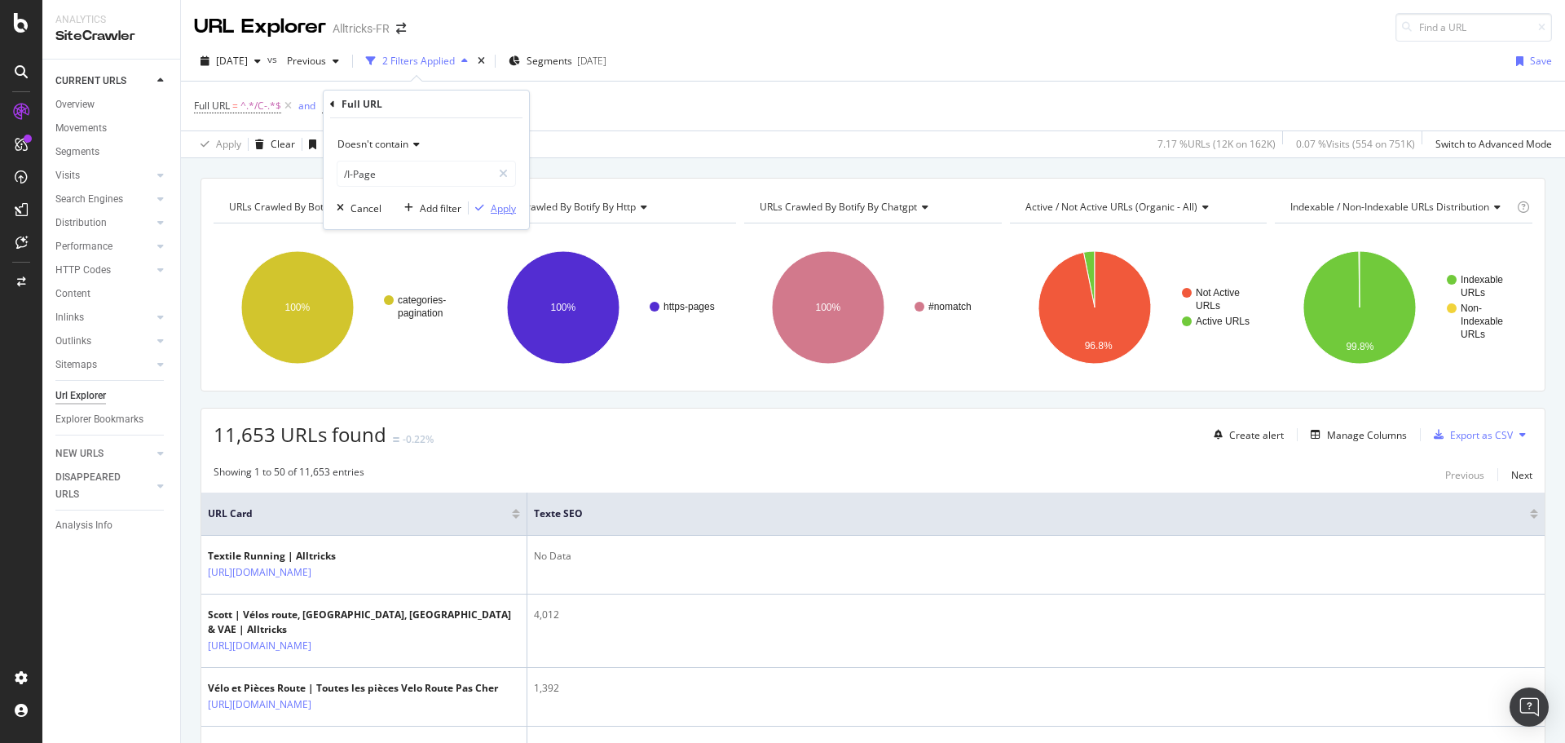
click at [499, 215] on div "Apply" at bounding box center [492, 208] width 47 height 15
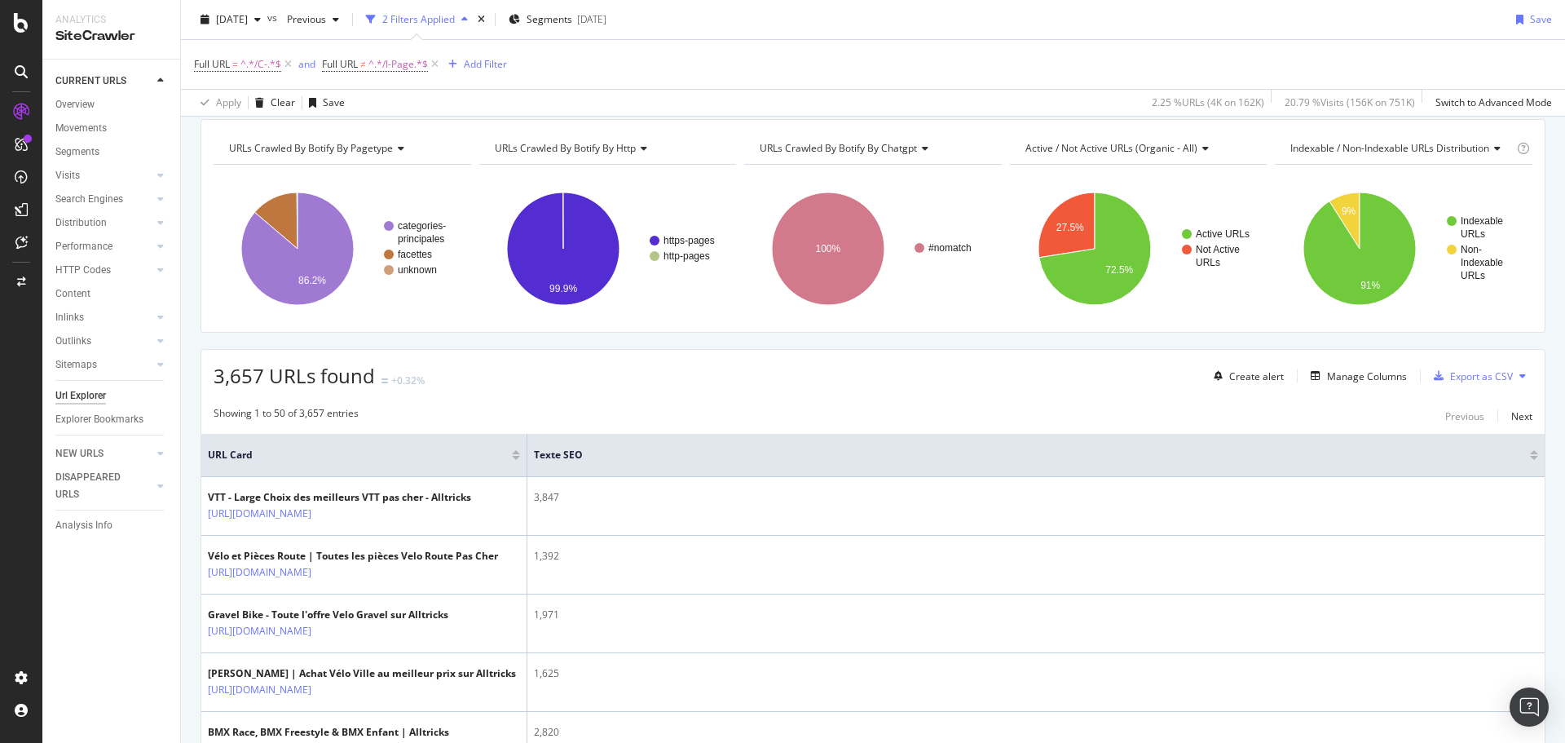
scroll to position [82, 0]
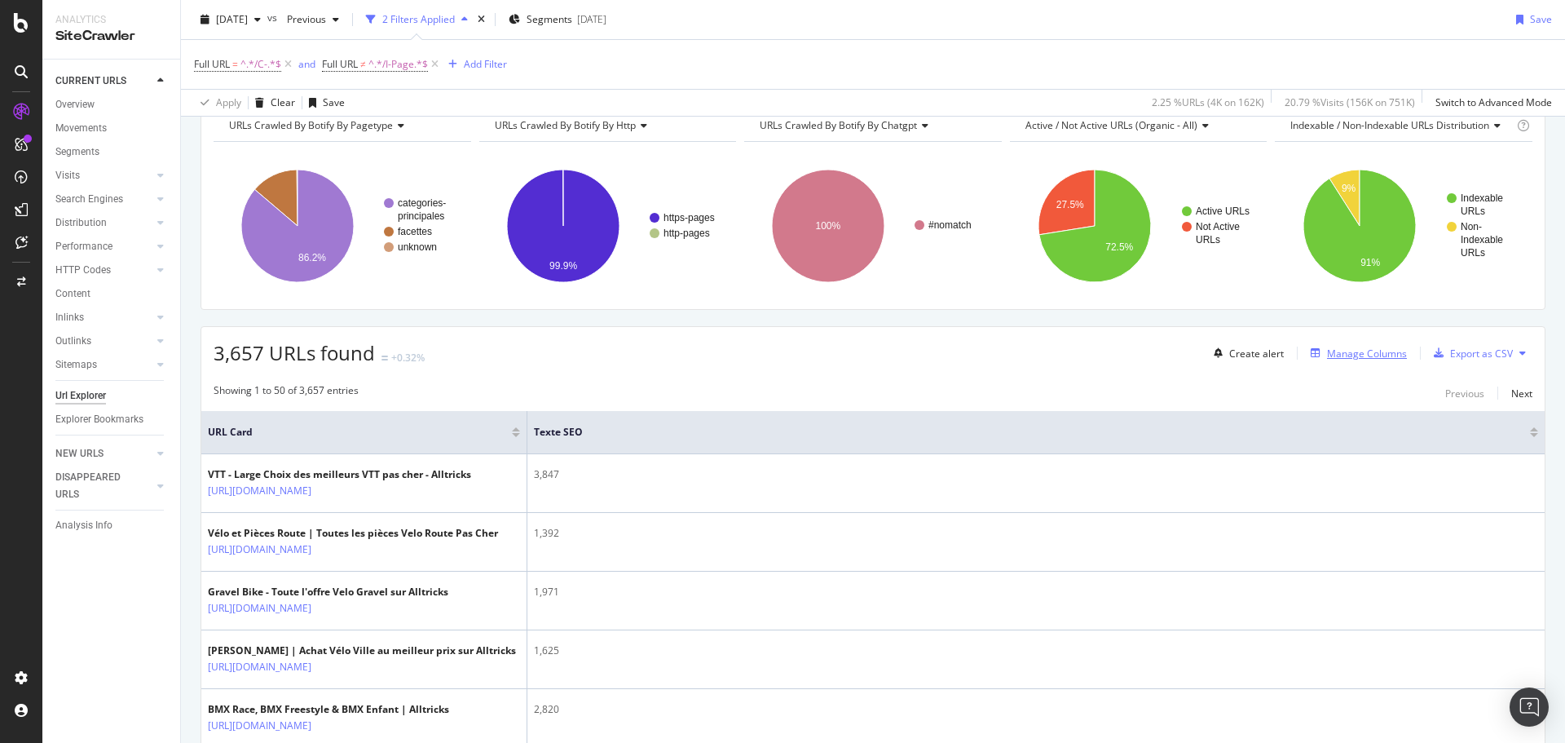
click at [1331, 360] on div "Manage Columns" at bounding box center [1355, 353] width 103 height 18
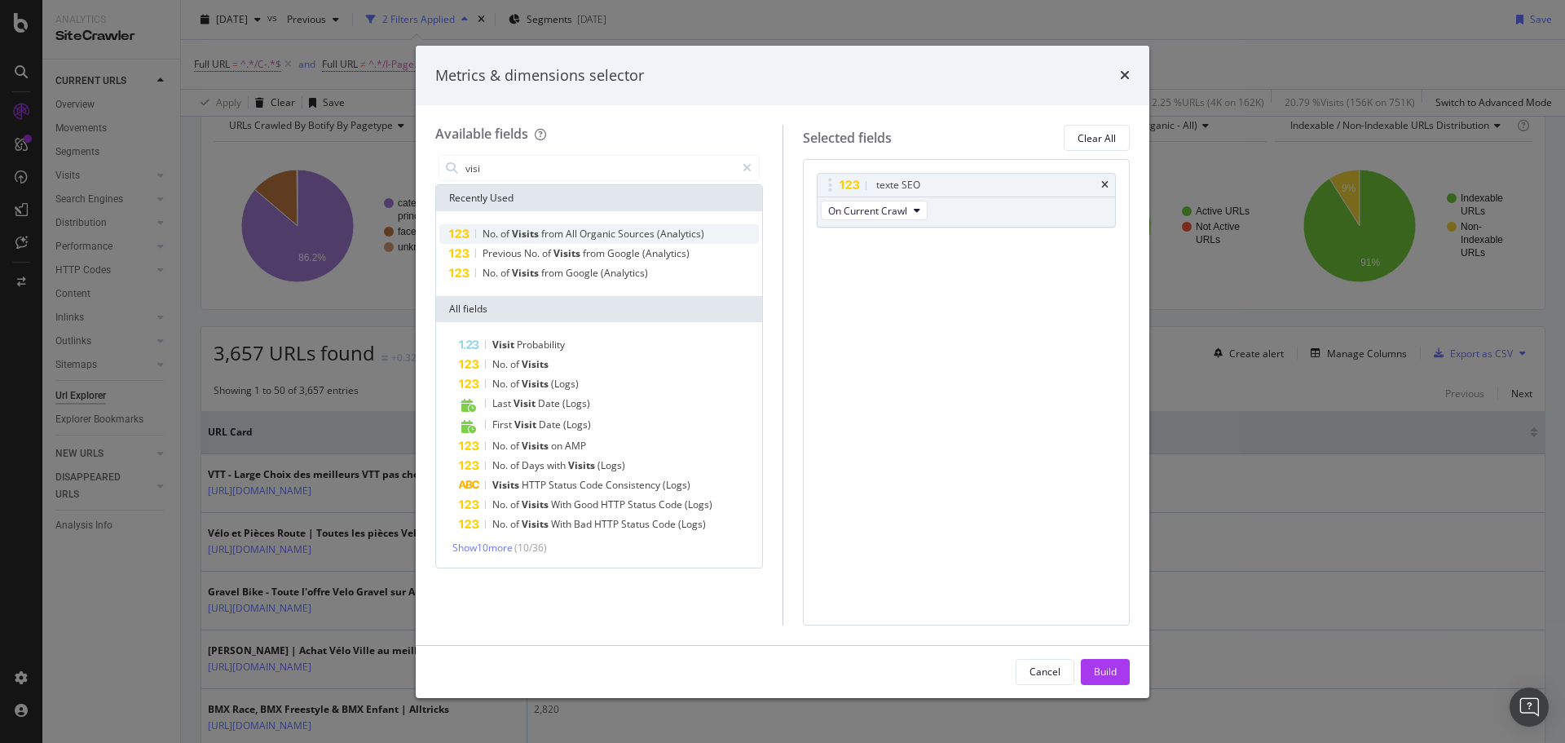
click at [707, 231] on div "No. of Visits from All Organic Sources (Analytics)" at bounding box center [599, 234] width 320 height 20
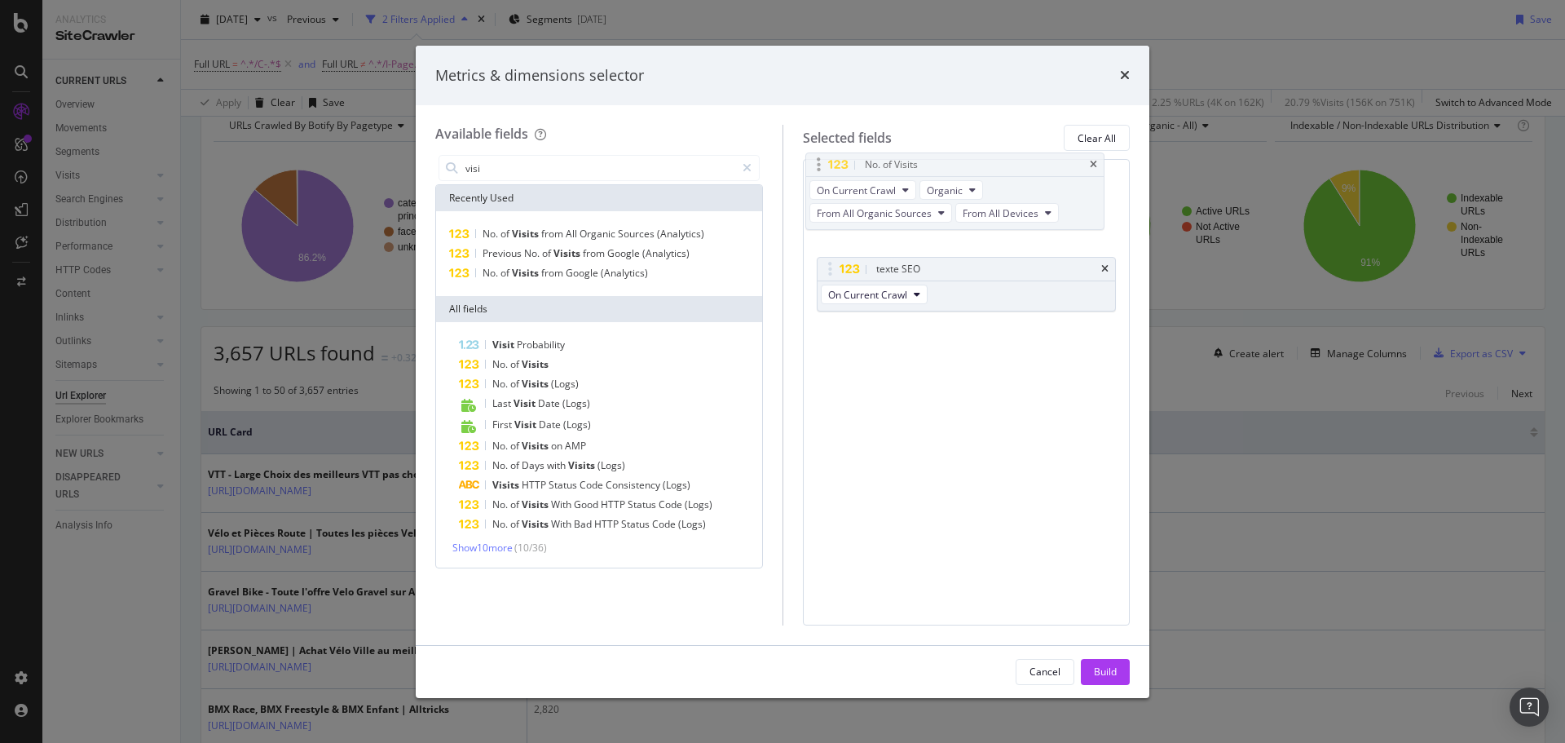
drag, startPoint x: 962, startPoint y: 245, endPoint x: 951, endPoint y: 163, distance: 82.3
click at [951, 163] on body "Analytics SiteCrawler CURRENT URLS Overview Movements Segments Visits Analysis …" at bounding box center [782, 371] width 1565 height 743
click at [545, 165] on input "visi" at bounding box center [599, 168] width 271 height 24
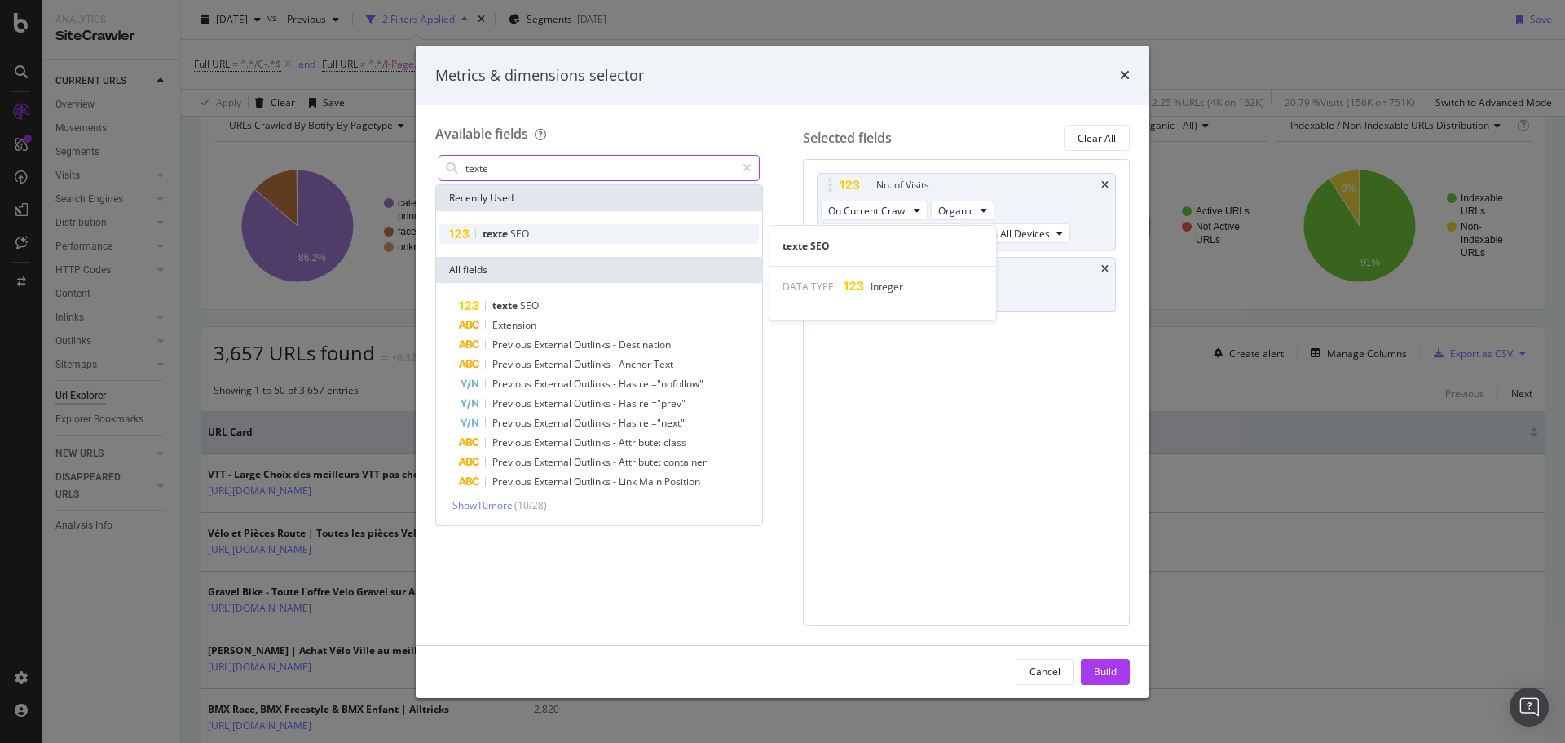
type input "texte"
click at [548, 236] on div "texte SEO" at bounding box center [599, 234] width 320 height 20
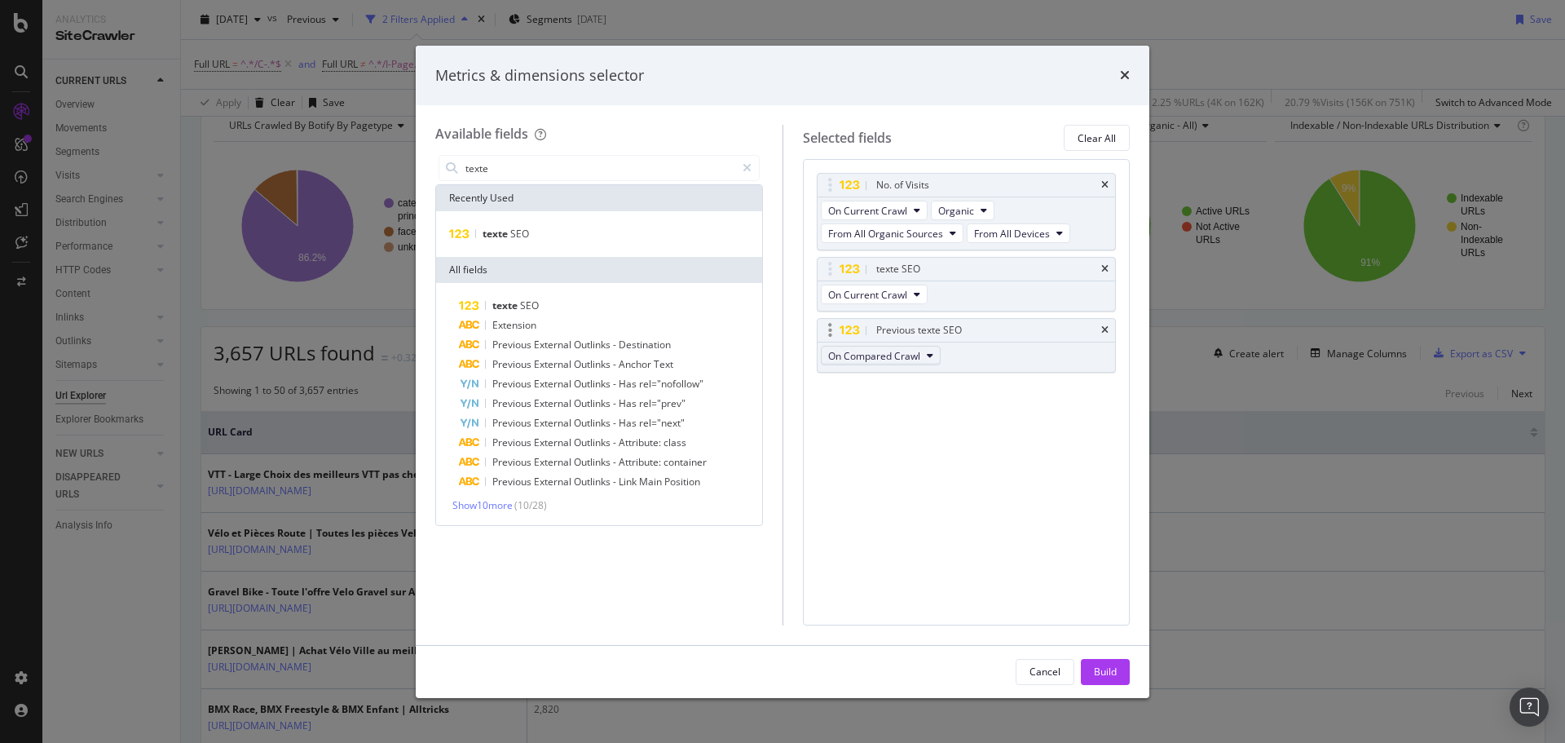
click at [845, 355] on span "On Compared Crawl" at bounding box center [874, 356] width 92 height 14
click at [1271, 421] on div "Metrics & dimensions selector Available fields texte Recently Used texte SEO Al…" at bounding box center [782, 371] width 1565 height 743
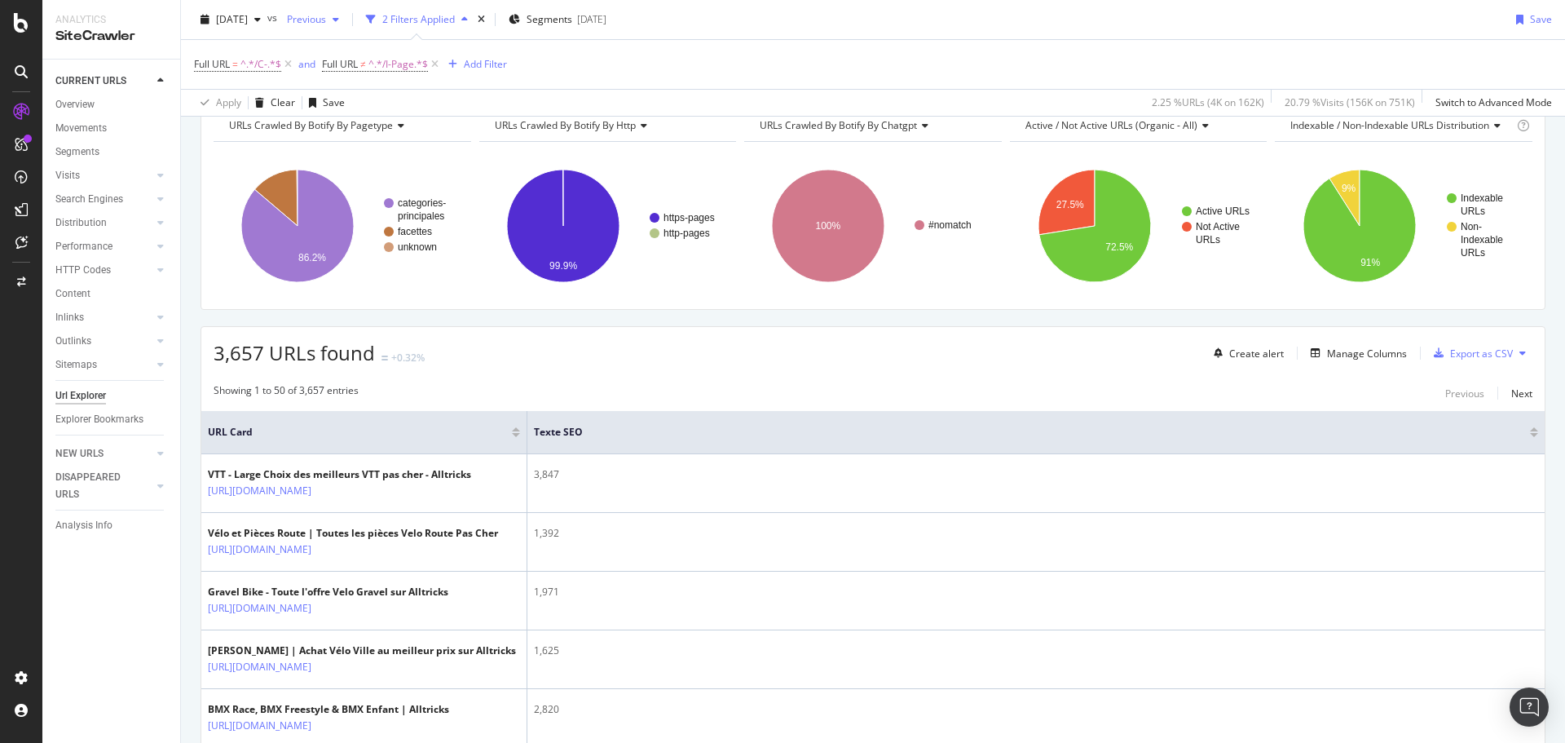
click at [324, 15] on span "Previous" at bounding box center [303, 19] width 46 height 14
click at [400, 93] on div "[DATE] 235K URLs" at bounding box center [401, 90] width 166 height 15
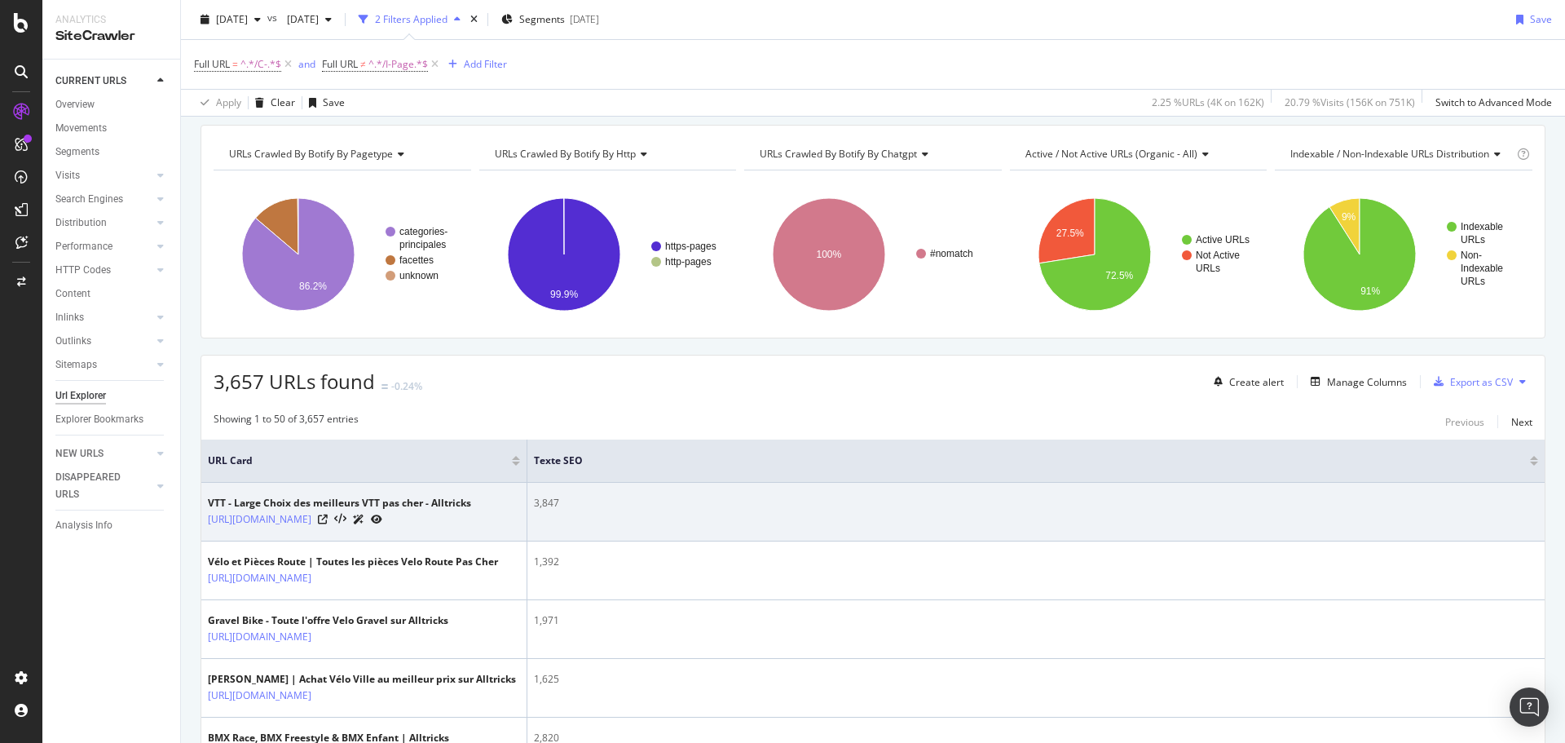
scroll to position [82, 0]
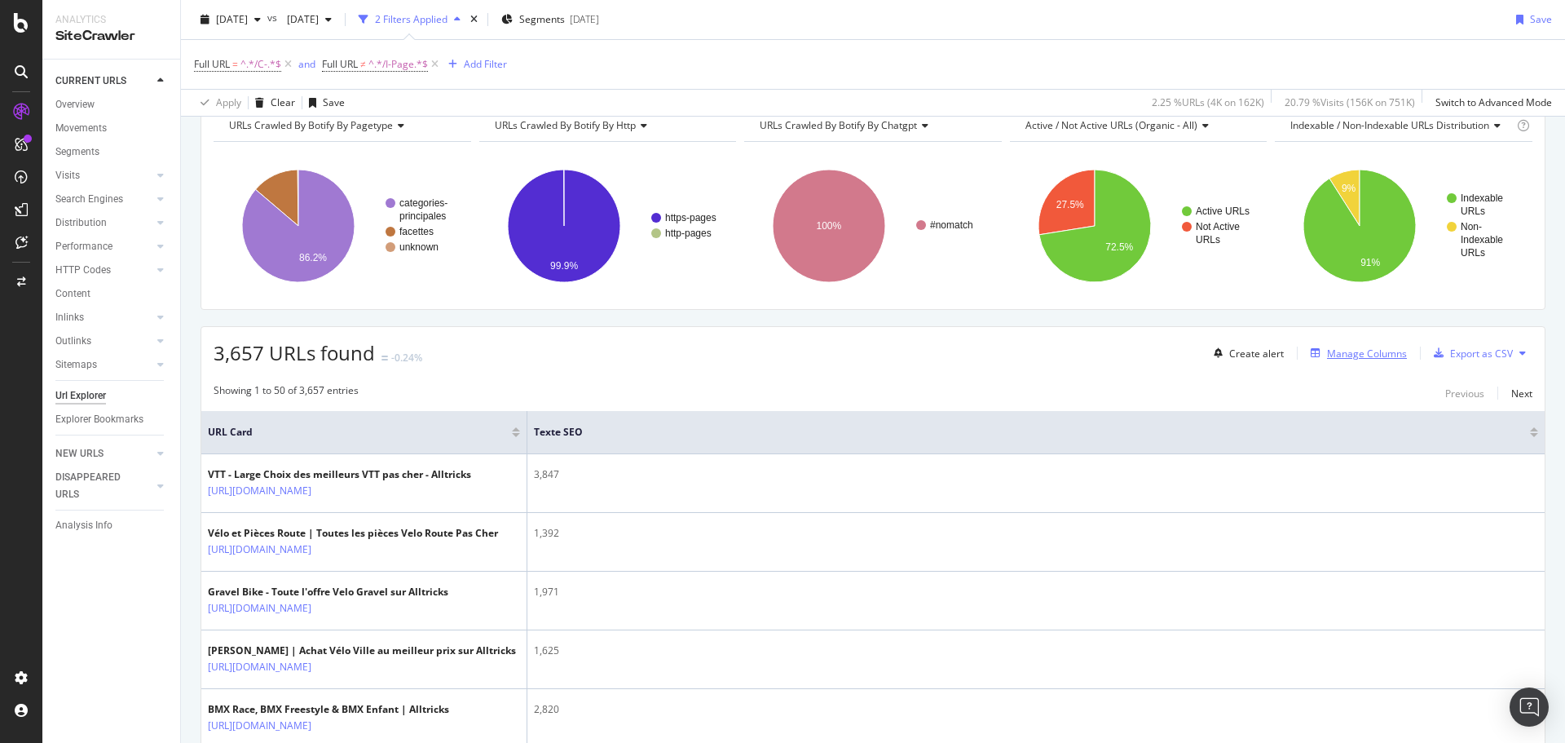
click at [1312, 355] on div "button" at bounding box center [1315, 353] width 23 height 10
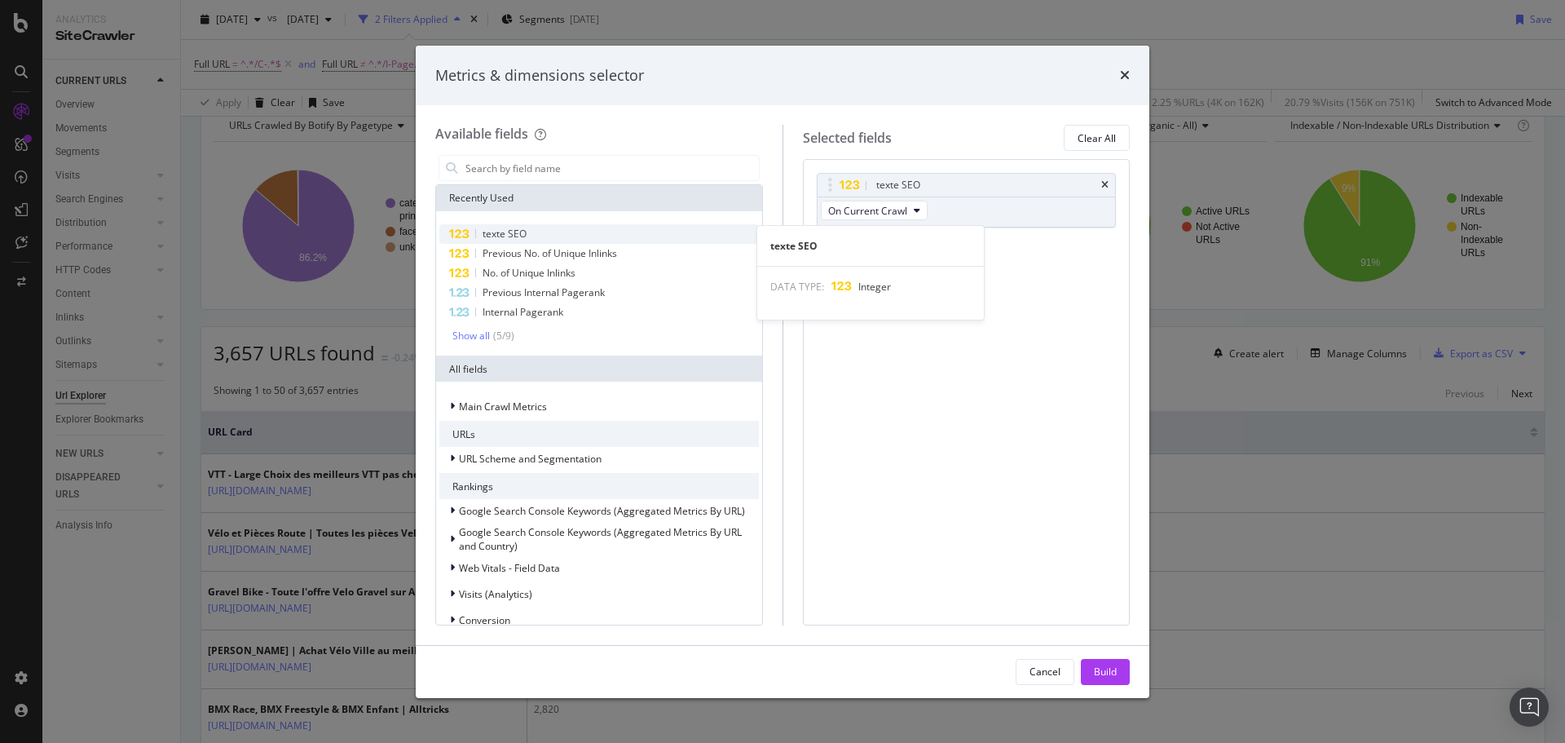
click at [527, 232] on div "texte SEO" at bounding box center [599, 234] width 320 height 20
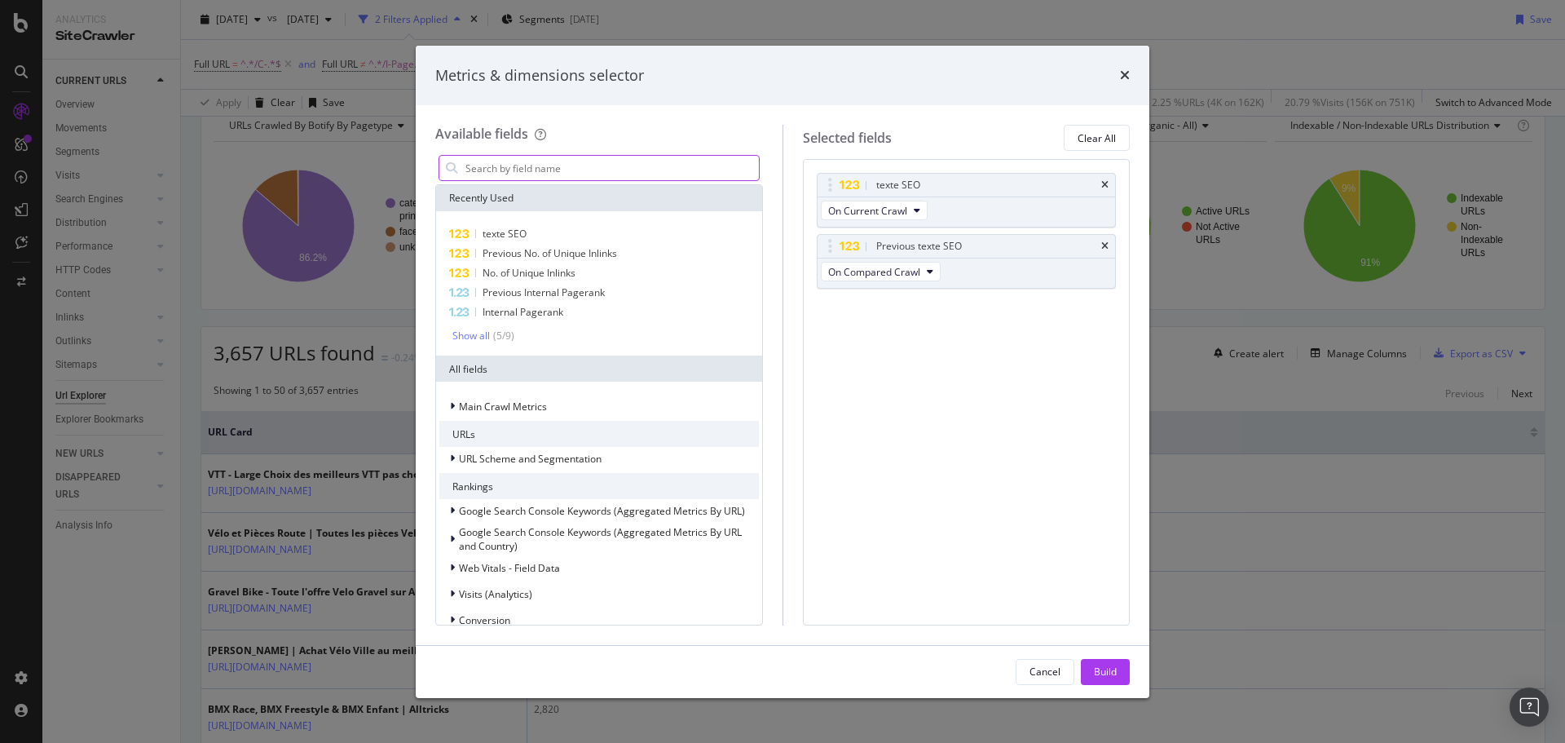
click at [601, 173] on input "modal" at bounding box center [611, 168] width 295 height 24
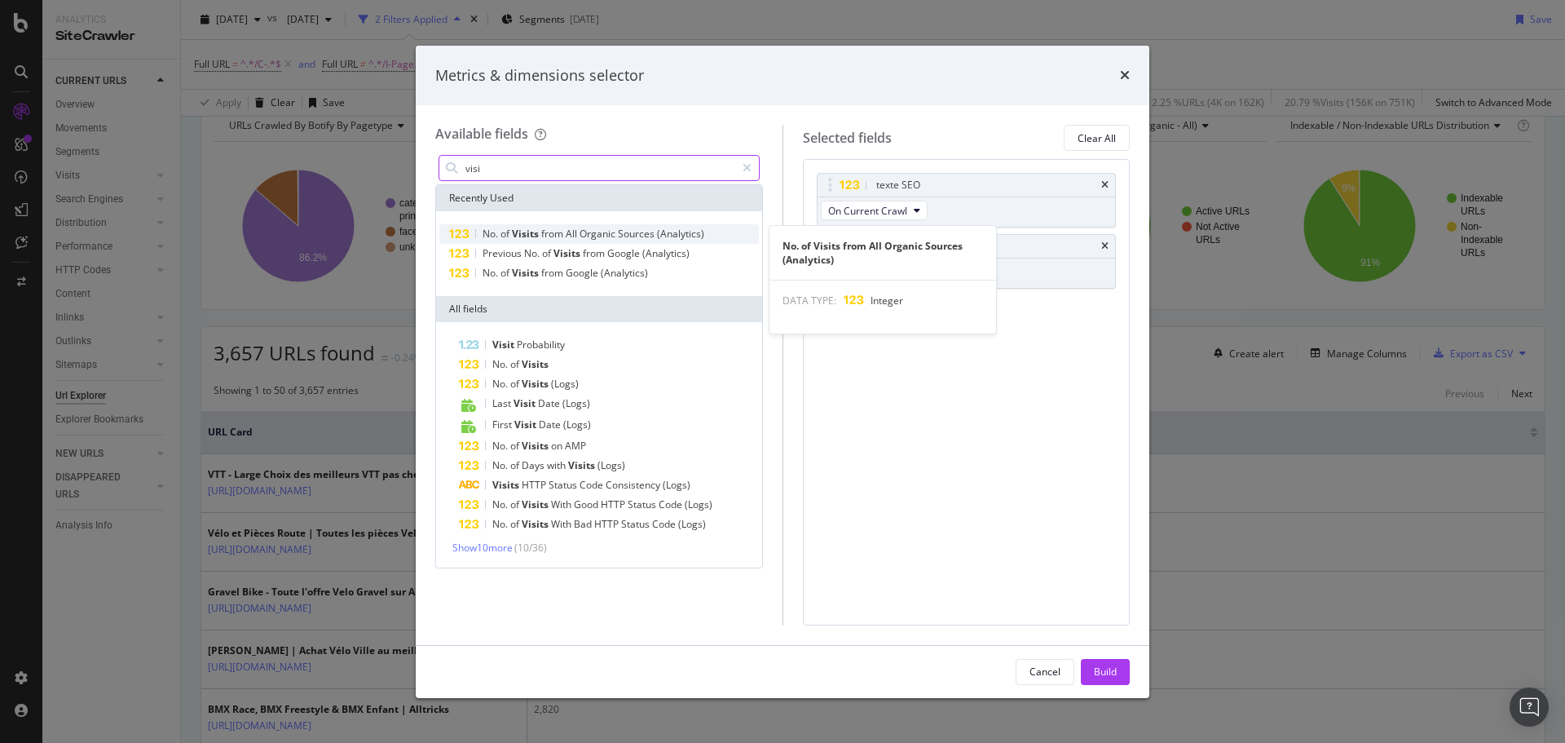
type input "visi"
click at [658, 238] on span "(Analytics)" at bounding box center [680, 234] width 47 height 14
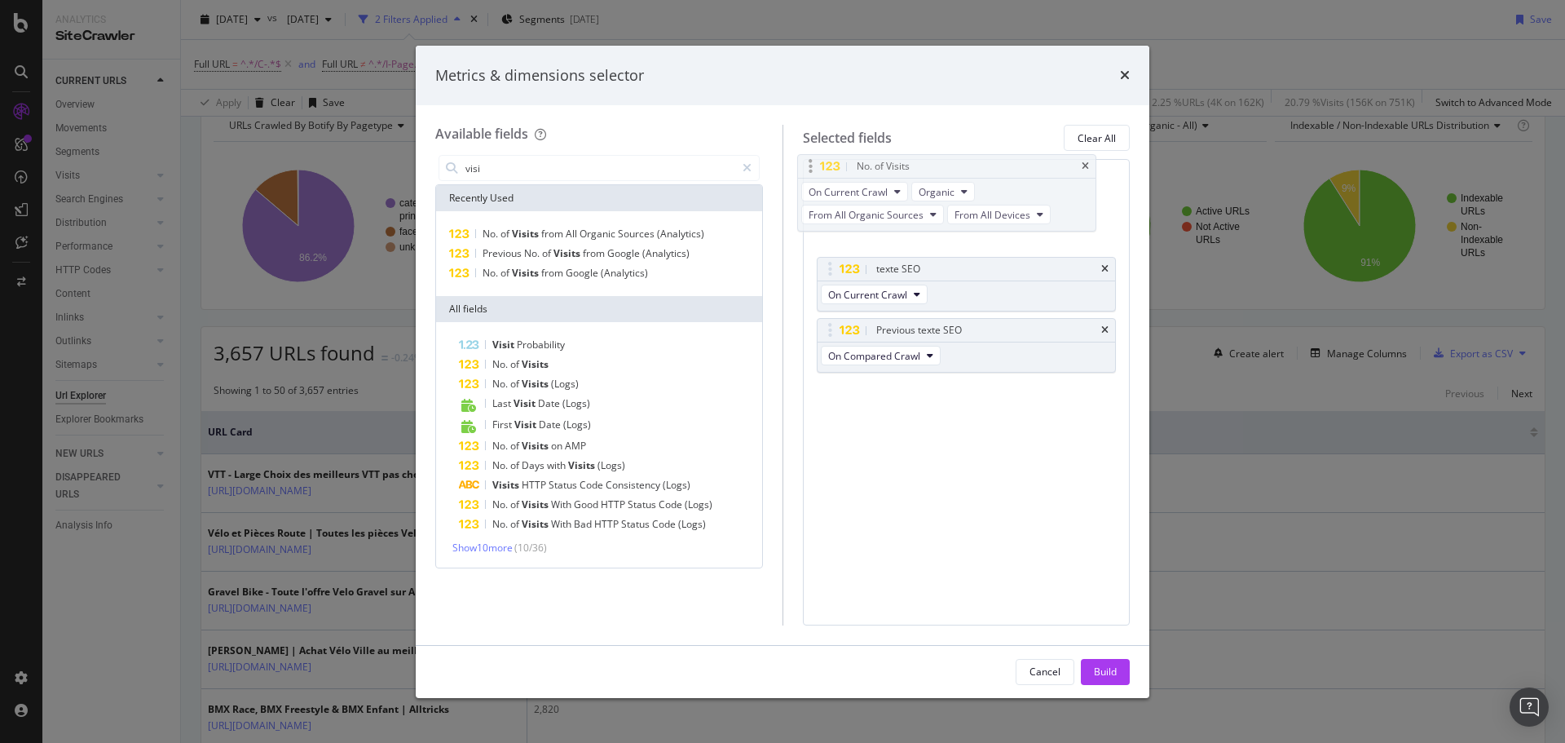
drag, startPoint x: 960, startPoint y: 313, endPoint x: 941, endPoint y: 172, distance: 142.4
click at [941, 172] on body "Analytics SiteCrawler CURRENT URLS Overview Movements Segments Visits Analysis …" at bounding box center [782, 371] width 1565 height 743
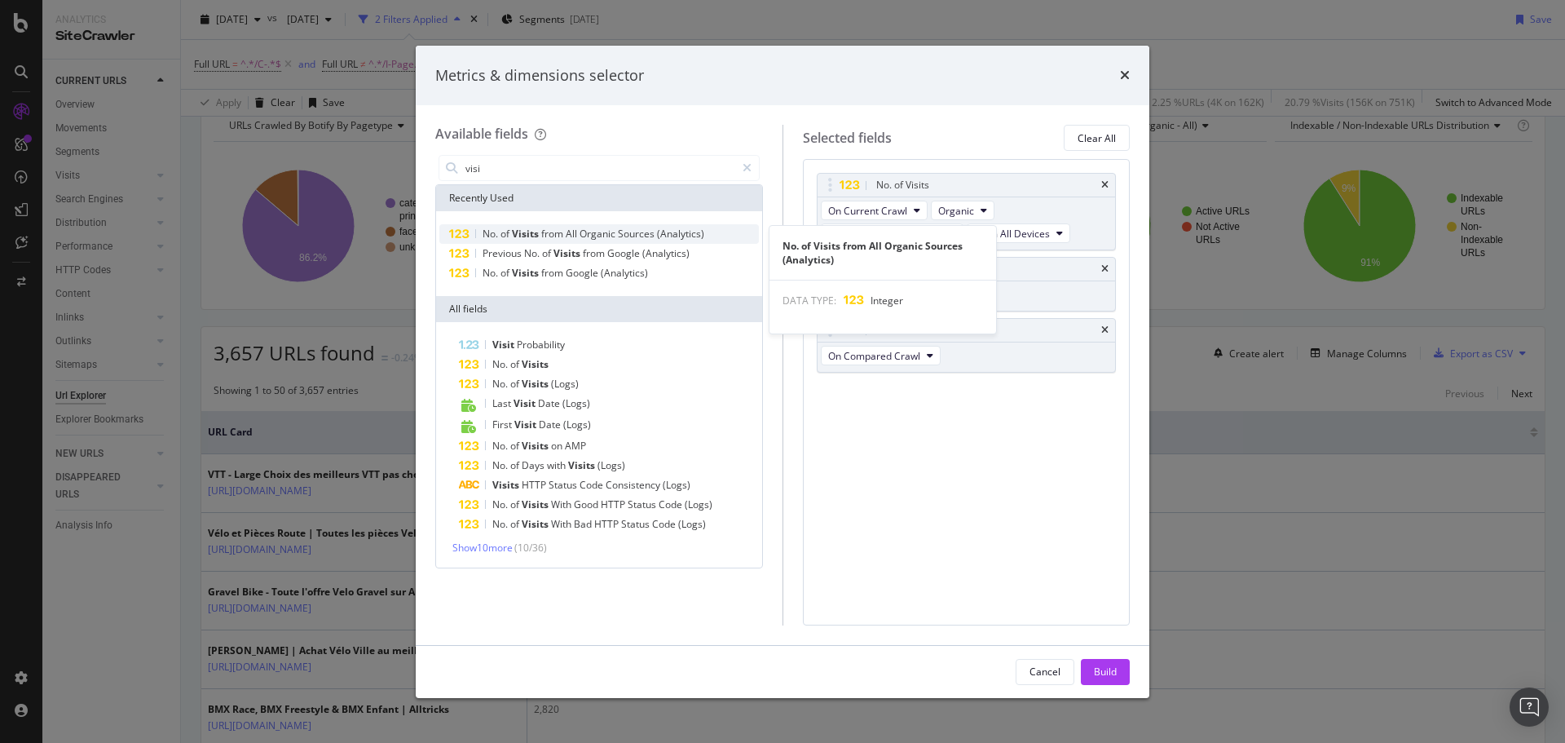
click at [594, 232] on span "Organic" at bounding box center [599, 234] width 38 height 14
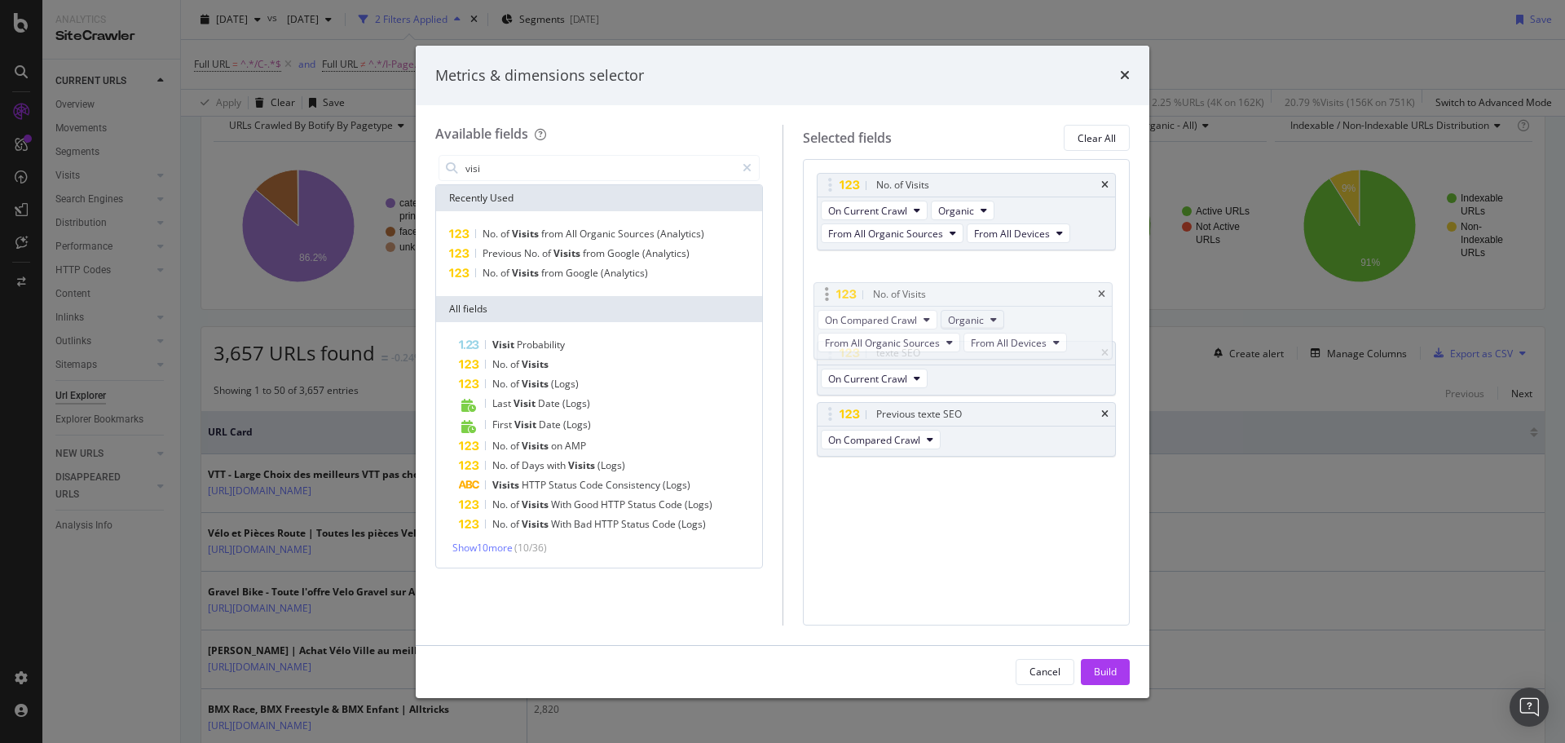
drag, startPoint x: 982, startPoint y: 387, endPoint x: 1004, endPoint y: 308, distance: 82.3
click at [982, 271] on body "Analytics SiteCrawler CURRENT URLS Overview Movements Segments Visits Analysis …" at bounding box center [782, 371] width 1565 height 743
click at [1096, 661] on div "Build" at bounding box center [1105, 672] width 23 height 24
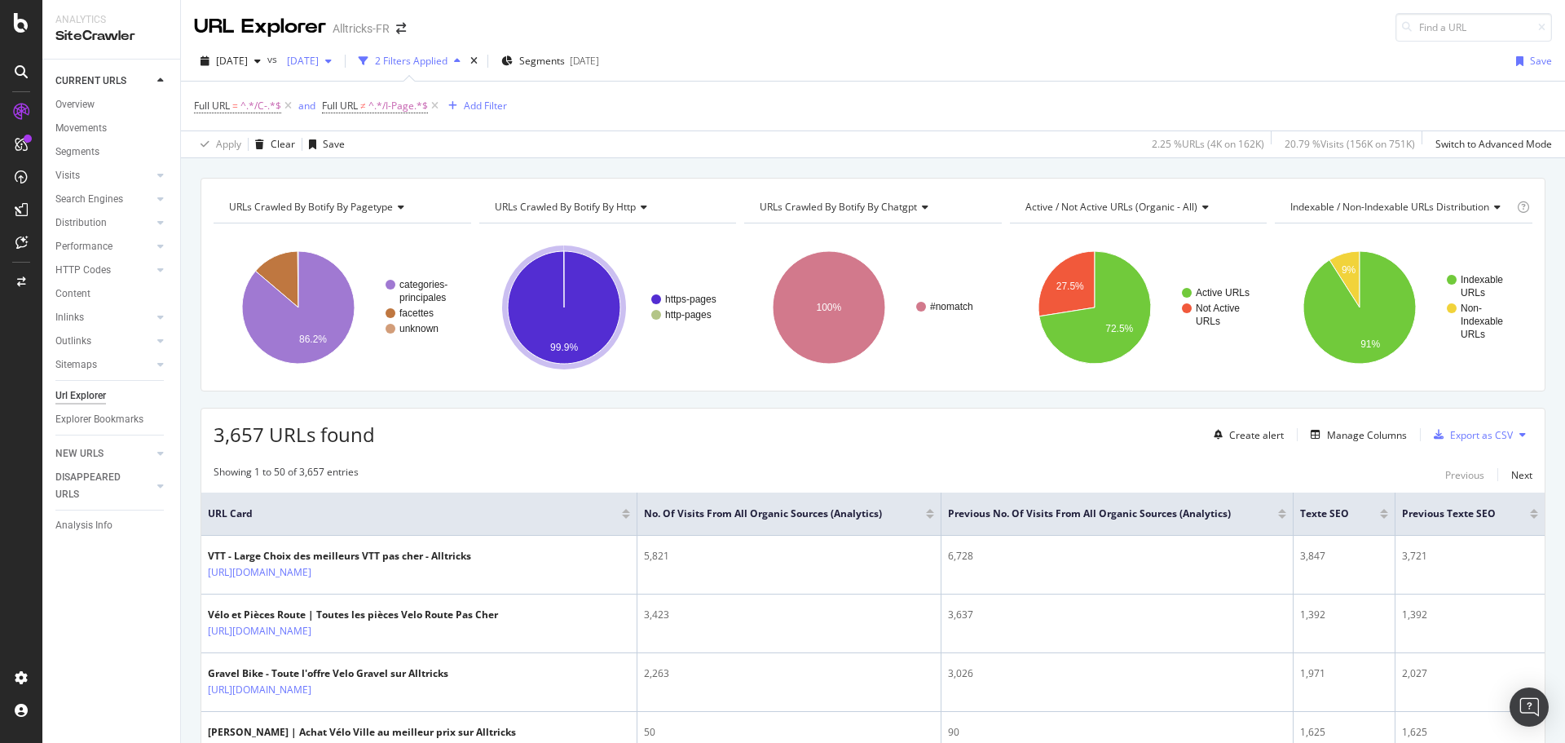
click at [319, 67] on span "[DATE]" at bounding box center [299, 61] width 38 height 14
click at [376, 176] on div "[DATE]" at bounding box center [372, 178] width 108 height 15
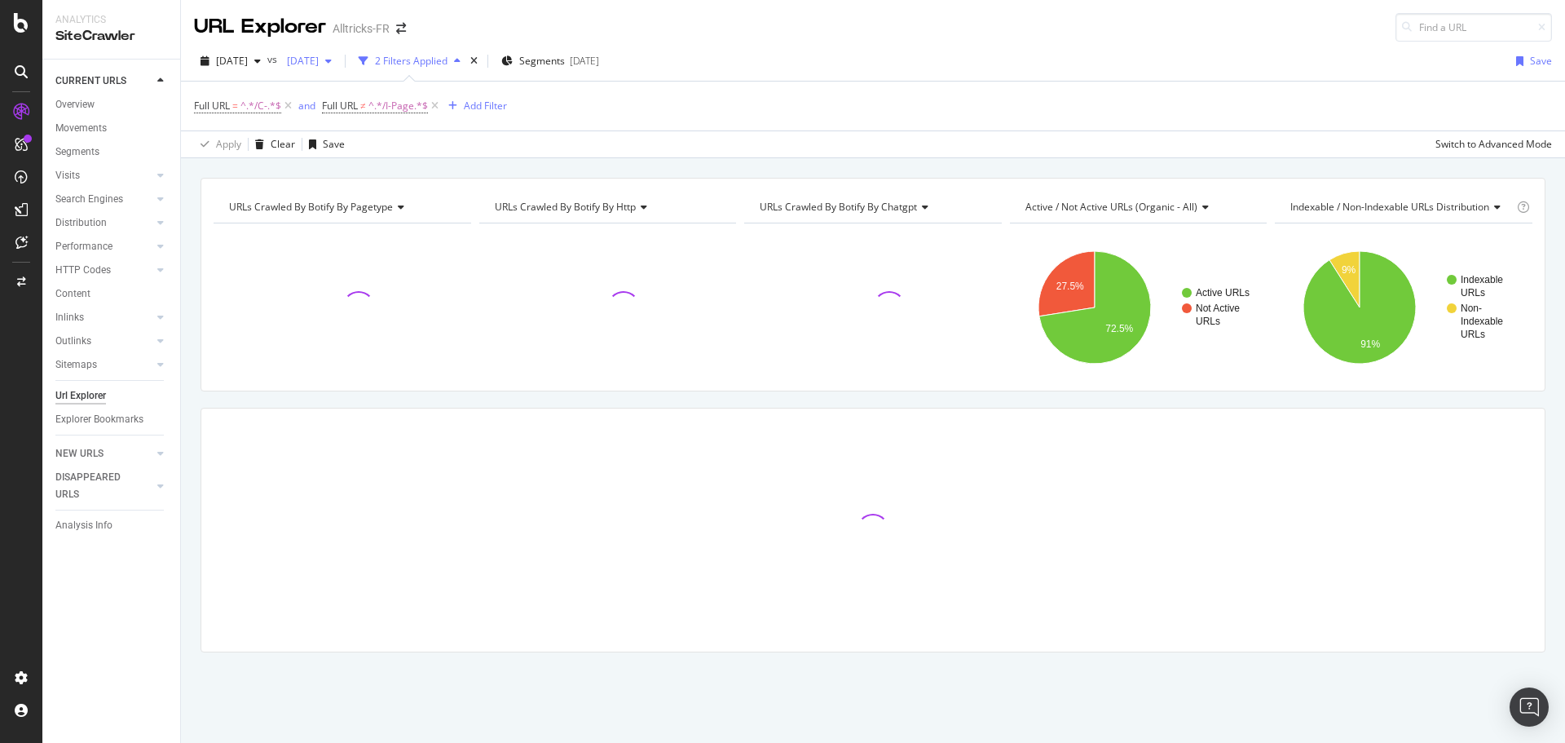
click at [338, 68] on div "[DATE]" at bounding box center [309, 61] width 58 height 24
click at [914, 63] on div "[DATE] vs [DATE] 2 Filters Applied Segments [DATE] Save" at bounding box center [873, 64] width 1384 height 33
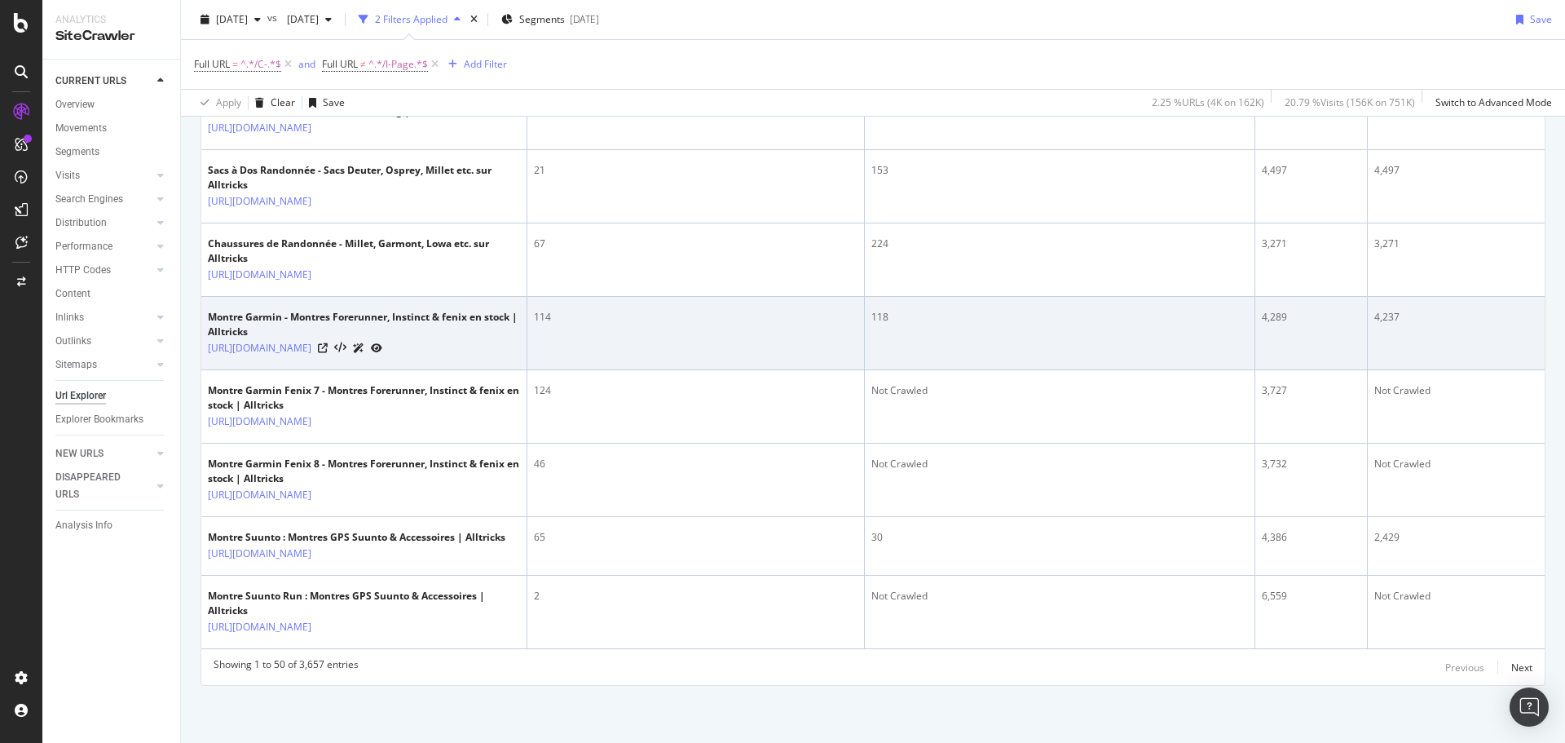
scroll to position [3215, 0]
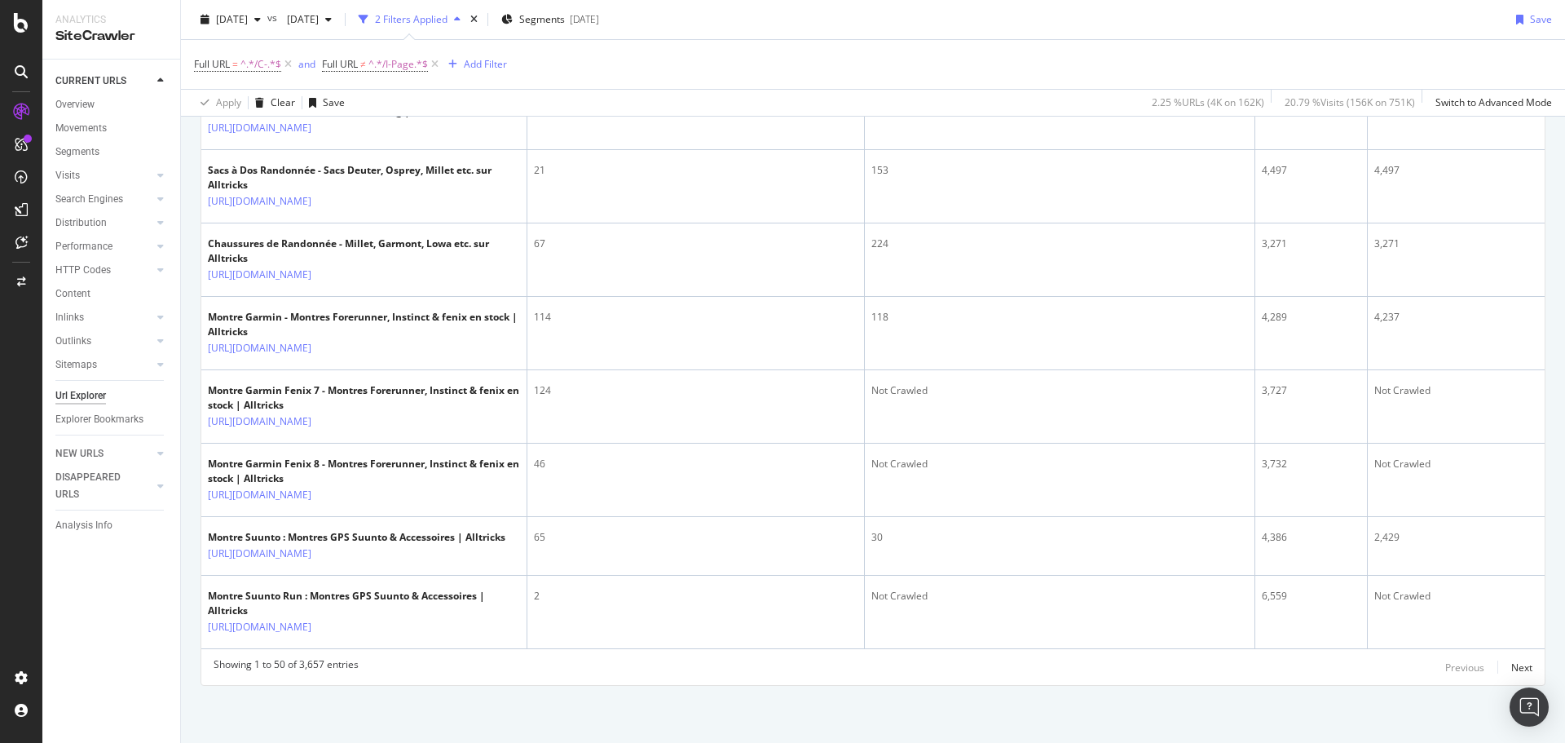
click at [1520, 673] on div "Showing 1 to 50 of 3,657 entries Previous Next" at bounding box center [873, 667] width 1344 height 20
click at [1512, 665] on div "Next" at bounding box center [1522, 667] width 21 height 14
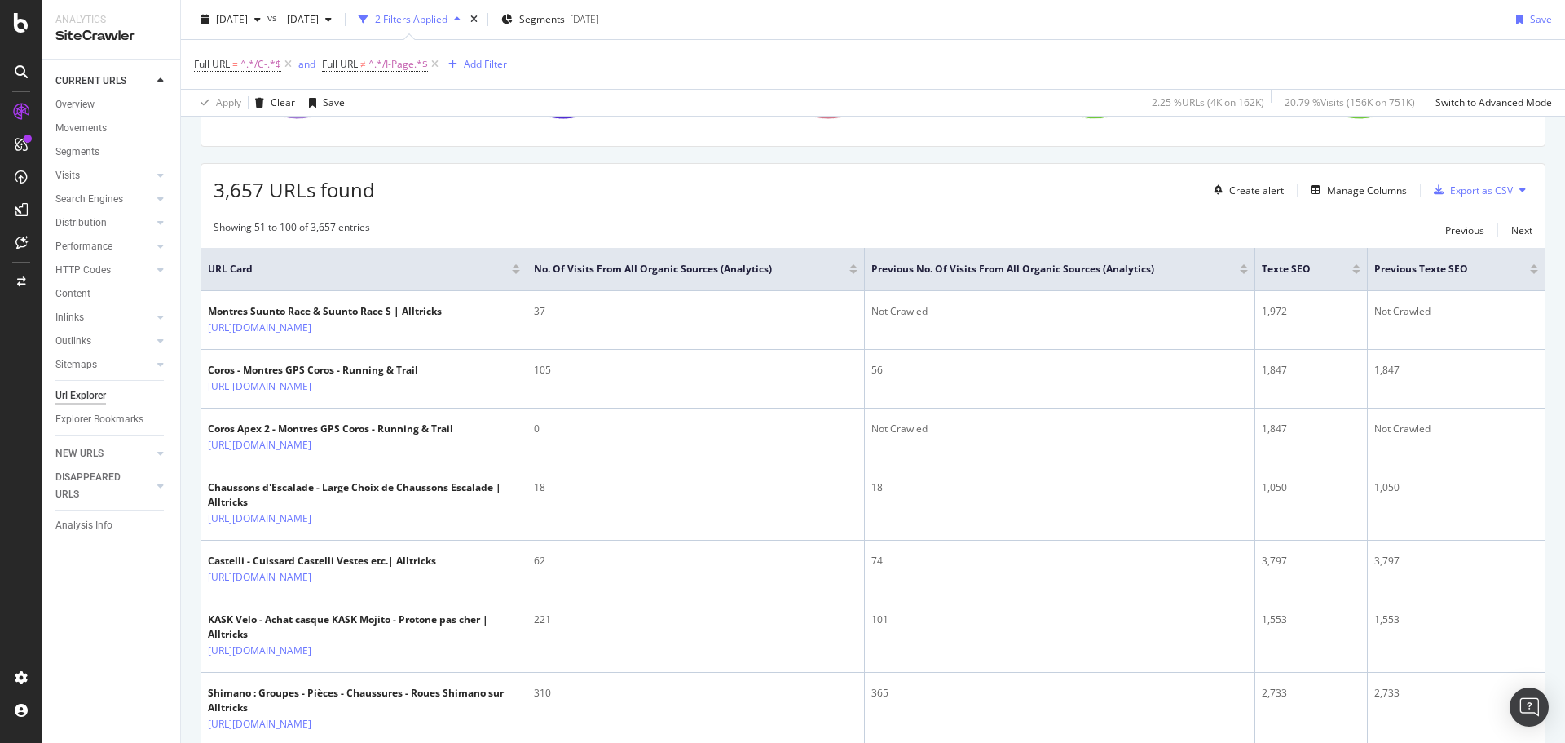
scroll to position [163, 0]
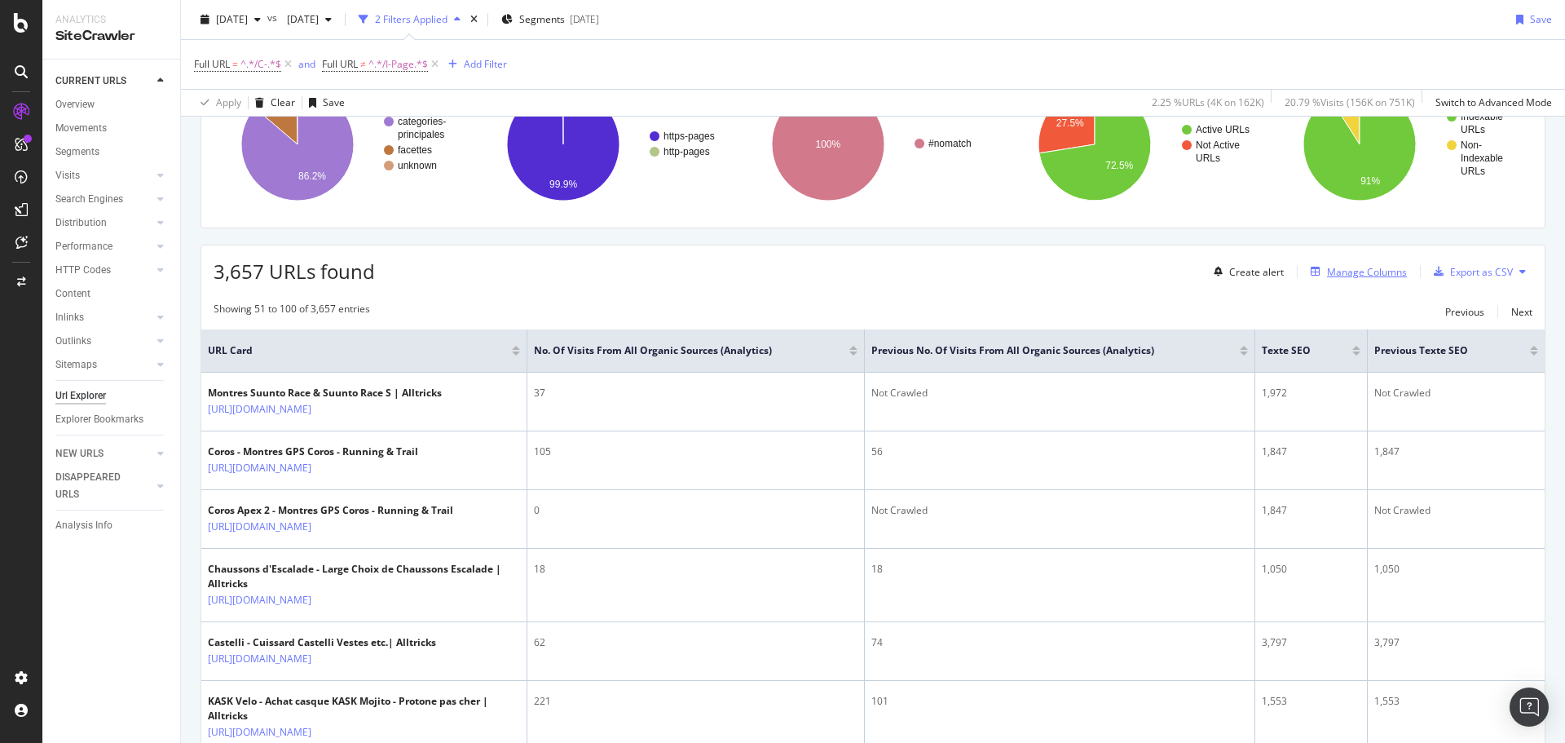
click at [1327, 265] on div "Manage Columns" at bounding box center [1367, 272] width 80 height 14
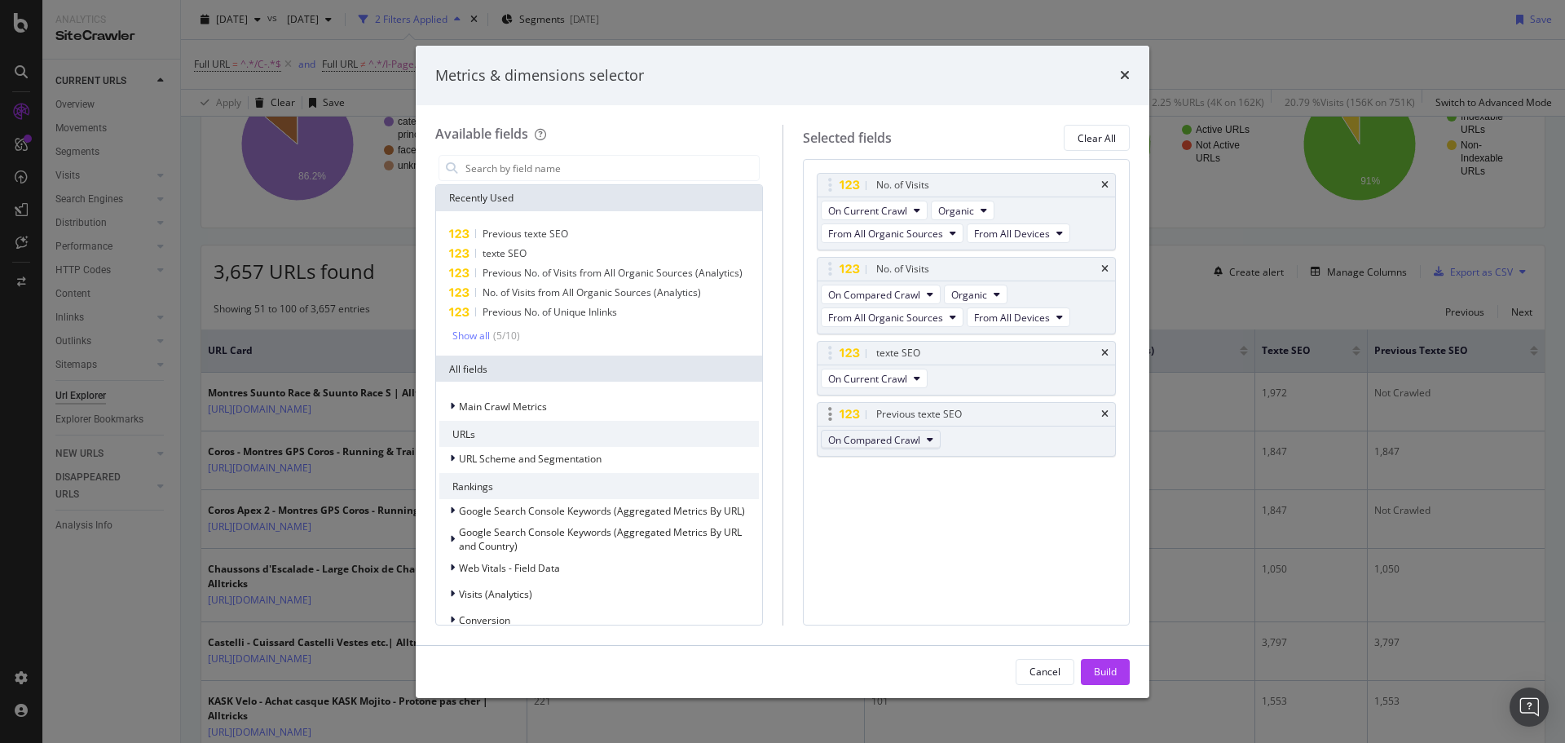
click at [917, 444] on span "On Compared Crawl" at bounding box center [874, 440] width 92 height 14
click at [906, 524] on span "Diff Between Crawls" at bounding box center [882, 529] width 94 height 15
click at [1090, 672] on button "Build" at bounding box center [1105, 672] width 49 height 26
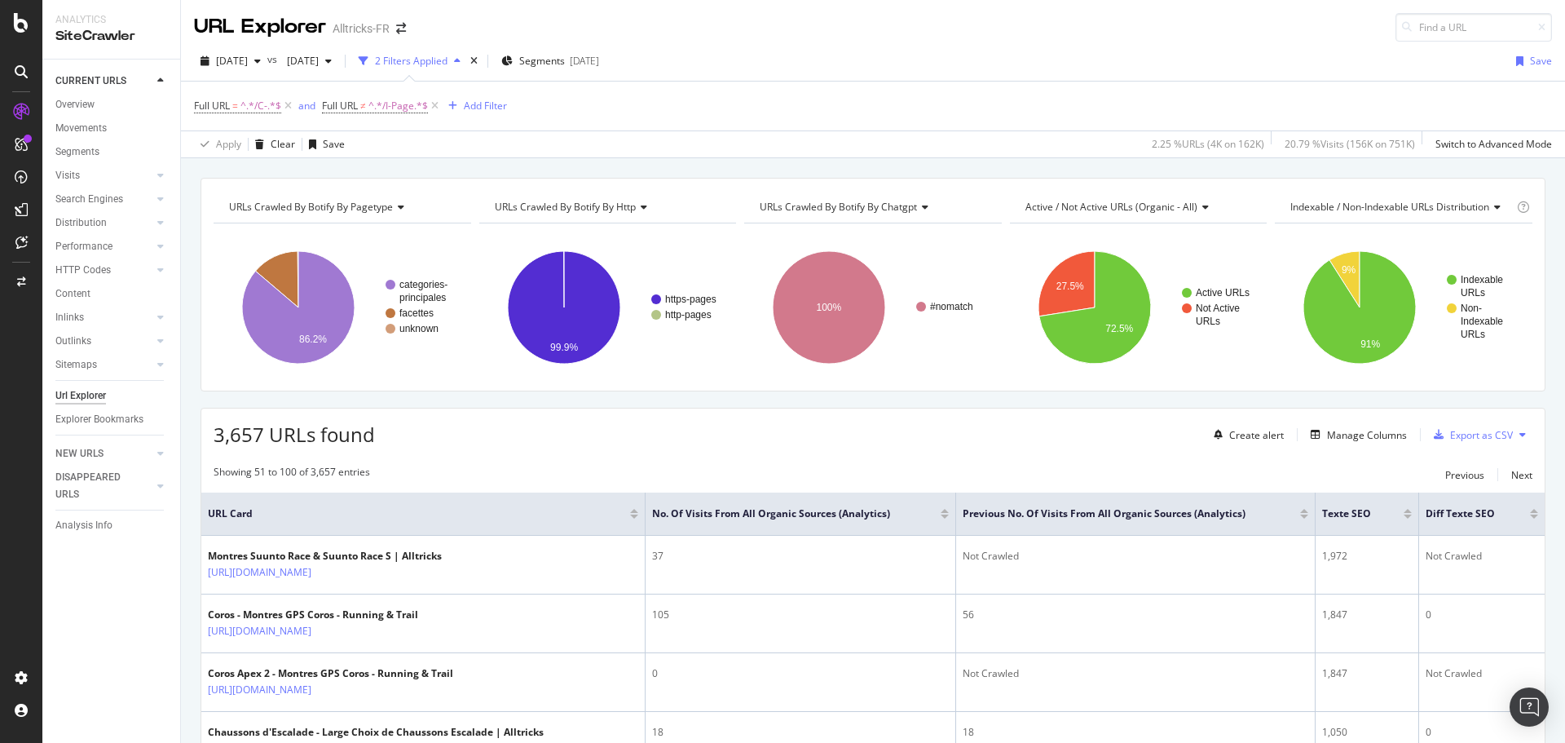
click at [1530, 509] on div at bounding box center [1534, 511] width 8 height 4
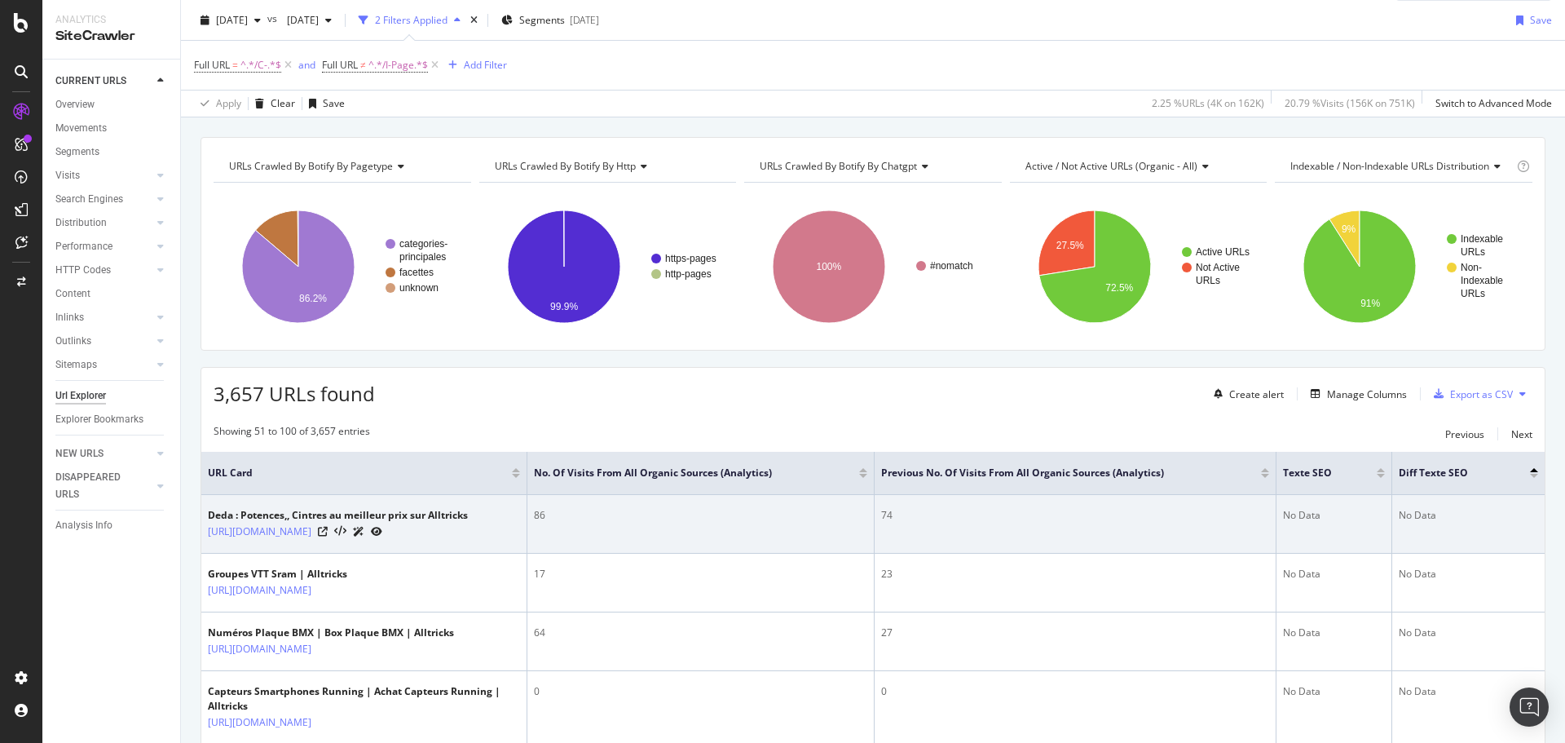
scroll to position [82, 0]
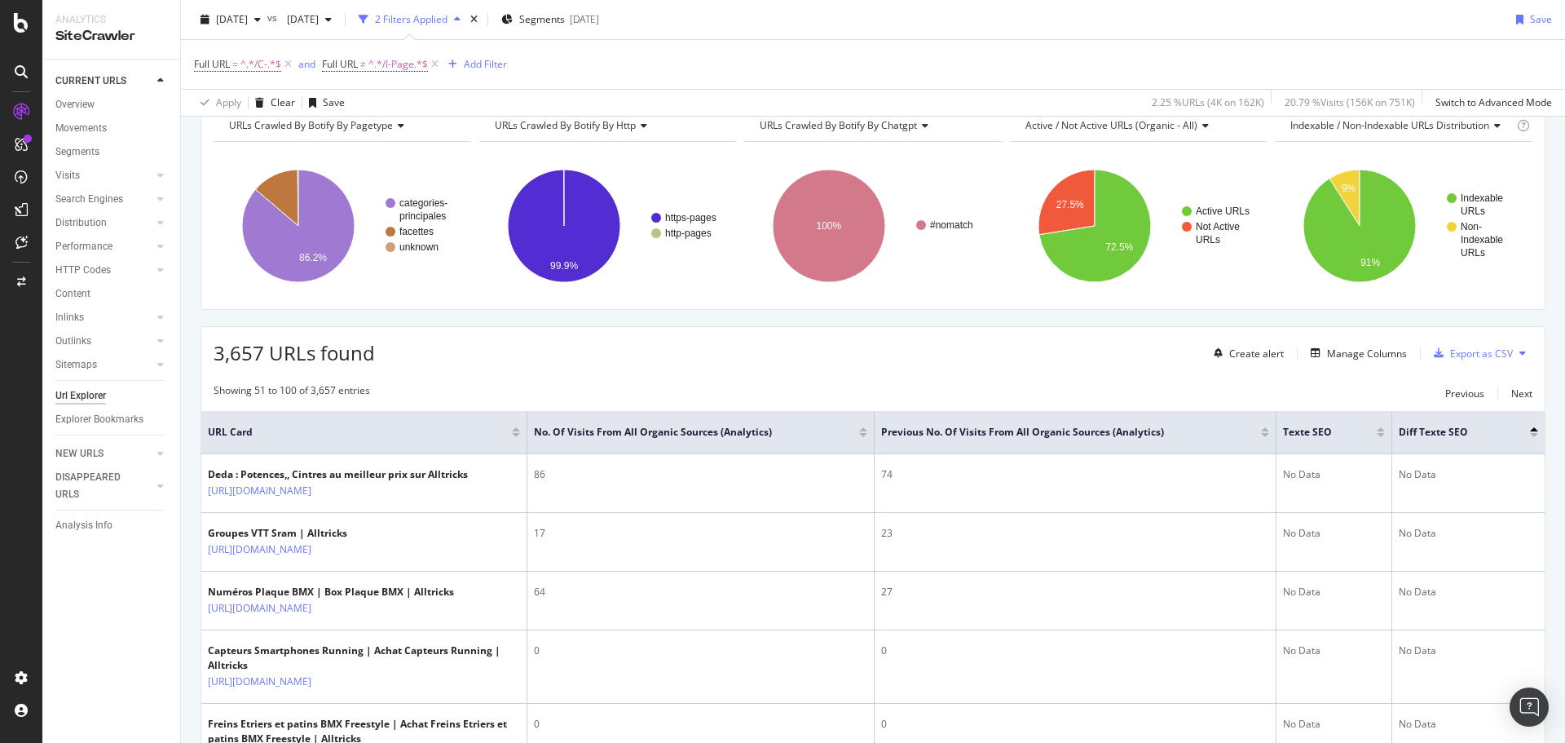
click at [1530, 434] on div at bounding box center [1534, 435] width 8 height 4
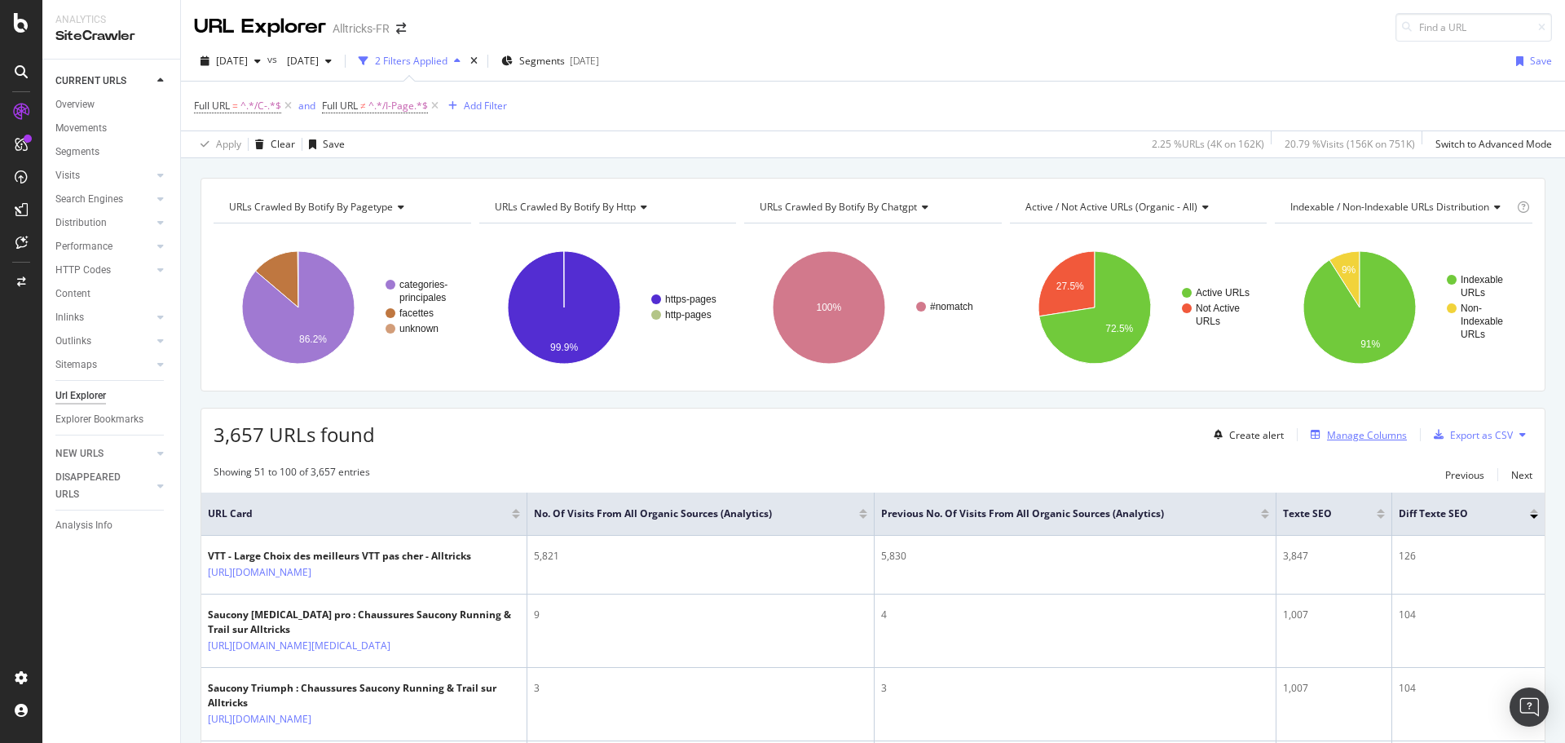
click at [1331, 436] on div "Manage Columns" at bounding box center [1367, 435] width 80 height 14
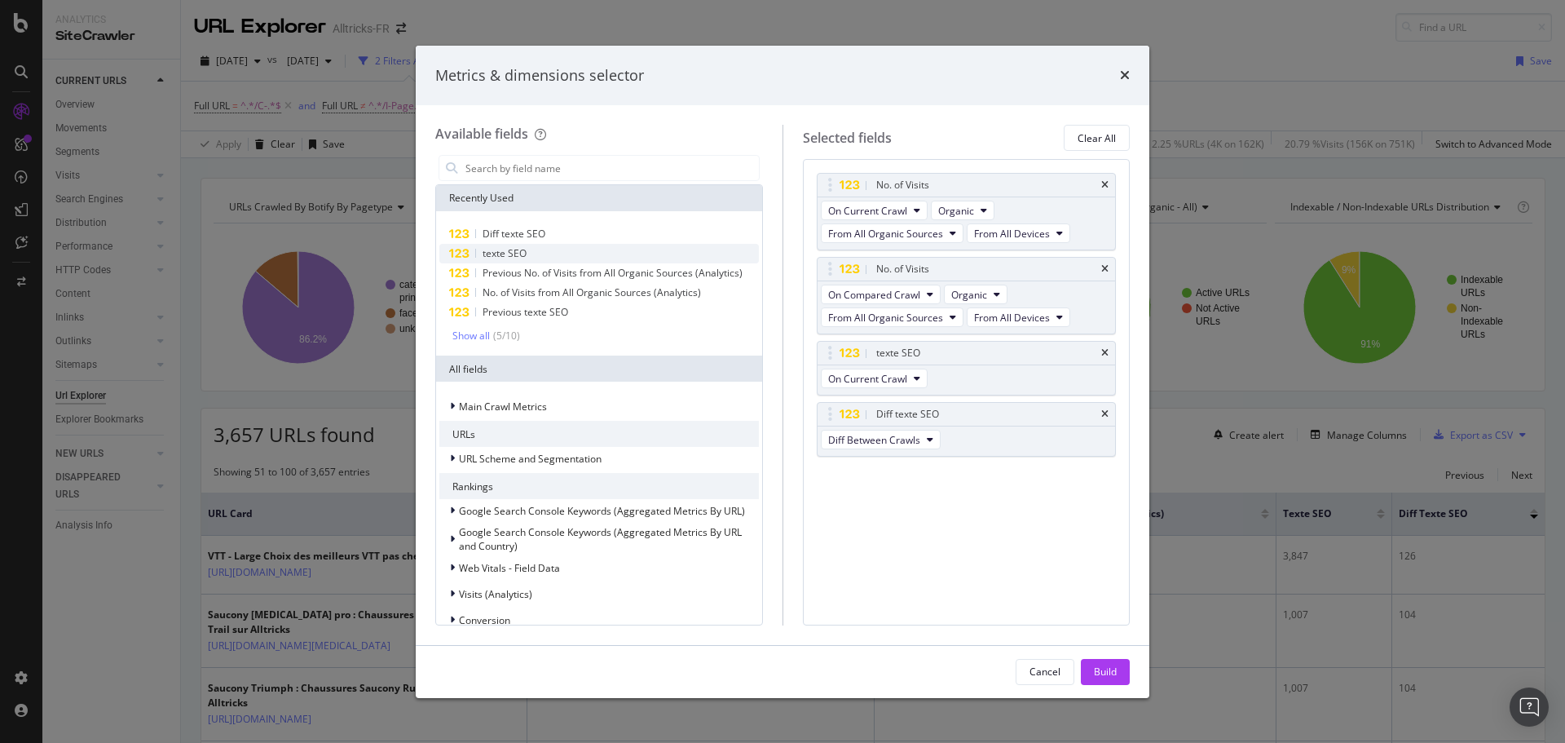
click at [543, 248] on div "texte SEO" at bounding box center [599, 254] width 320 height 20
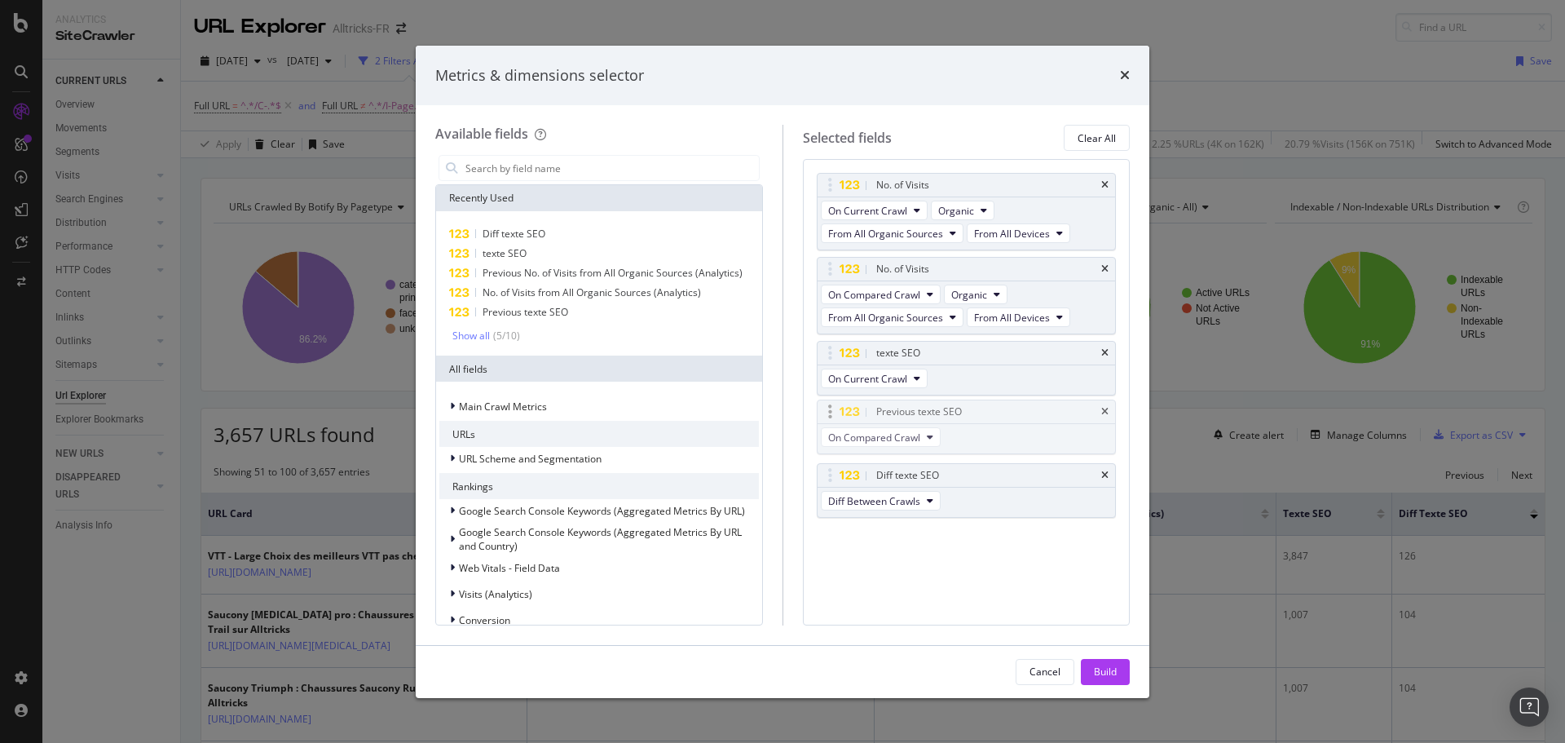
drag, startPoint x: 962, startPoint y: 475, endPoint x: 962, endPoint y: 412, distance: 63.6
click at [962, 412] on body "Analytics SiteCrawler CURRENT URLS Overview Movements Segments Visits Analysis …" at bounding box center [782, 371] width 1565 height 743
click at [1098, 667] on div "Build" at bounding box center [1105, 671] width 23 height 14
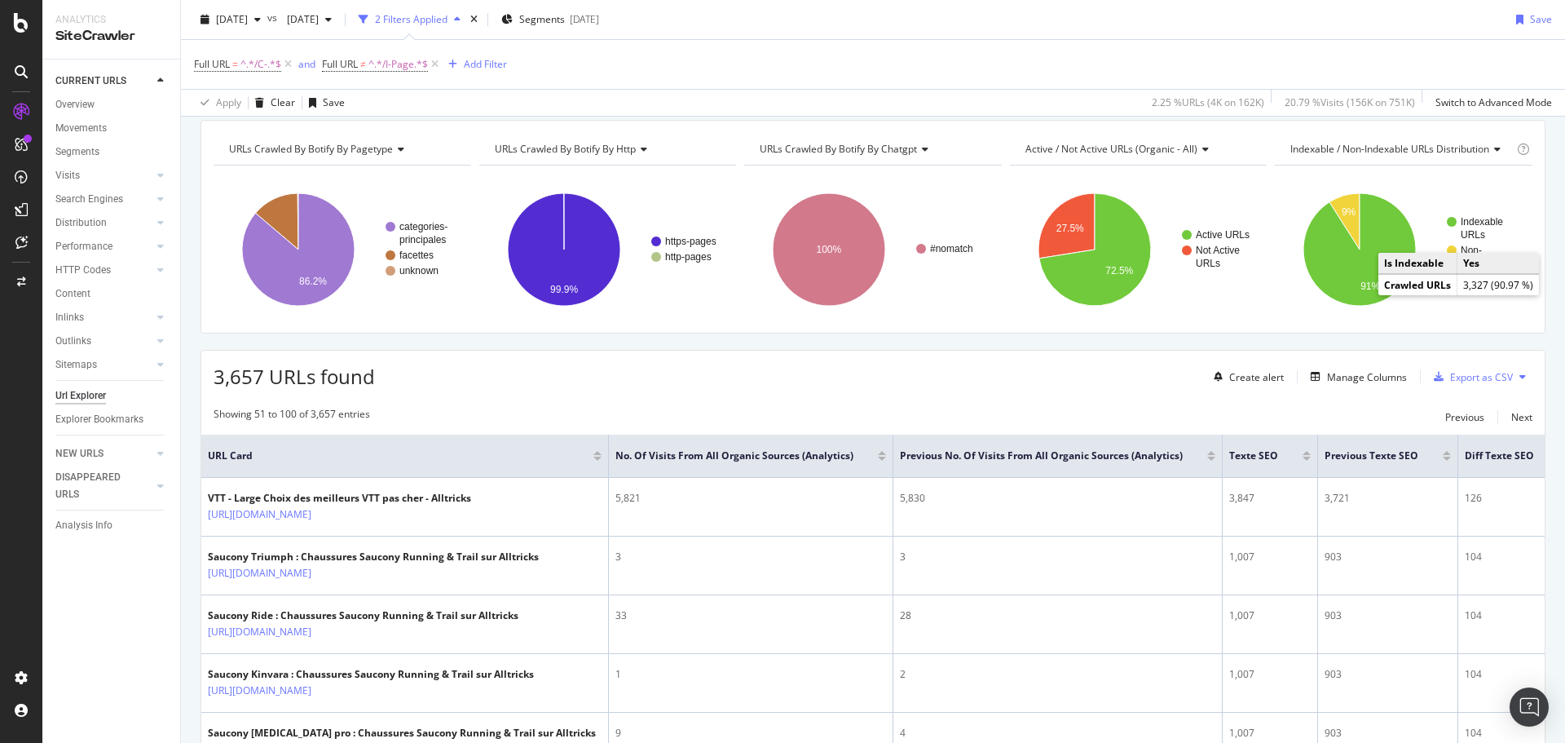
scroll to position [82, 0]
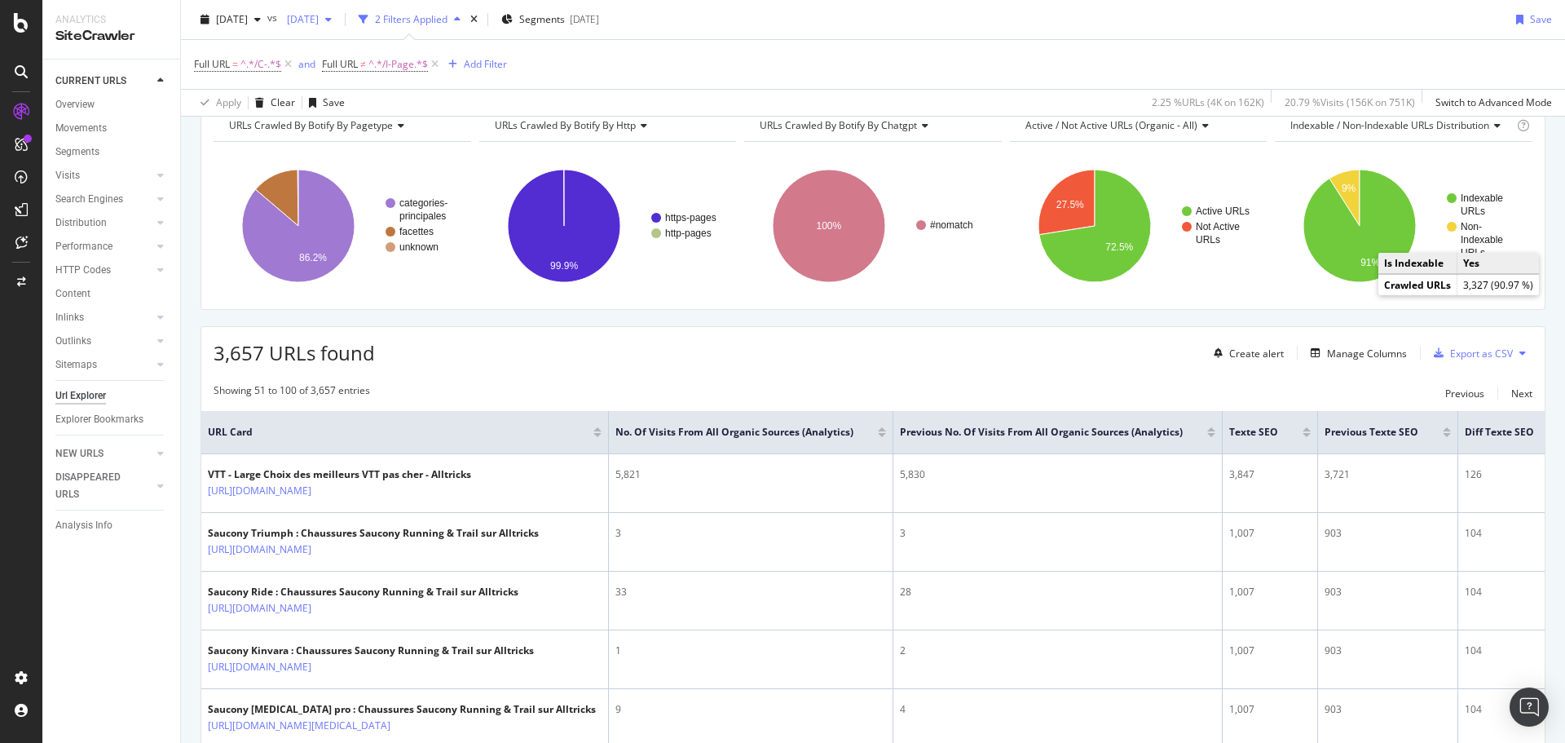
click at [338, 7] on button "[DATE]" at bounding box center [309, 20] width 58 height 26
click at [380, 108] on div "[DATE]" at bounding box center [372, 105] width 108 height 15
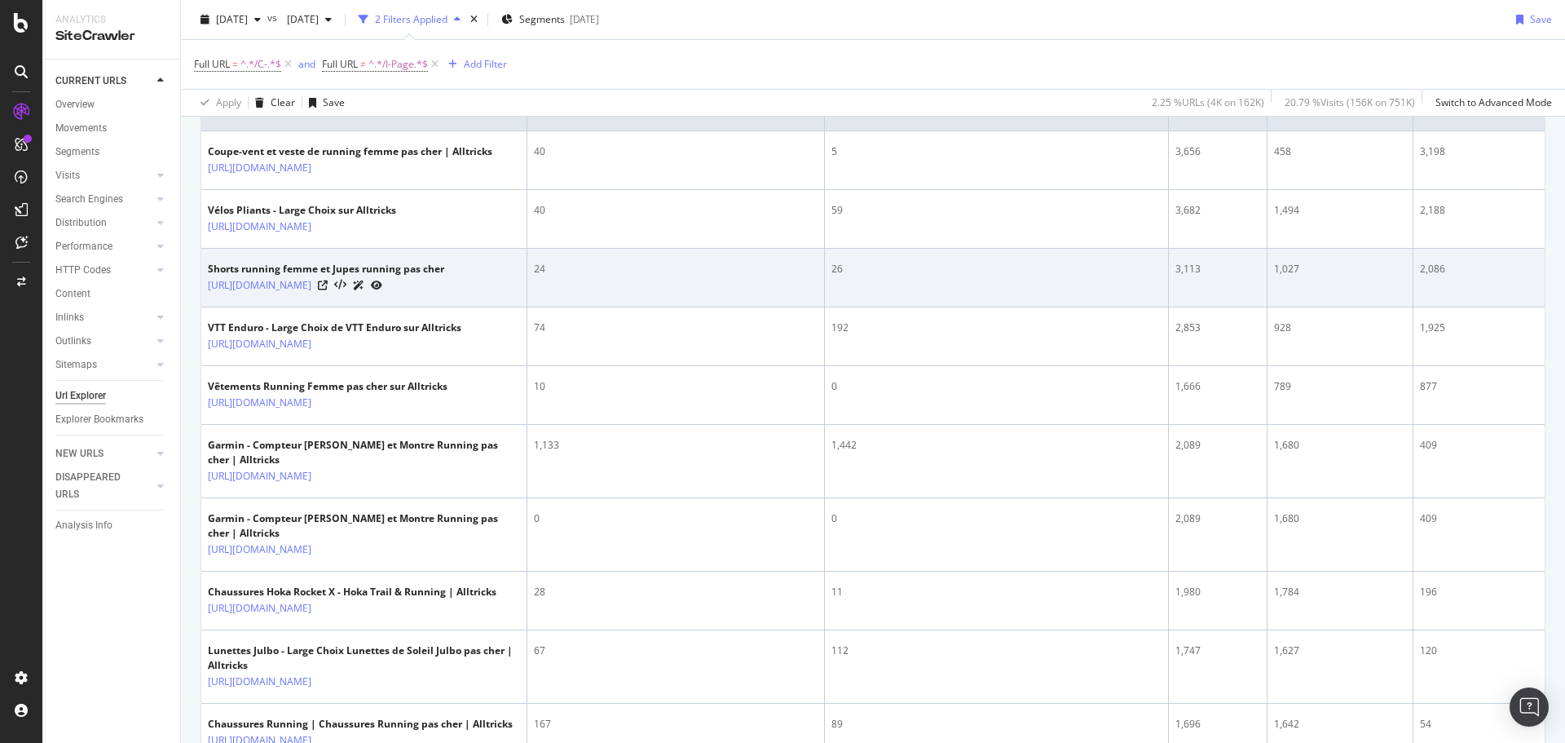
scroll to position [323, 0]
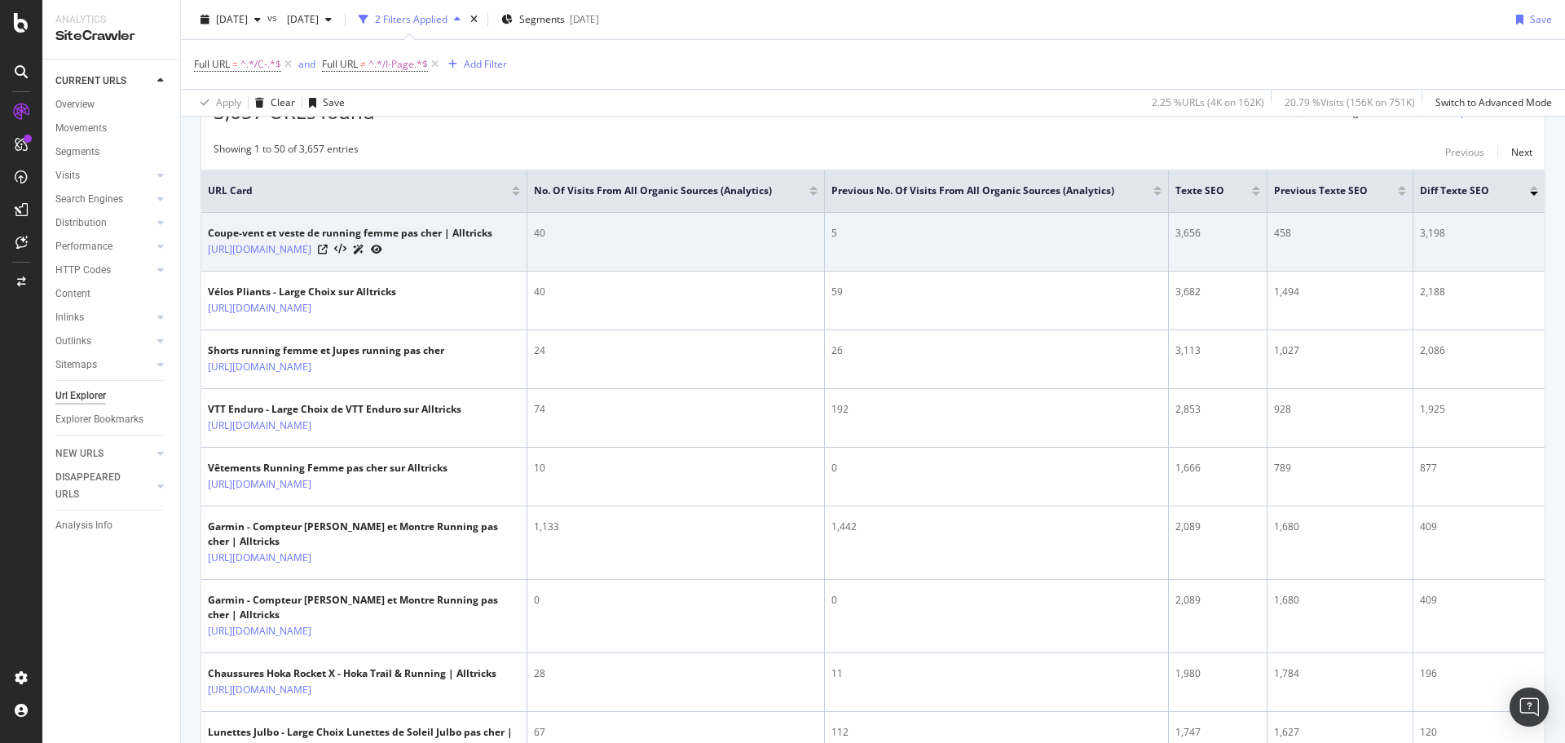
click at [448, 248] on div "[URL][DOMAIN_NAME]" at bounding box center [350, 249] width 285 height 17
click at [328, 246] on icon at bounding box center [323, 250] width 10 height 10
